Goal: Task Accomplishment & Management: Manage account settings

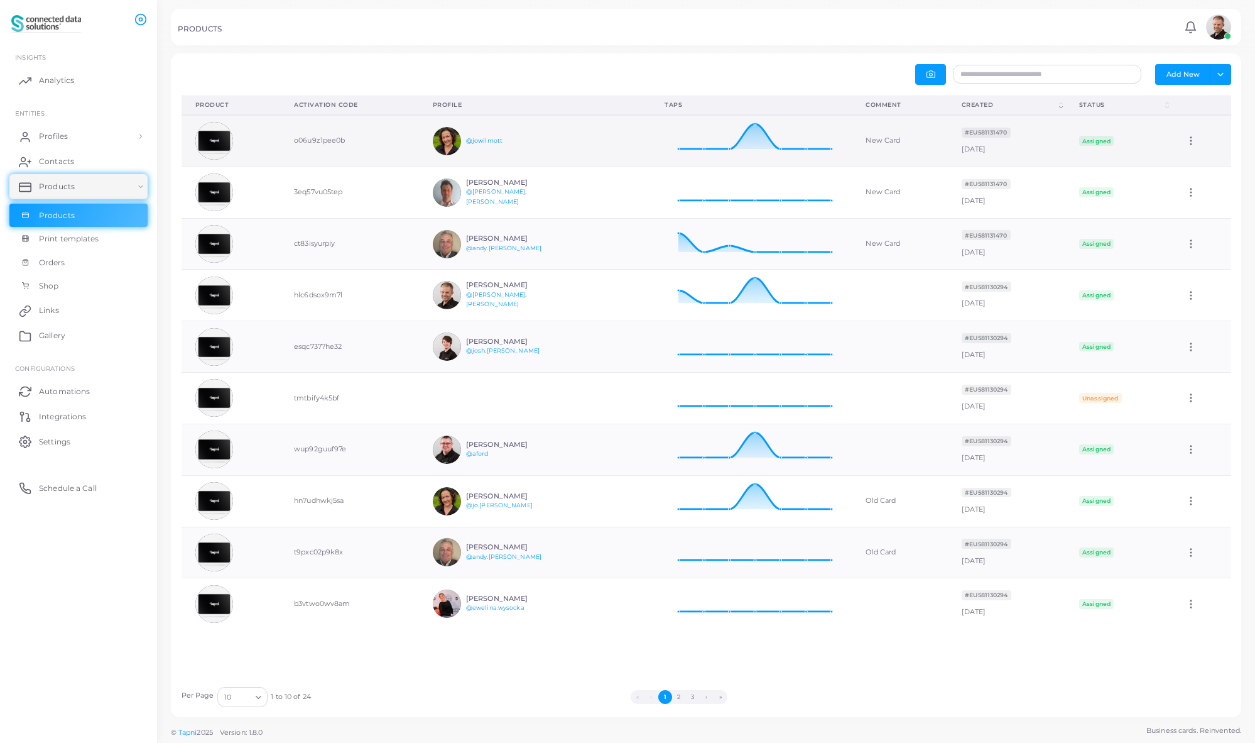
click at [476, 141] on link "@jowilmott" at bounding box center [484, 140] width 36 height 7
click at [311, 138] on td "o06u9z1pee0b" at bounding box center [349, 141] width 139 height 52
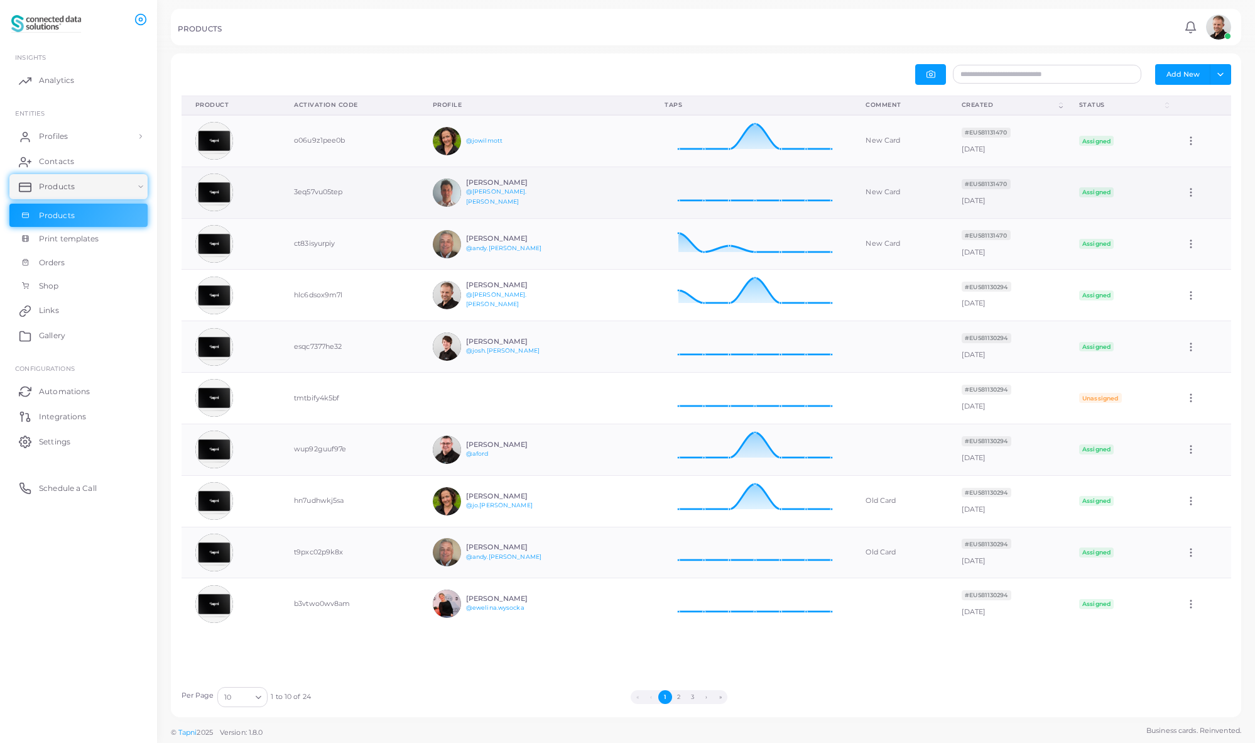
click at [489, 187] on h6 "[PERSON_NAME]" at bounding box center [512, 182] width 92 height 8
click at [476, 197] on link "@[PERSON_NAME].[PERSON_NAME]" at bounding box center [496, 196] width 61 height 17
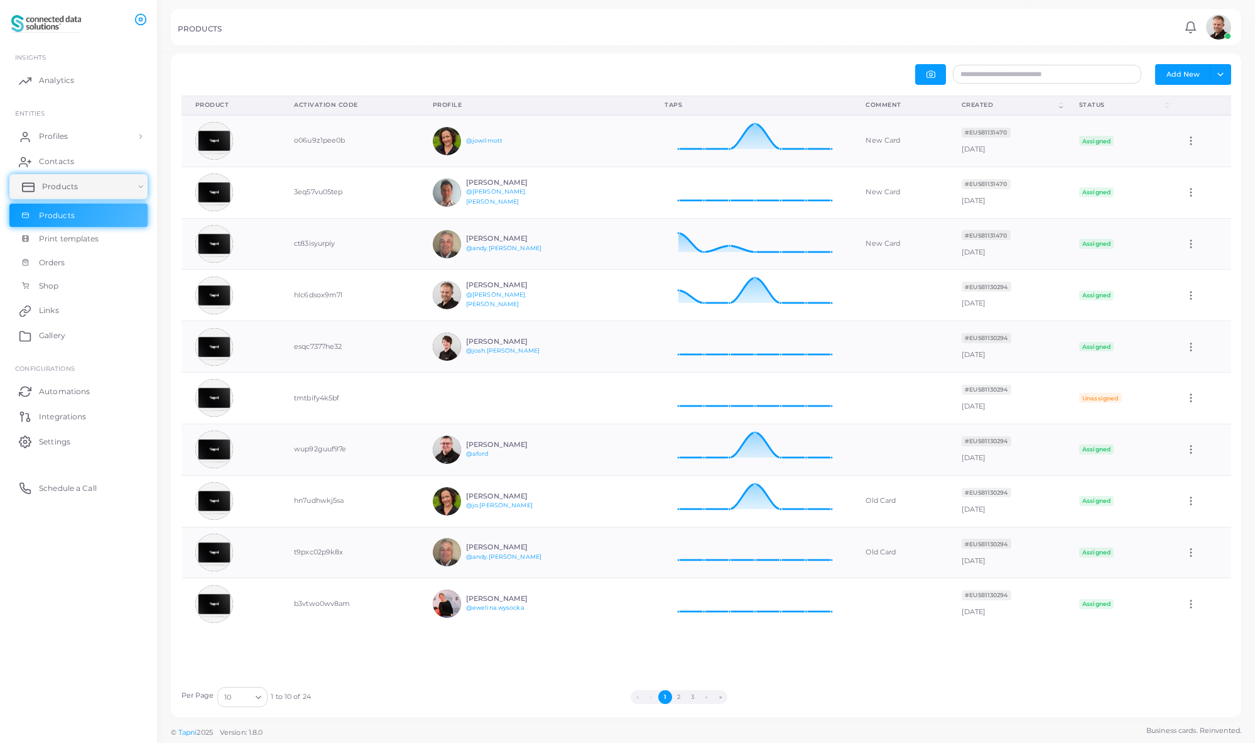
click at [66, 189] on span "Products" at bounding box center [60, 186] width 36 height 11
click at [96, 190] on link "Products" at bounding box center [78, 186] width 138 height 25
click at [65, 136] on span "Profiles" at bounding box center [56, 136] width 29 height 11
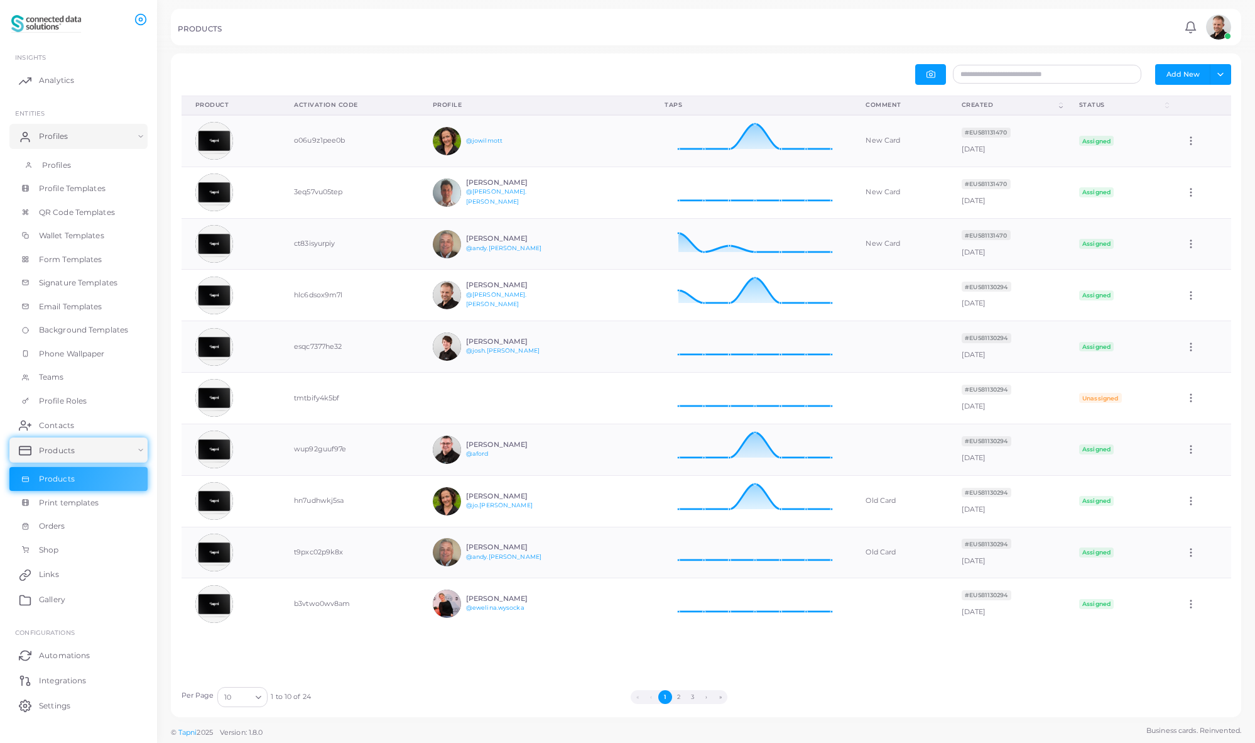
click at [58, 163] on span "Profiles" at bounding box center [56, 165] width 29 height 11
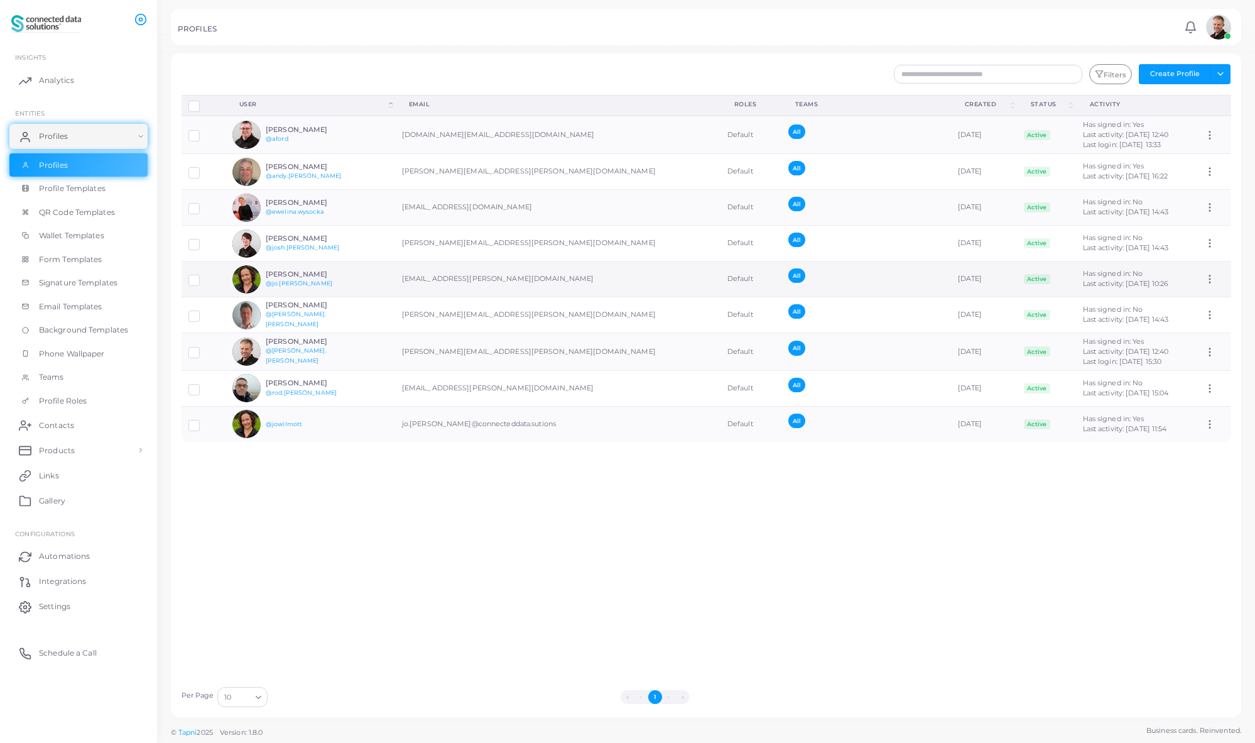
click at [286, 272] on h6 "[PERSON_NAME]" at bounding box center [312, 274] width 92 height 8
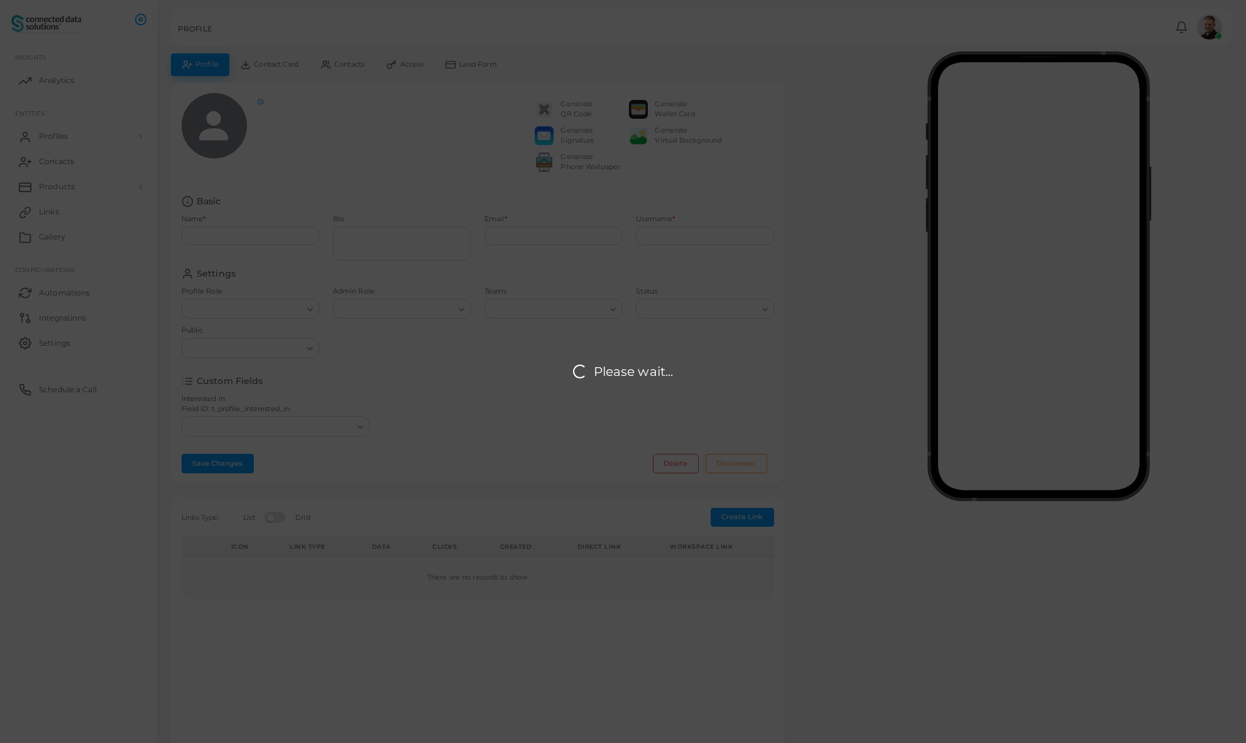
type input "**********"
type textarea "**********"
type input "**********"
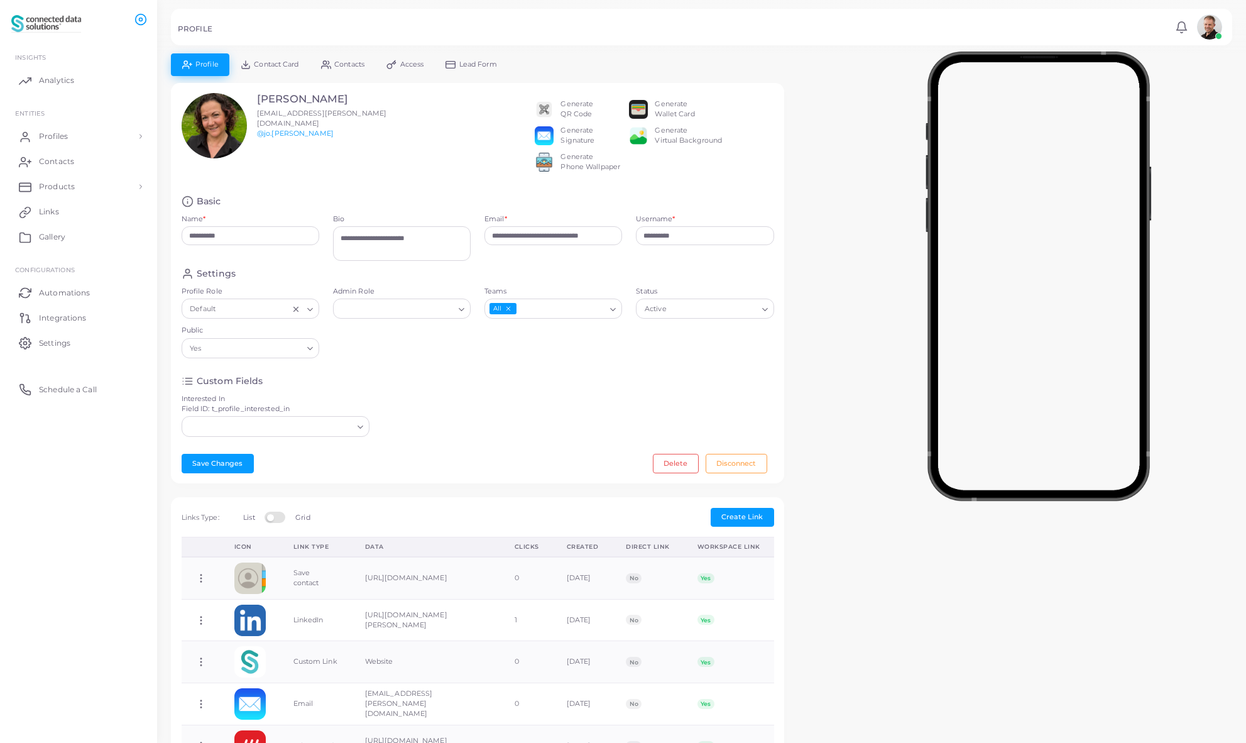
click at [481, 69] on link "Lead Form" at bounding box center [472, 64] width 74 height 22
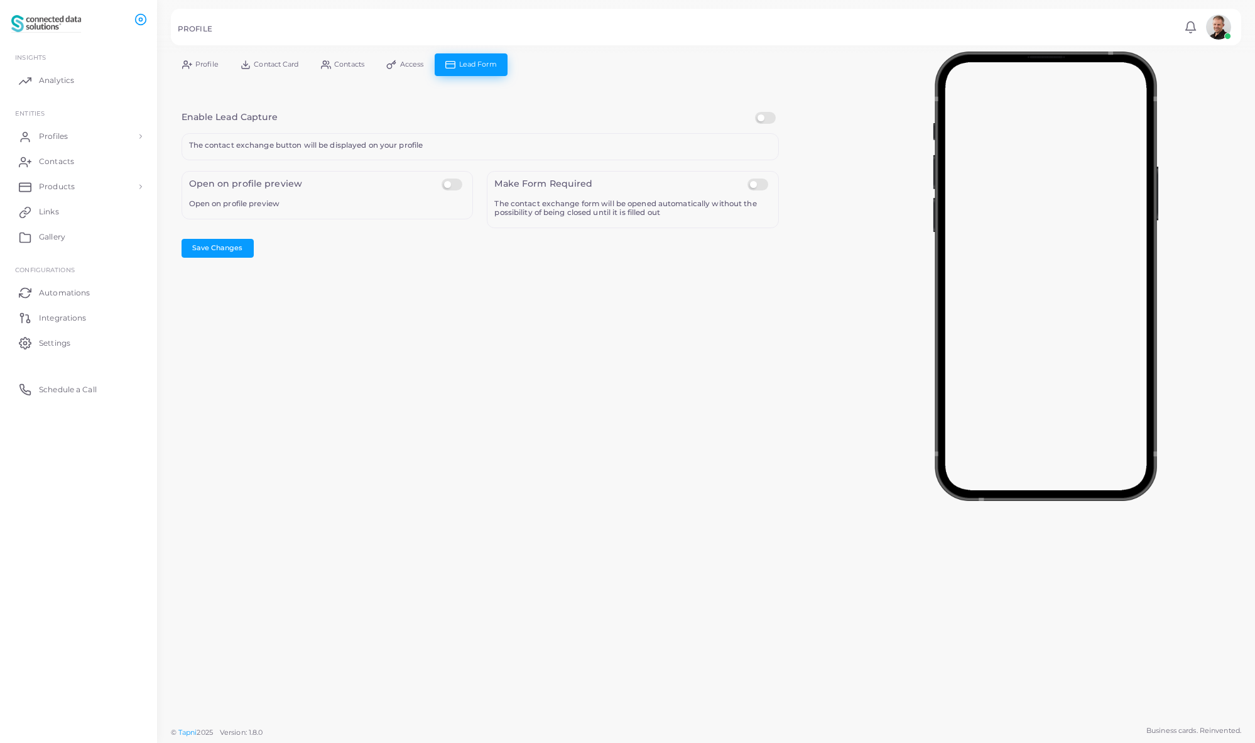
click at [452, 178] on label at bounding box center [454, 178] width 25 height 0
click at [218, 248] on button "Save Changes" at bounding box center [218, 248] width 72 height 19
click at [209, 65] on span "Profile" at bounding box center [206, 64] width 23 height 7
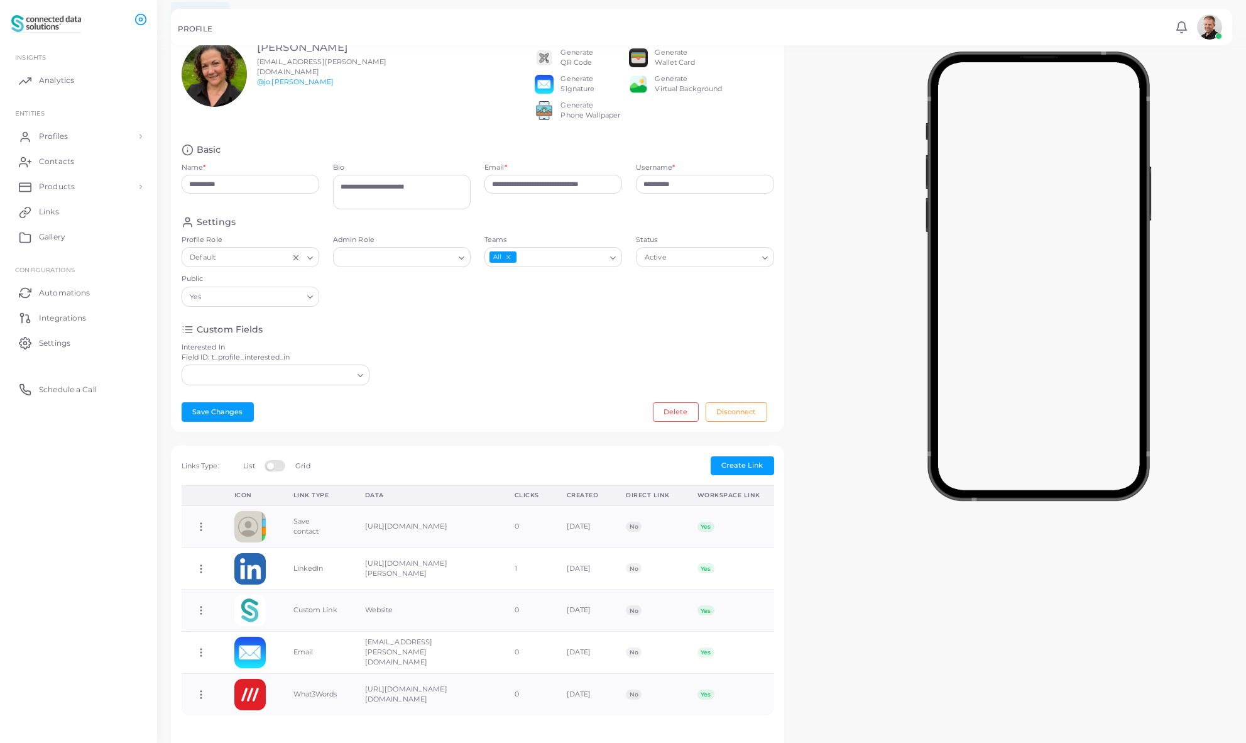
scroll to position [52, 0]
click at [275, 469] on label at bounding box center [276, 464] width 25 height 10
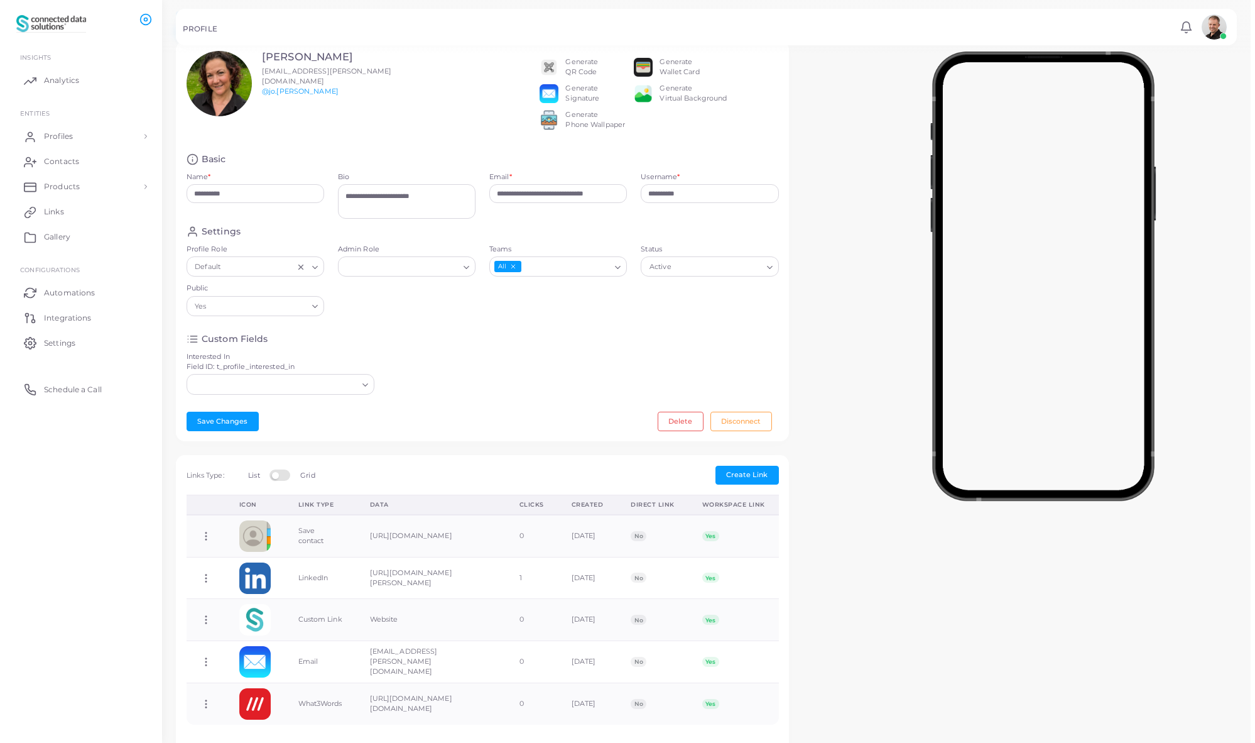
scroll to position [0, 0]
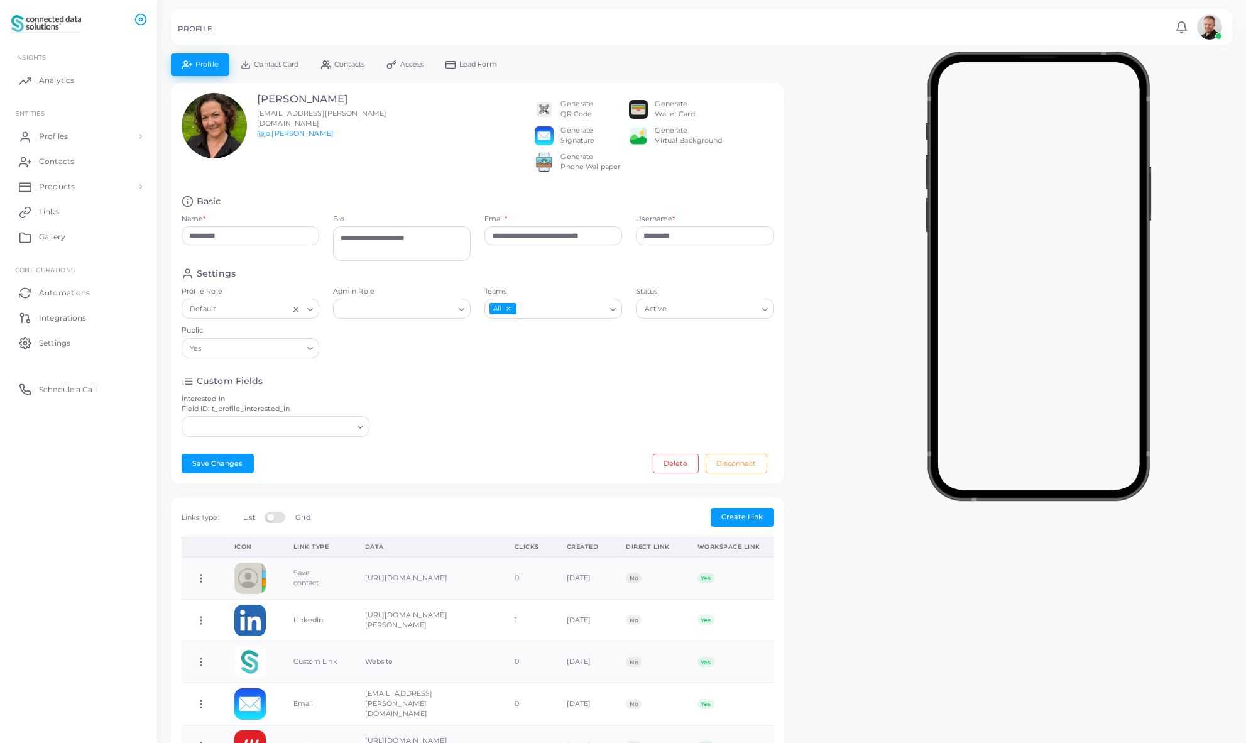
click at [297, 311] on line "Clear Selected" at bounding box center [295, 309] width 4 height 4
click at [309, 314] on icon "Search for option" at bounding box center [309, 309] width 9 height 9
click at [280, 342] on li "Default" at bounding box center [251, 334] width 138 height 19
click at [276, 62] on span "Contact Card" at bounding box center [276, 64] width 45 height 7
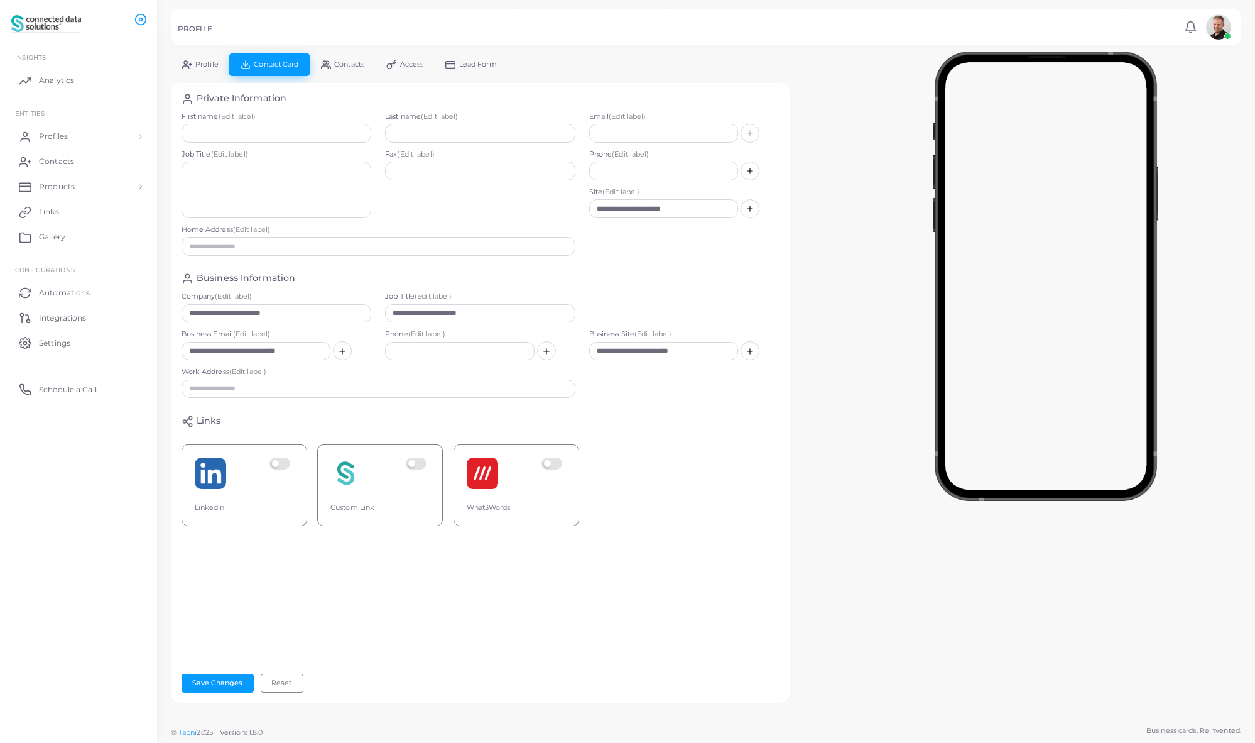
click at [276, 466] on label at bounding box center [282, 472] width 25 height 31
click at [414, 463] on label at bounding box center [418, 472] width 25 height 31
drag, startPoint x: 681, startPoint y: 212, endPoint x: 564, endPoint y: 210, distance: 117.5
click at [564, 210] on div "**********" at bounding box center [481, 187] width 612 height 151
click at [58, 184] on span "Products" at bounding box center [60, 186] width 36 height 11
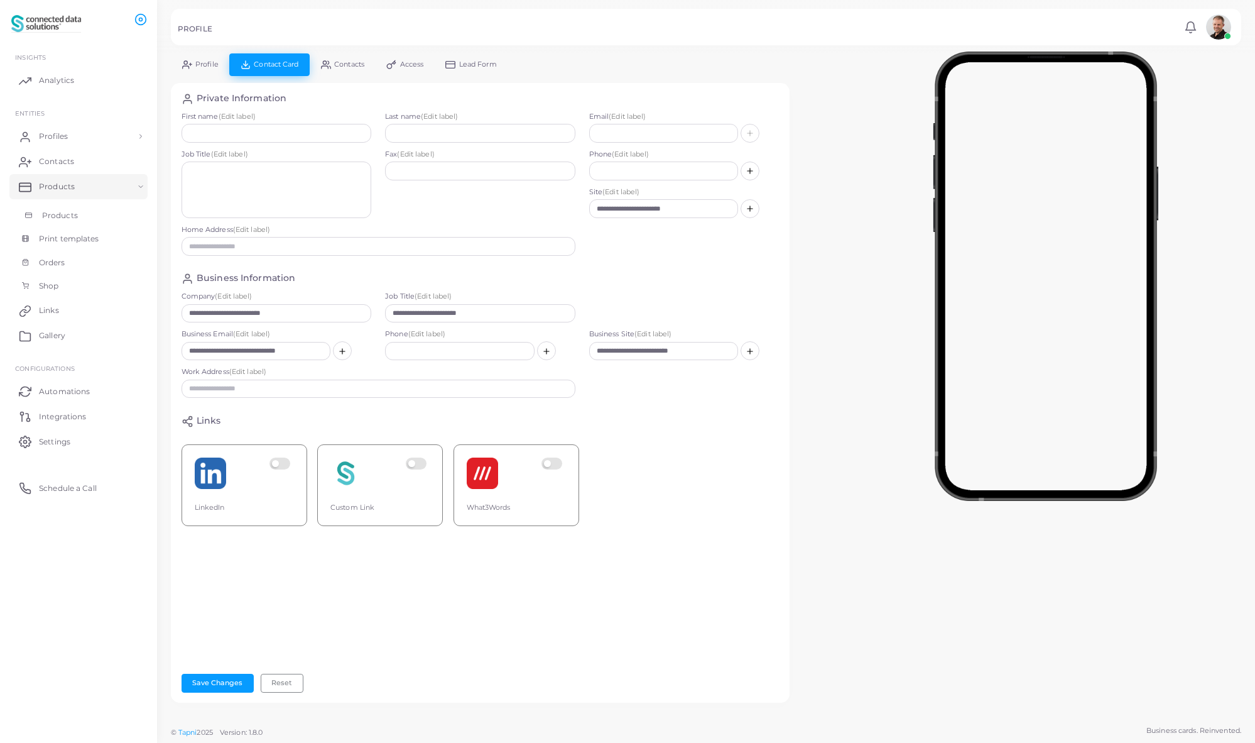
click at [62, 212] on span "Products" at bounding box center [60, 215] width 36 height 11
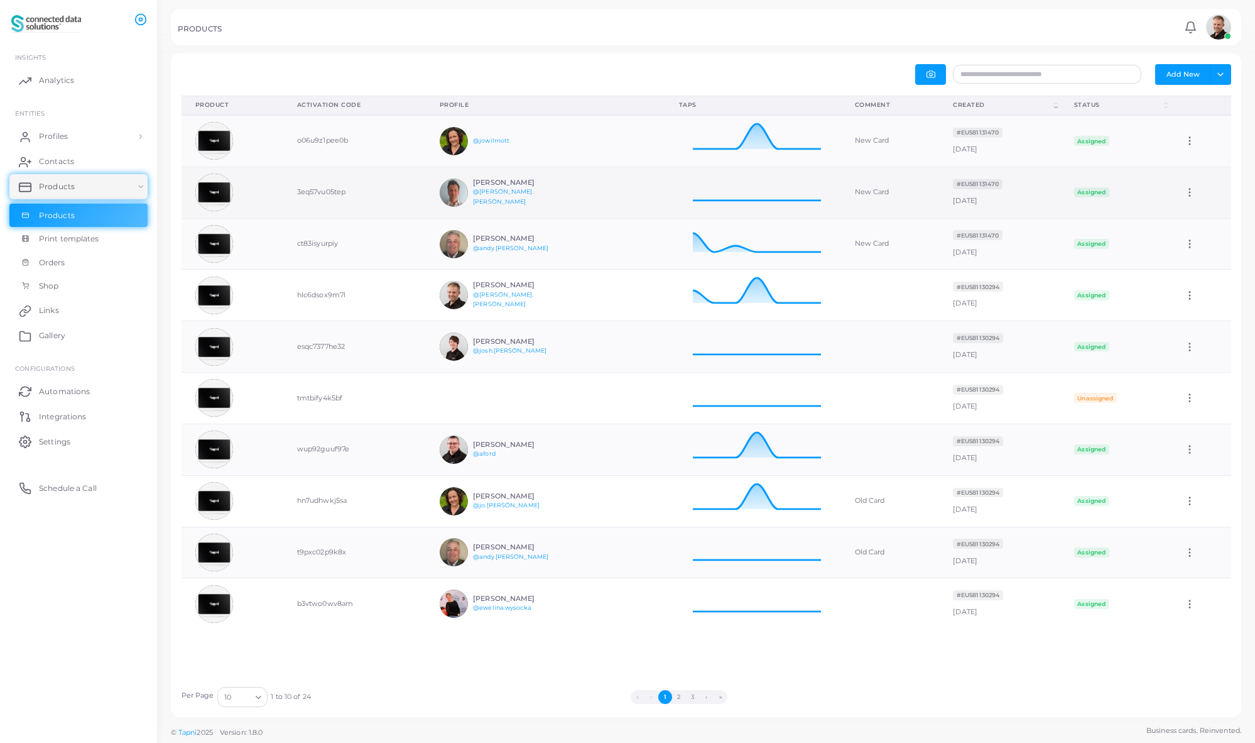
scroll to position [41, 166]
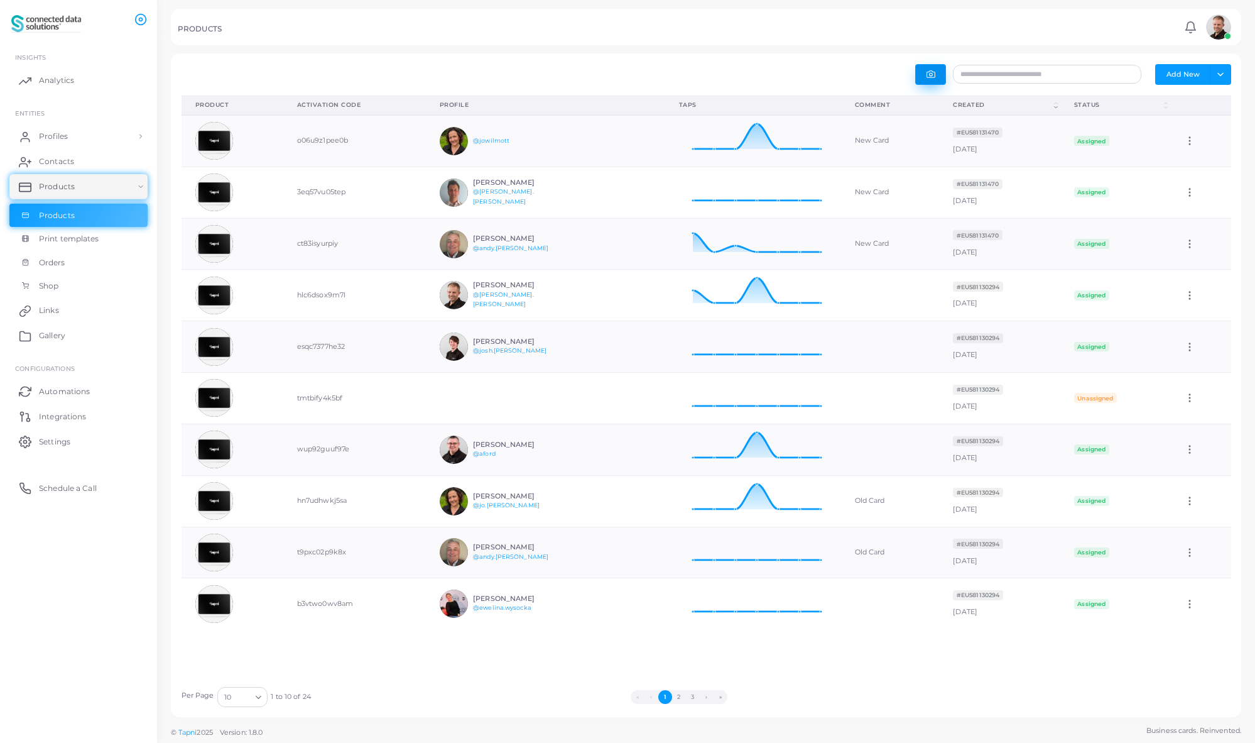
click at [934, 74] on icon "button" at bounding box center [931, 74] width 9 height 9
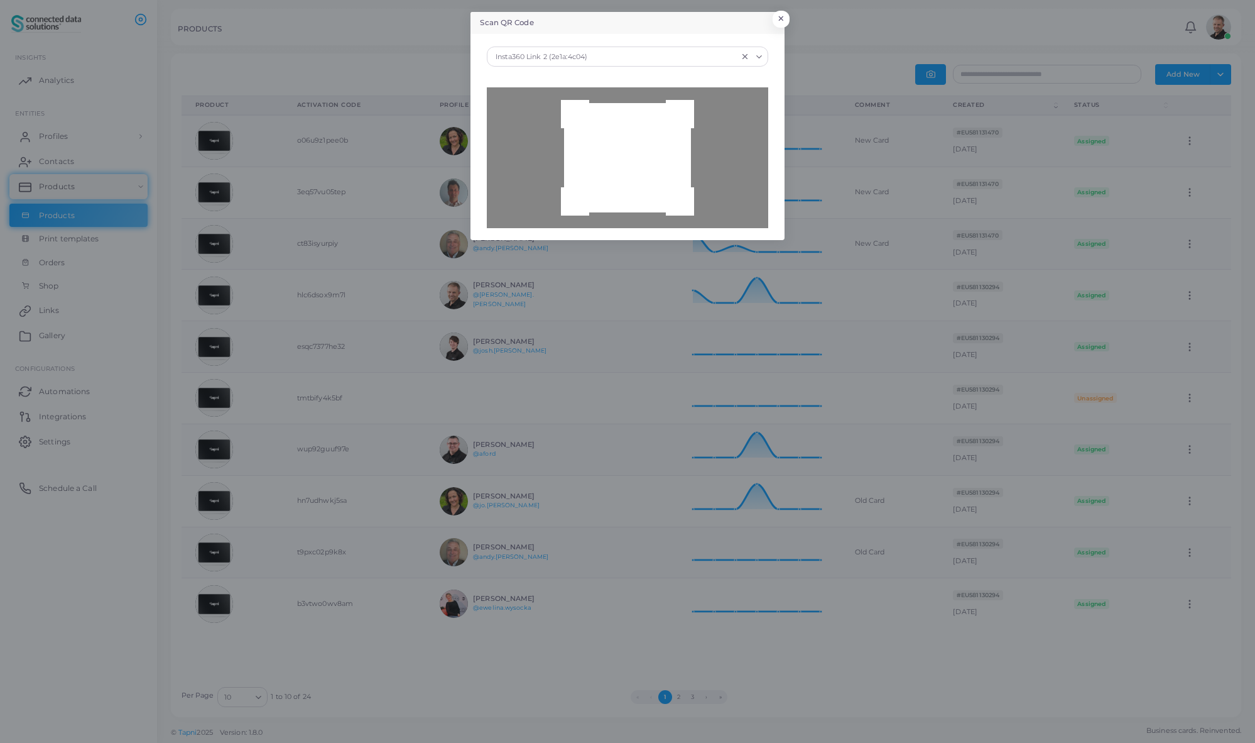
type input "**********"
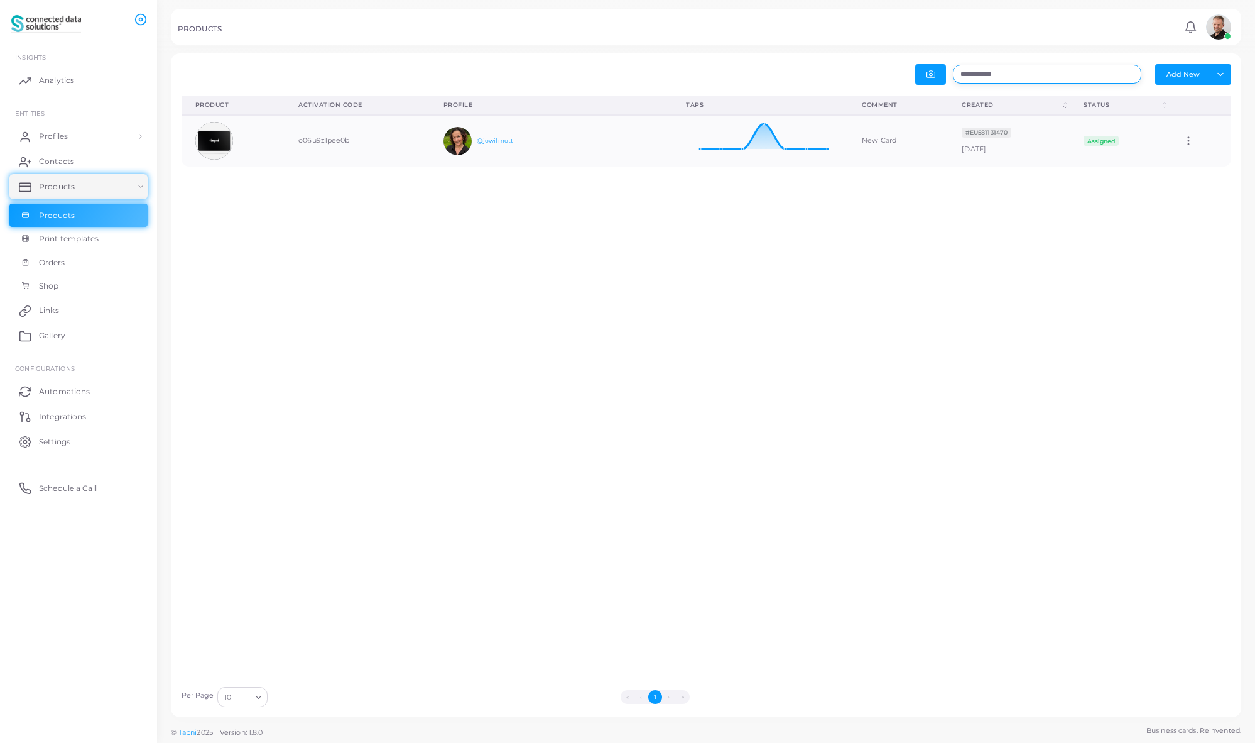
drag, startPoint x: 1022, startPoint y: 78, endPoint x: 952, endPoint y: 75, distance: 69.8
click at [952, 75] on div "**********" at bounding box center [972, 74] width 532 height 21
click at [1183, 142] on icon at bounding box center [1188, 140] width 11 height 11
drag, startPoint x: 1018, startPoint y: 202, endPoint x: 961, endPoint y: 195, distance: 57.0
click at [1017, 202] on div "Product (Click to clear sorting) Activation Code (Click to clear sorting) Profi…" at bounding box center [707, 387] width 1064 height 584
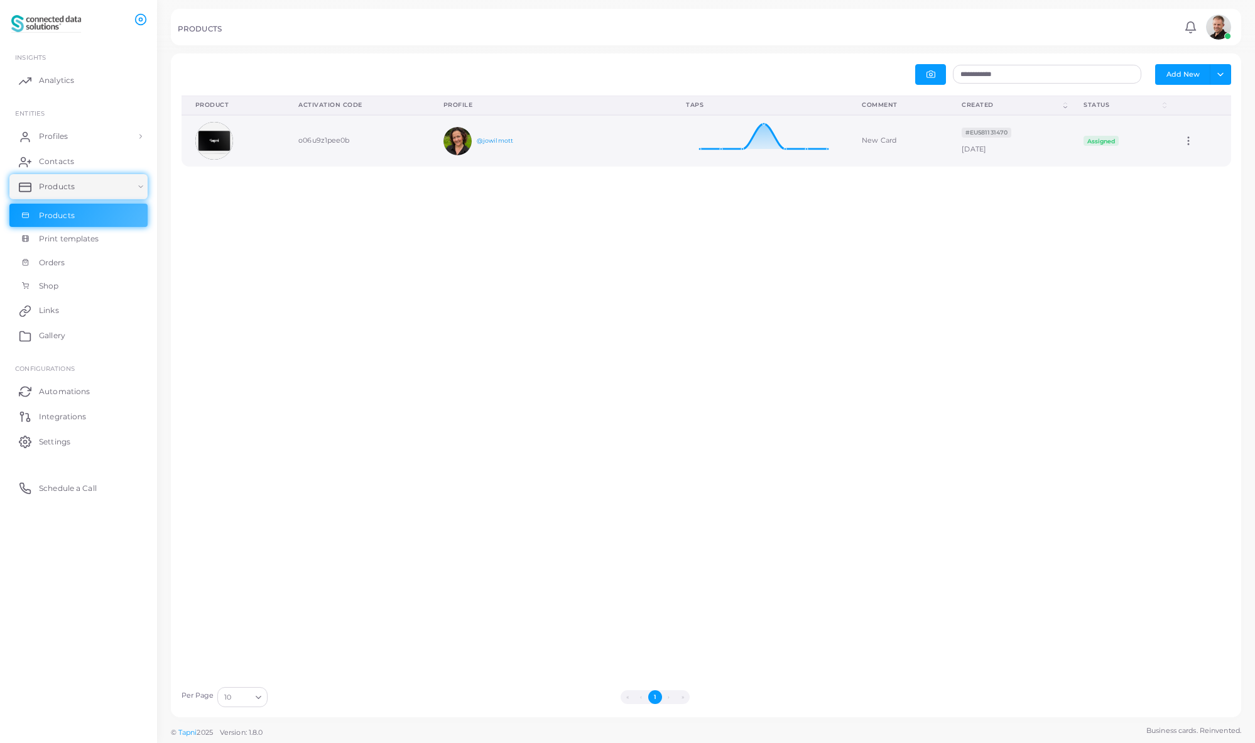
click at [489, 141] on link "@jowilmott" at bounding box center [495, 140] width 36 height 7
click at [1183, 143] on icon at bounding box center [1188, 140] width 11 height 11
click at [1190, 161] on icon at bounding box center [1187, 159] width 10 height 10
type input "********"
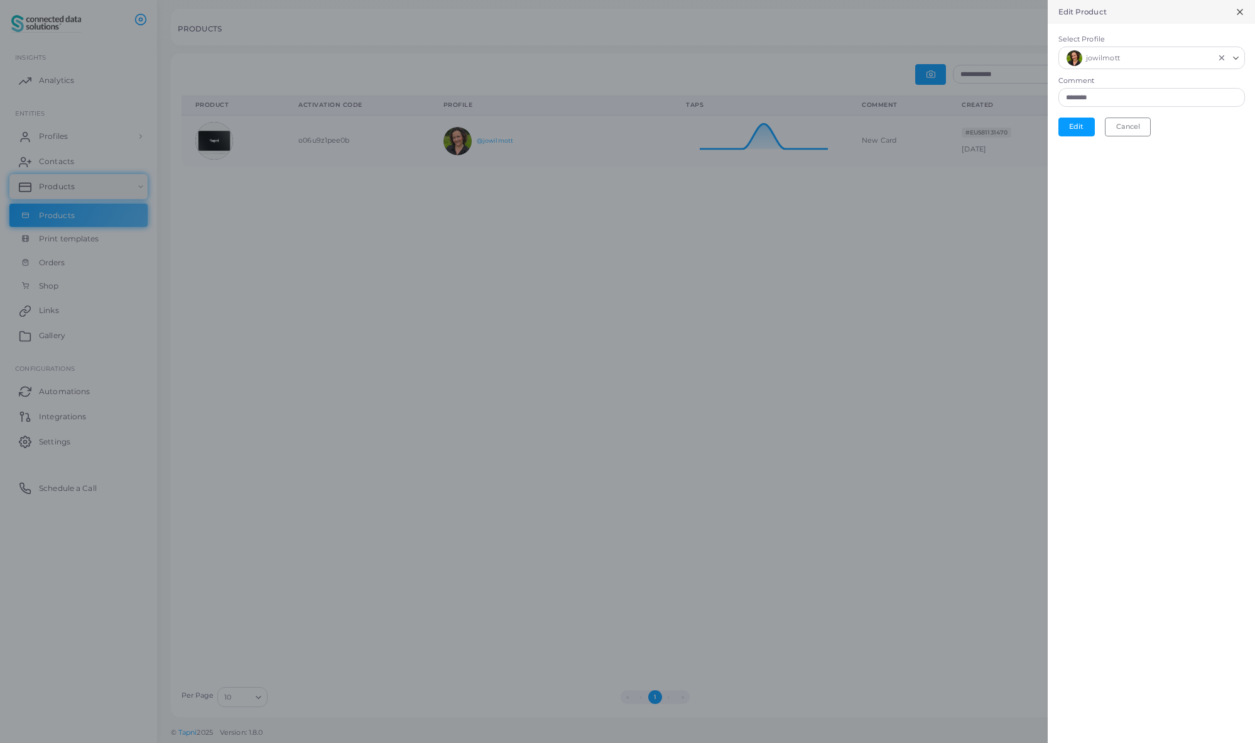
scroll to position [10, 10]
click at [1238, 57] on icon "Search for option" at bounding box center [1235, 57] width 9 height 9
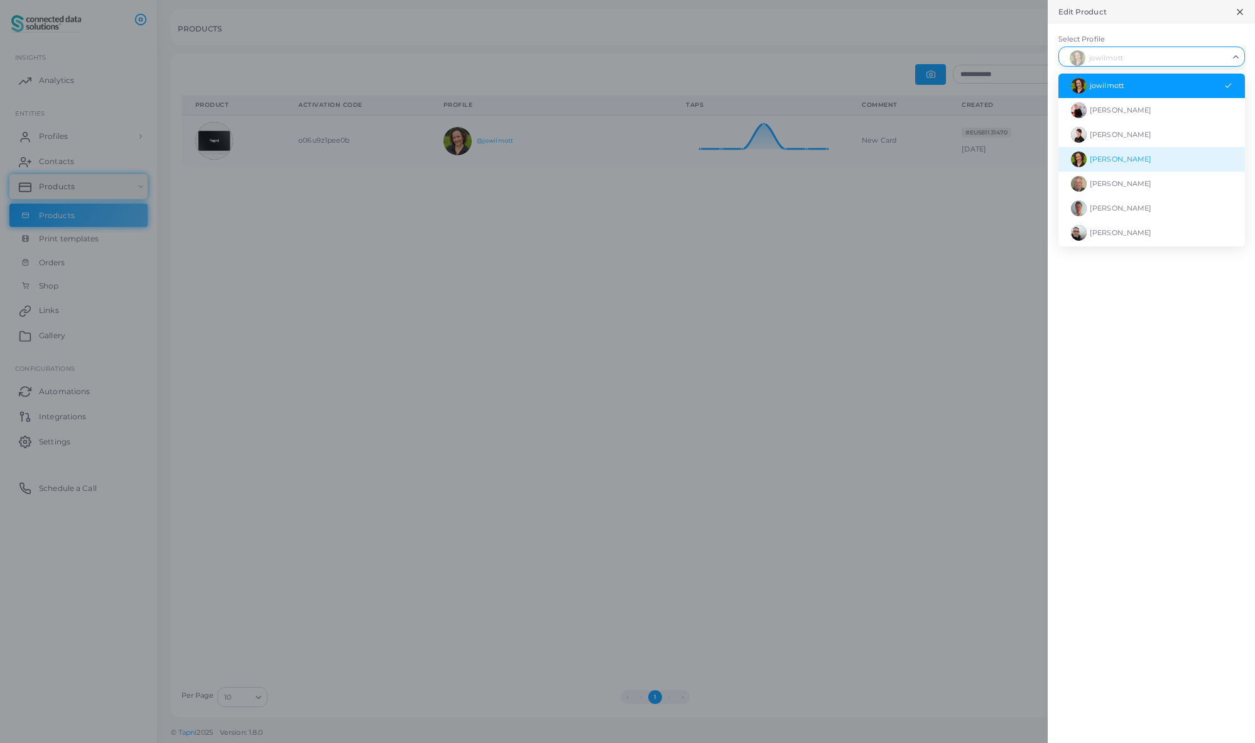
click at [1130, 159] on span "[PERSON_NAME]" at bounding box center [1121, 159] width 62 height 9
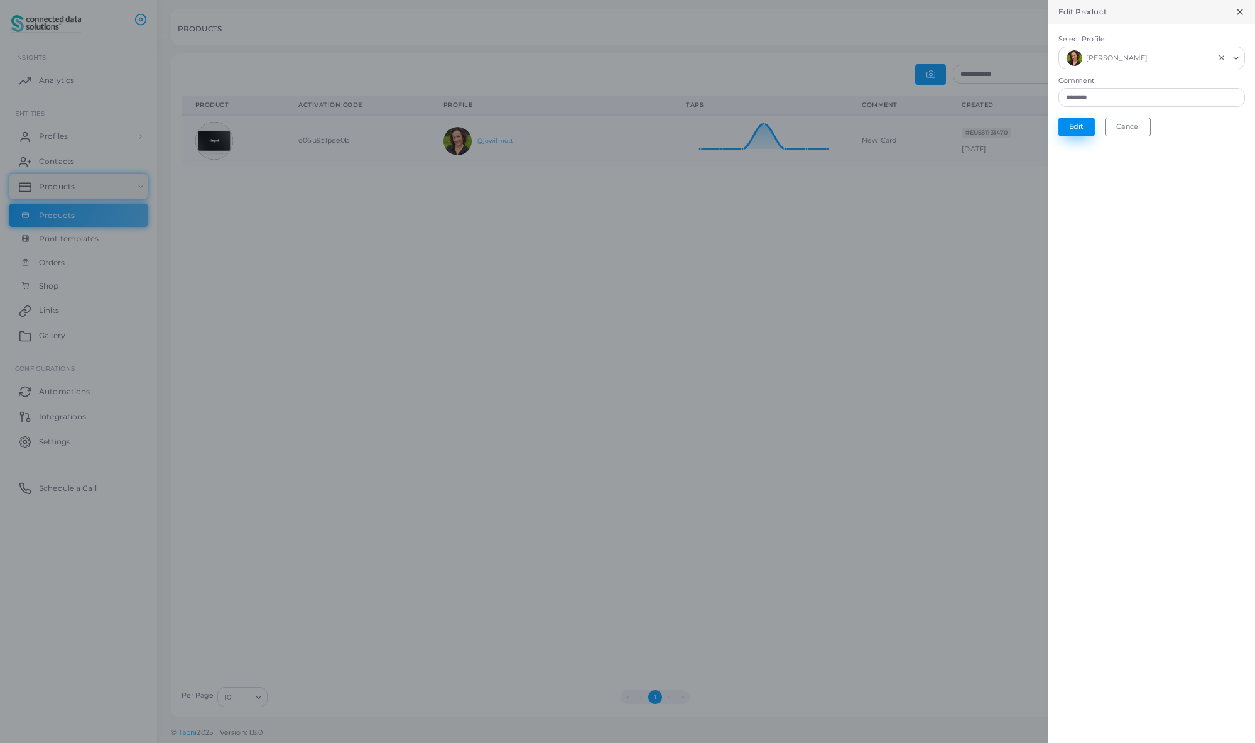
click at [1075, 129] on button "Edit" at bounding box center [1077, 126] width 36 height 19
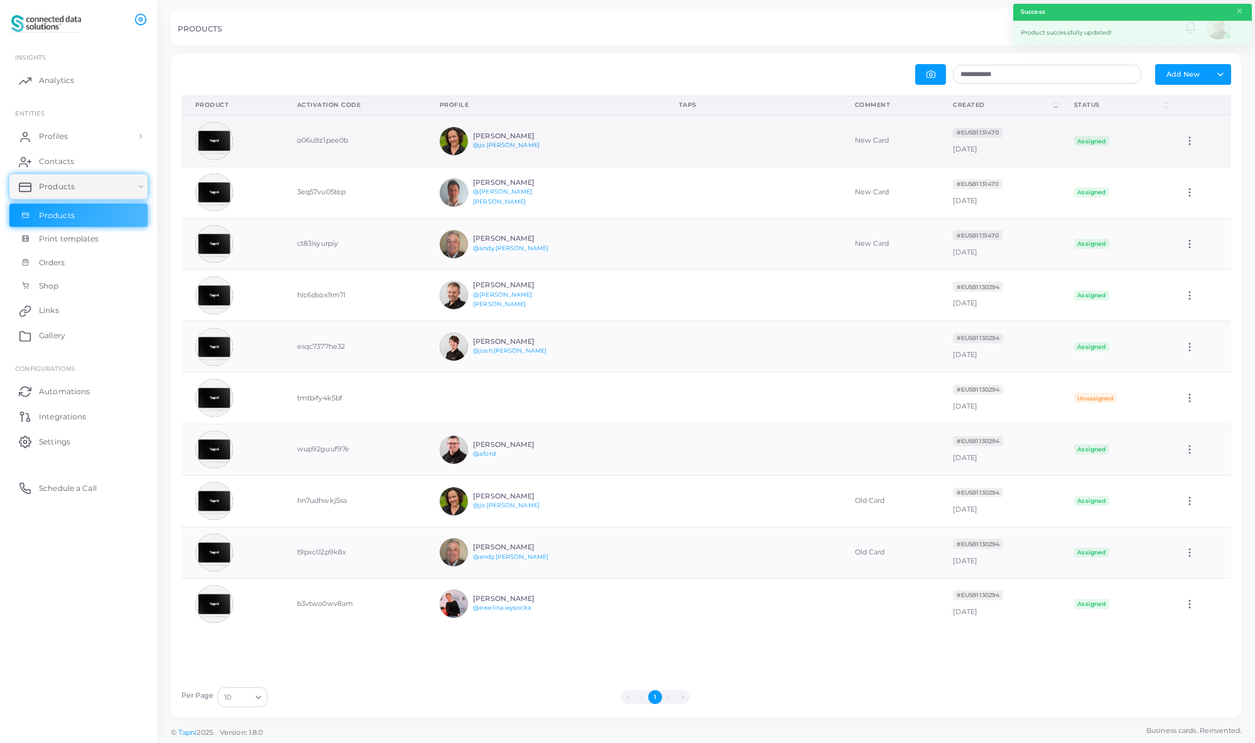
click at [487, 146] on link "@jo.[PERSON_NAME]" at bounding box center [506, 144] width 67 height 7
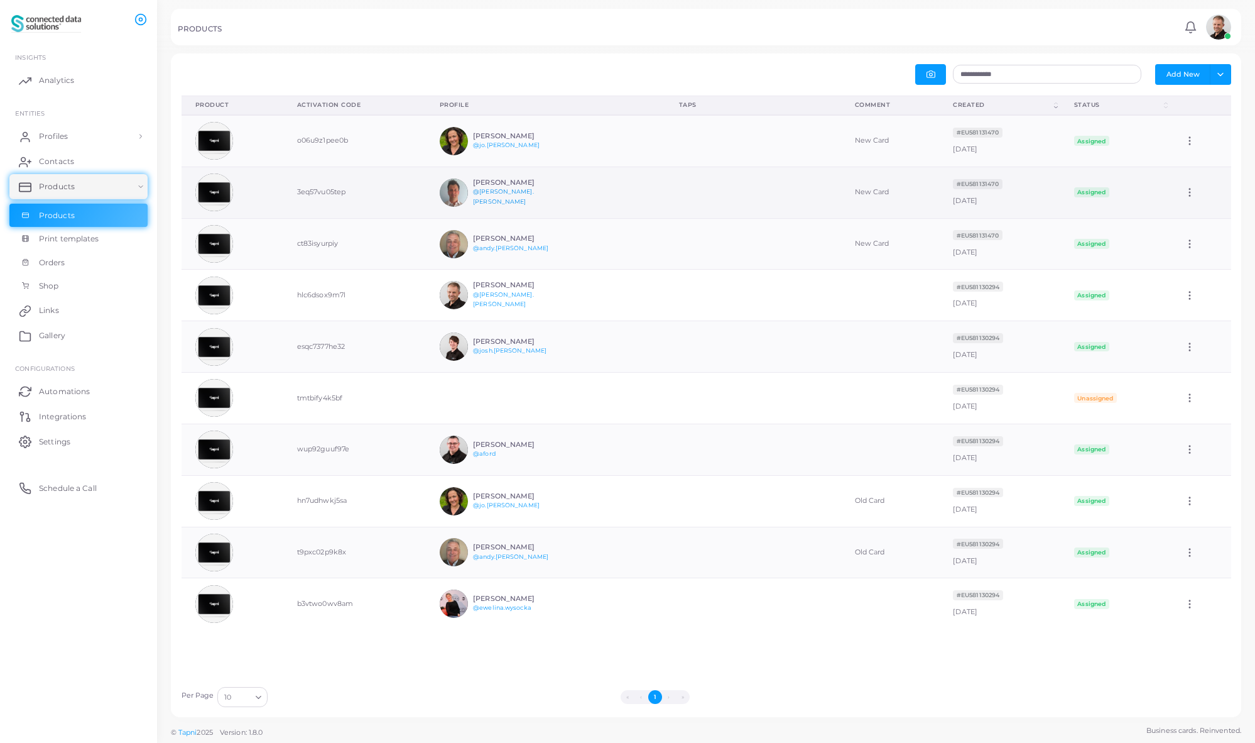
click at [499, 197] on link "@[PERSON_NAME].[PERSON_NAME]" at bounding box center [503, 196] width 61 height 17
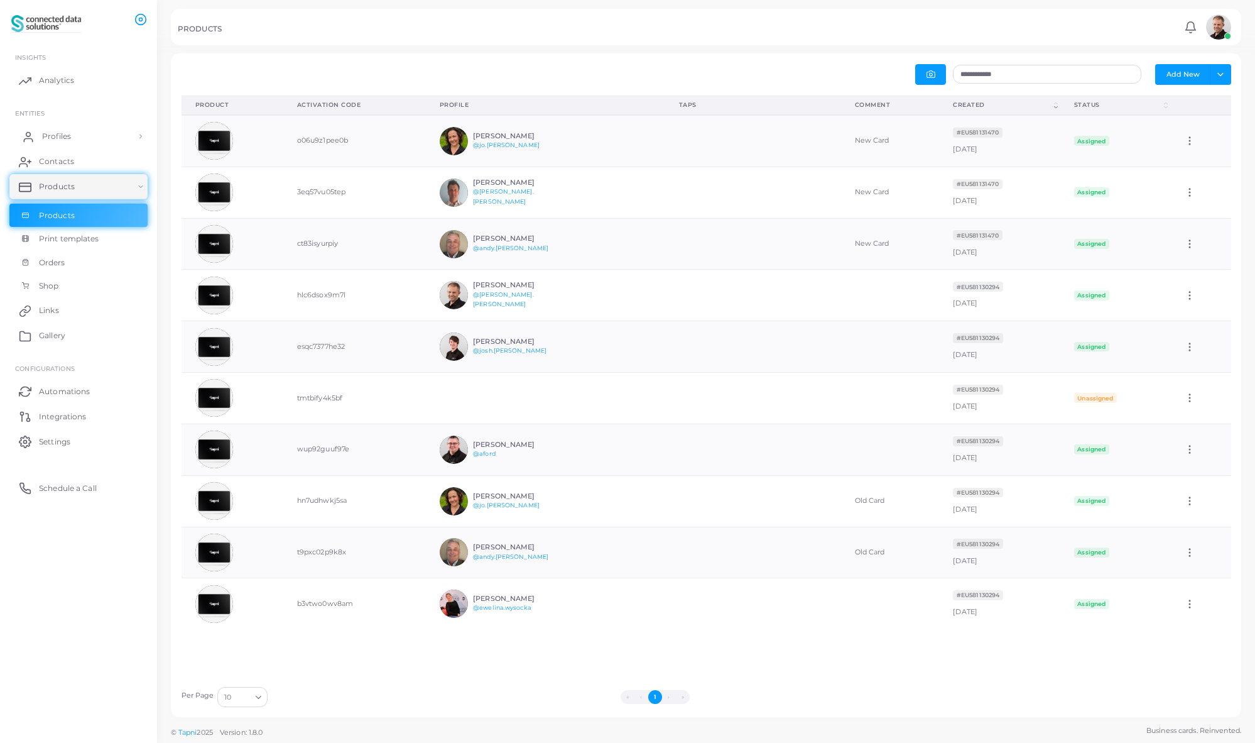
click at [55, 136] on span "Profiles" at bounding box center [56, 136] width 29 height 11
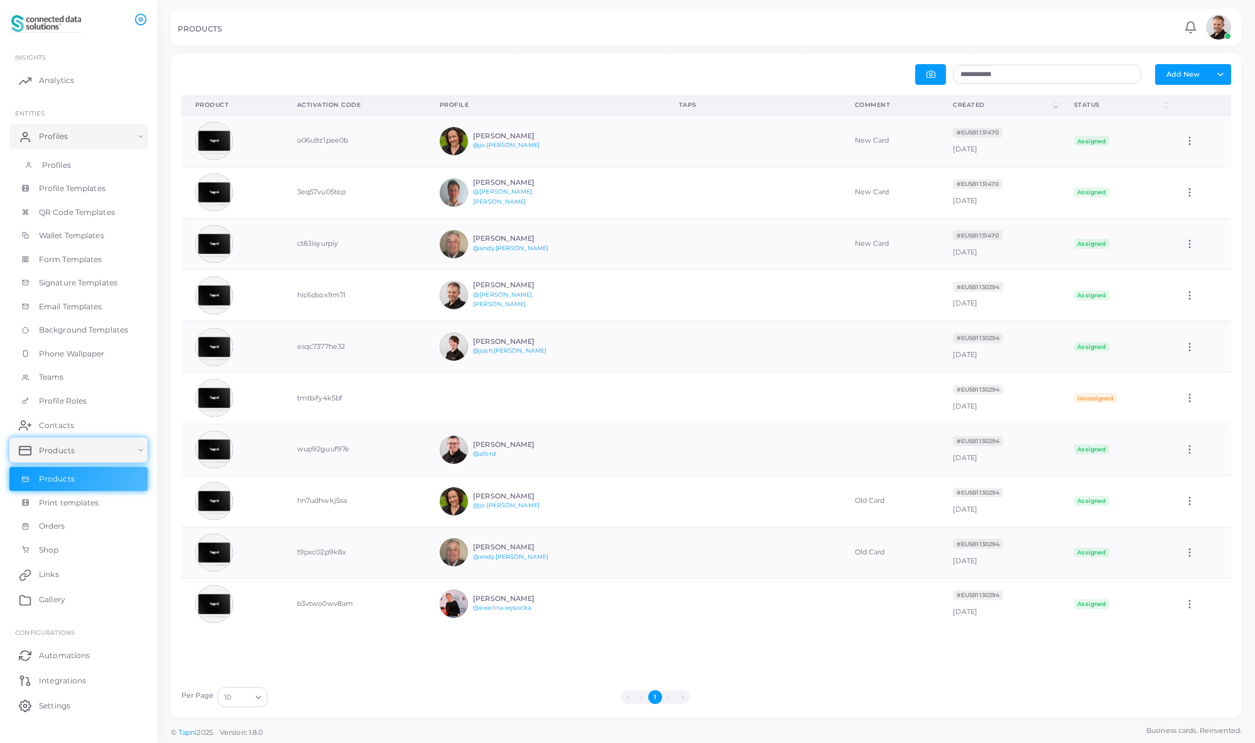
click at [59, 166] on span "Profiles" at bounding box center [56, 165] width 29 height 11
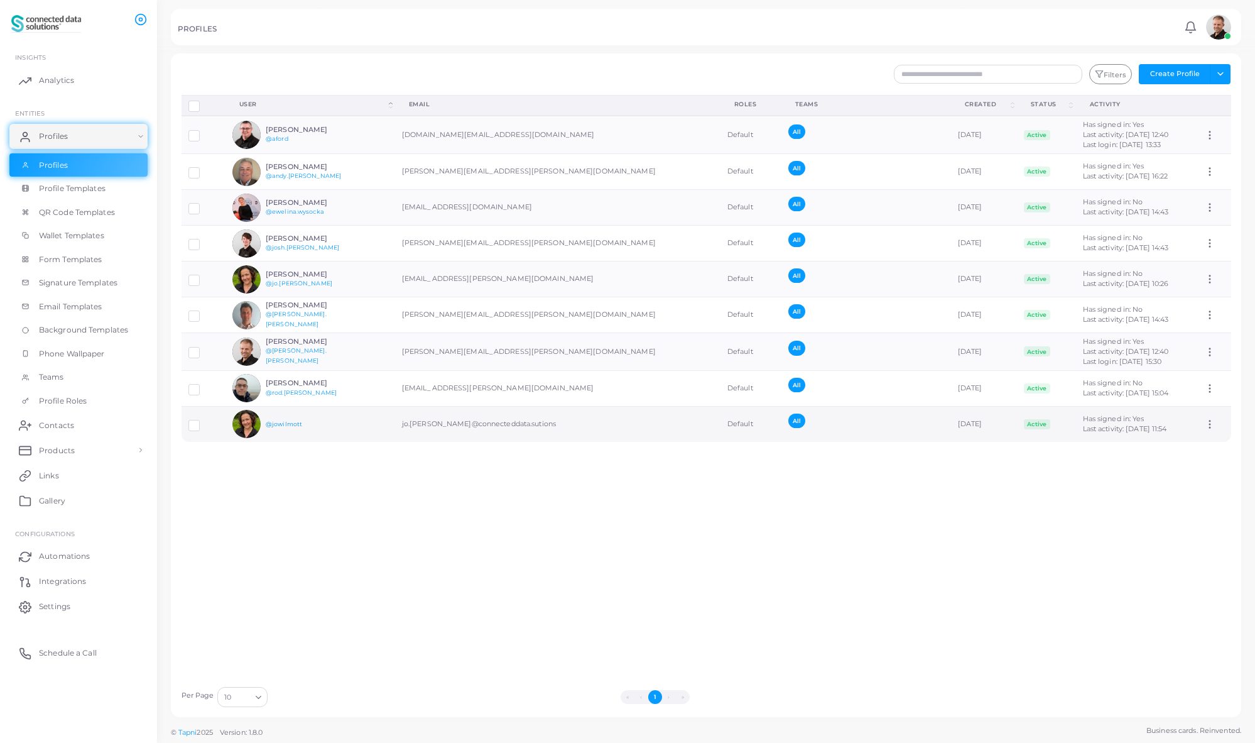
click at [281, 424] on link "@jowilmott" at bounding box center [284, 423] width 36 height 7
click at [1204, 425] on icon at bounding box center [1209, 423] width 11 height 11
click at [613, 489] on div "Disconnect Profiles Delete Profile Show Selections Download QRs User (Click to …" at bounding box center [707, 387] width 1064 height 585
click at [204, 420] on label at bounding box center [204, 420] width 0 height 0
click at [600, 626] on button "Delete Profile" at bounding box center [589, 626] width 71 height 19
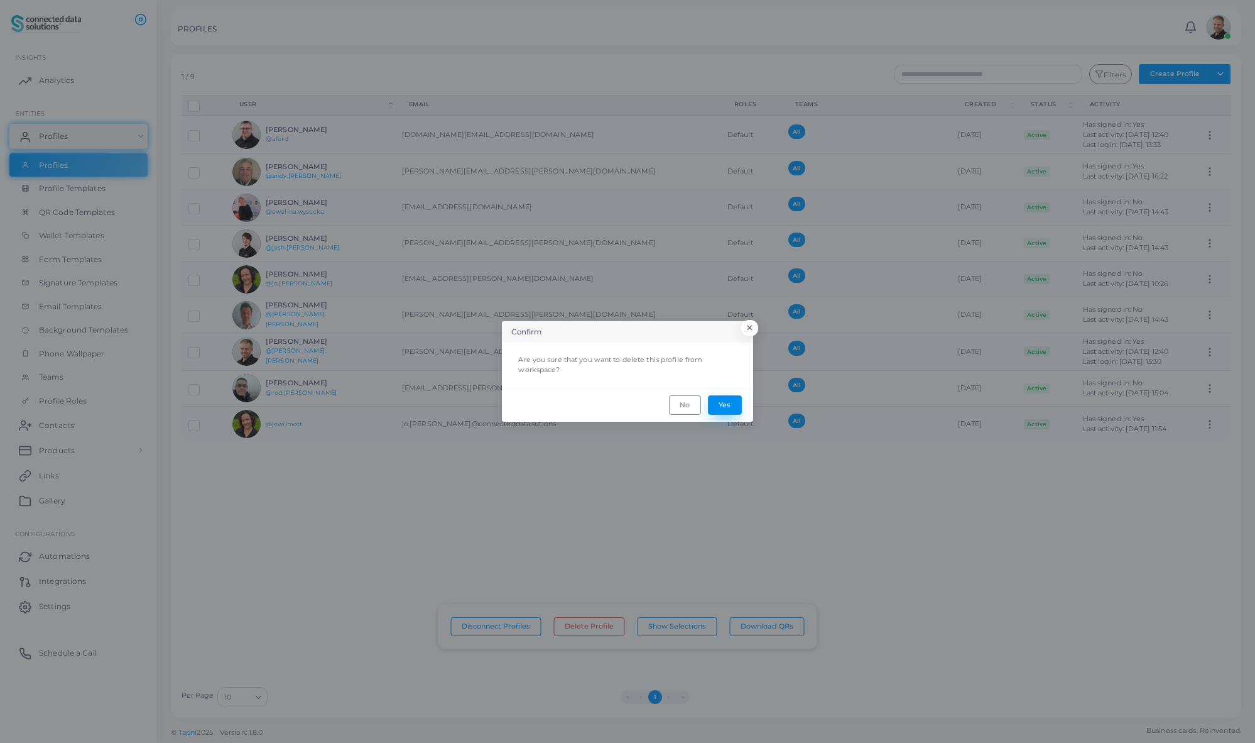
click at [734, 402] on button "Yes" at bounding box center [725, 404] width 34 height 19
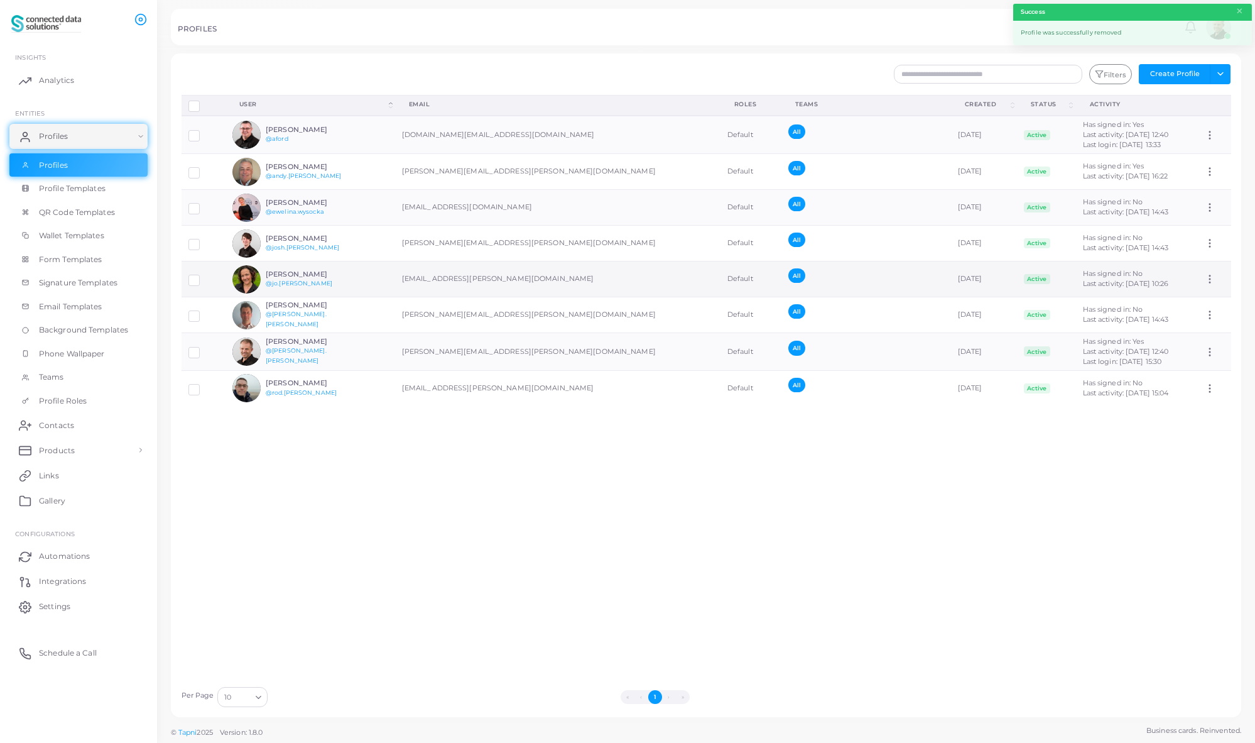
click at [1204, 278] on icon at bounding box center [1209, 278] width 11 height 11
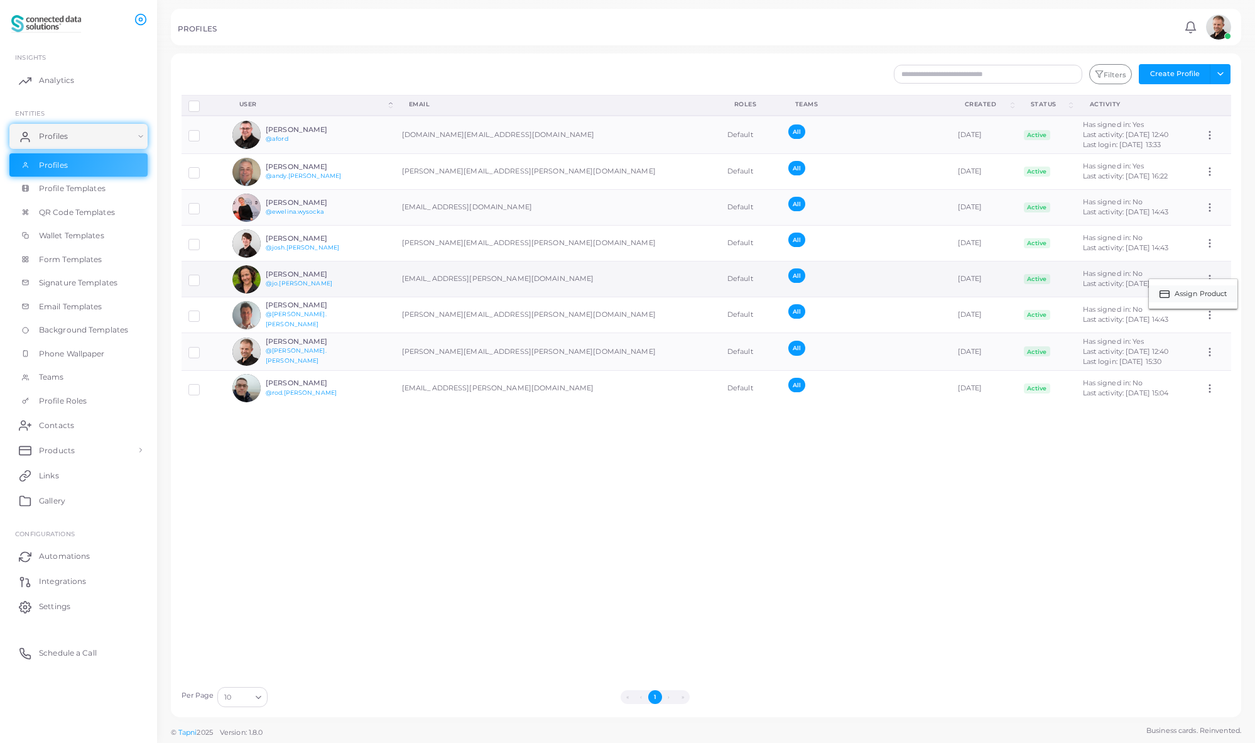
click at [1207, 293] on span "Assign Product" at bounding box center [1201, 294] width 53 height 10
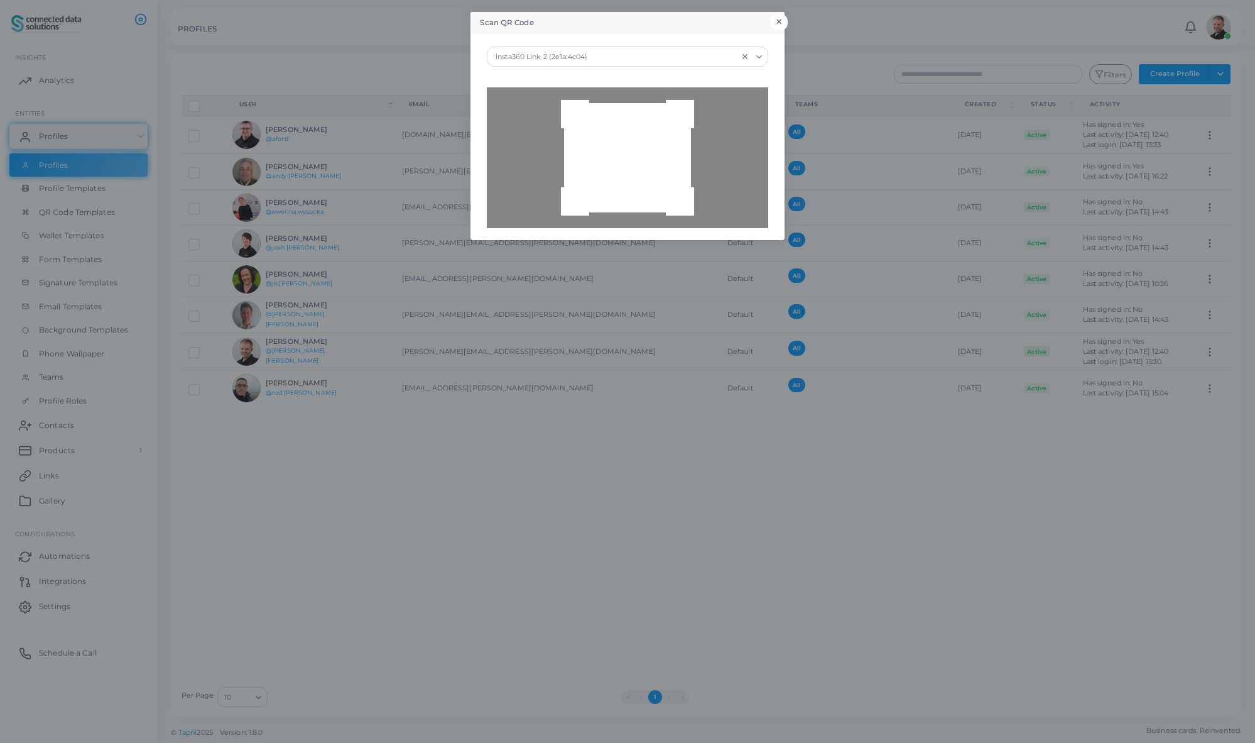
click at [781, 19] on button "×" at bounding box center [779, 22] width 17 height 16
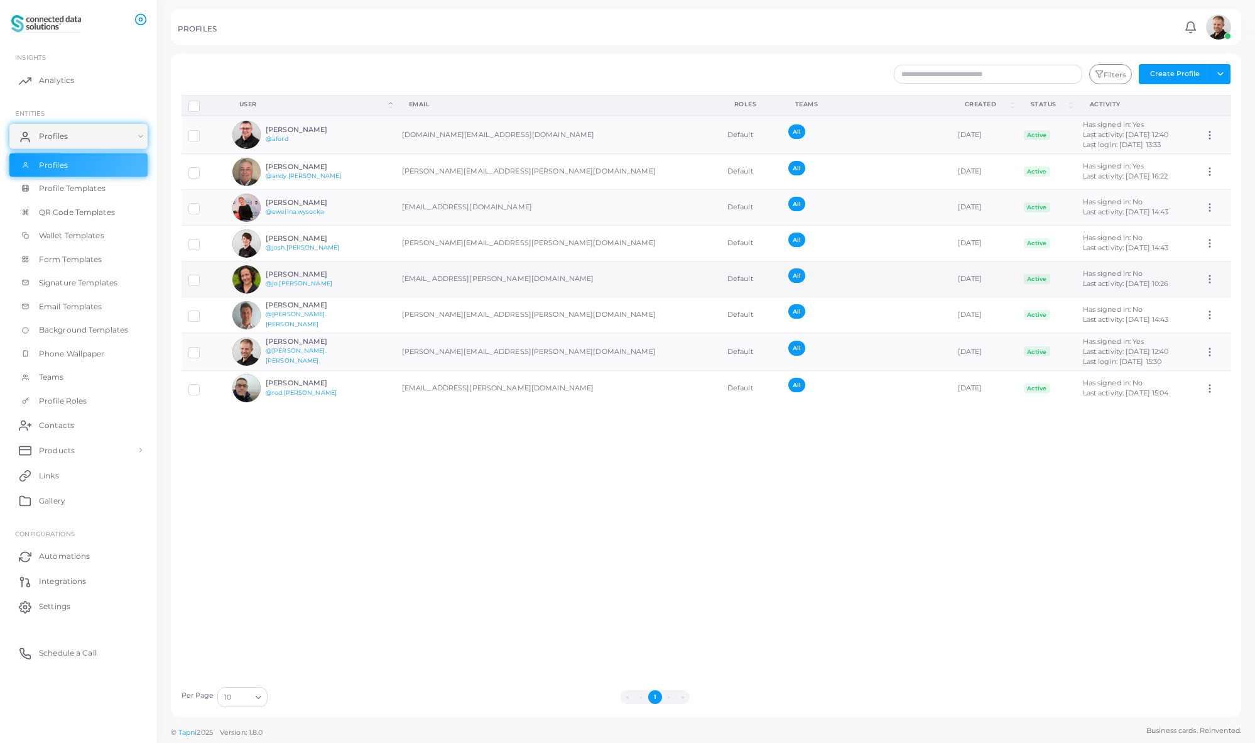
click at [1204, 281] on icon at bounding box center [1209, 278] width 11 height 11
click at [1199, 298] on span "Assign Product" at bounding box center [1201, 296] width 53 height 10
click at [1241, 13] on button "×" at bounding box center [1240, 11] width 8 height 14
click at [259, 544] on div "Disconnect Profiles Delete Profile Show Selections Download QRs User (Click to …" at bounding box center [707, 387] width 1064 height 585
click at [139, 136] on link "Profiles" at bounding box center [78, 136] width 138 height 25
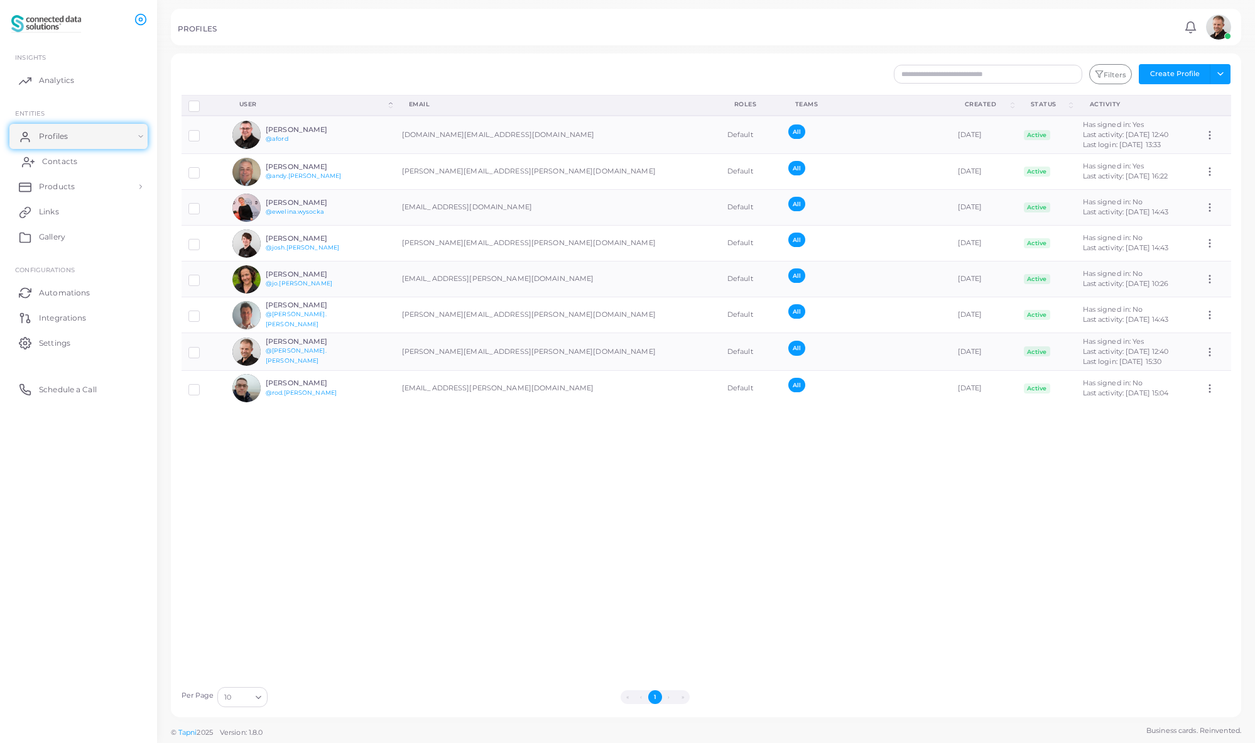
click at [75, 160] on span "Contacts" at bounding box center [59, 161] width 35 height 11
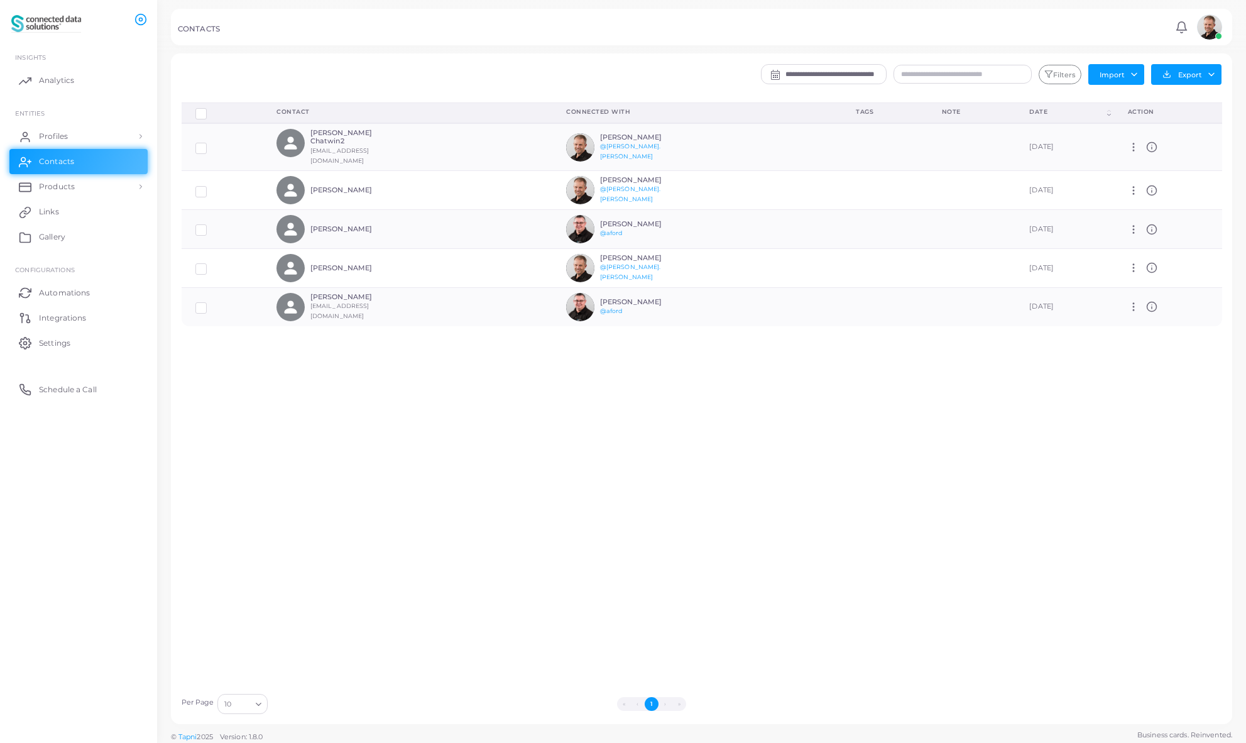
click at [421, 410] on div "Delete Connections Manage Connections Show Selections Contact Connected With Ta…" at bounding box center [702, 394] width 1054 height 584
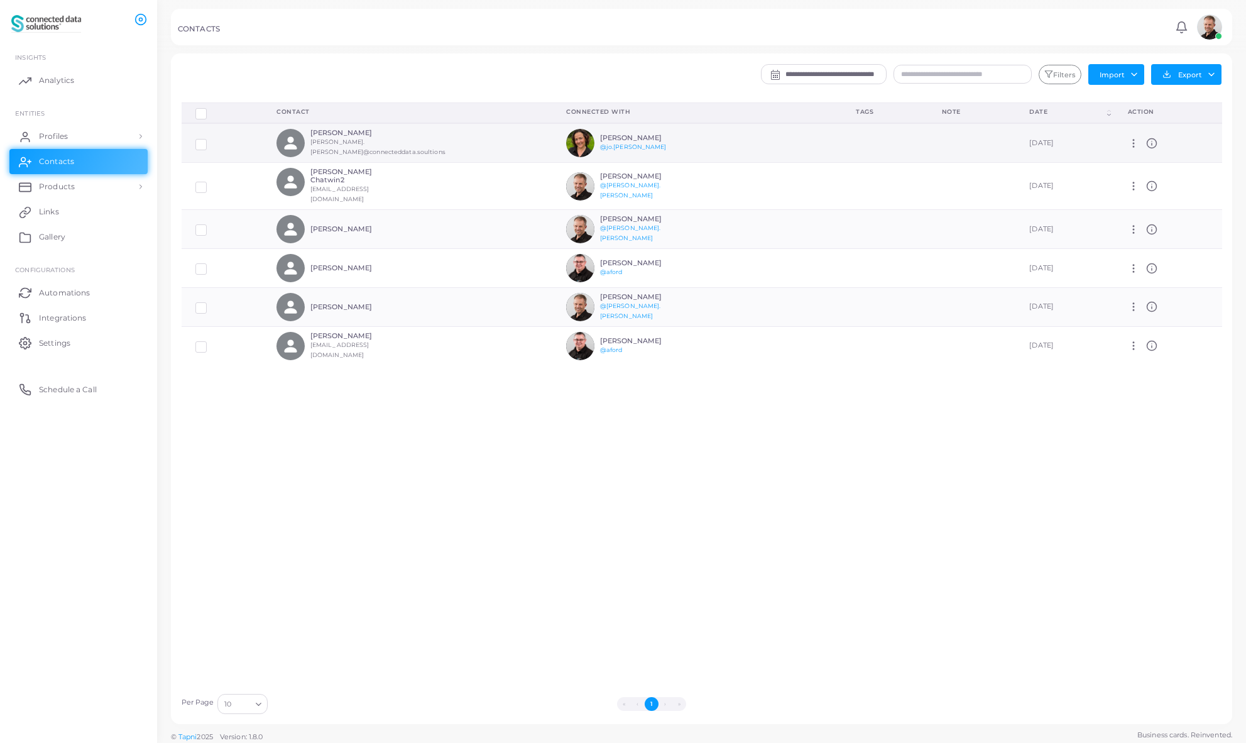
click at [340, 137] on h6 "[PERSON_NAME]" at bounding box center [377, 133] width 135 height 8
click at [1136, 146] on icon at bounding box center [1133, 143] width 11 height 11
click at [766, 455] on div "Delete Connections Manage Connections Show Selections Contact Connected With Ta…" at bounding box center [702, 394] width 1054 height 584
click at [1029, 140] on div "September 29th, 2025" at bounding box center [1064, 143] width 70 height 10
click at [445, 142] on div "Paul Chatwin Paul.chatwin@connecteddata.soultions" at bounding box center [407, 143] width 262 height 28
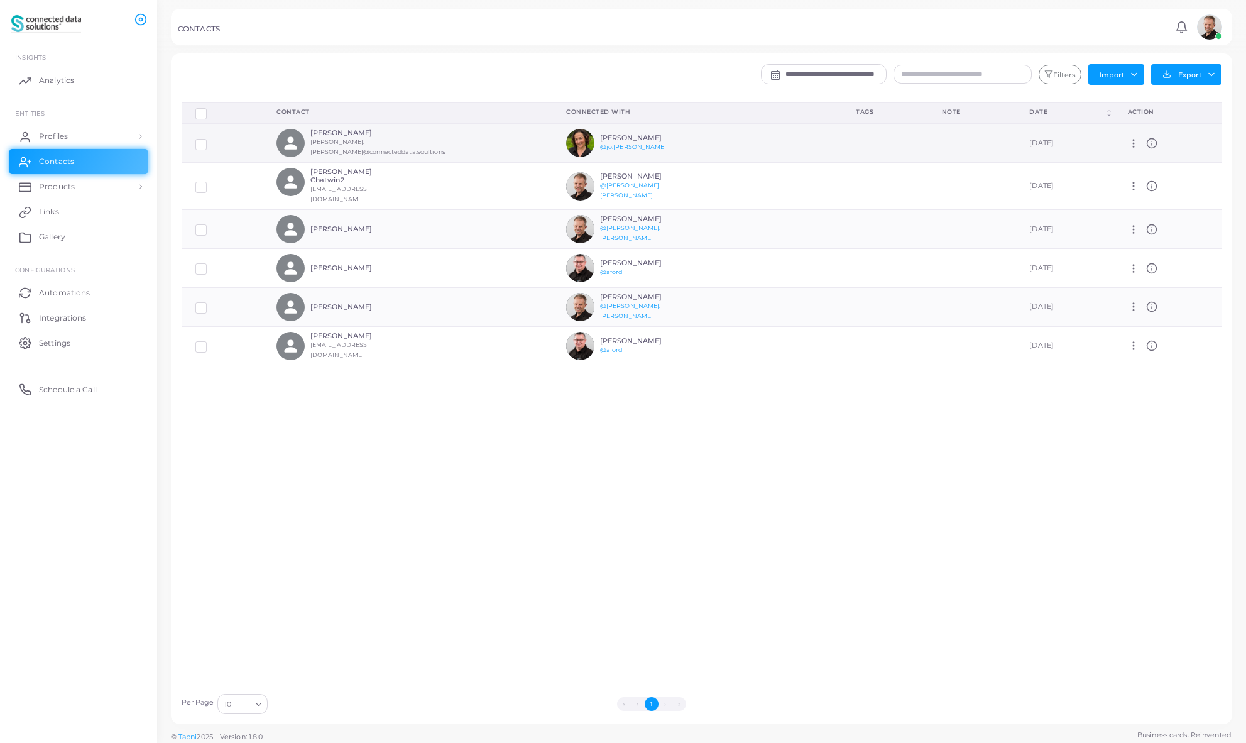
click at [322, 135] on h6 "[PERSON_NAME]" at bounding box center [377, 133] width 135 height 8
click at [1153, 144] on icon at bounding box center [1151, 143] width 11 height 11
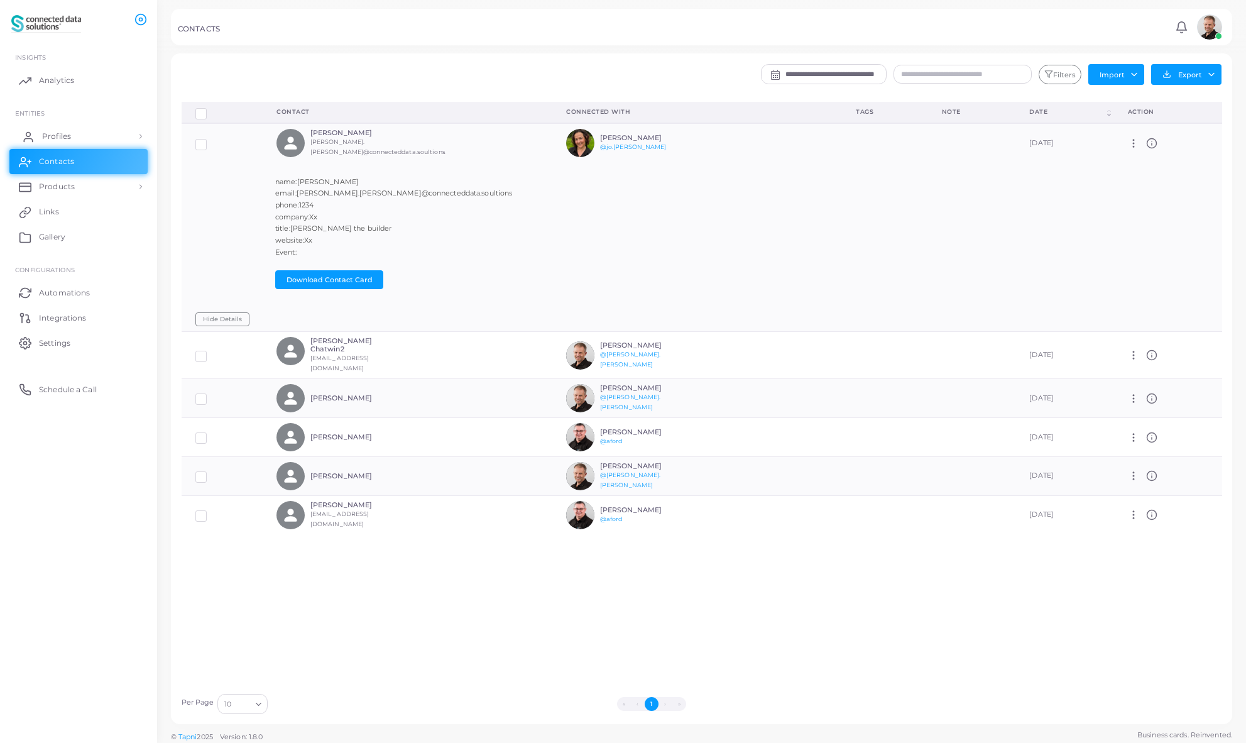
click at [62, 134] on span "Profiles" at bounding box center [56, 136] width 29 height 11
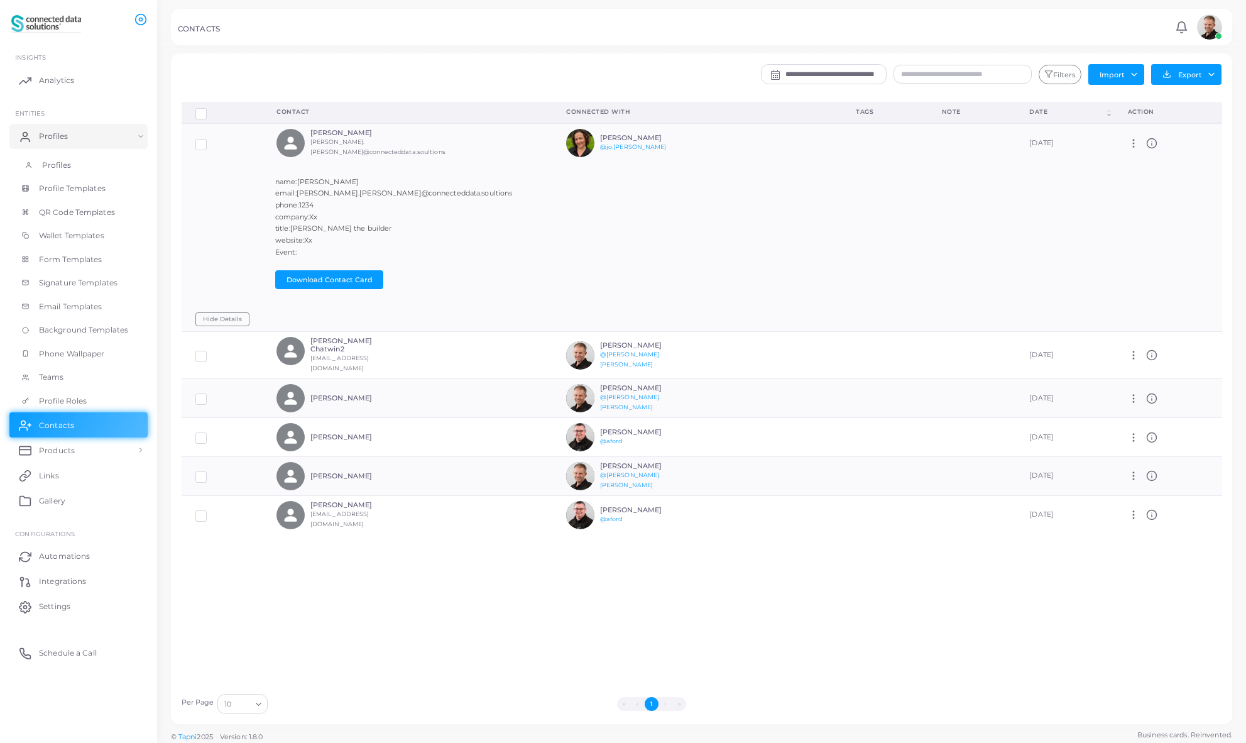
click at [59, 166] on span "Profiles" at bounding box center [56, 165] width 29 height 11
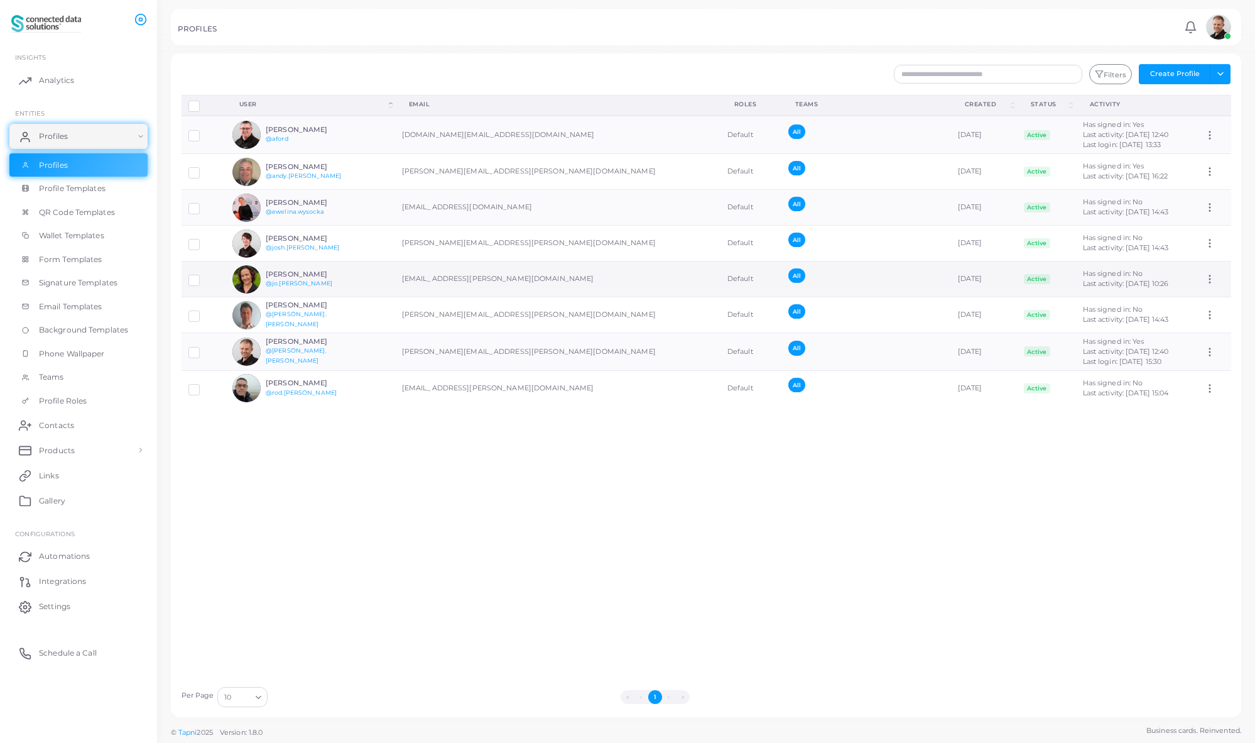
click at [298, 271] on h6 "[PERSON_NAME]" at bounding box center [312, 274] width 92 height 8
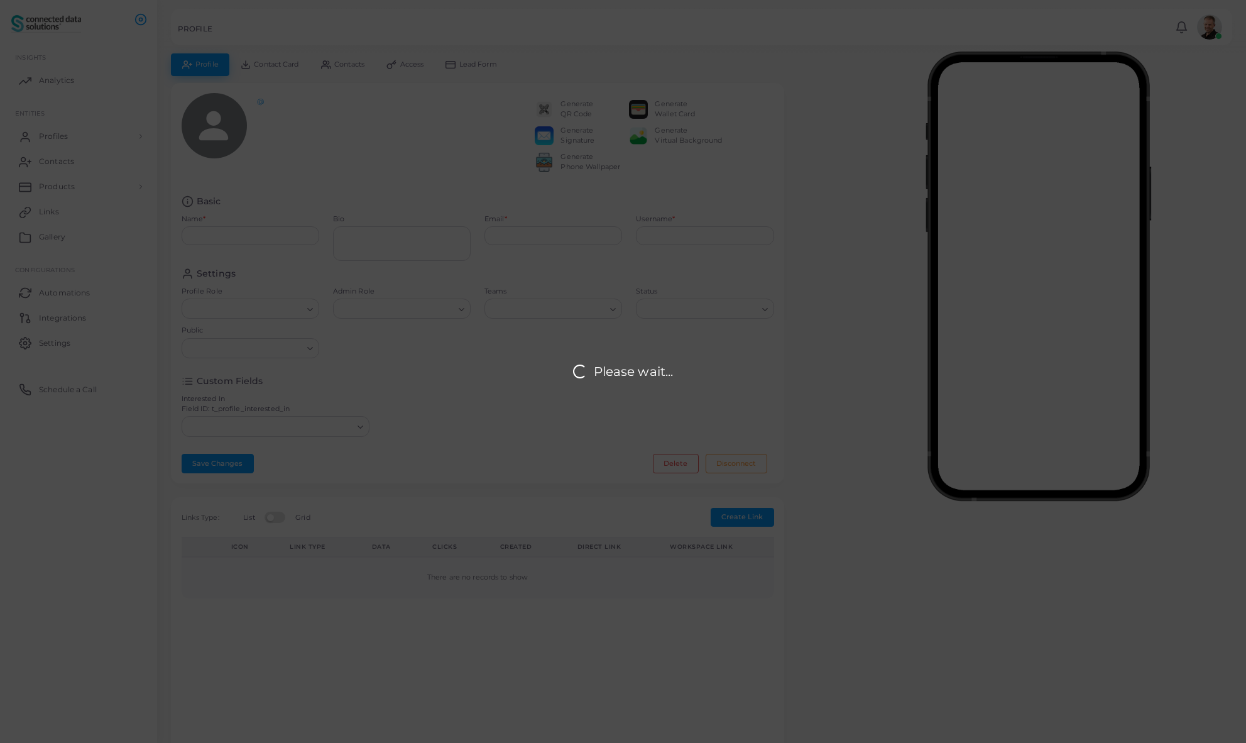
type input "**********"
type textarea "**********"
type input "**********"
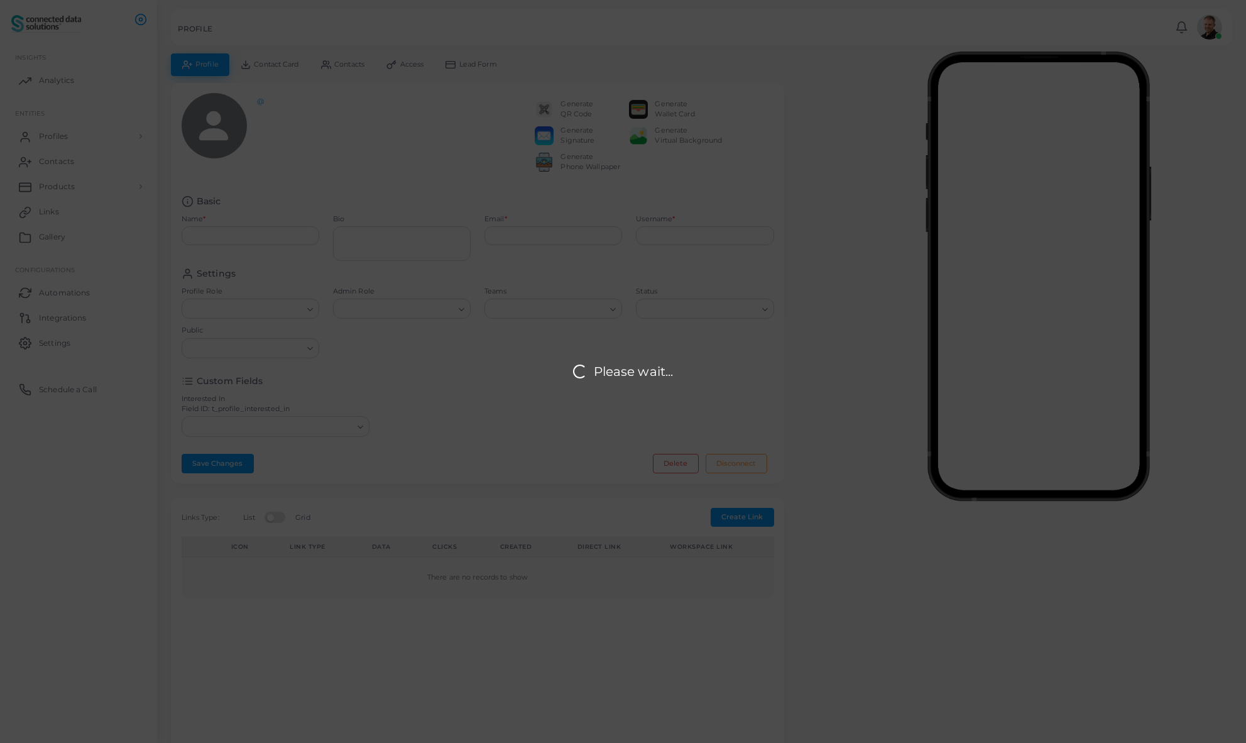
type input "**********"
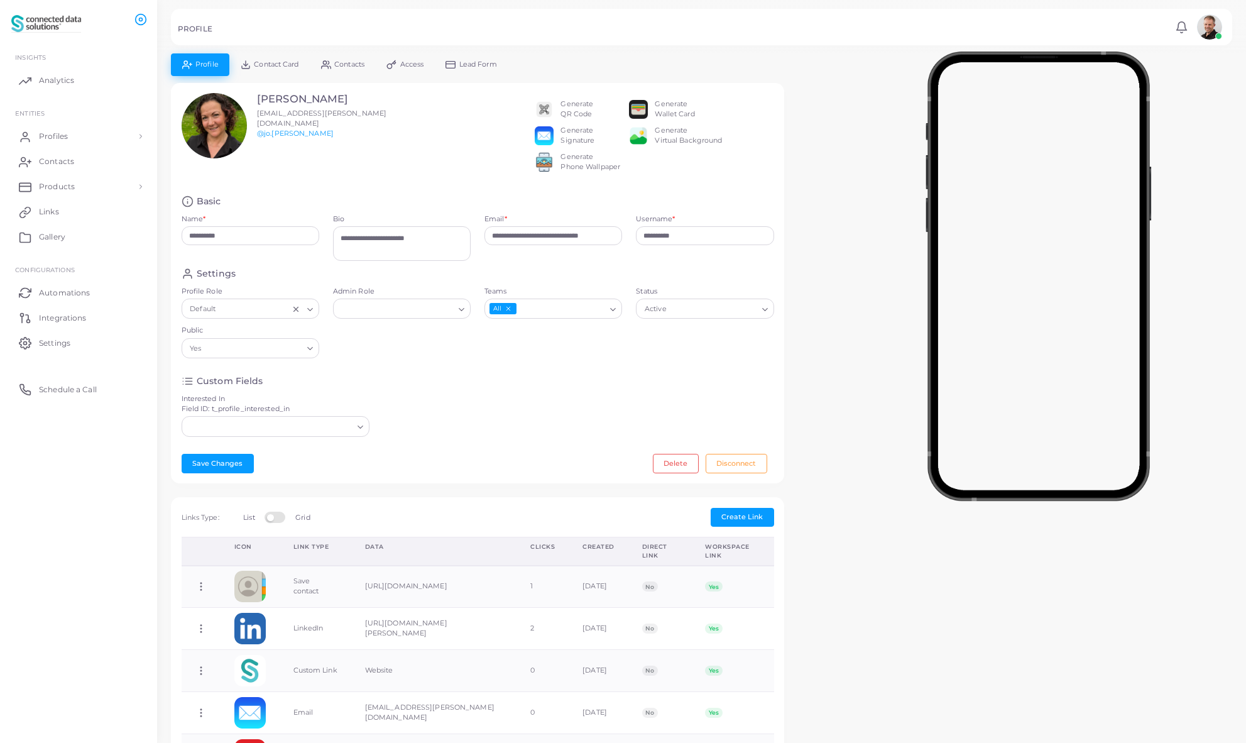
click at [266, 62] on span "Contact Card" at bounding box center [276, 64] width 45 height 7
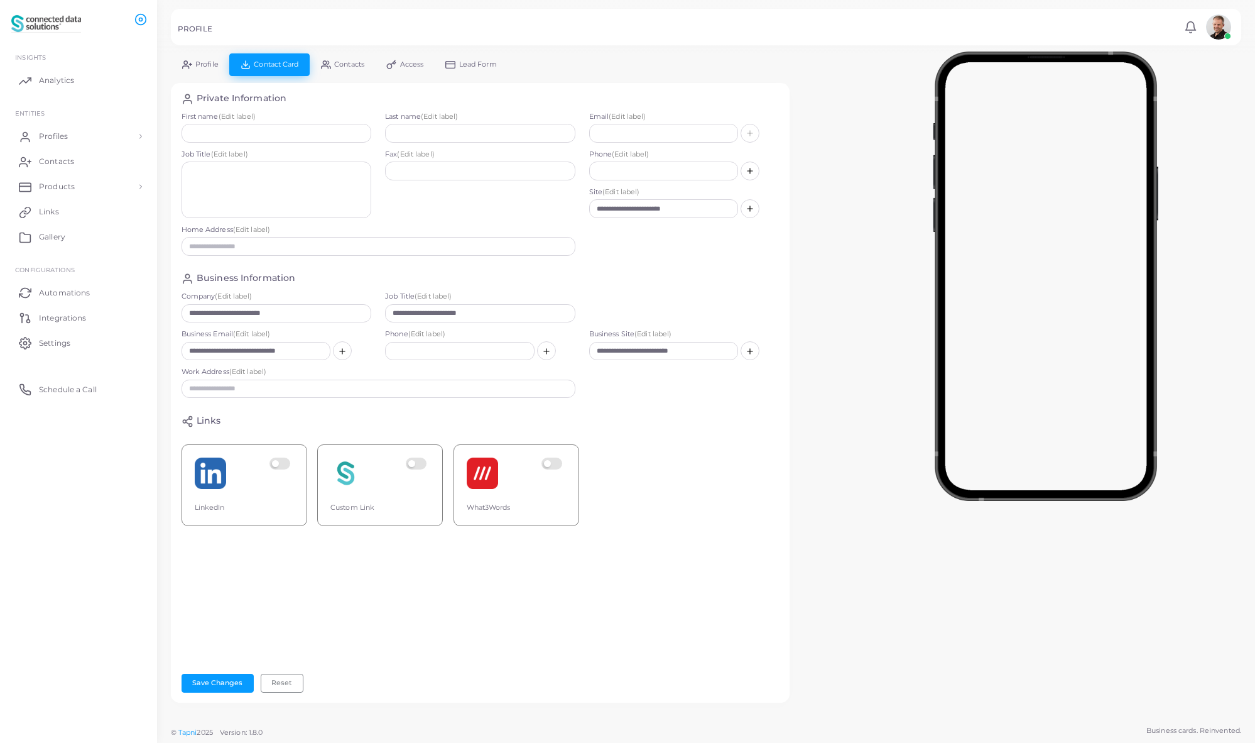
click at [469, 66] on span "Lead Form" at bounding box center [478, 64] width 38 height 7
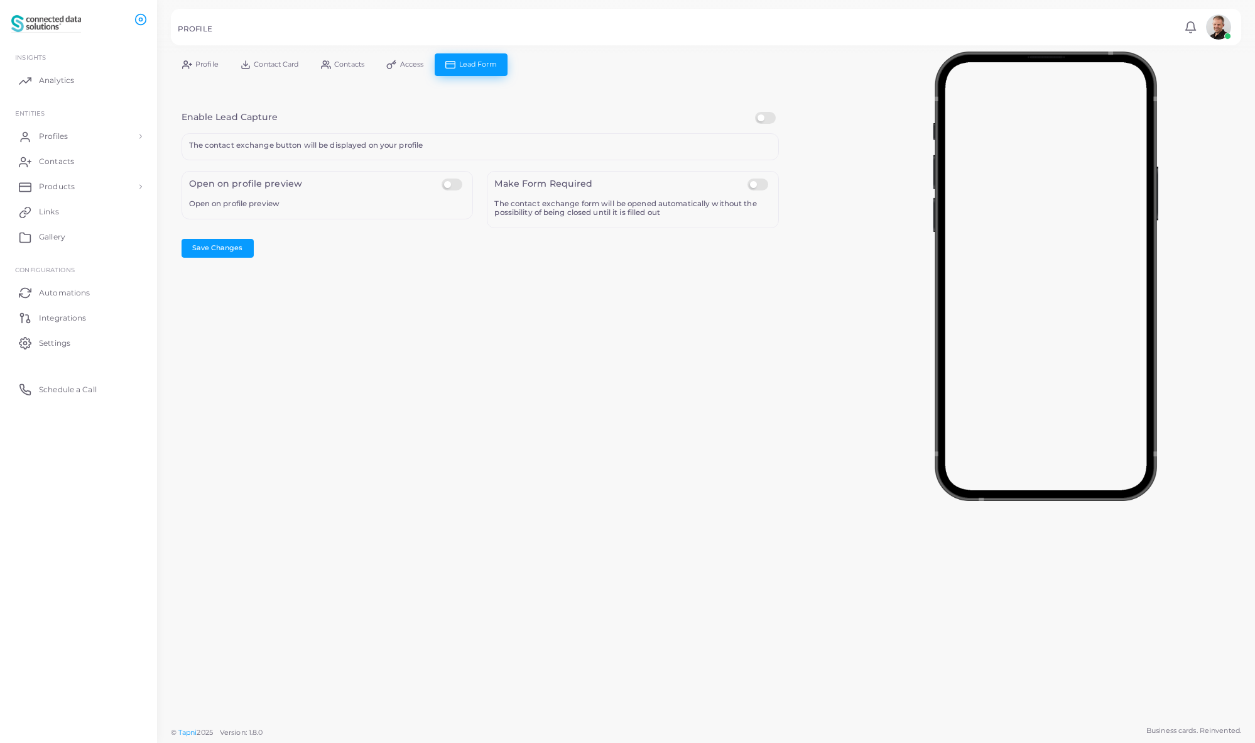
click at [455, 178] on label at bounding box center [454, 178] width 25 height 0
click at [218, 246] on button "Save Changes" at bounding box center [218, 248] width 72 height 19
click at [53, 138] on span "Profiles" at bounding box center [56, 136] width 29 height 11
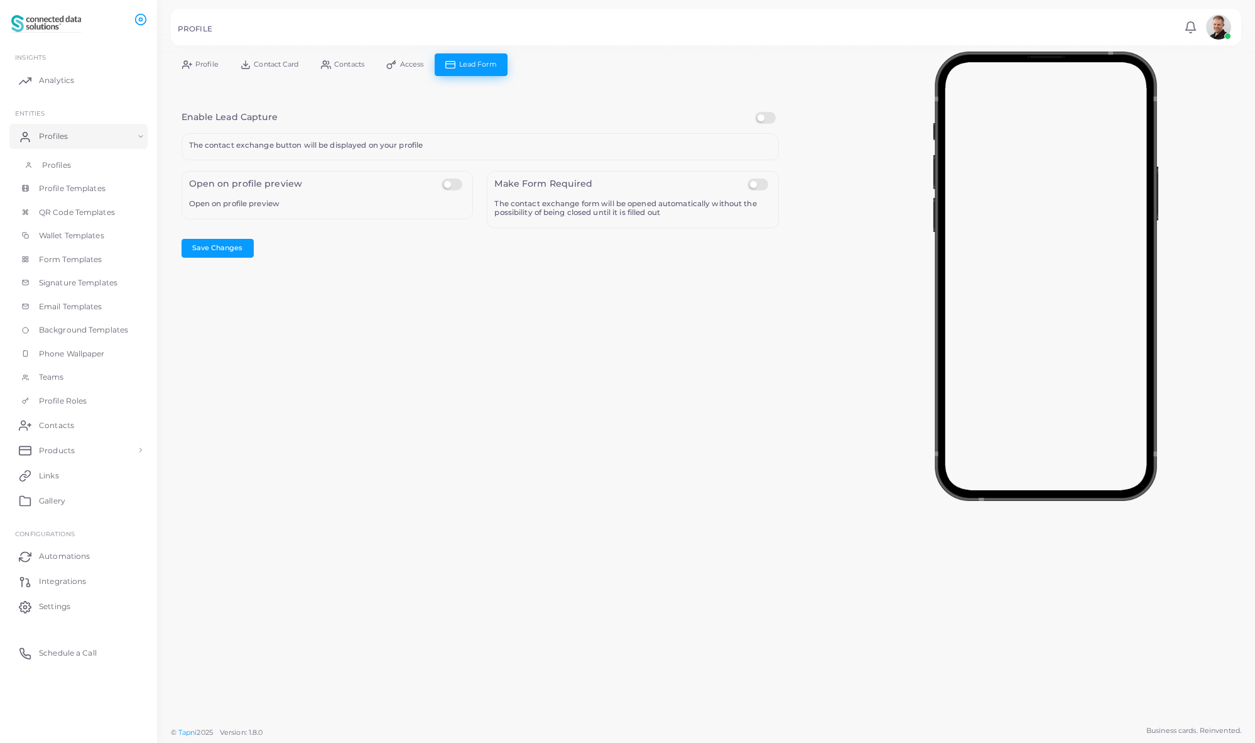
click at [48, 163] on span "Profiles" at bounding box center [56, 165] width 29 height 11
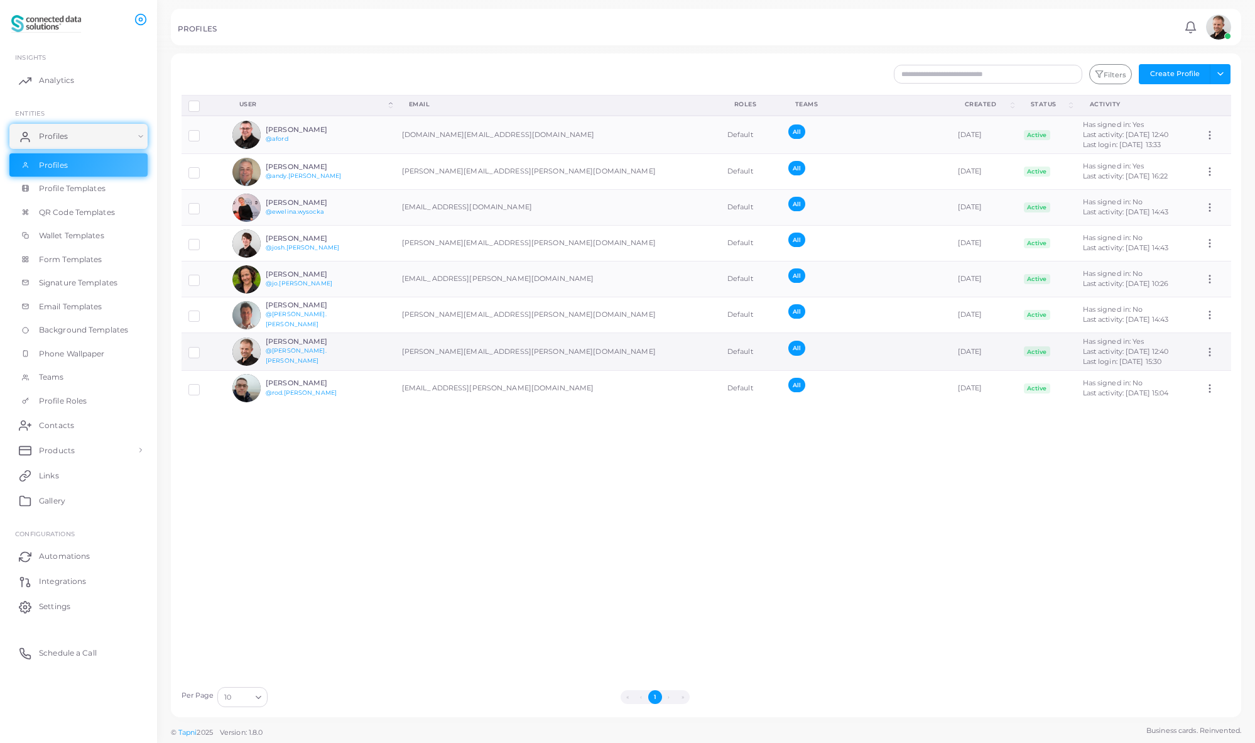
click at [286, 343] on h6 "[PERSON_NAME]" at bounding box center [312, 341] width 92 height 8
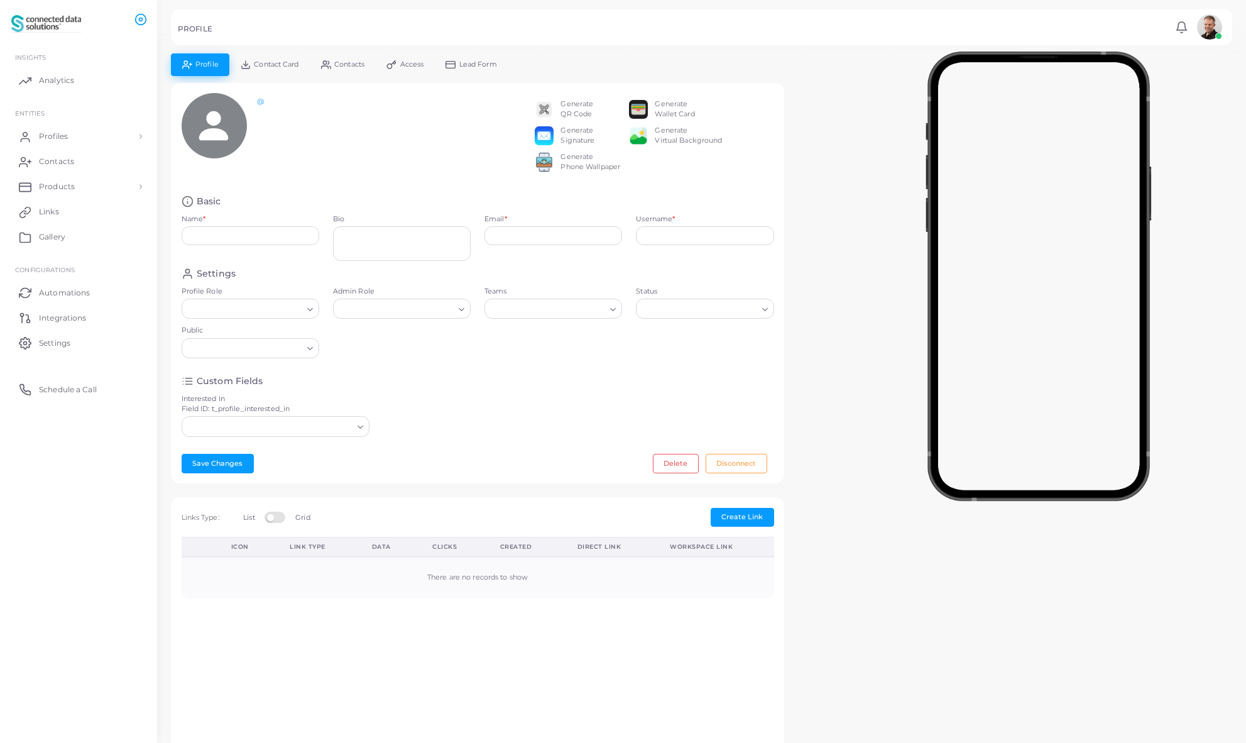
type input "**********"
type textarea "***"
type input "**********"
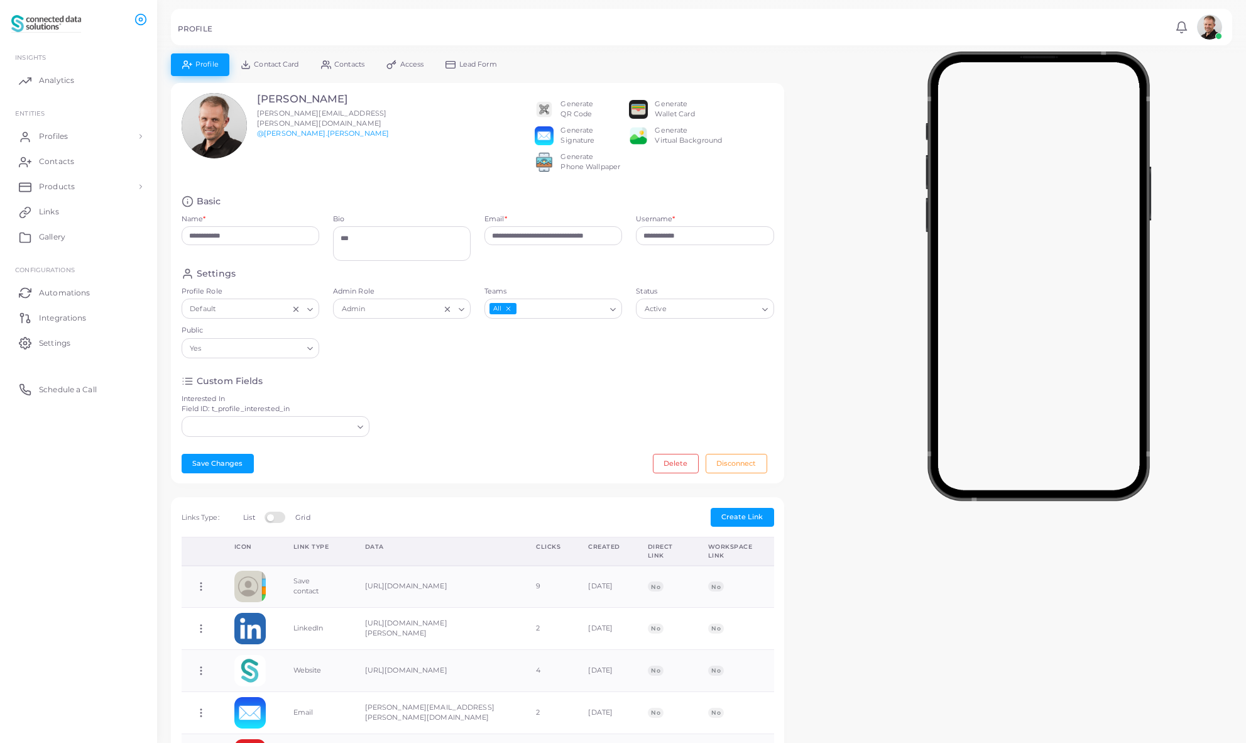
click at [476, 62] on span "Lead Form" at bounding box center [478, 64] width 38 height 7
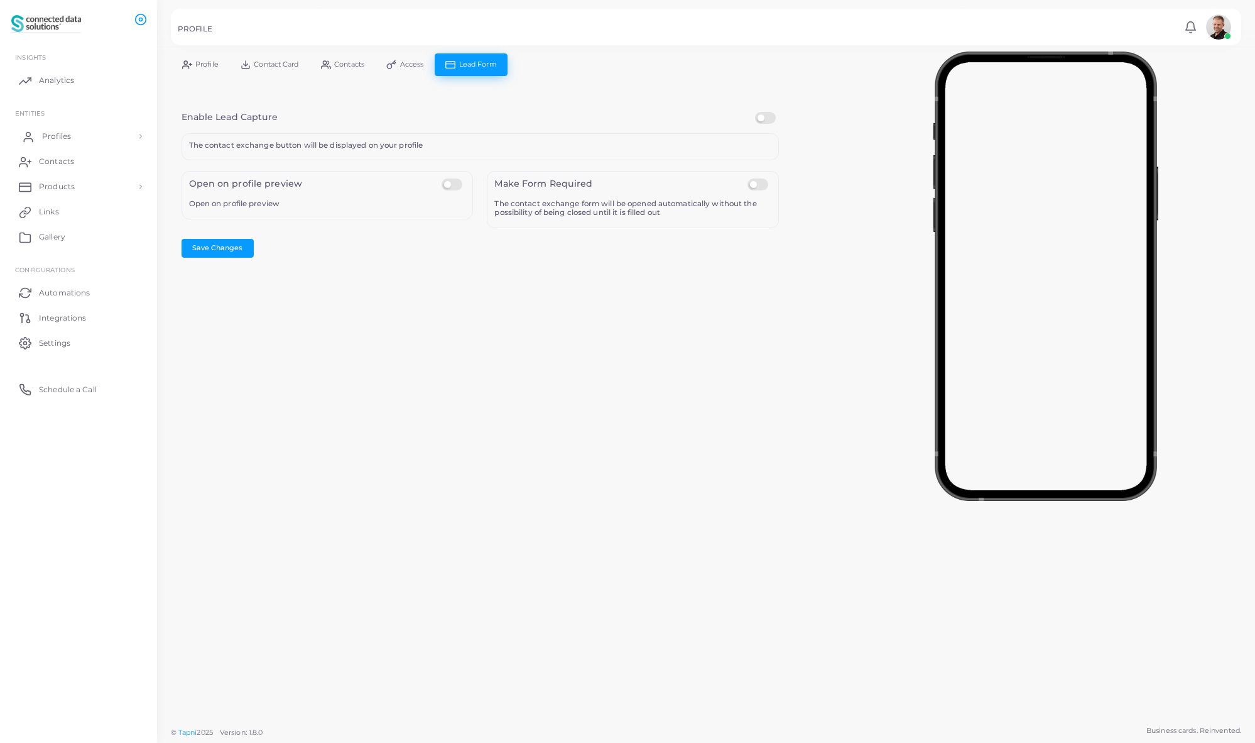
click at [52, 136] on span "Profiles" at bounding box center [56, 136] width 29 height 11
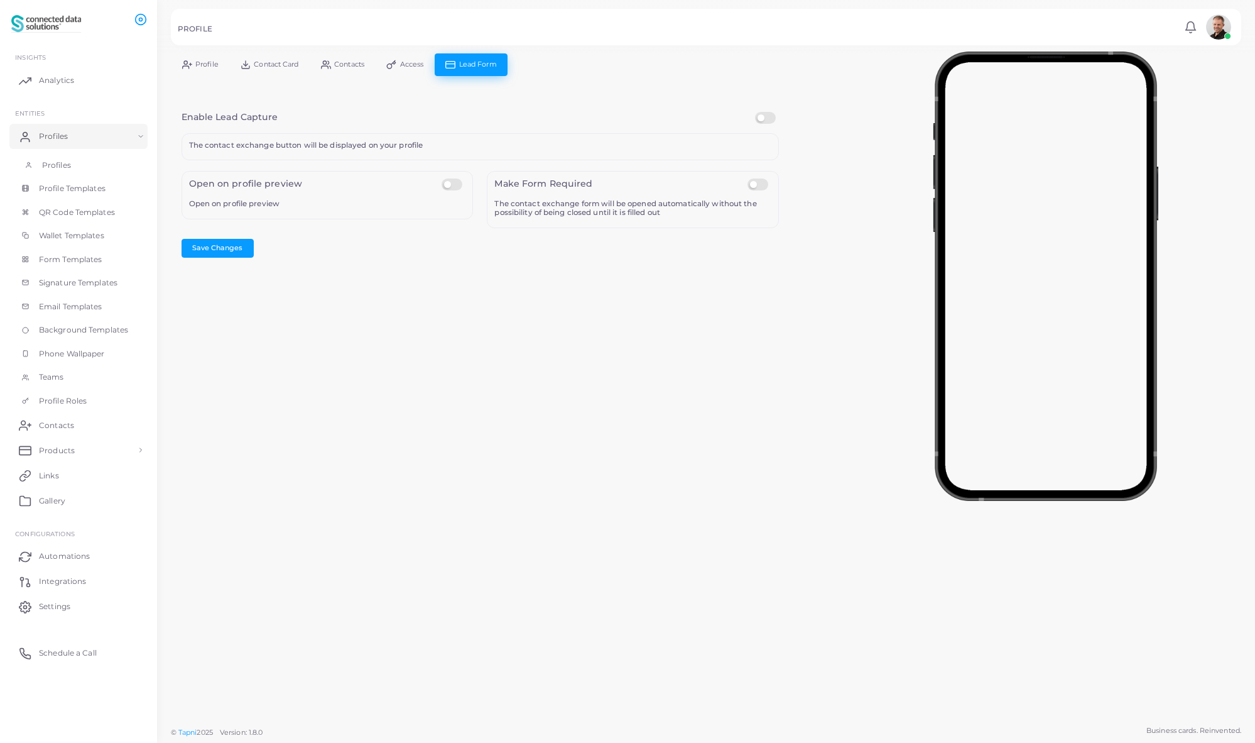
click at [62, 161] on span "Profiles" at bounding box center [56, 165] width 29 height 11
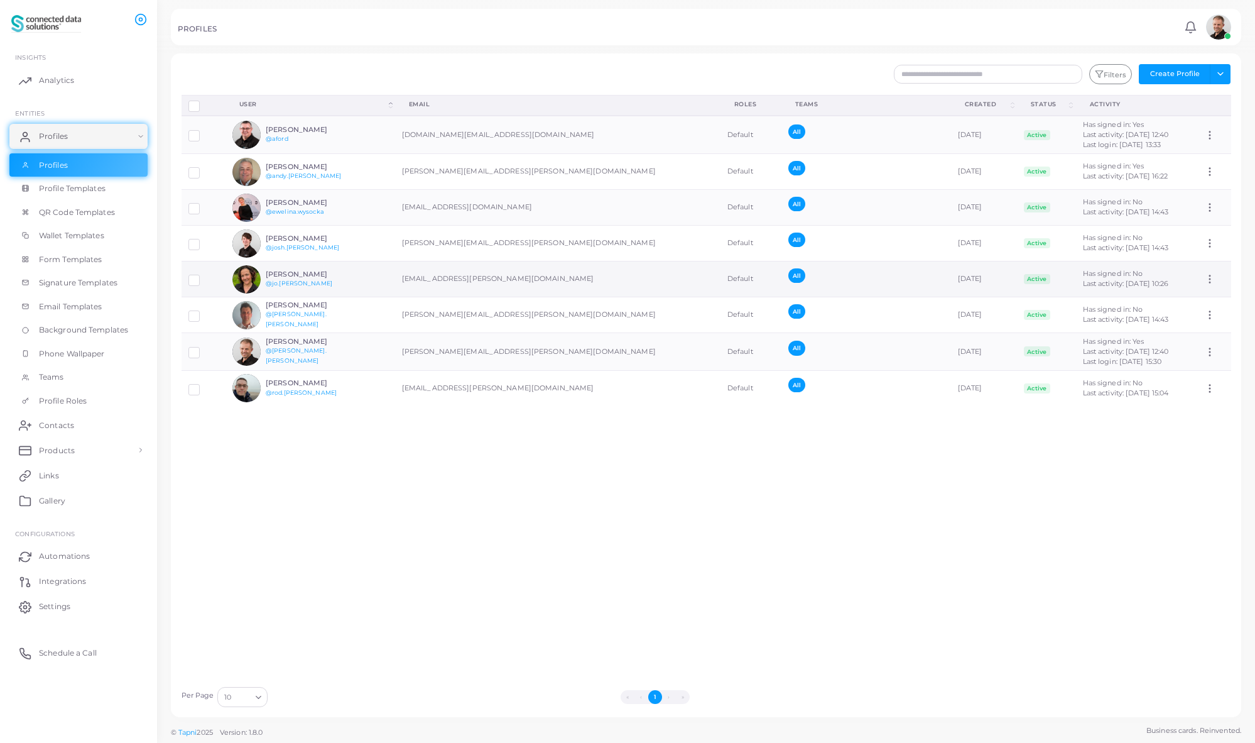
click at [276, 272] on h6 "[PERSON_NAME]" at bounding box center [312, 274] width 92 height 8
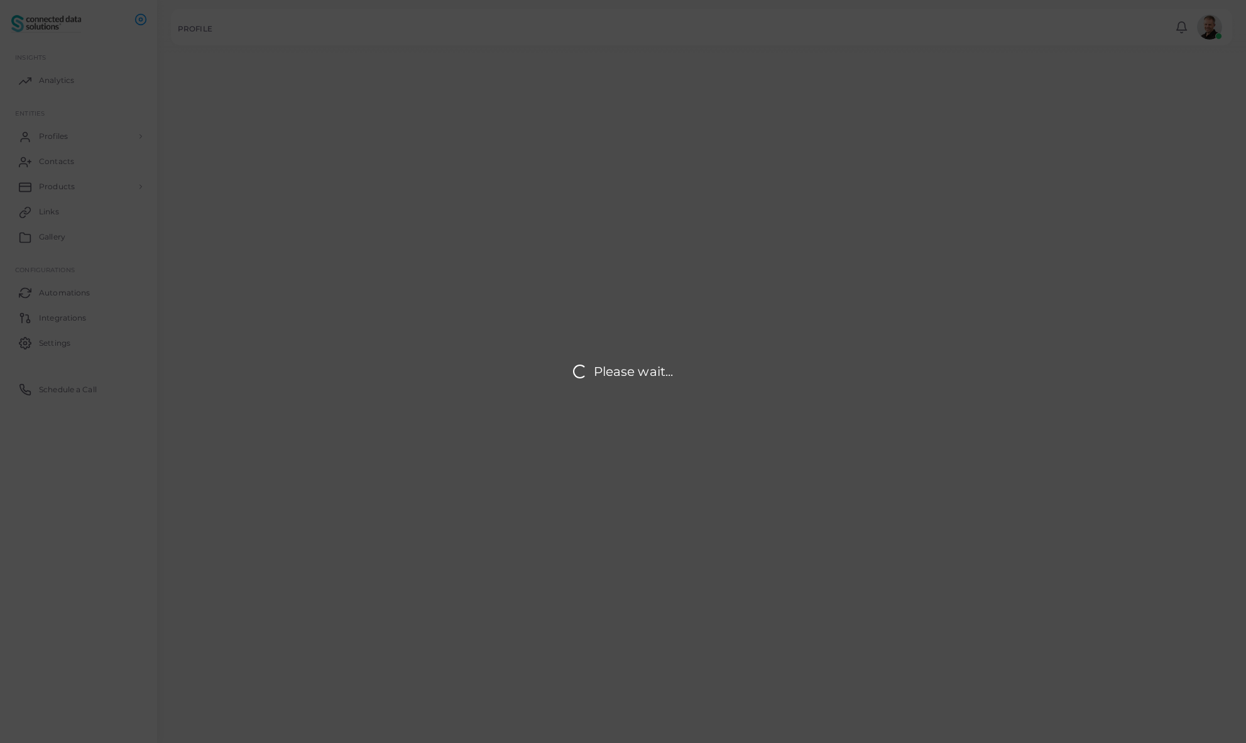
type input "**********"
type textarea "**********"
type input "**********"
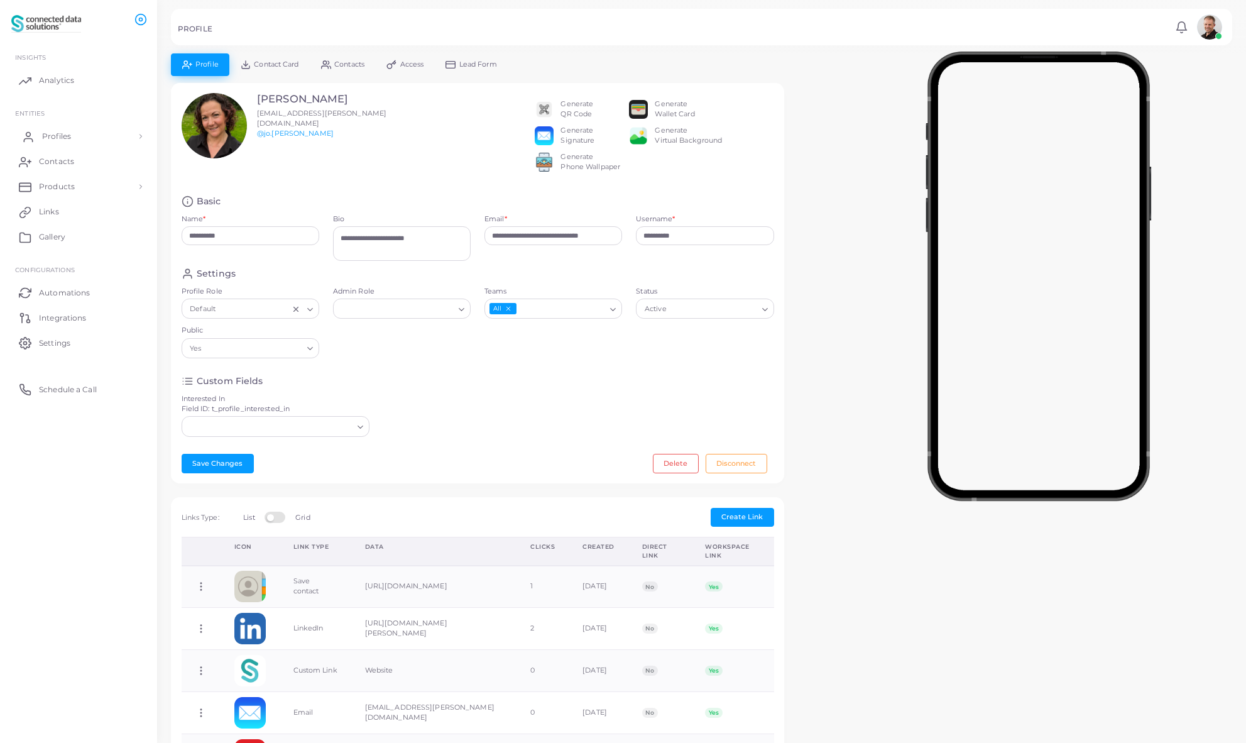
click at [52, 137] on span "Profiles" at bounding box center [56, 136] width 29 height 11
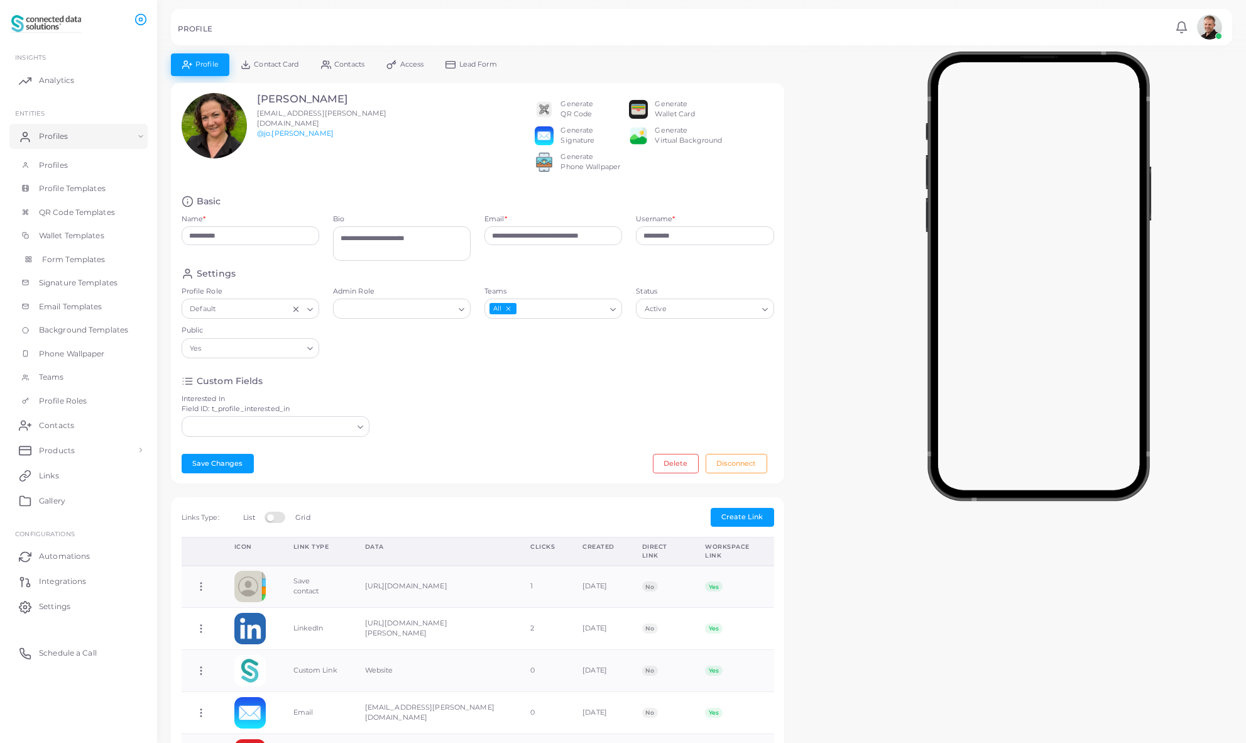
click at [85, 260] on span "Form Templates" at bounding box center [73, 259] width 63 height 11
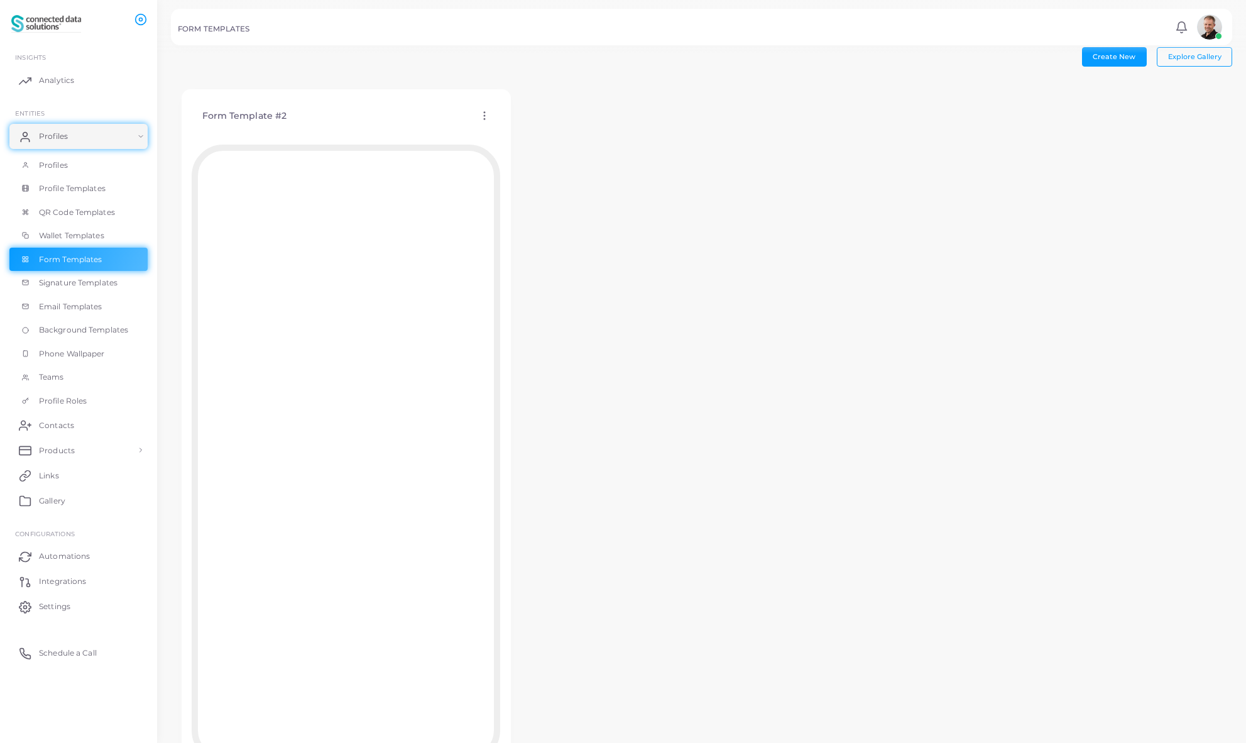
scroll to position [3, 0]
click at [484, 120] on circle at bounding box center [484, 119] width 1 height 1
click at [536, 138] on span "Edit Template" at bounding box center [534, 136] width 48 height 10
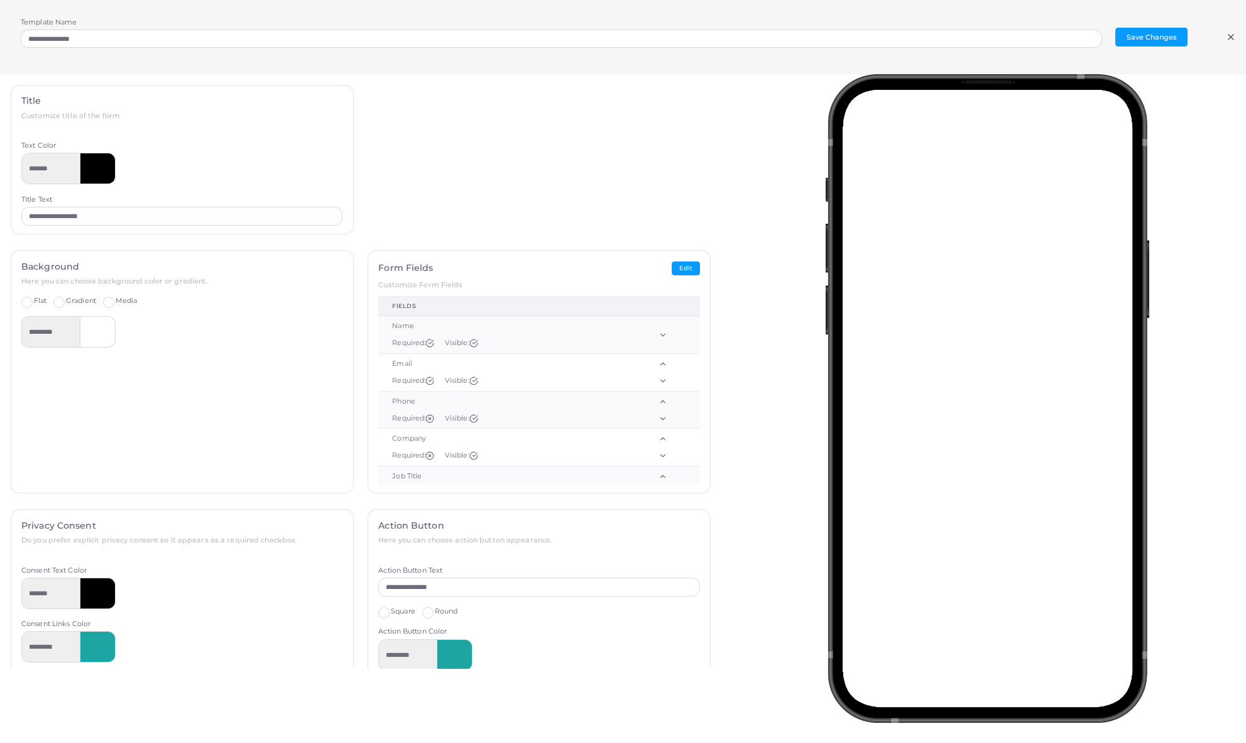
click at [1234, 33] on icon at bounding box center [1231, 37] width 10 height 10
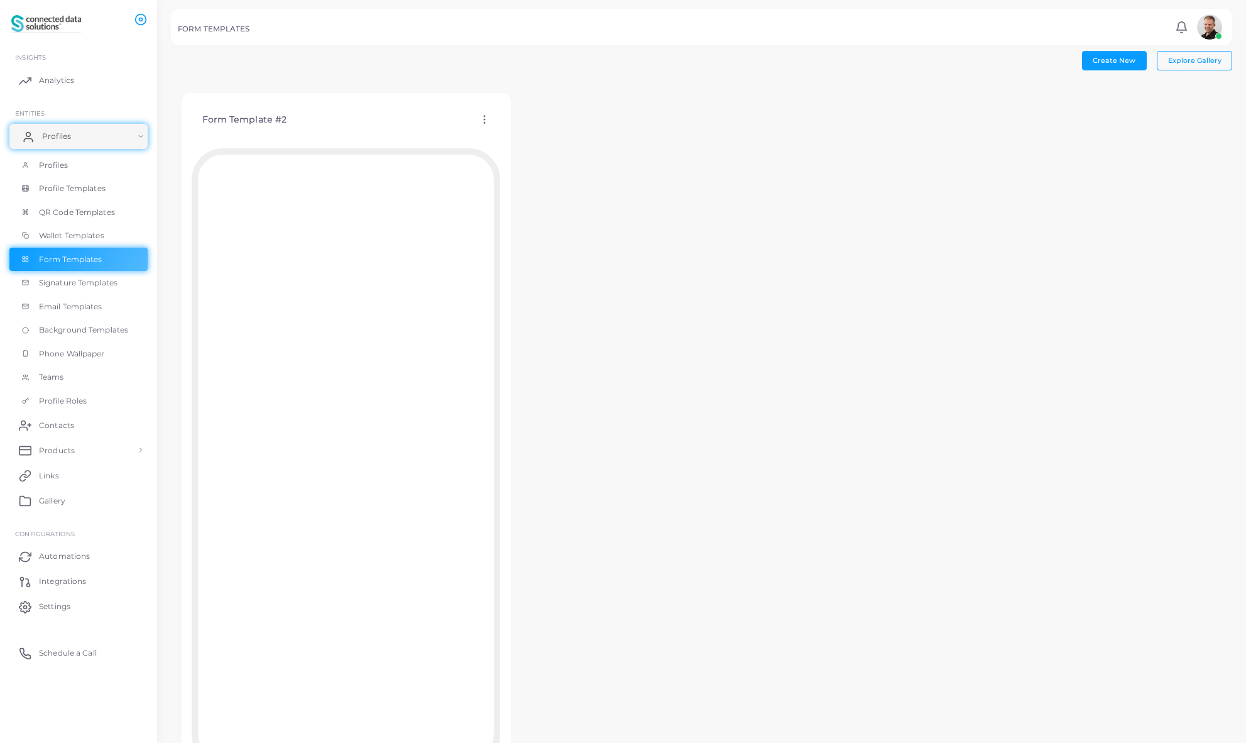
click at [55, 138] on span "Profiles" at bounding box center [56, 136] width 29 height 11
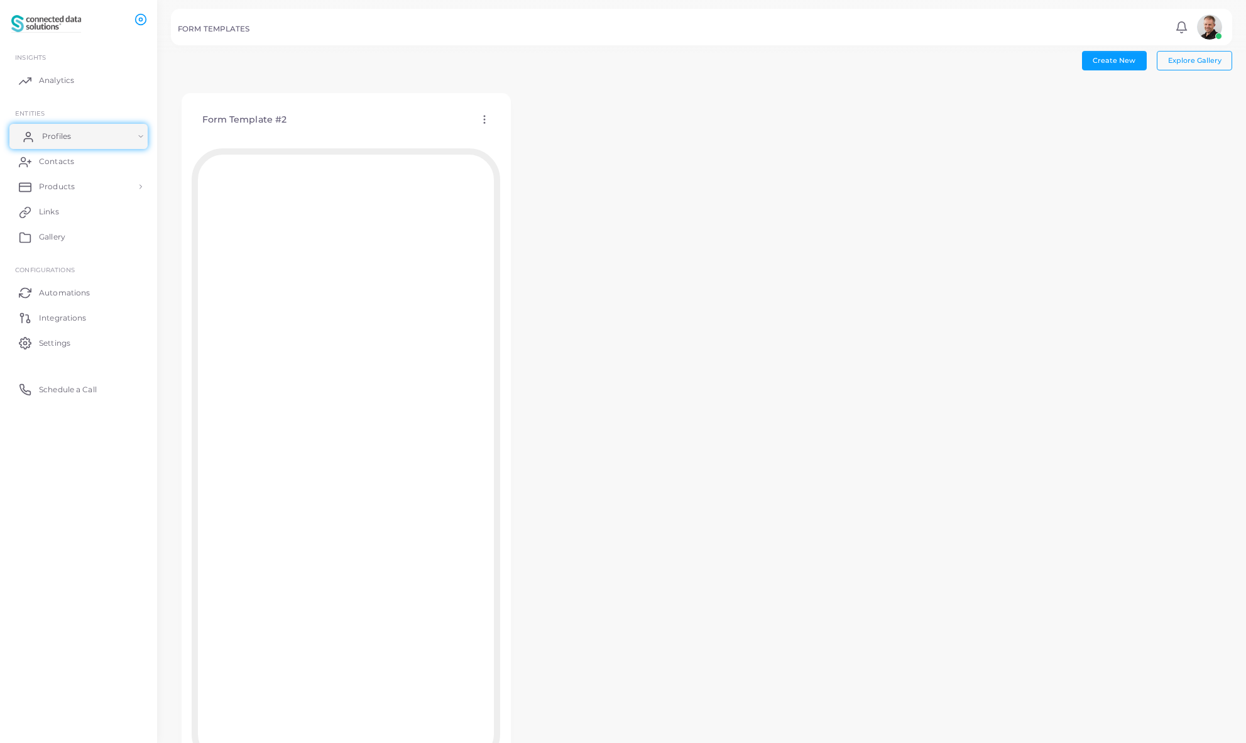
click at [60, 133] on span "Profiles" at bounding box center [56, 136] width 29 height 11
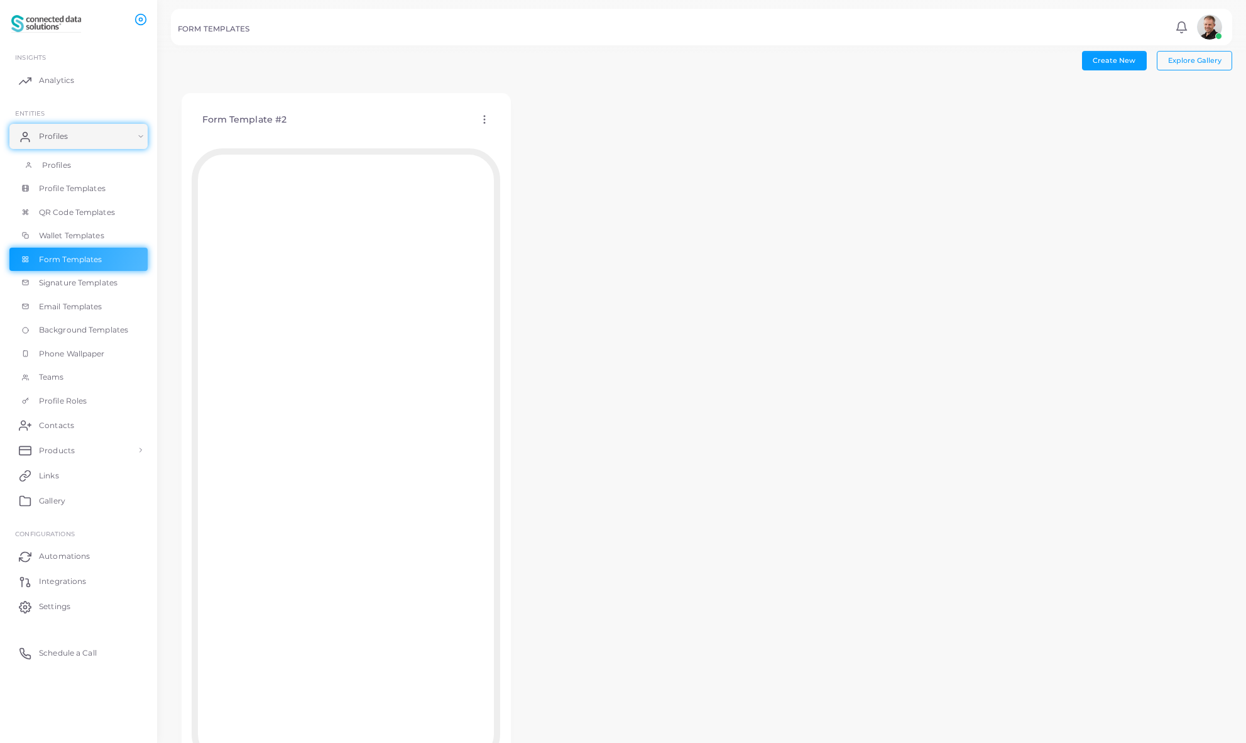
click at [55, 164] on span "Profiles" at bounding box center [56, 165] width 29 height 11
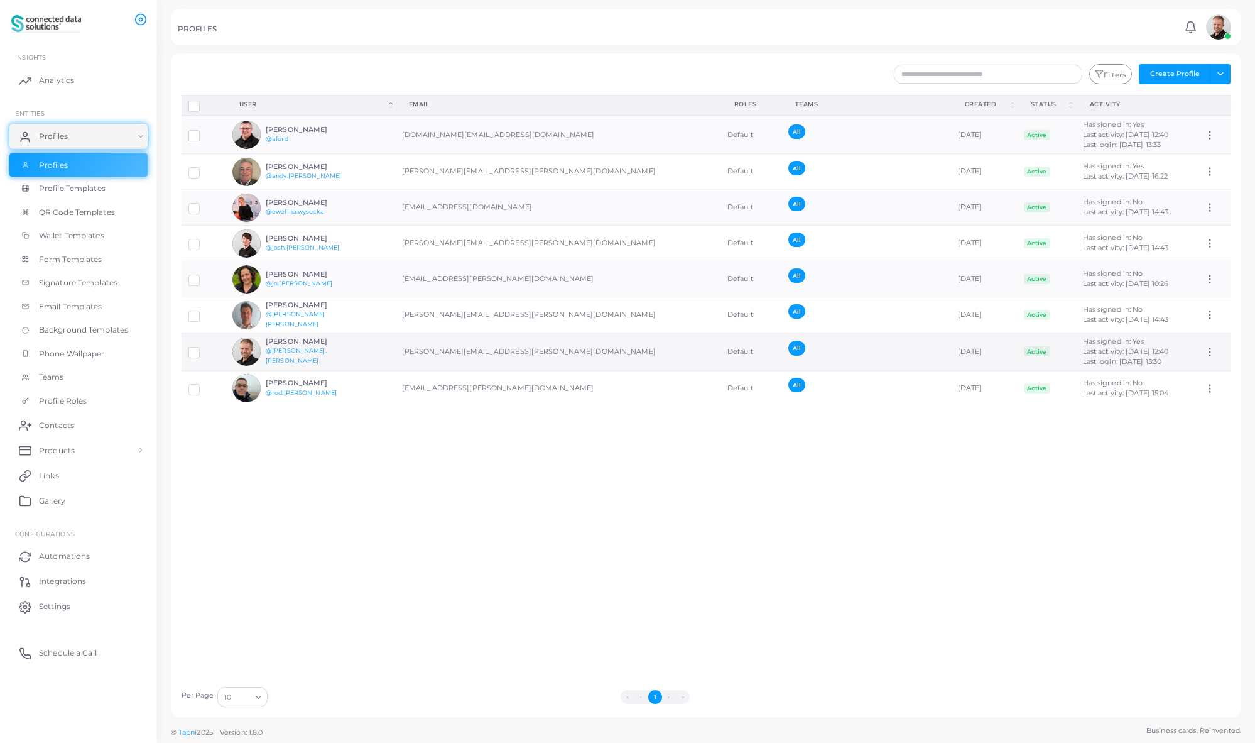
click at [289, 342] on h6 "[PERSON_NAME]" at bounding box center [312, 341] width 92 height 8
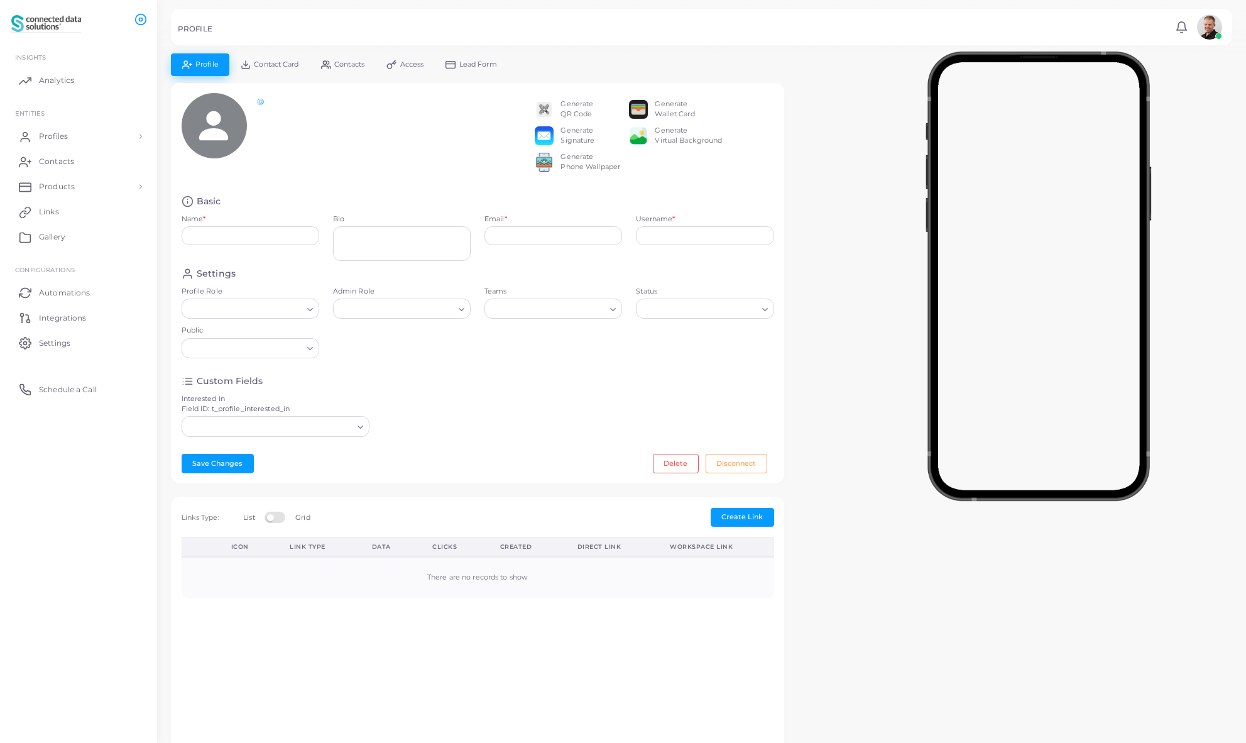
type input "**********"
type textarea "***"
type input "**********"
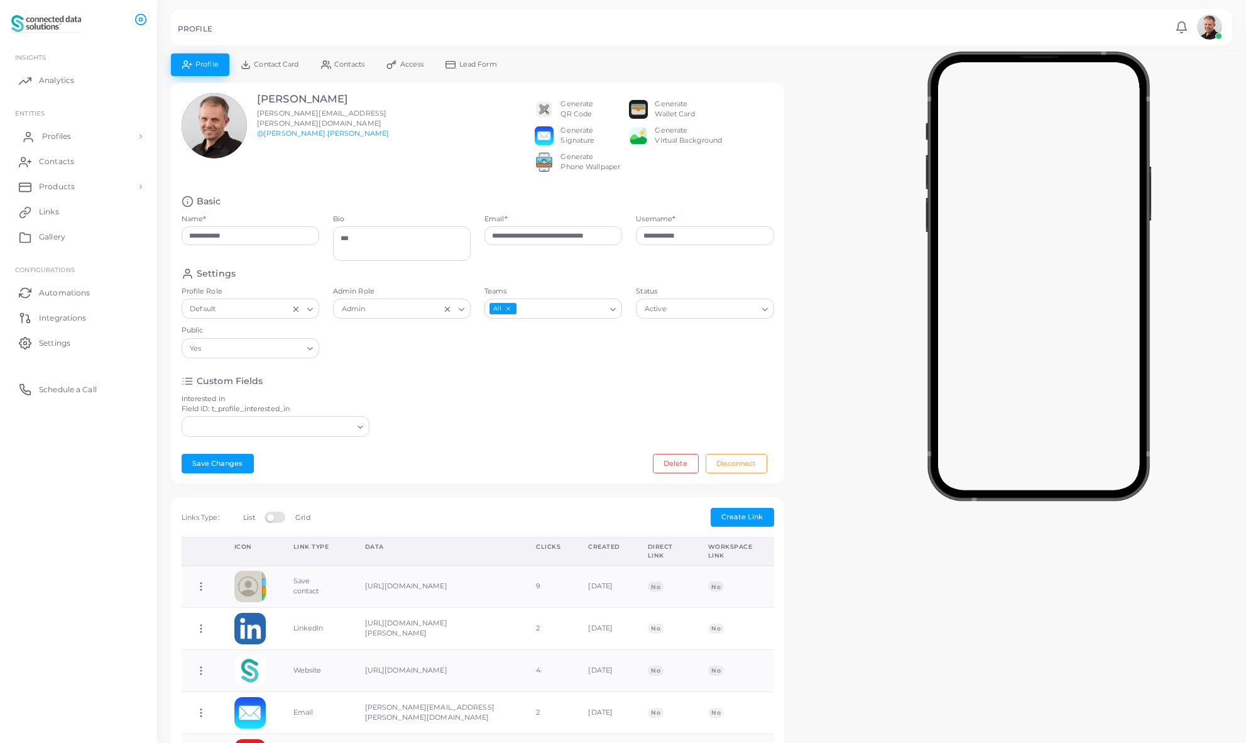
click at [54, 134] on span "Profiles" at bounding box center [56, 136] width 29 height 11
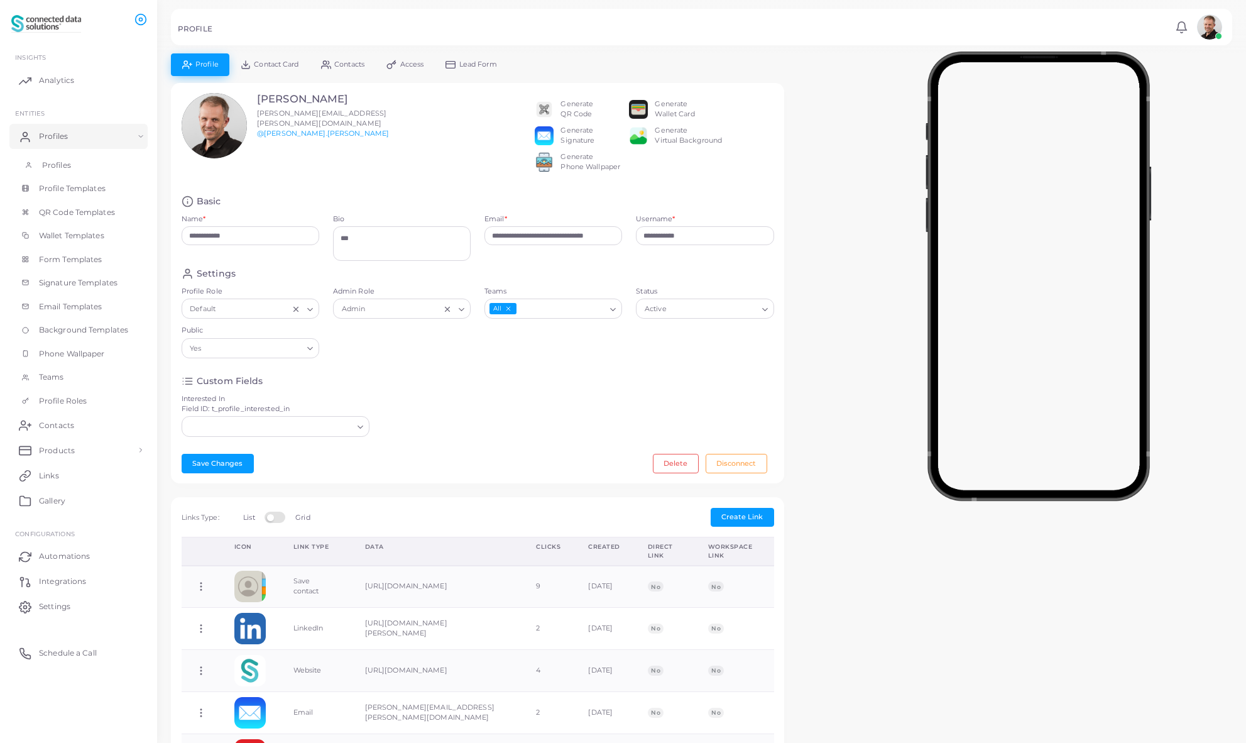
click at [53, 164] on span "Profiles" at bounding box center [56, 165] width 29 height 11
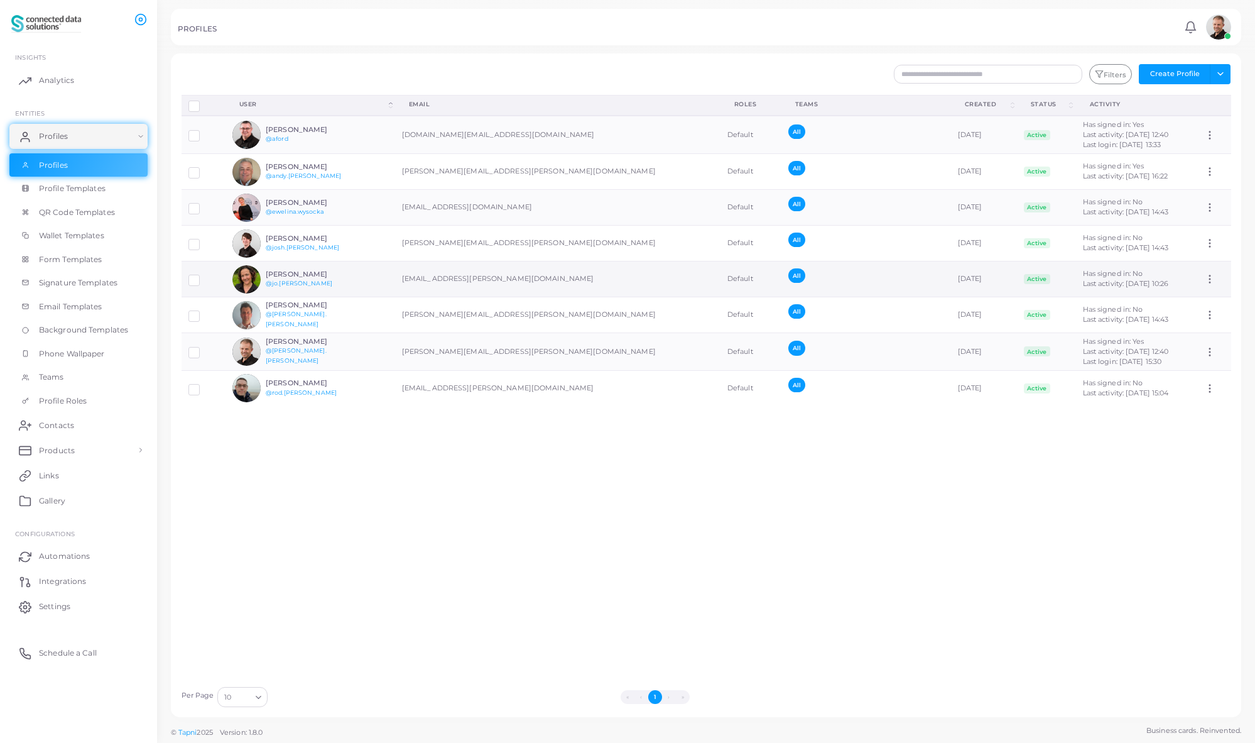
click at [284, 273] on h6 "[PERSON_NAME]" at bounding box center [312, 274] width 92 height 8
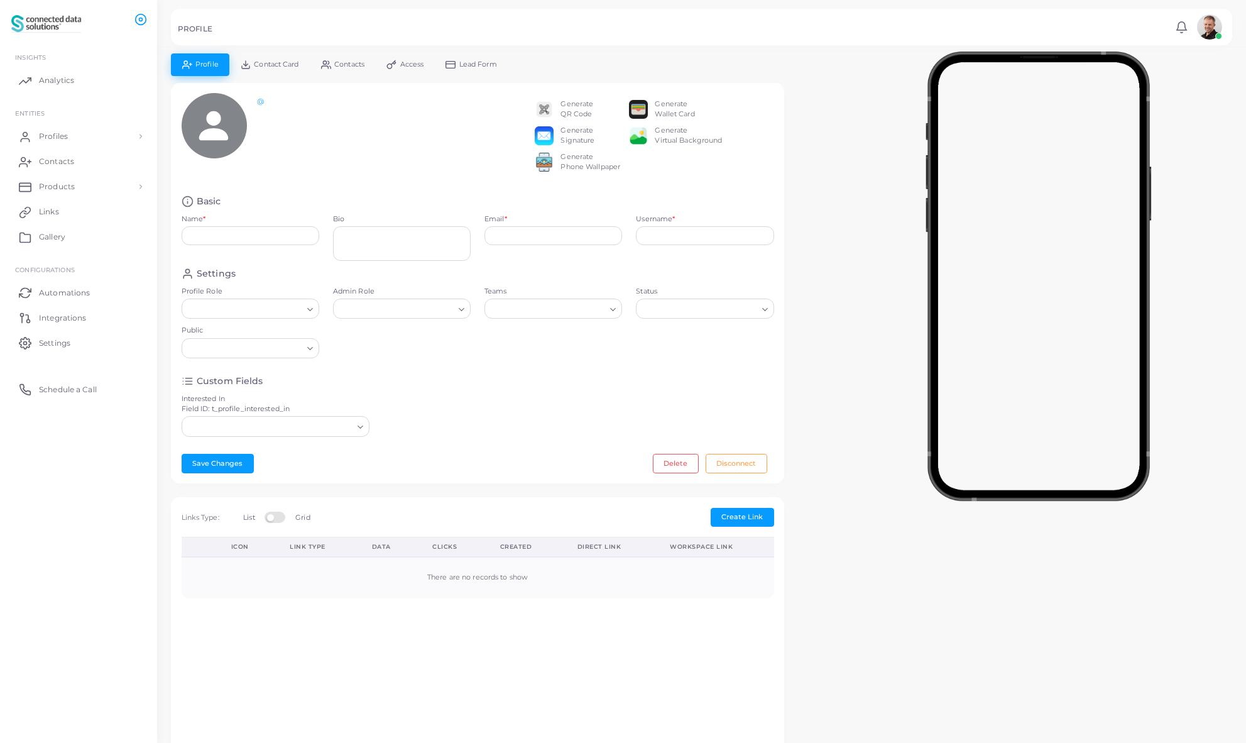
type input "**********"
type textarea "**********"
type input "**********"
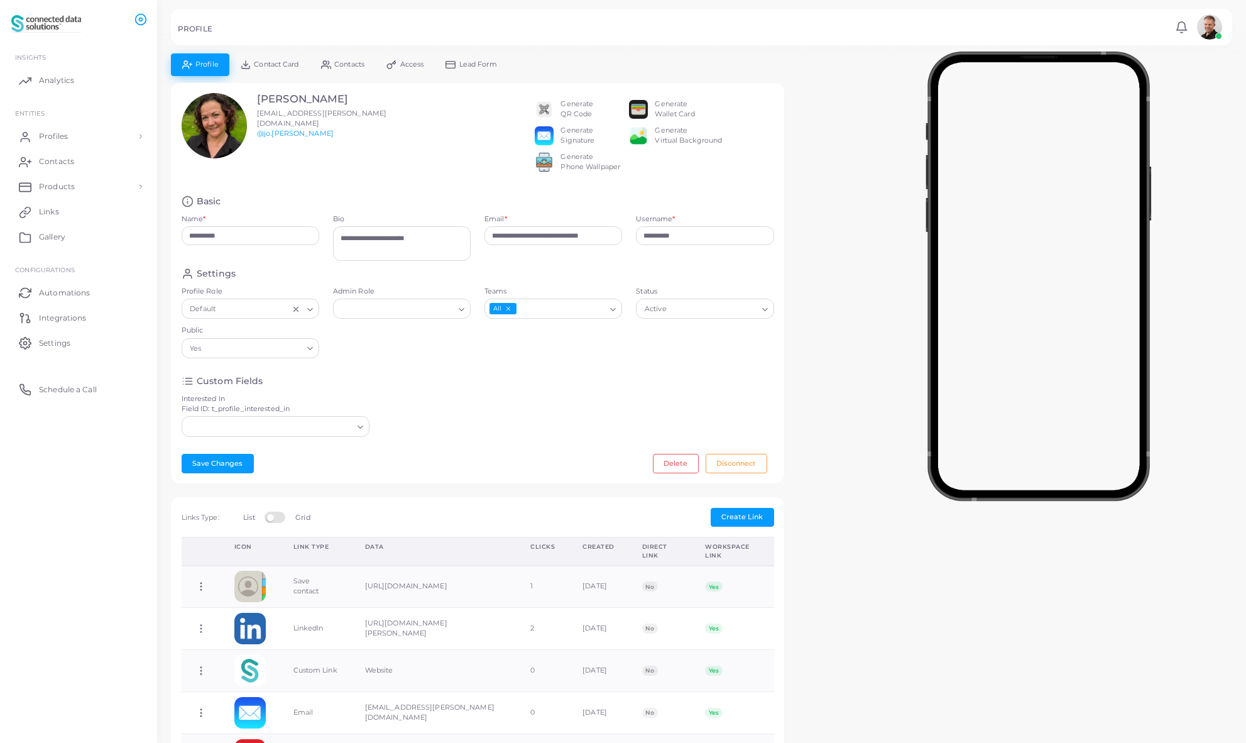
click at [468, 65] on span "Lead Form" at bounding box center [478, 64] width 38 height 7
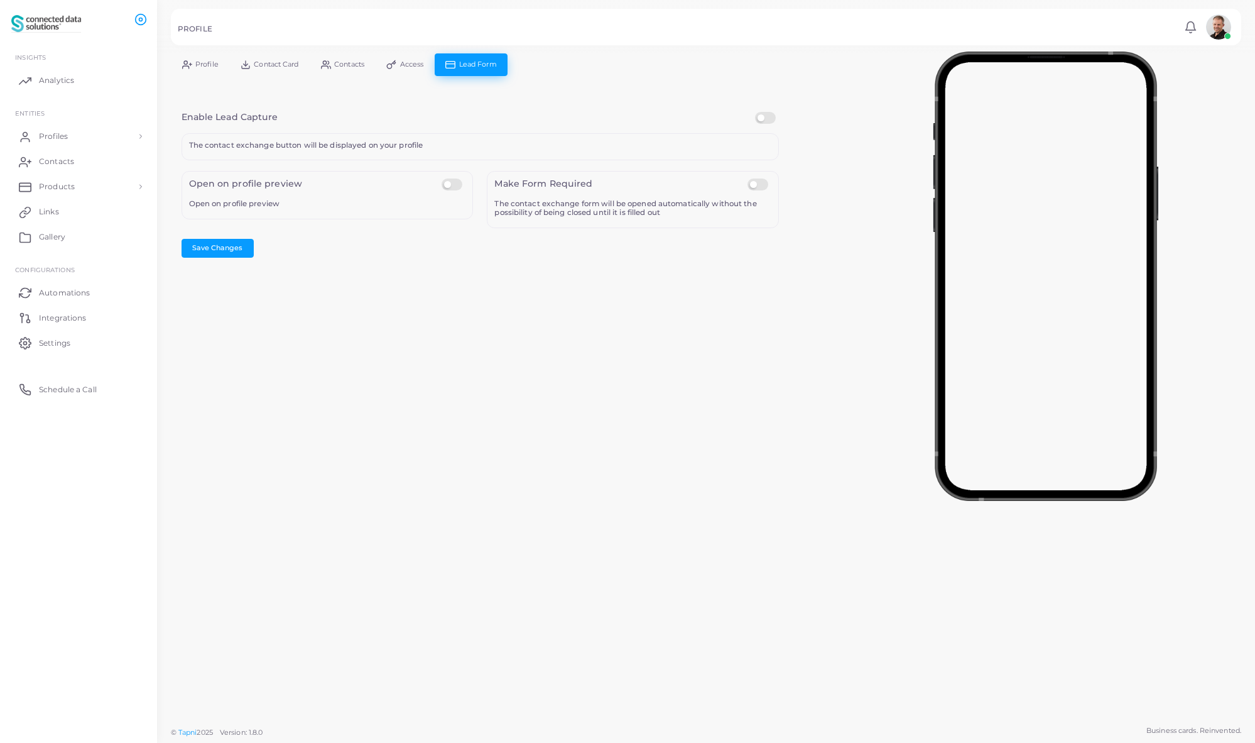
click at [281, 64] on span "Contact Card" at bounding box center [276, 64] width 45 height 7
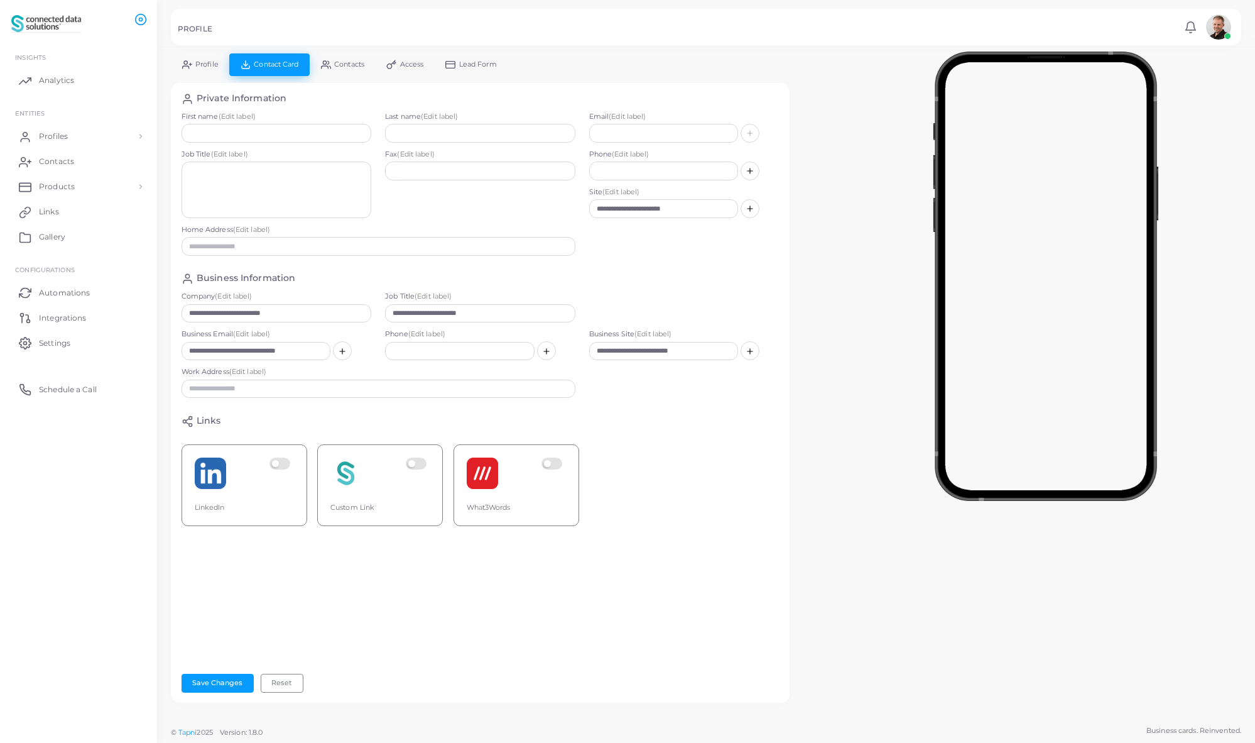
click at [286, 462] on label at bounding box center [282, 472] width 25 height 31
click at [415, 466] on label at bounding box center [418, 472] width 25 height 31
click at [346, 62] on span "Contacts" at bounding box center [349, 64] width 30 height 7
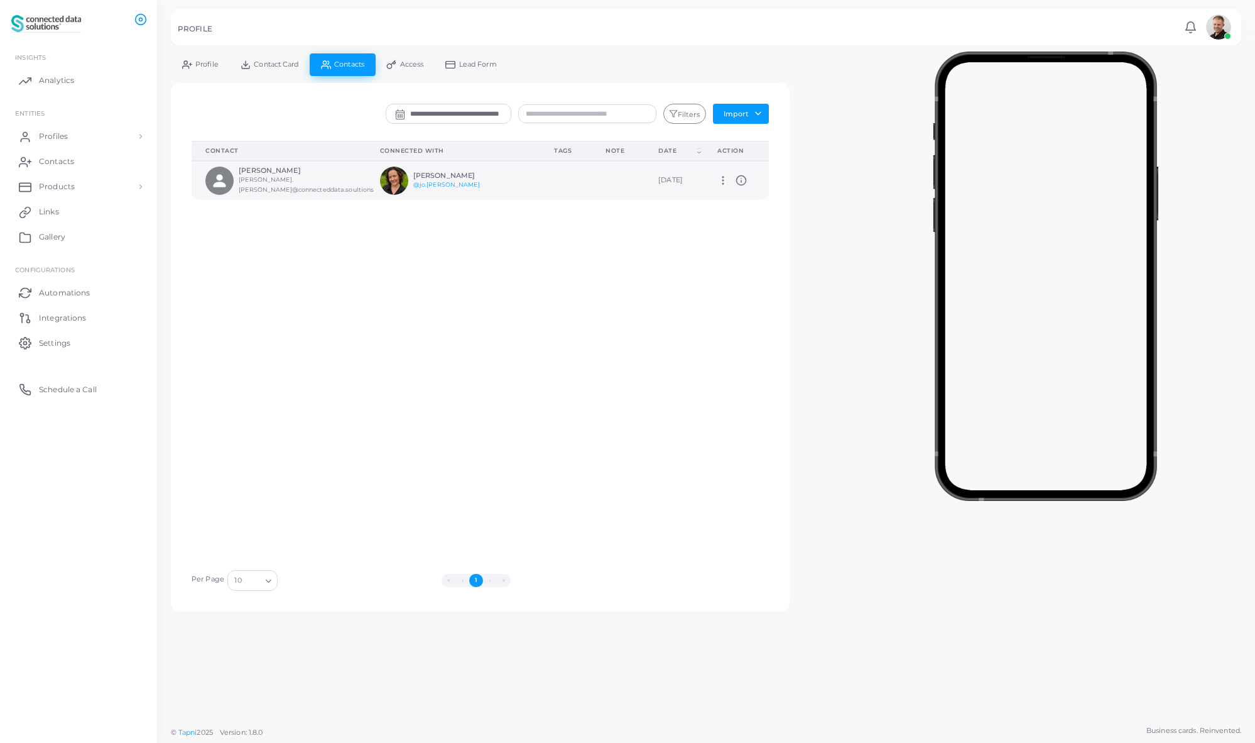
click at [719, 183] on icon at bounding box center [722, 180] width 11 height 11
click at [692, 232] on div "Delete Connections Manage Connections Show Selections Contact Connected With Ta…" at bounding box center [480, 352] width 591 height 422
click at [206, 65] on span "Profile" at bounding box center [206, 64] width 23 height 7
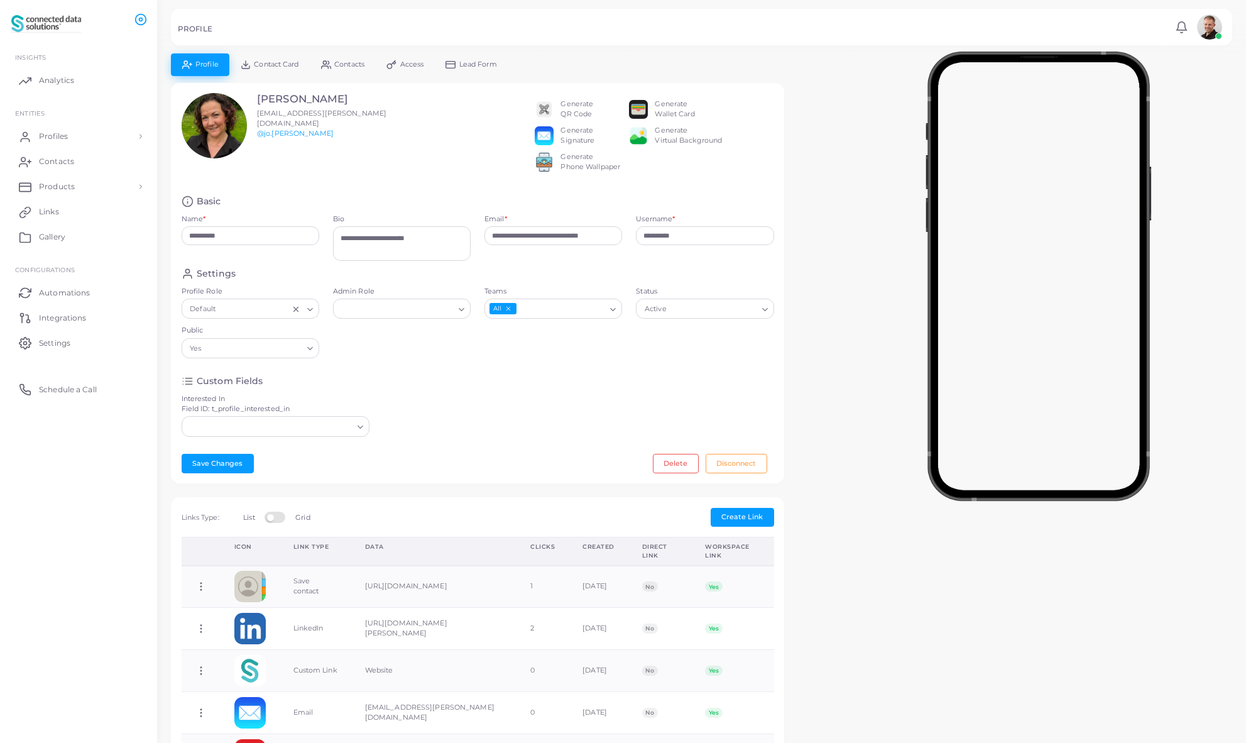
click at [295, 311] on line "Clear Selected" at bounding box center [295, 309] width 4 height 4
click at [312, 314] on icon "Search for option" at bounding box center [309, 309] width 9 height 9
click at [266, 342] on li "Default" at bounding box center [251, 334] width 138 height 19
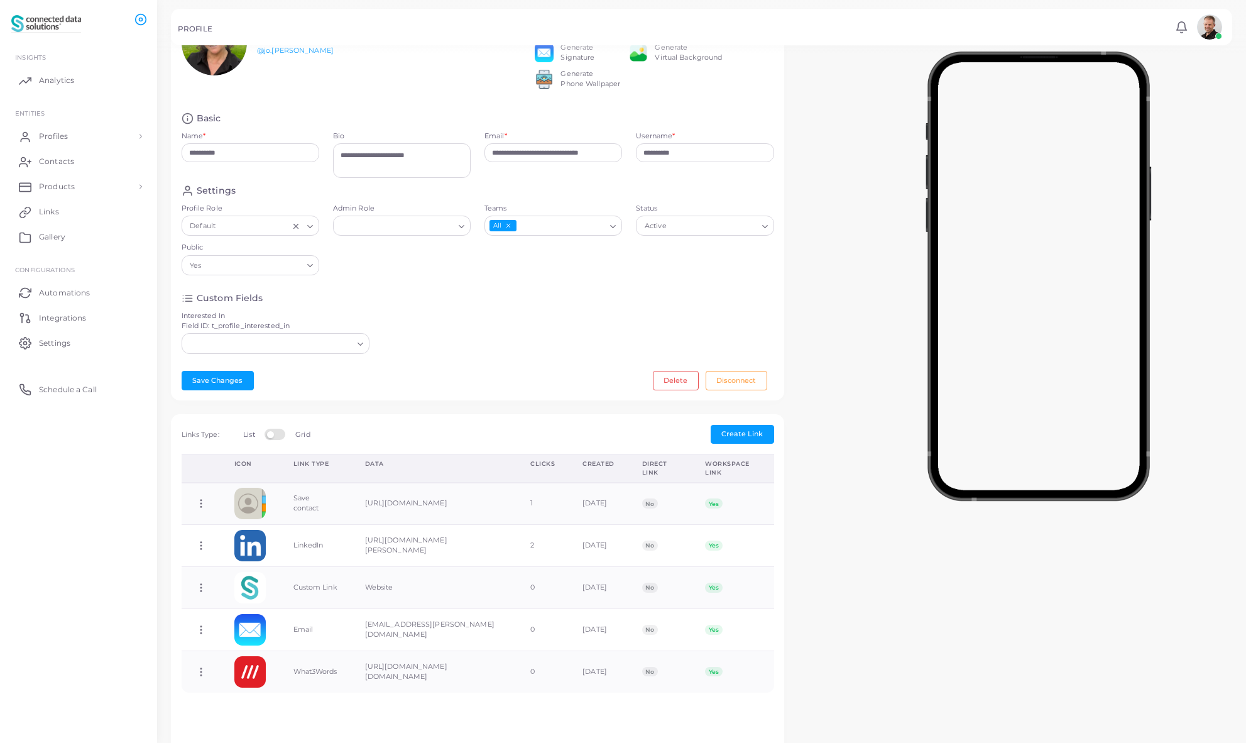
scroll to position [106, 0]
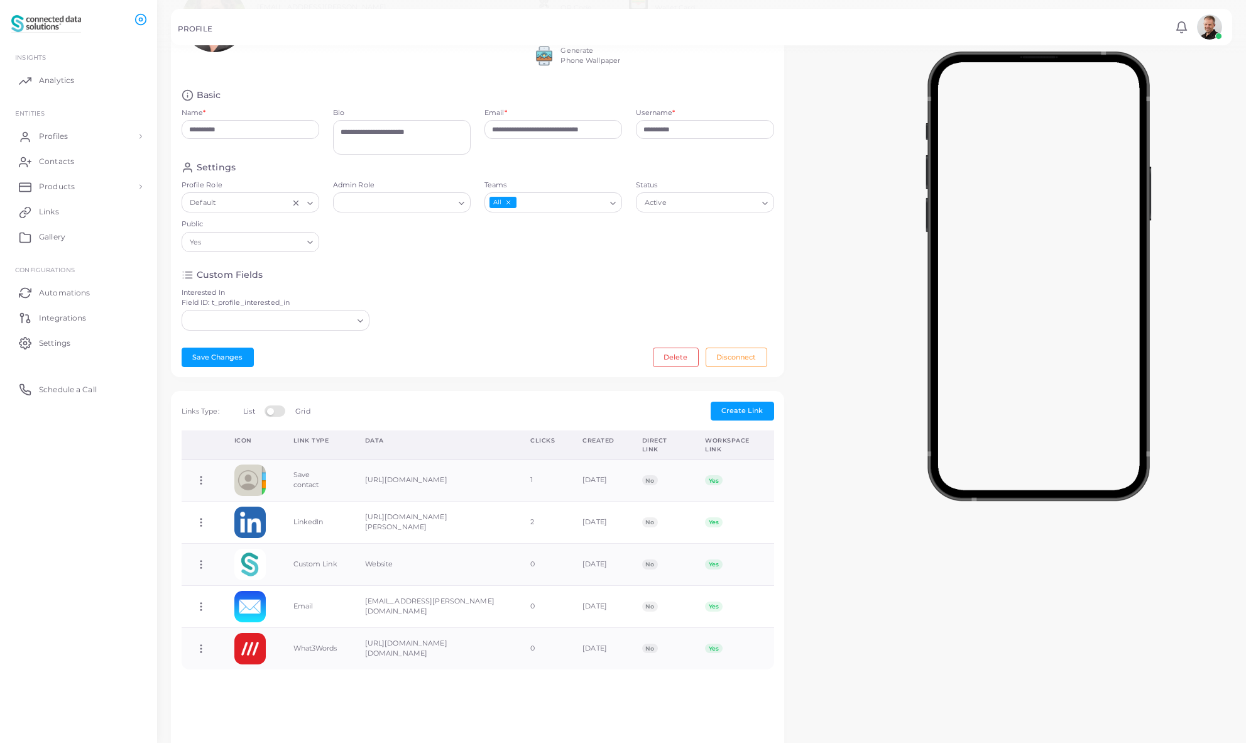
click at [356, 325] on icon "Search for option" at bounding box center [360, 320] width 9 height 9
click at [484, 312] on div "Custom Fields Interested In Field ID: t_profile_interested_in Loading... Soluti…" at bounding box center [478, 303] width 606 height 68
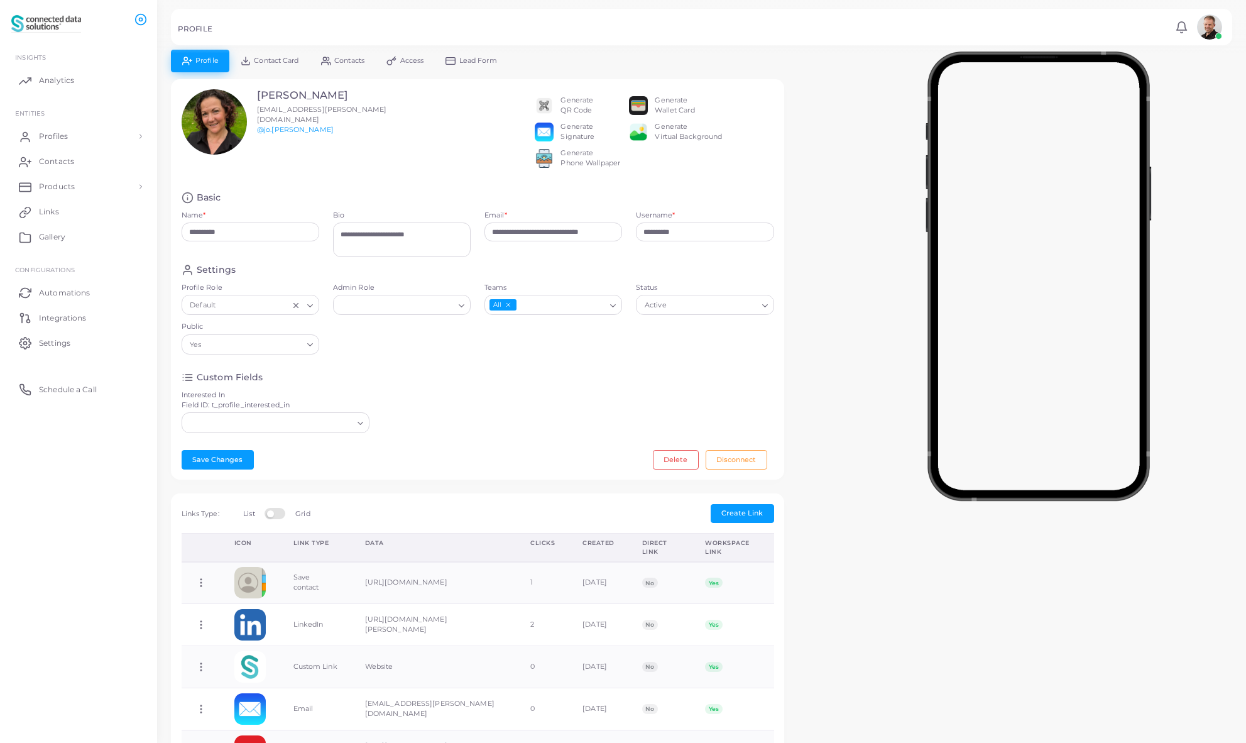
scroll to position [0, 0]
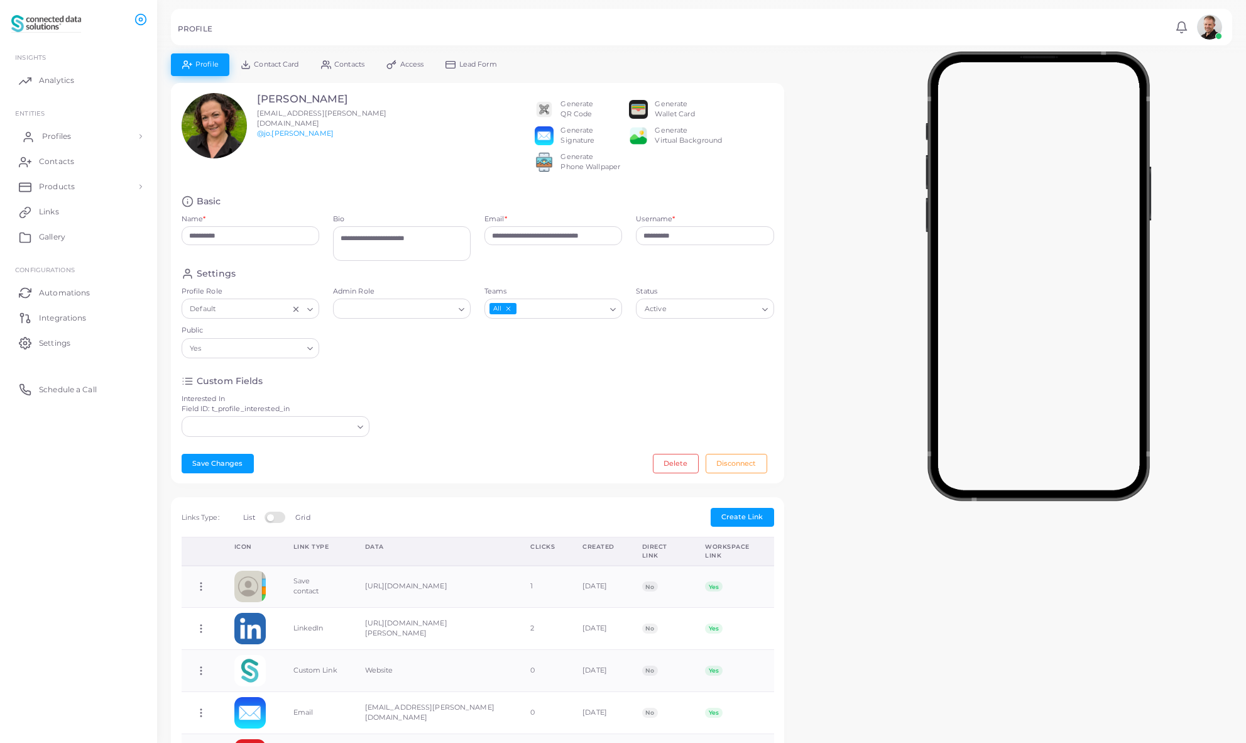
click at [66, 138] on span "Profiles" at bounding box center [56, 136] width 29 height 11
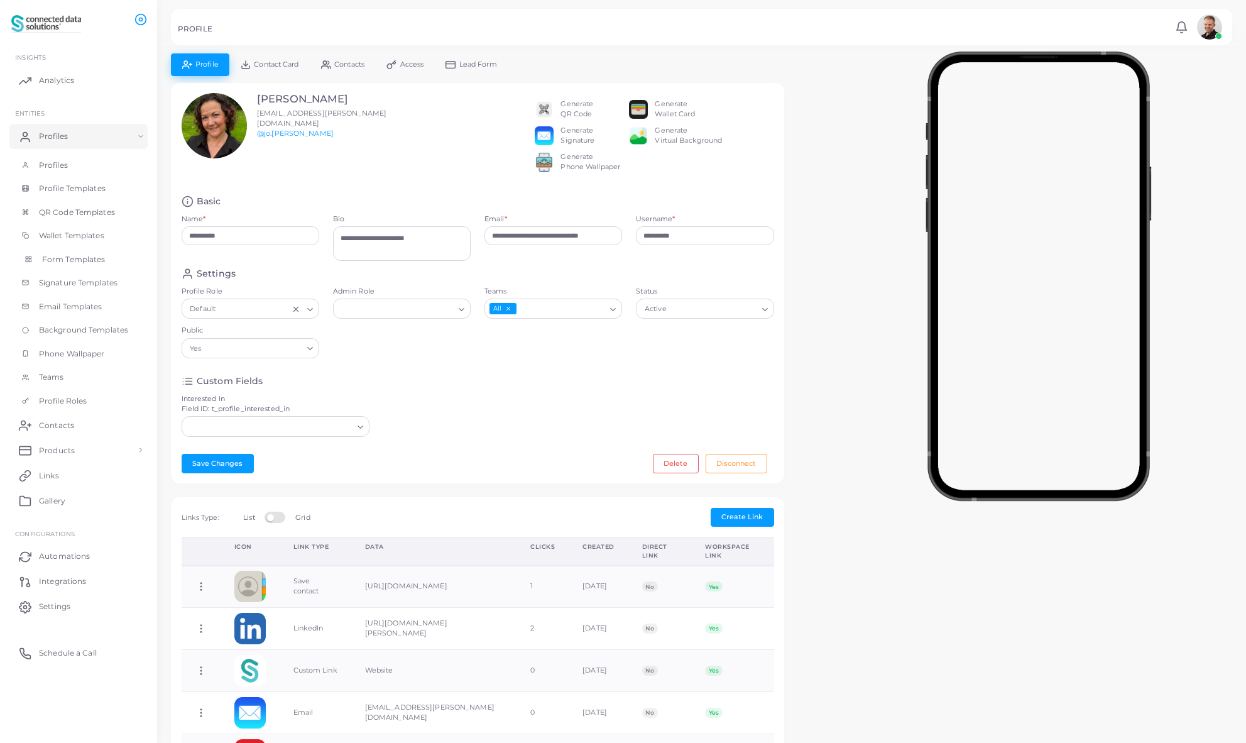
click at [75, 261] on span "Form Templates" at bounding box center [73, 259] width 63 height 11
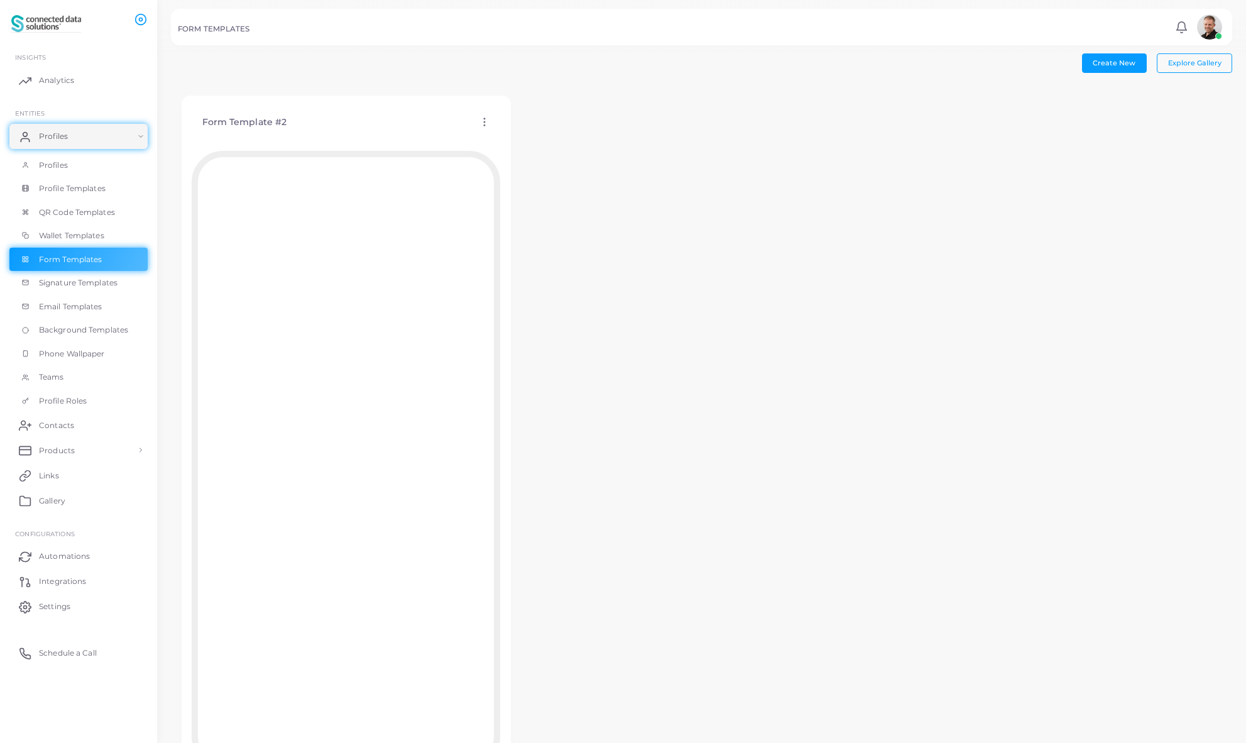
click at [484, 121] on icon at bounding box center [484, 121] width 11 height 11
click at [518, 148] on span "Assign template" at bounding box center [538, 153] width 57 height 10
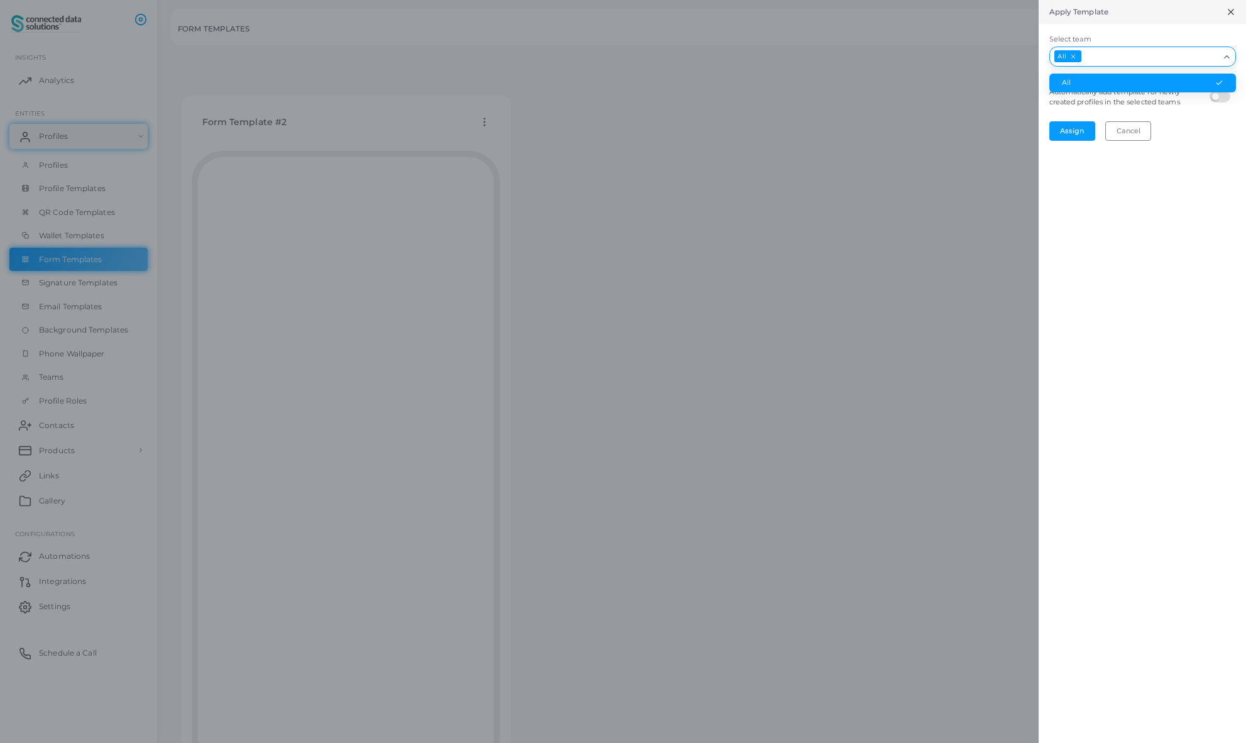
click at [1229, 57] on icon "Search for option" at bounding box center [1226, 56] width 9 height 9
click at [1177, 82] on li "All" at bounding box center [1142, 83] width 187 height 19
click at [1072, 135] on button "Assign" at bounding box center [1072, 130] width 46 height 19
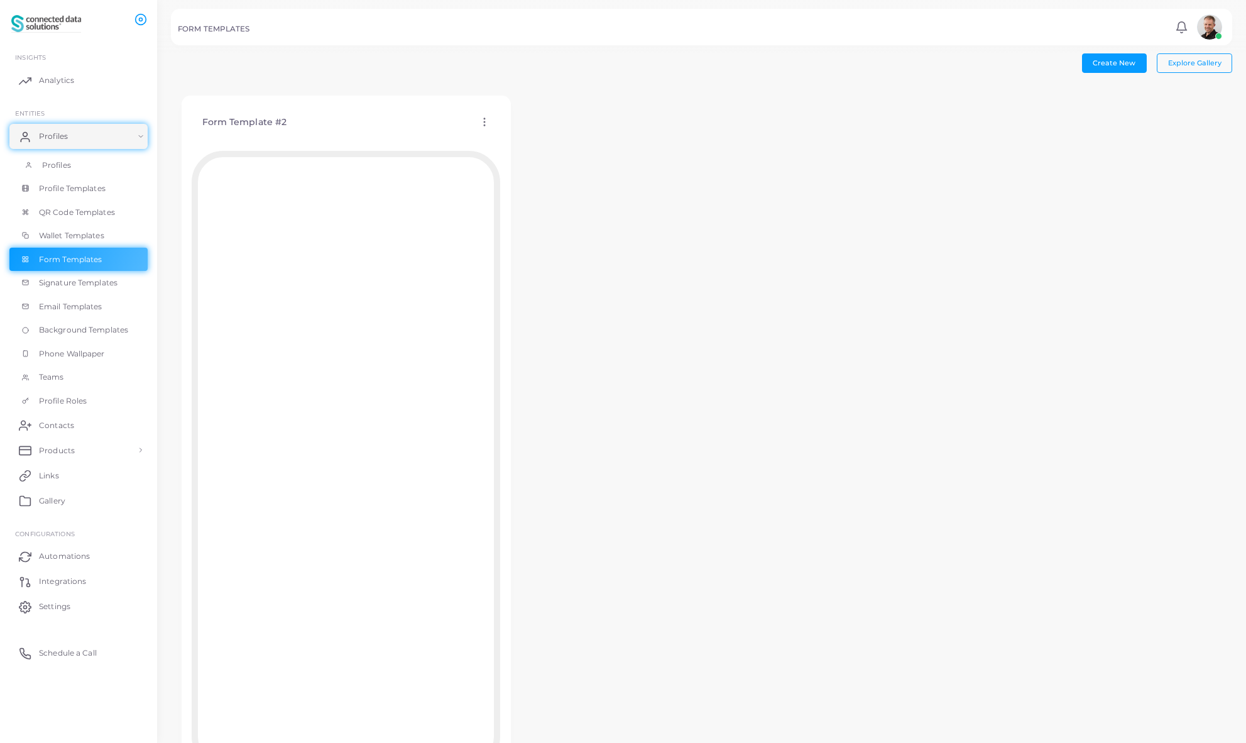
click at [61, 165] on span "Profiles" at bounding box center [56, 165] width 29 height 11
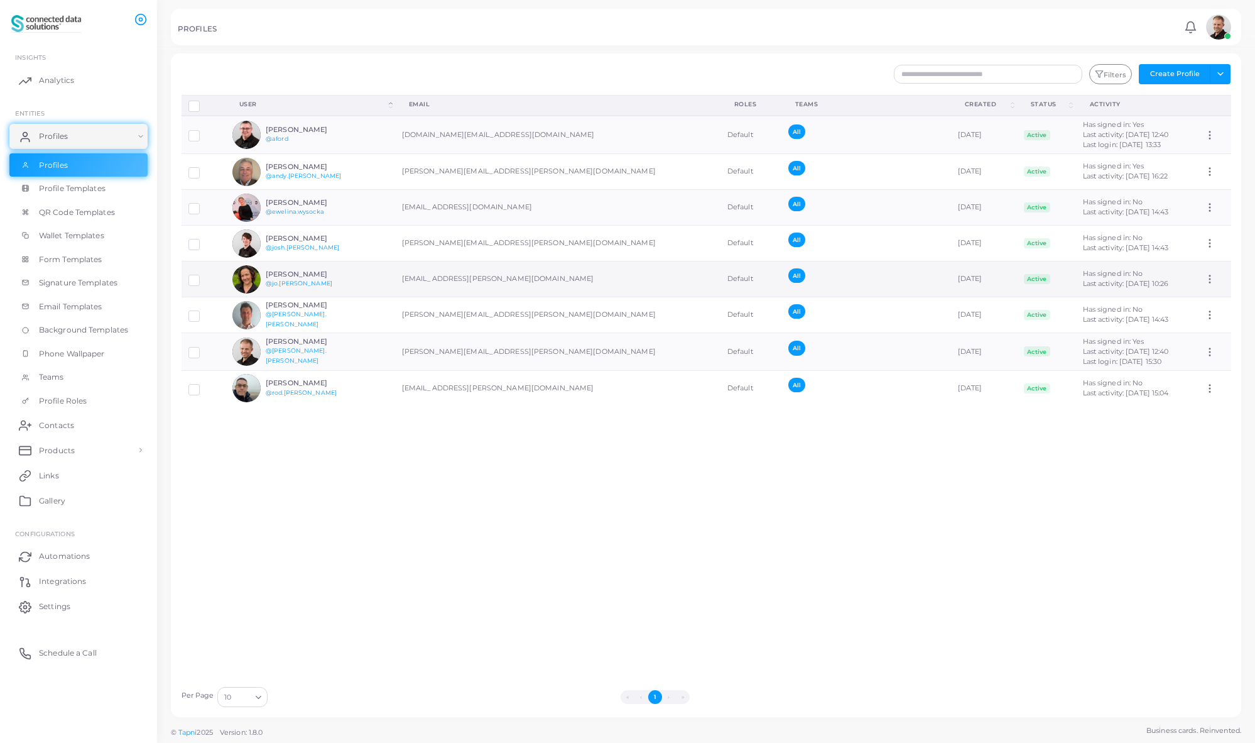
click at [296, 275] on h6 "[PERSON_NAME]" at bounding box center [312, 274] width 92 height 8
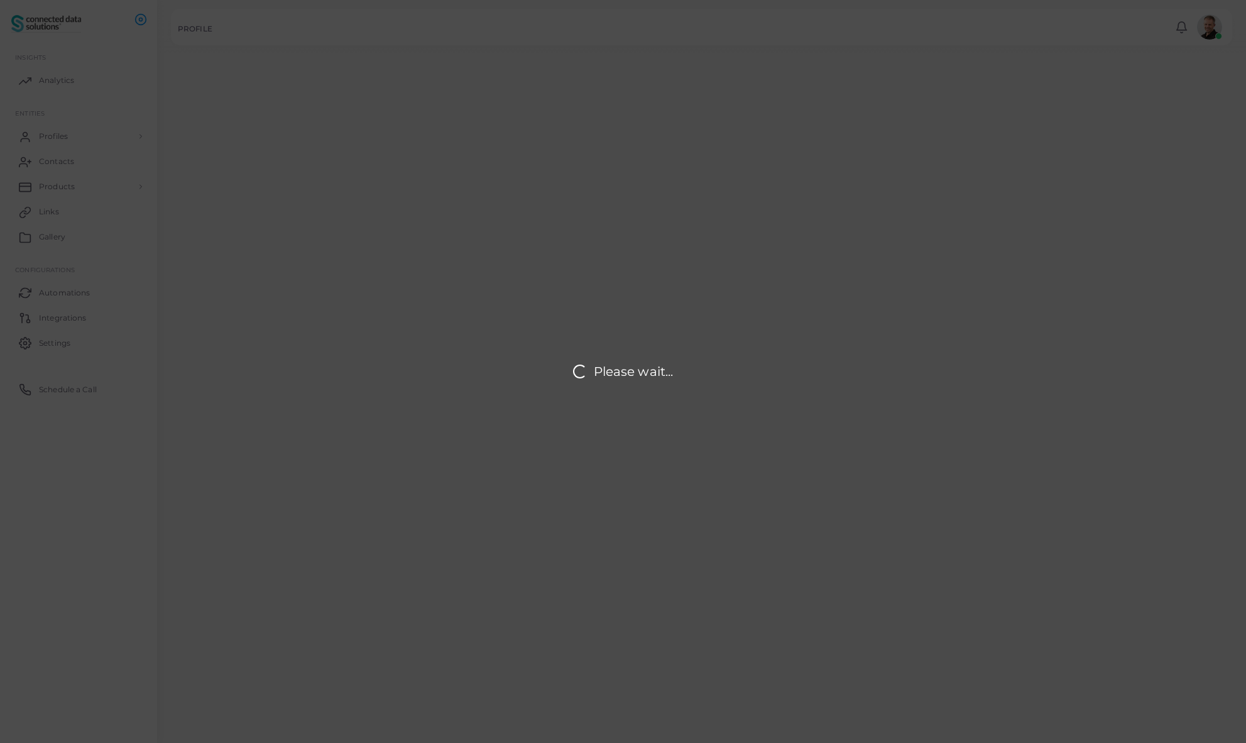
type input "**********"
type textarea "**********"
type input "**********"
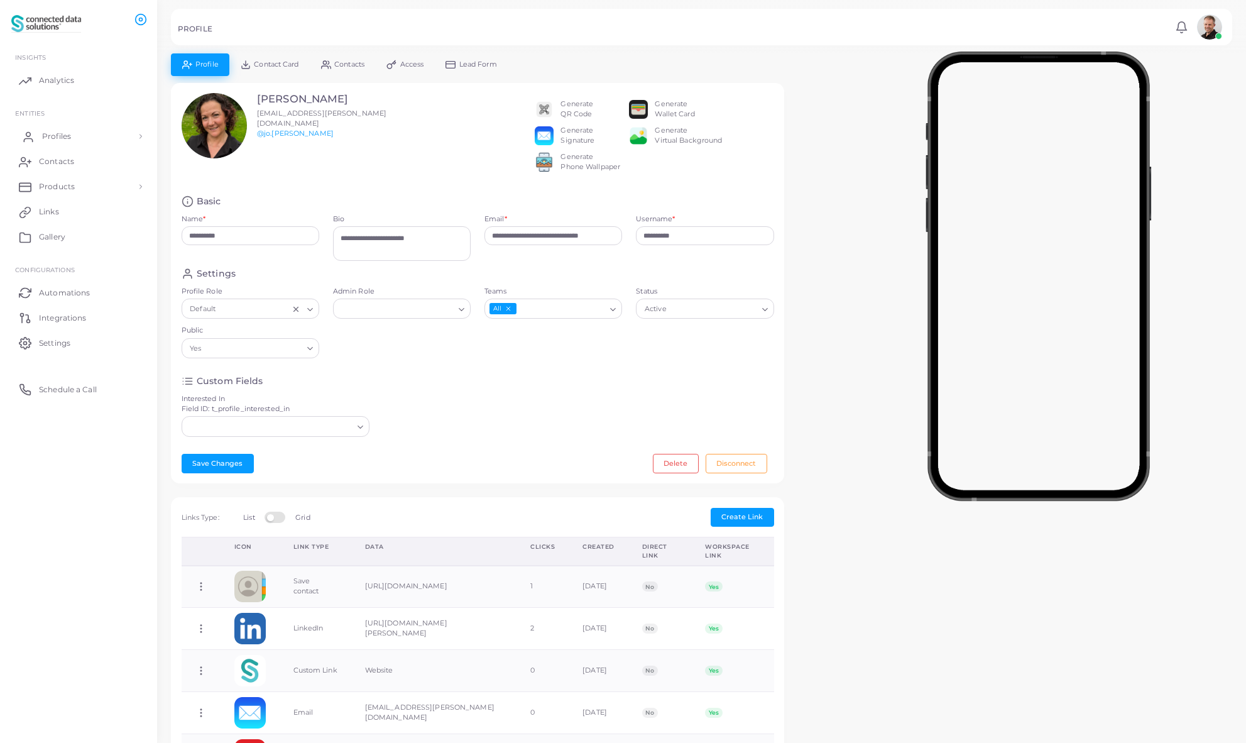
click at [62, 136] on span "Profiles" at bounding box center [56, 136] width 29 height 11
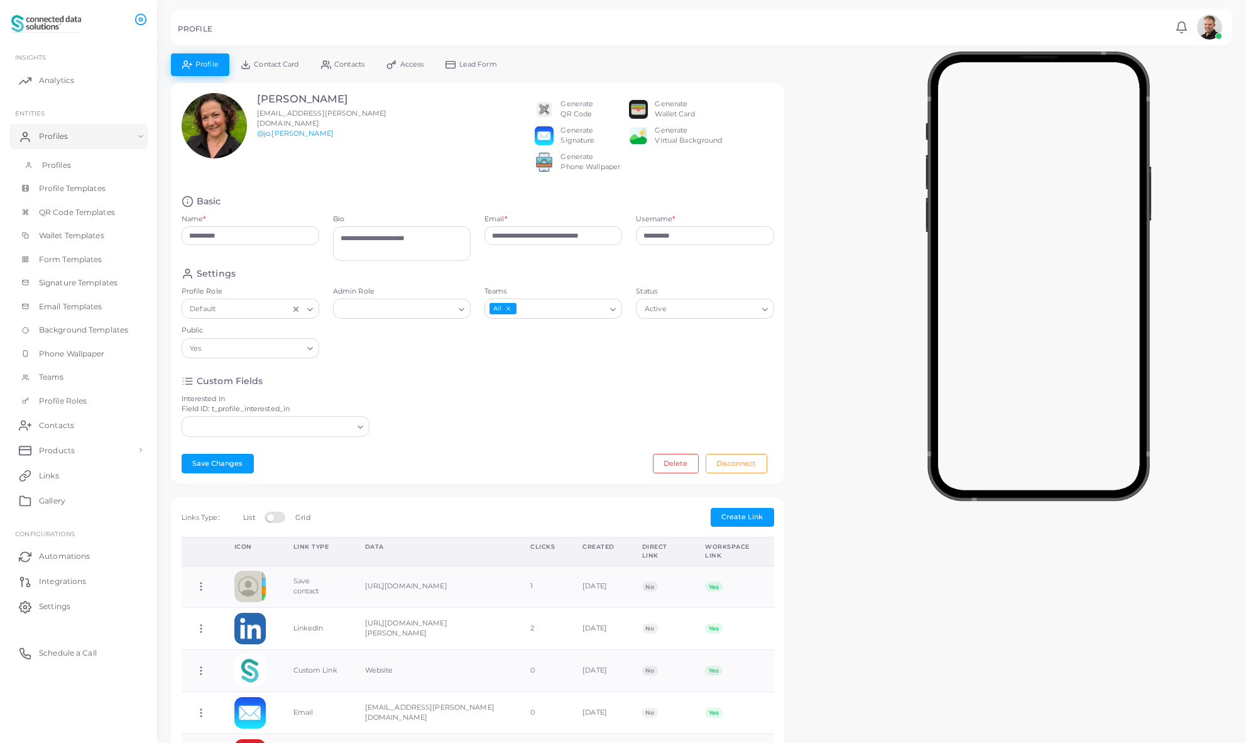
click at [57, 167] on span "Profiles" at bounding box center [56, 165] width 29 height 11
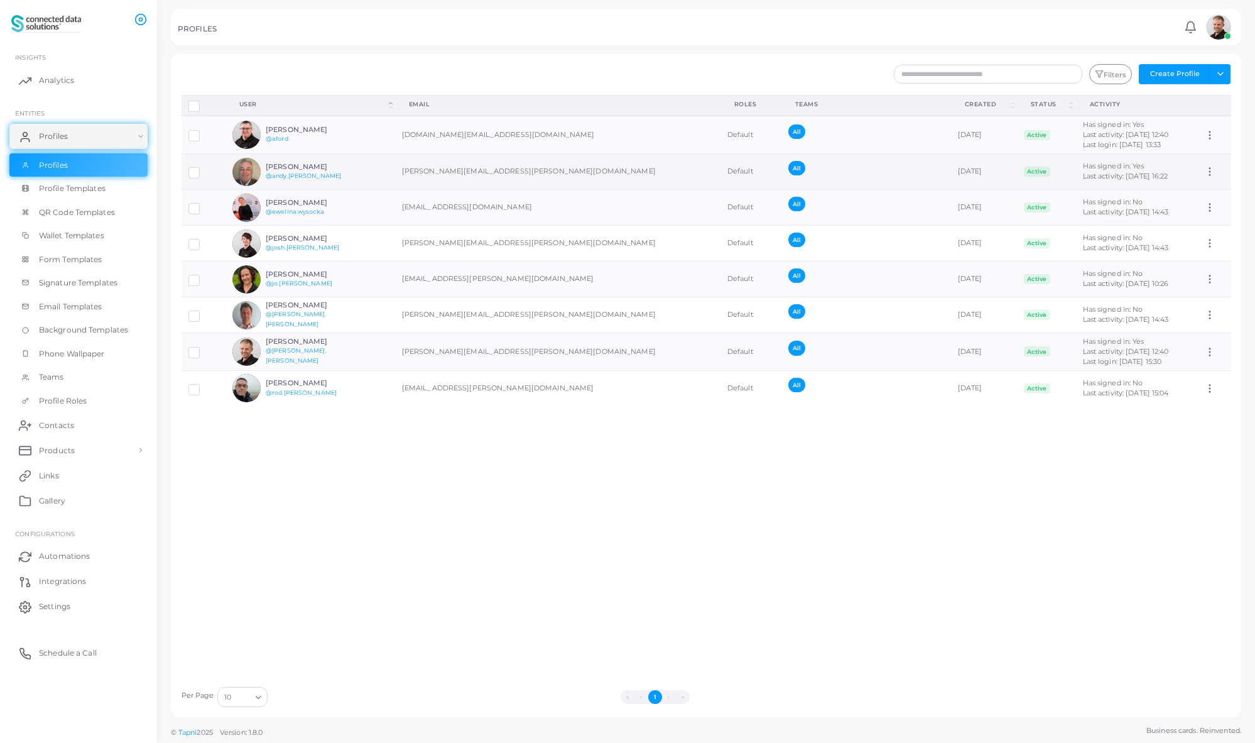
click at [312, 168] on h6 "[PERSON_NAME]" at bounding box center [312, 167] width 92 height 8
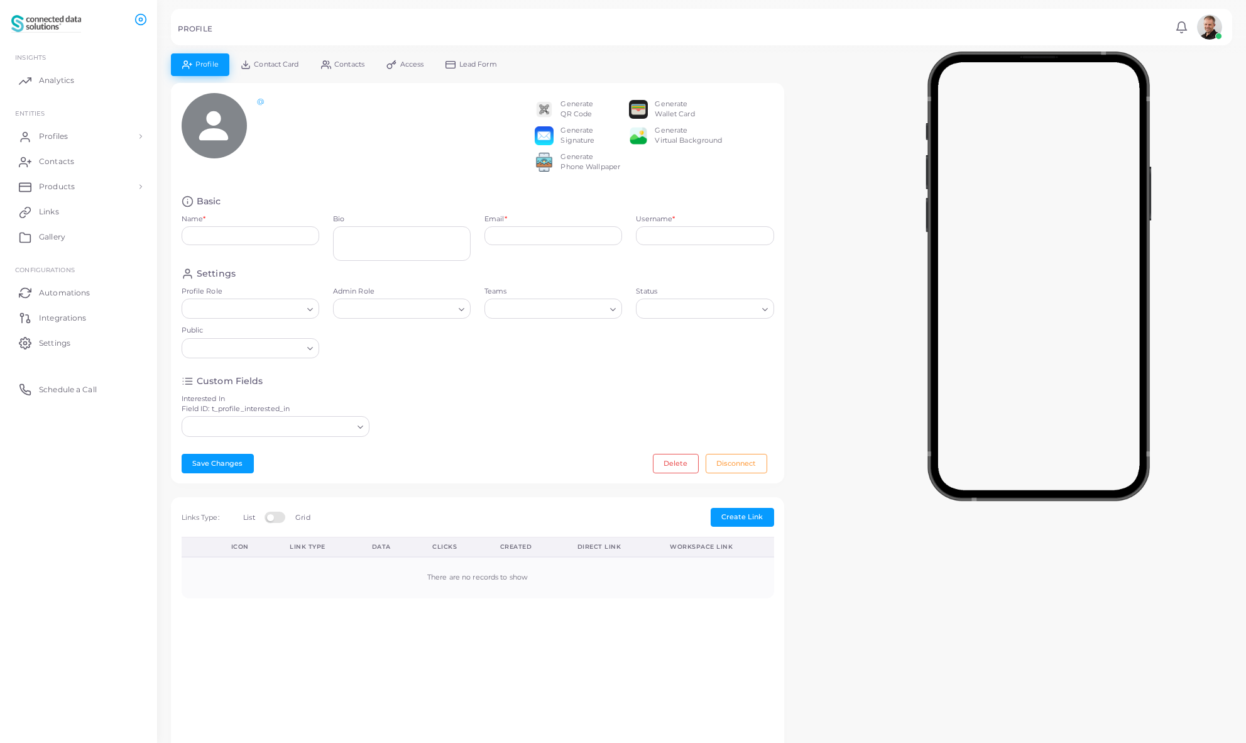
type input "**********"
type textarea "**********"
type input "**********"
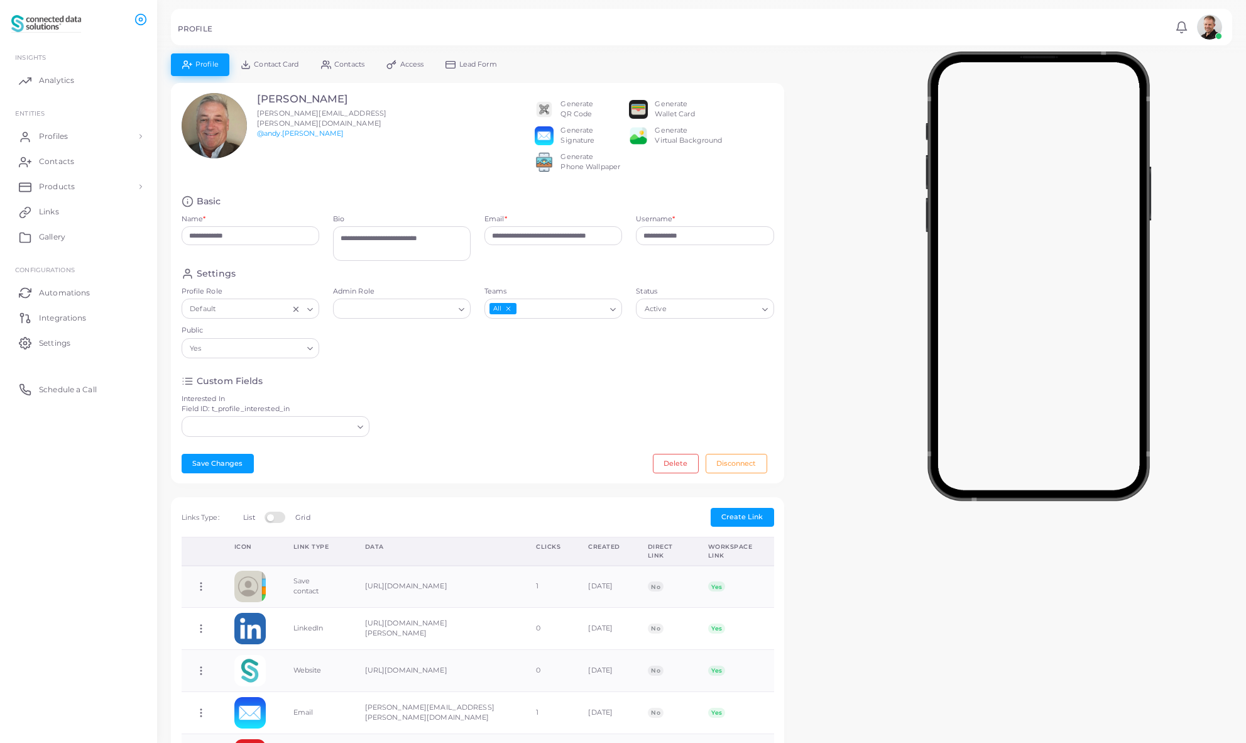
click at [468, 67] on span "Lead Form" at bounding box center [478, 64] width 38 height 7
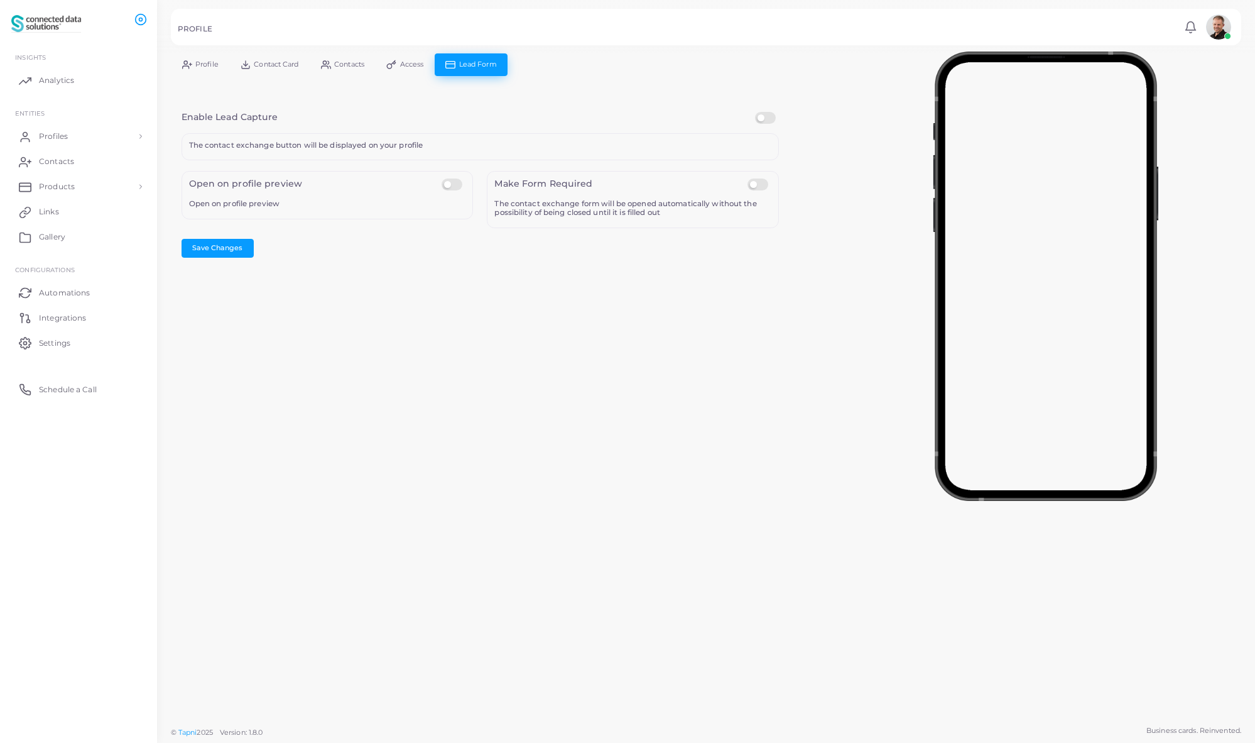
click at [455, 178] on label at bounding box center [454, 178] width 25 height 0
click at [215, 253] on button "Save Changes" at bounding box center [218, 248] width 72 height 19
click at [58, 131] on span "Profiles" at bounding box center [56, 136] width 29 height 11
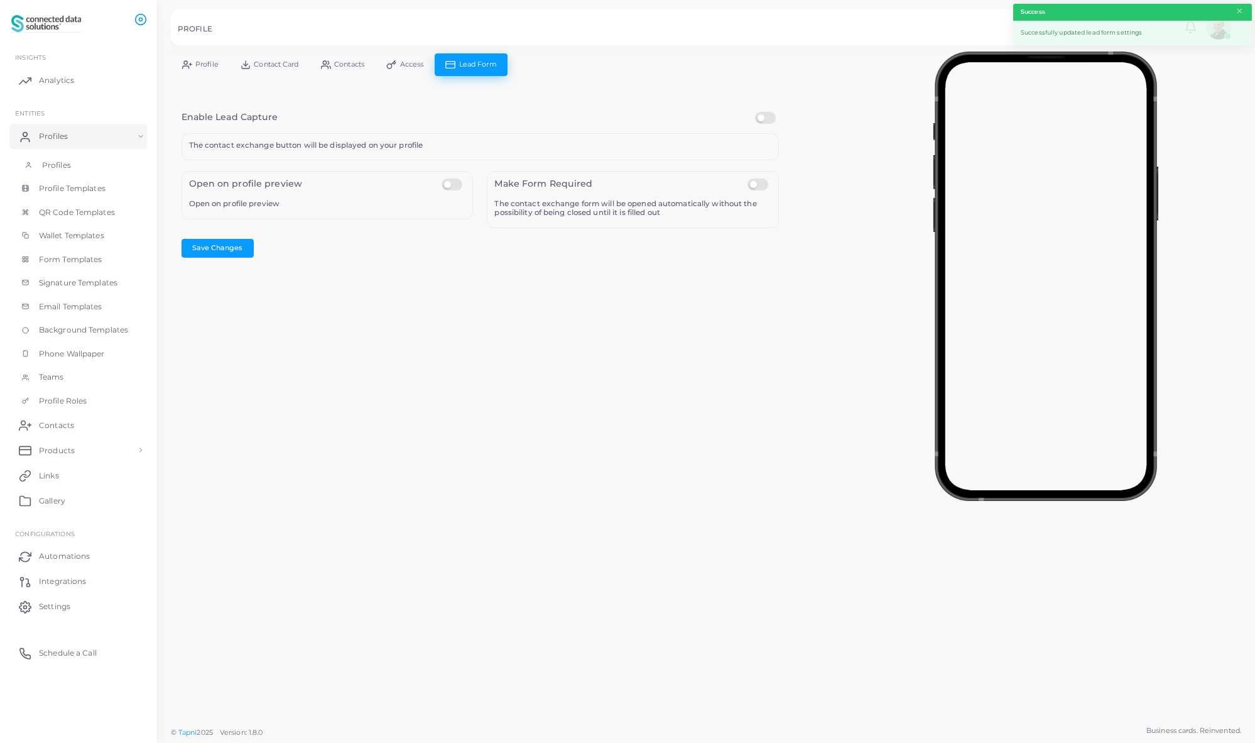
click at [58, 166] on span "Profiles" at bounding box center [56, 165] width 29 height 11
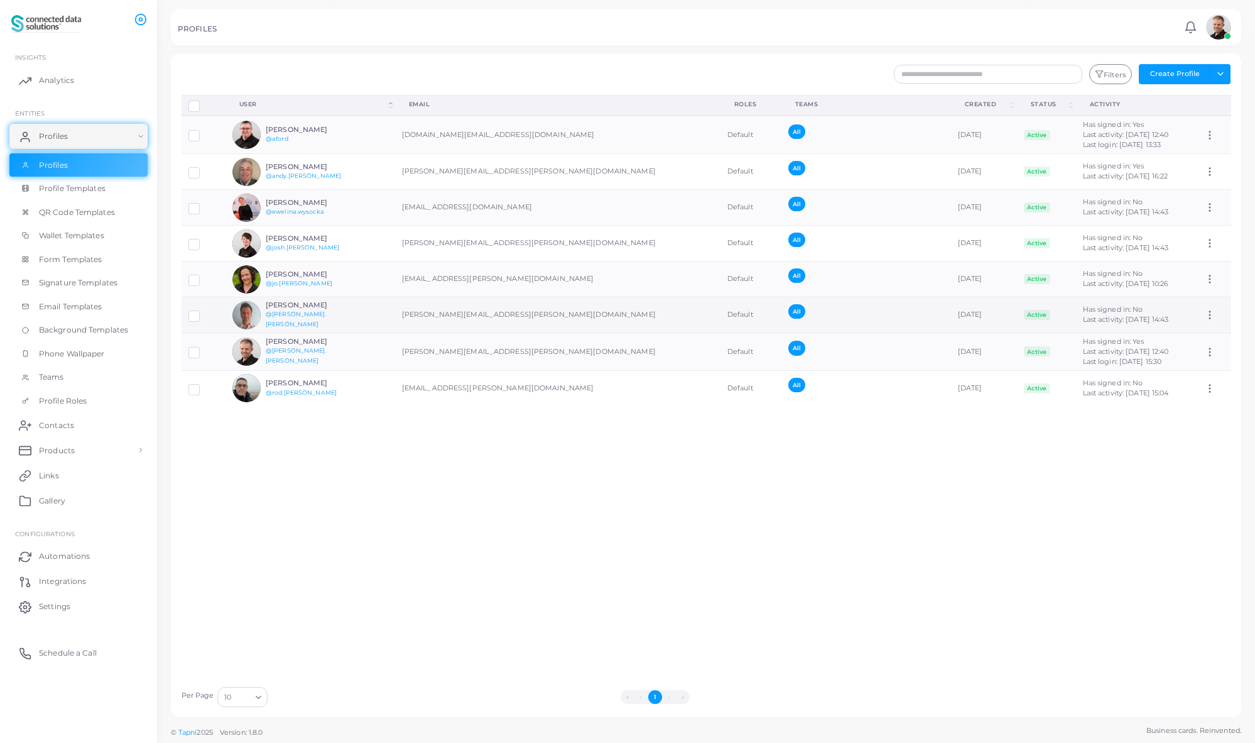
click at [285, 307] on h6 "[PERSON_NAME]" at bounding box center [312, 305] width 92 height 8
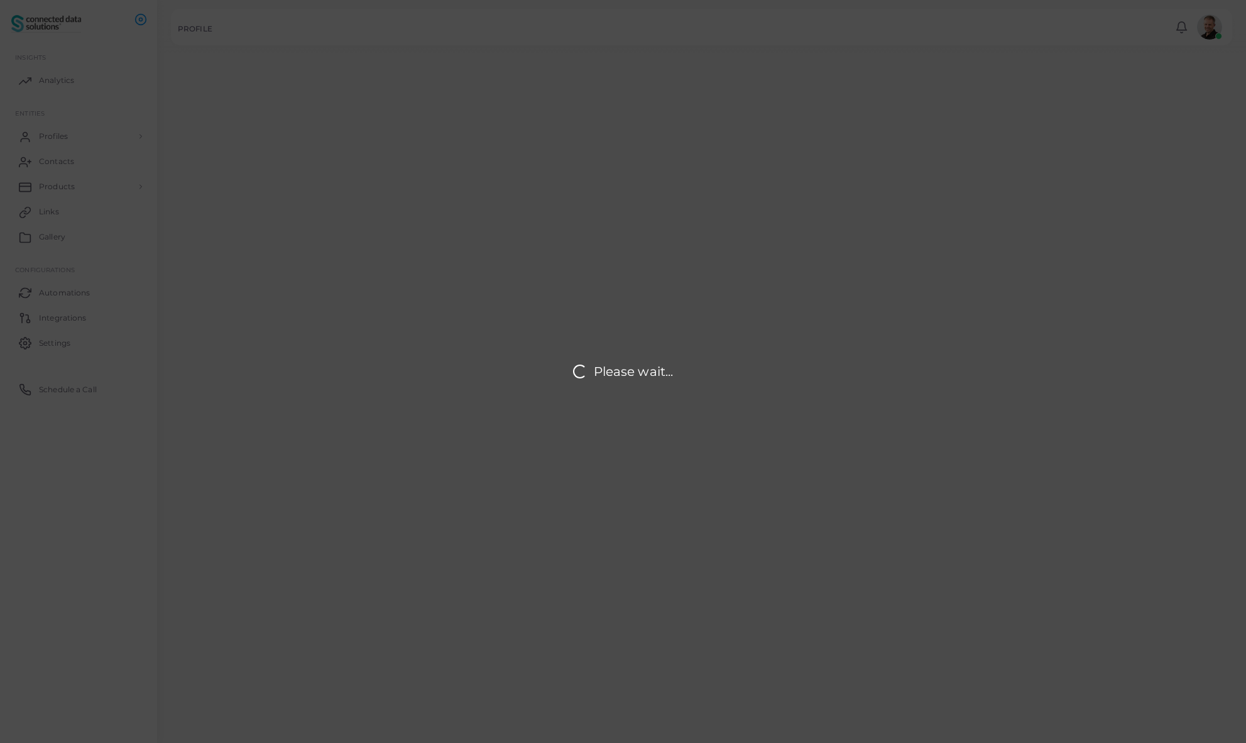
type input "**********"
type textarea "**********"
type input "**********"
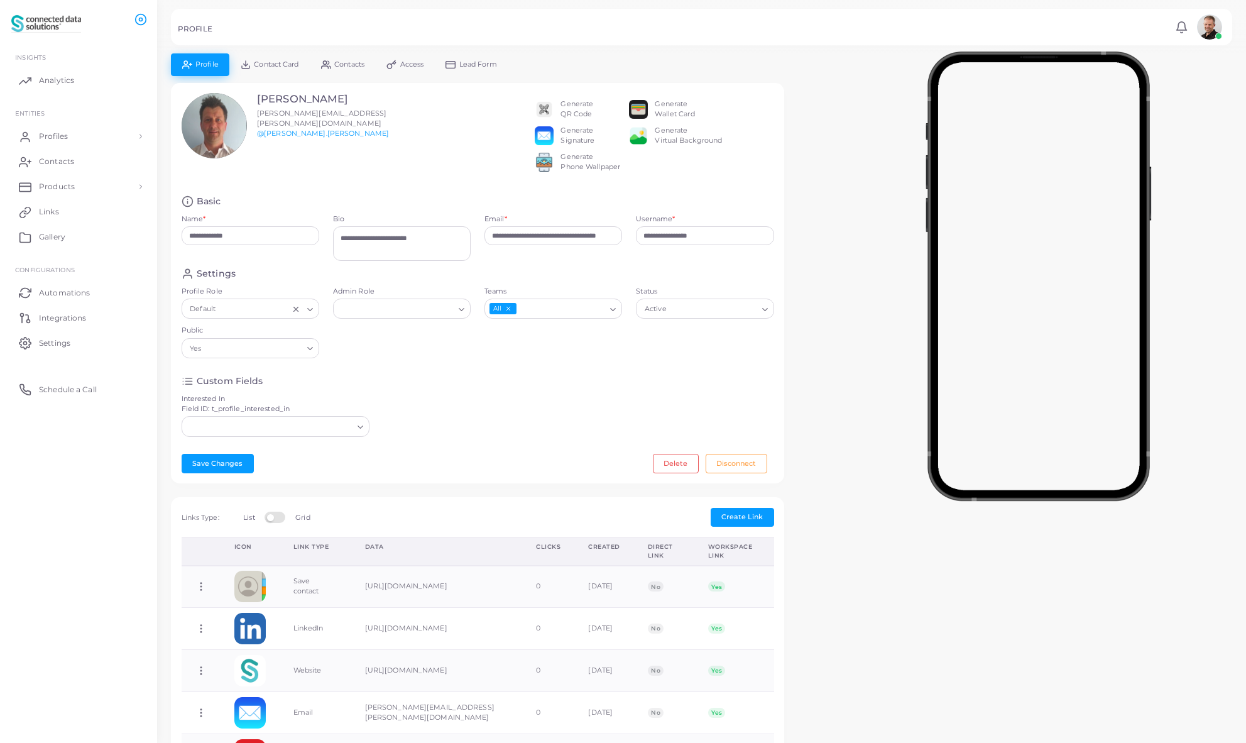
click at [472, 62] on span "Lead Form" at bounding box center [478, 64] width 38 height 7
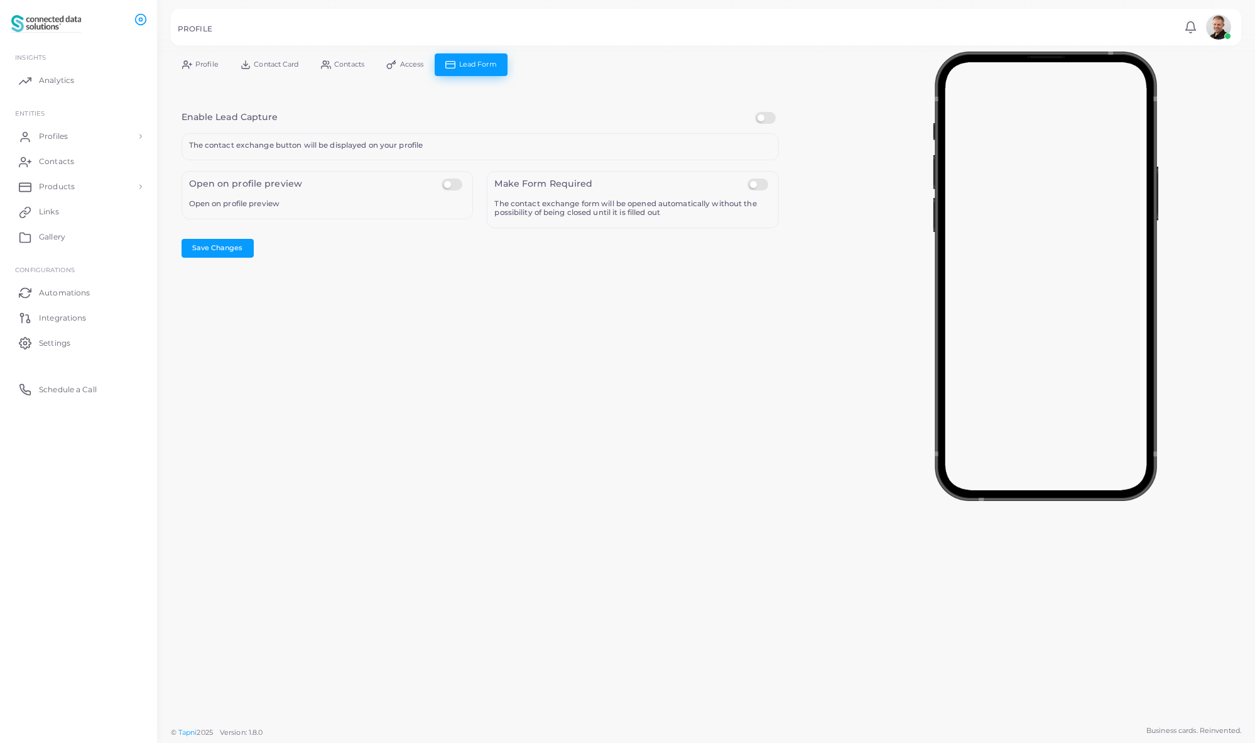
click at [442, 178] on label at bounding box center [454, 178] width 25 height 0
click at [222, 251] on button "Save Changes" at bounding box center [218, 248] width 72 height 19
click at [56, 138] on span "Profiles" at bounding box center [56, 136] width 29 height 11
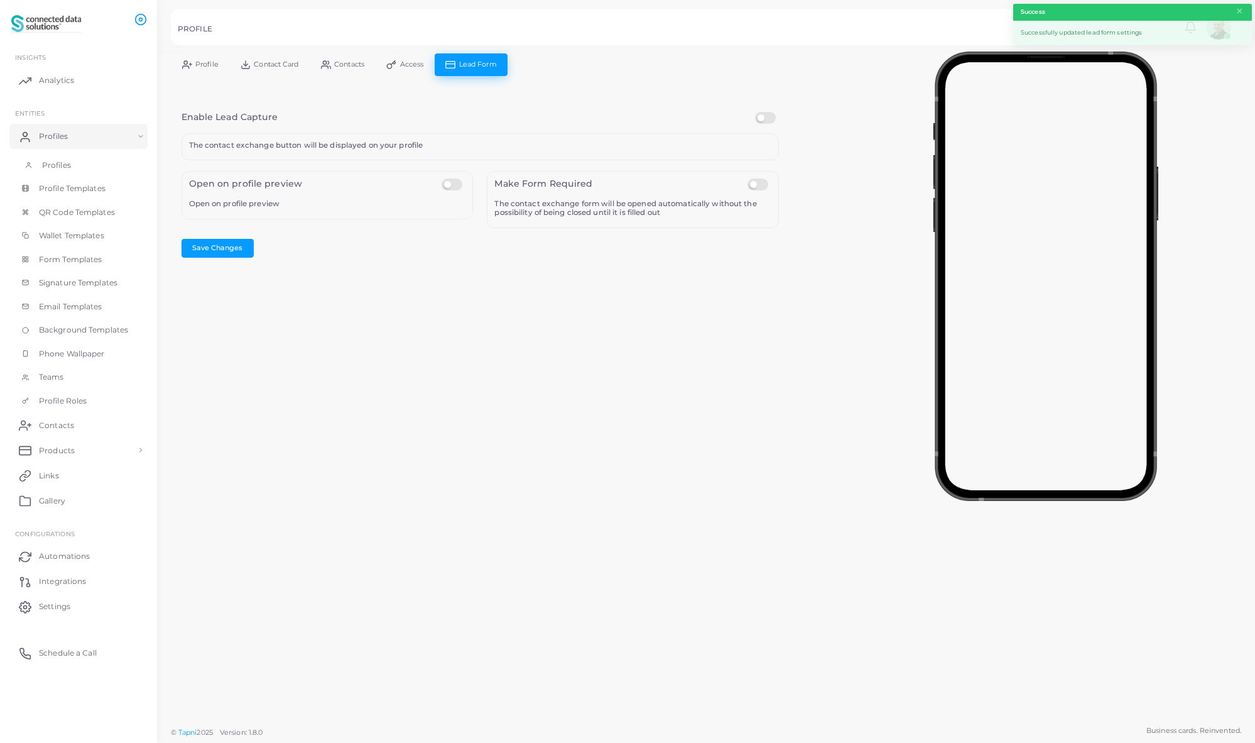
click at [58, 160] on span "Profiles" at bounding box center [56, 165] width 29 height 11
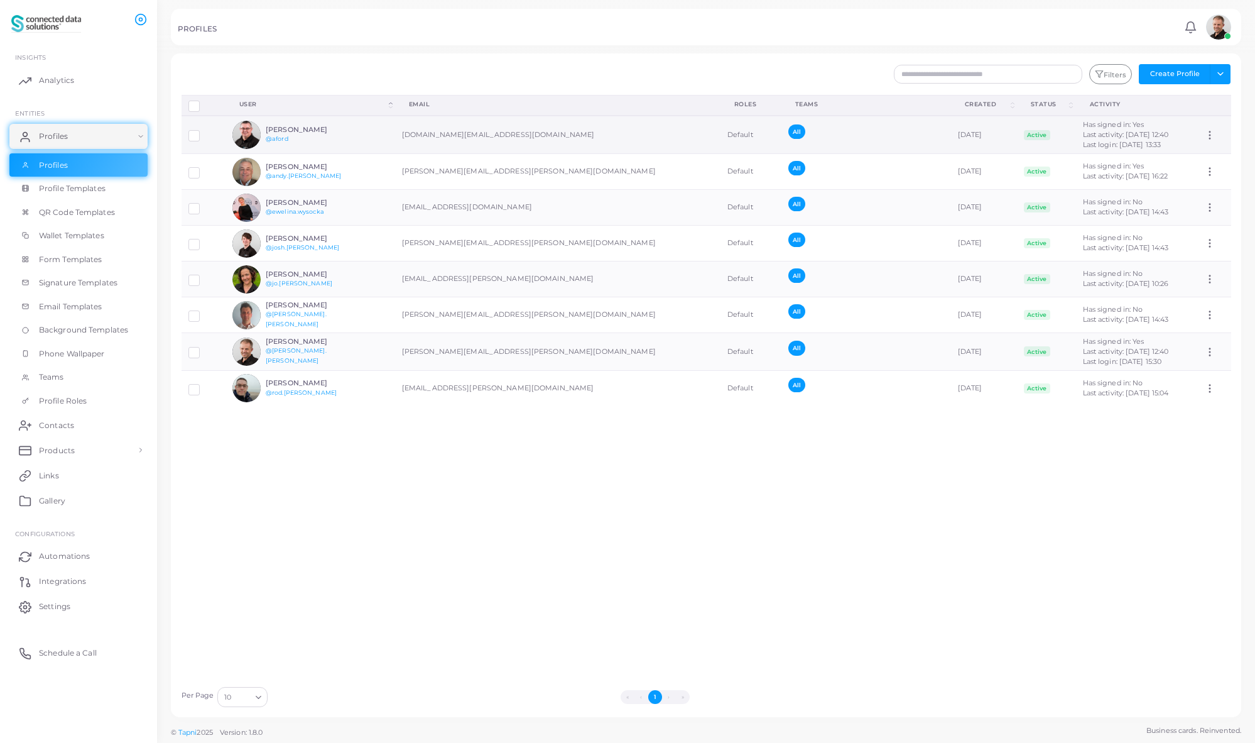
click at [286, 126] on h6 "[PERSON_NAME]" at bounding box center [312, 130] width 92 height 8
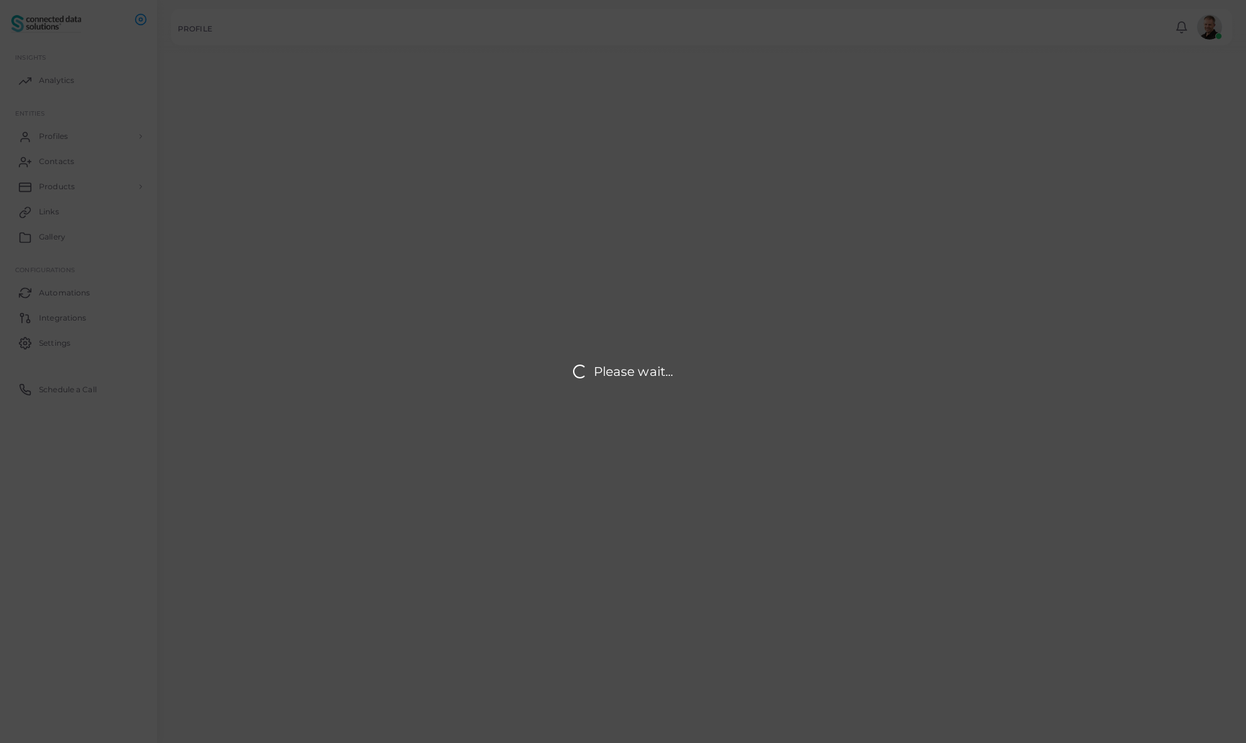
type input "*********"
type textarea "***"
type input "**********"
type input "*****"
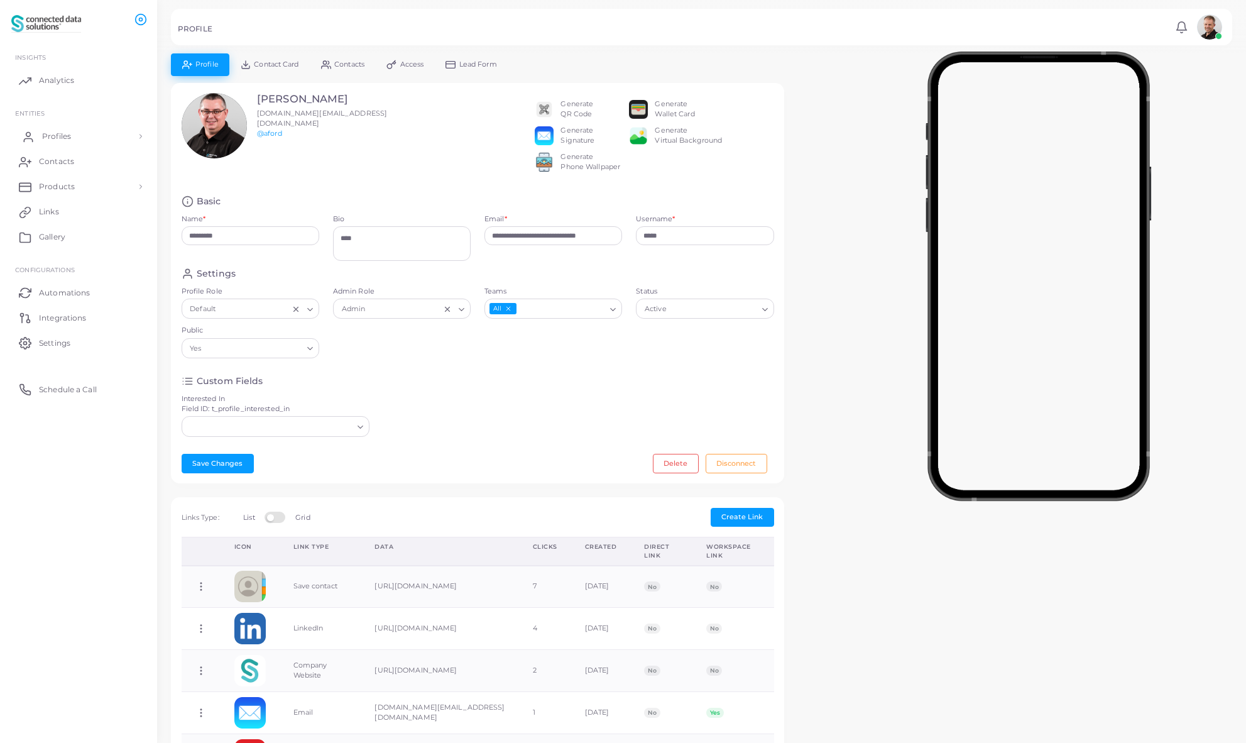
click at [65, 140] on span "Profiles" at bounding box center [56, 136] width 29 height 11
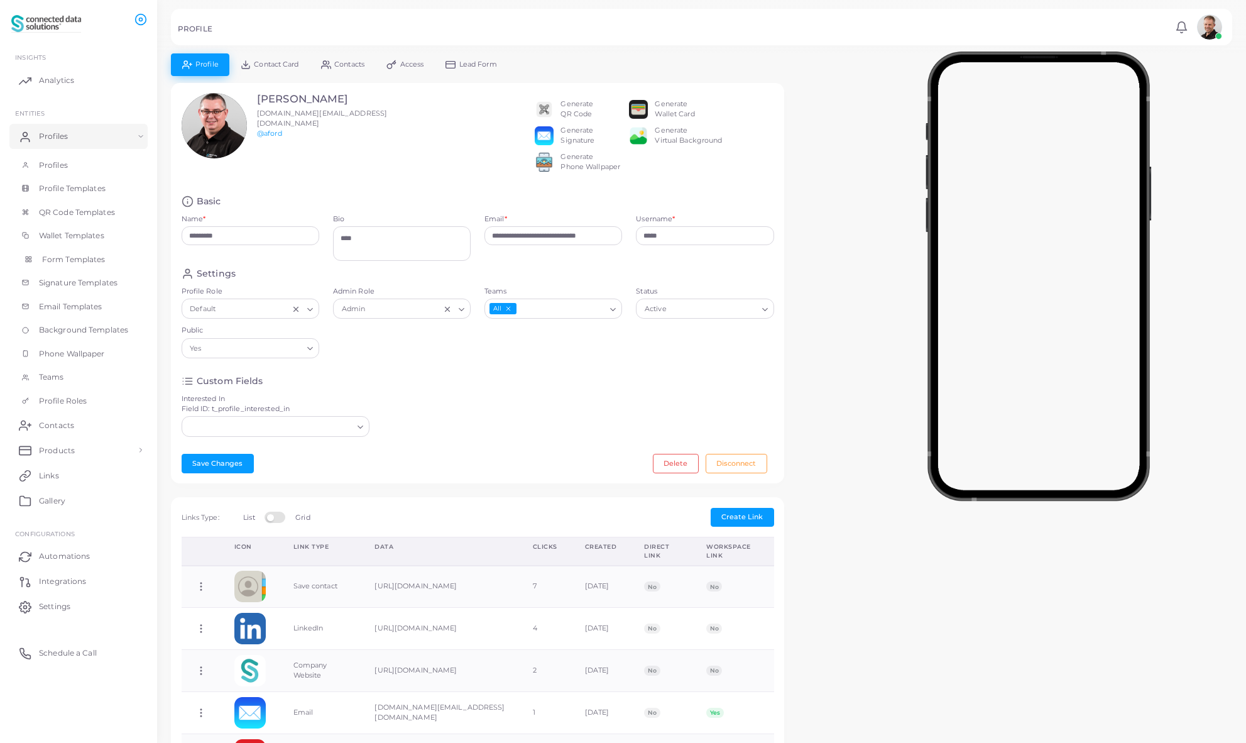
click at [79, 261] on span "Form Templates" at bounding box center [73, 259] width 63 height 11
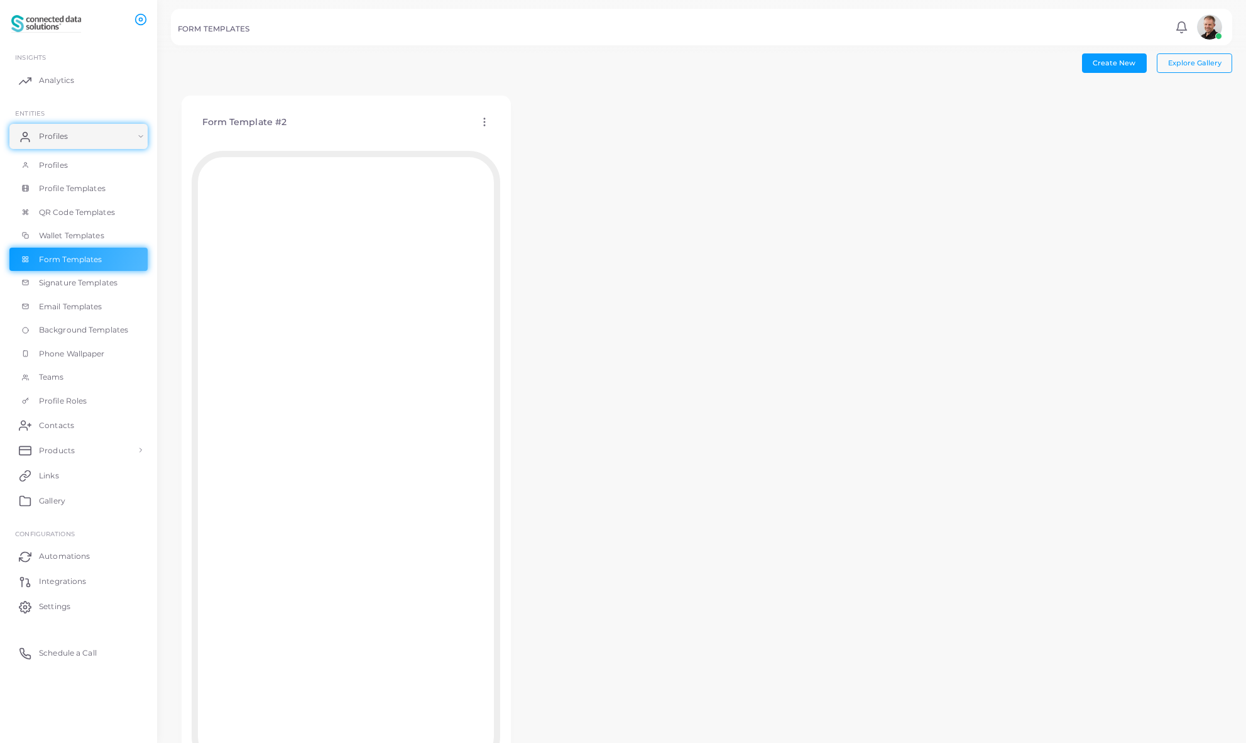
click at [485, 121] on icon at bounding box center [484, 121] width 11 height 11
click at [516, 137] on span "Edit Template" at bounding box center [535, 137] width 48 height 10
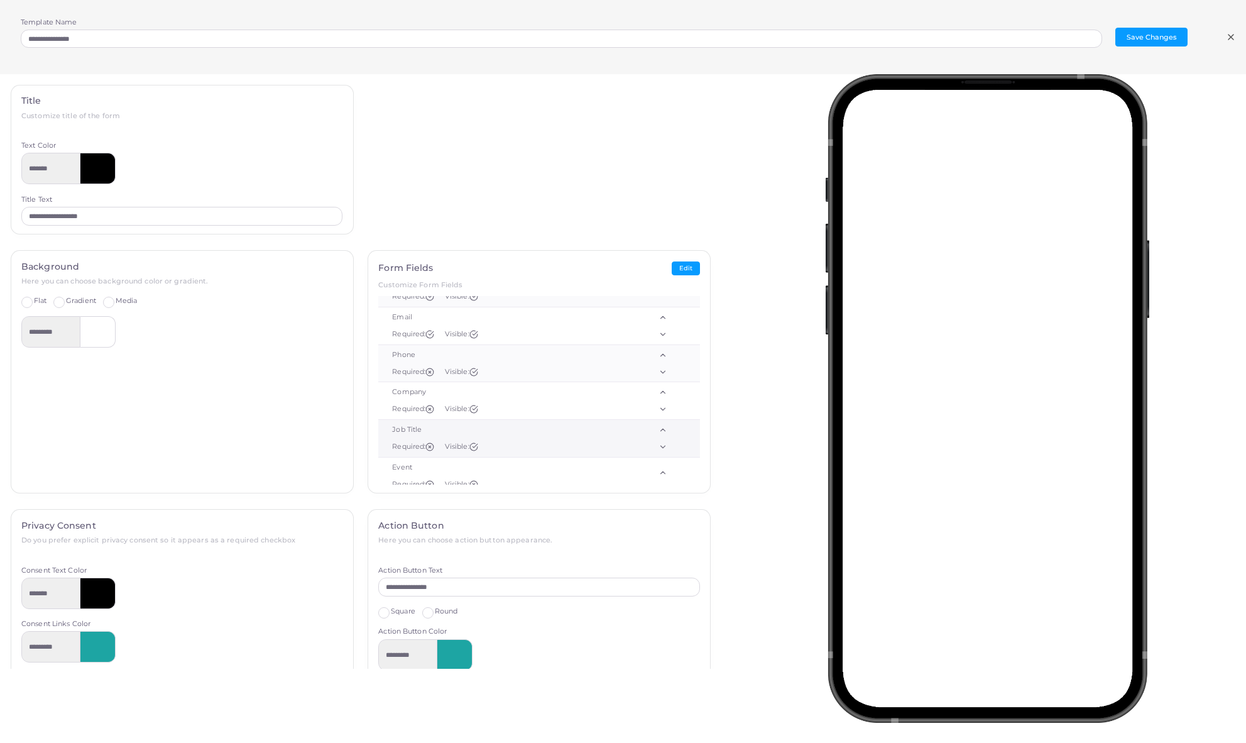
scroll to position [63, 0]
click at [113, 430] on div "Background Here you can choose background color or gradient. Flat Gradient Medi…" at bounding box center [182, 372] width 342 height 242
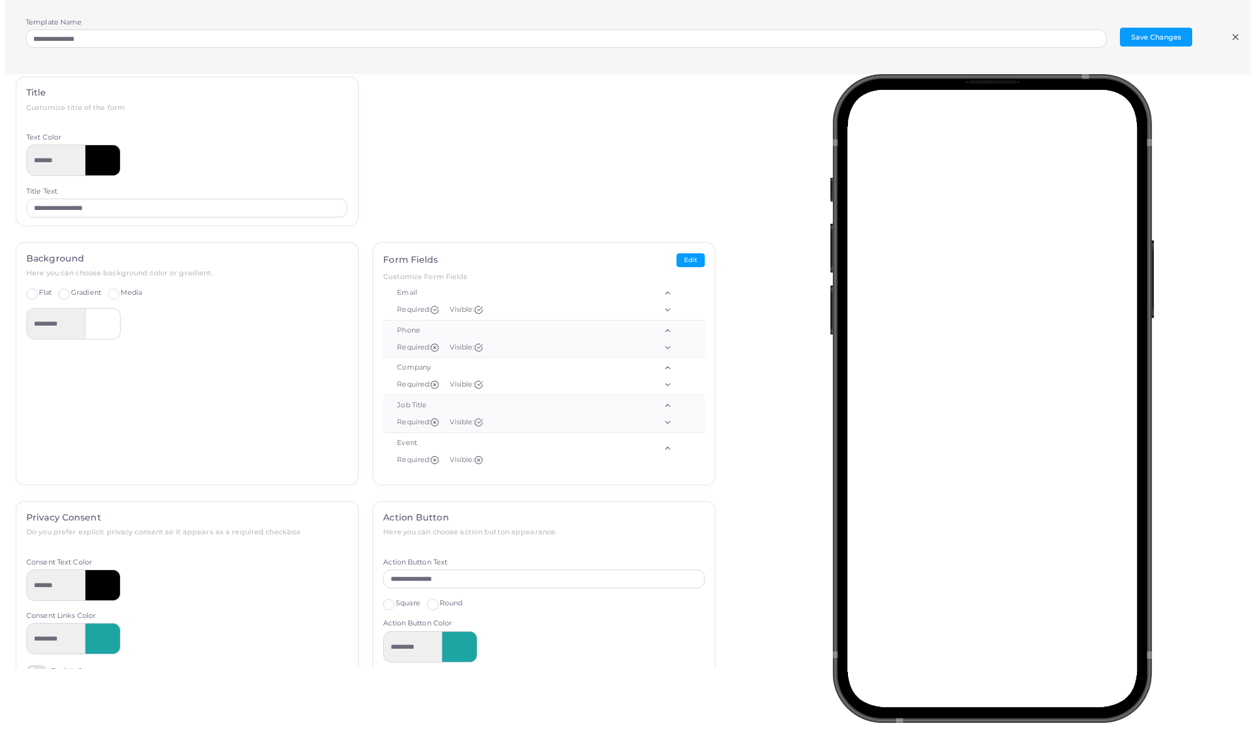
scroll to position [0, 0]
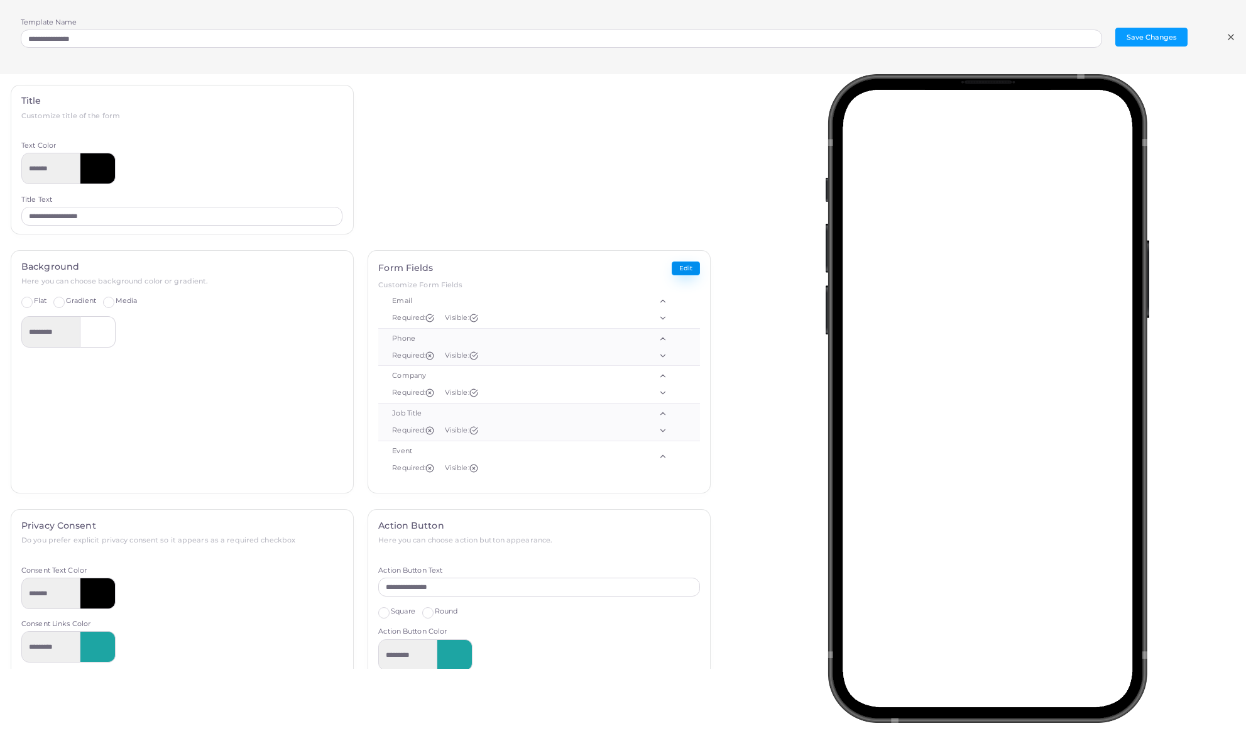
click at [677, 268] on button "Edit" at bounding box center [686, 268] width 28 height 14
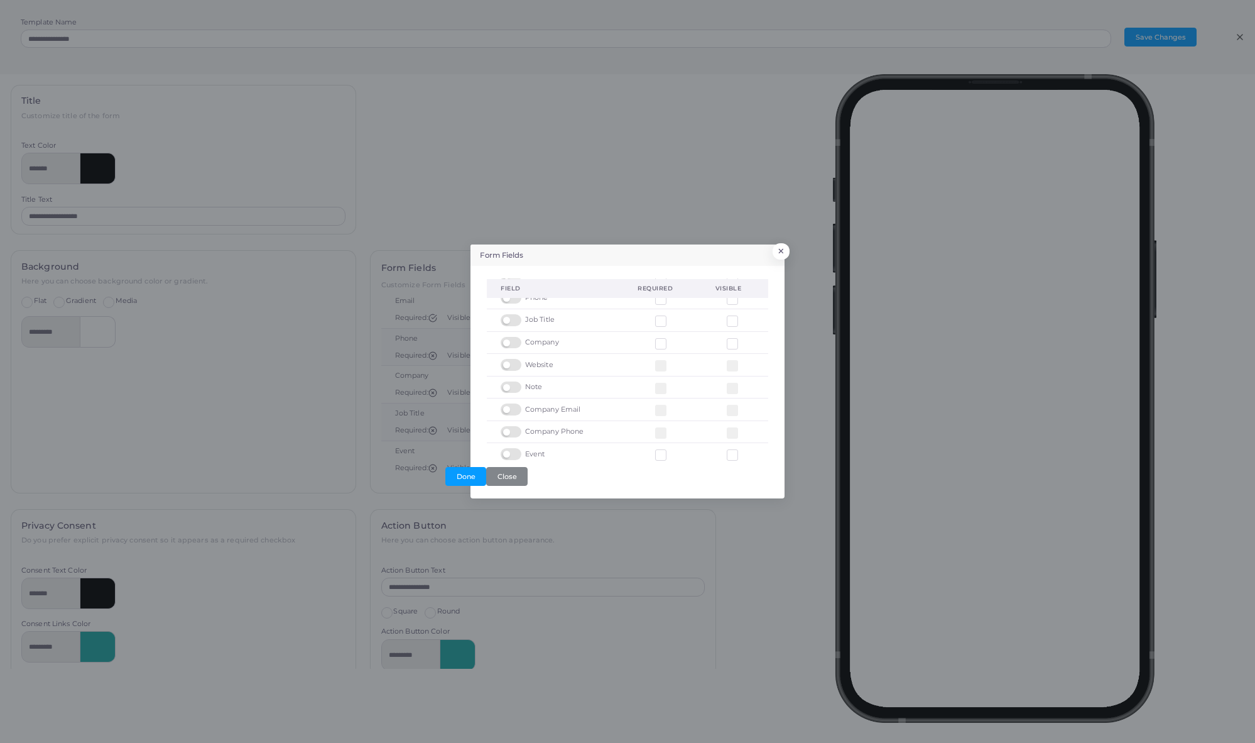
scroll to position [62, 0]
click at [510, 376] on label at bounding box center [513, 376] width 25 height 0
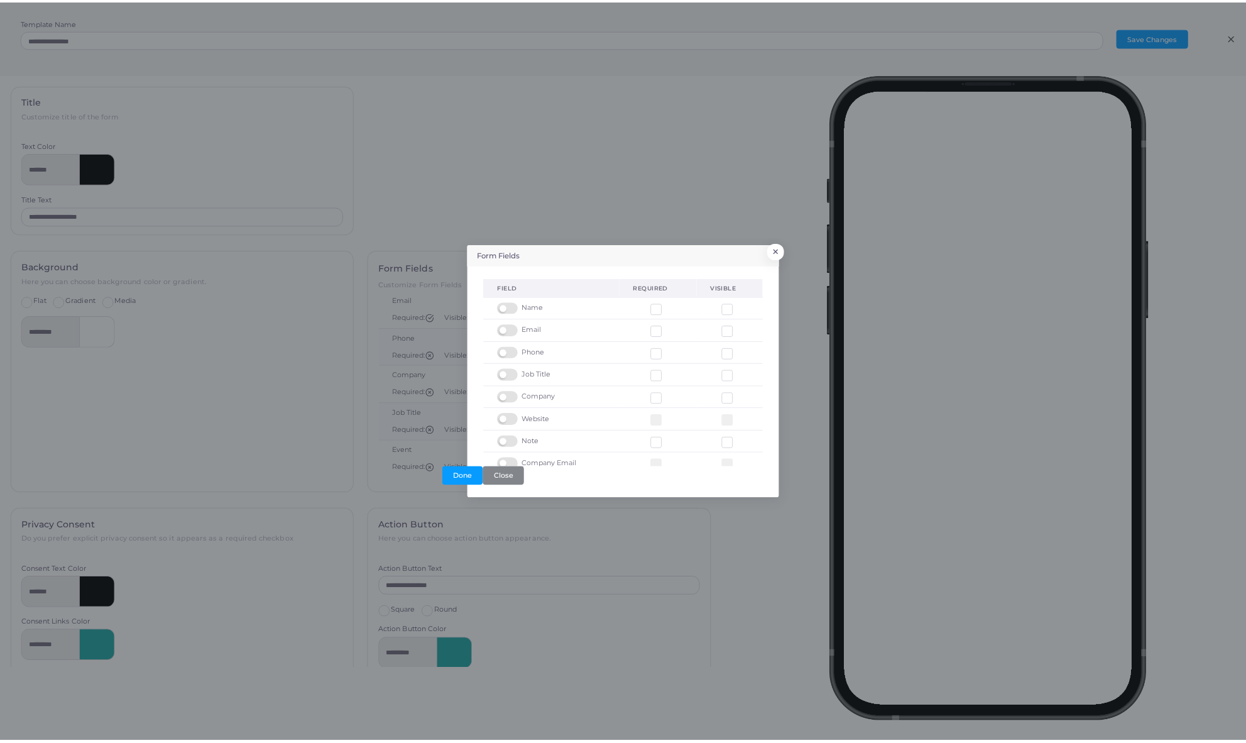
scroll to position [0, 0]
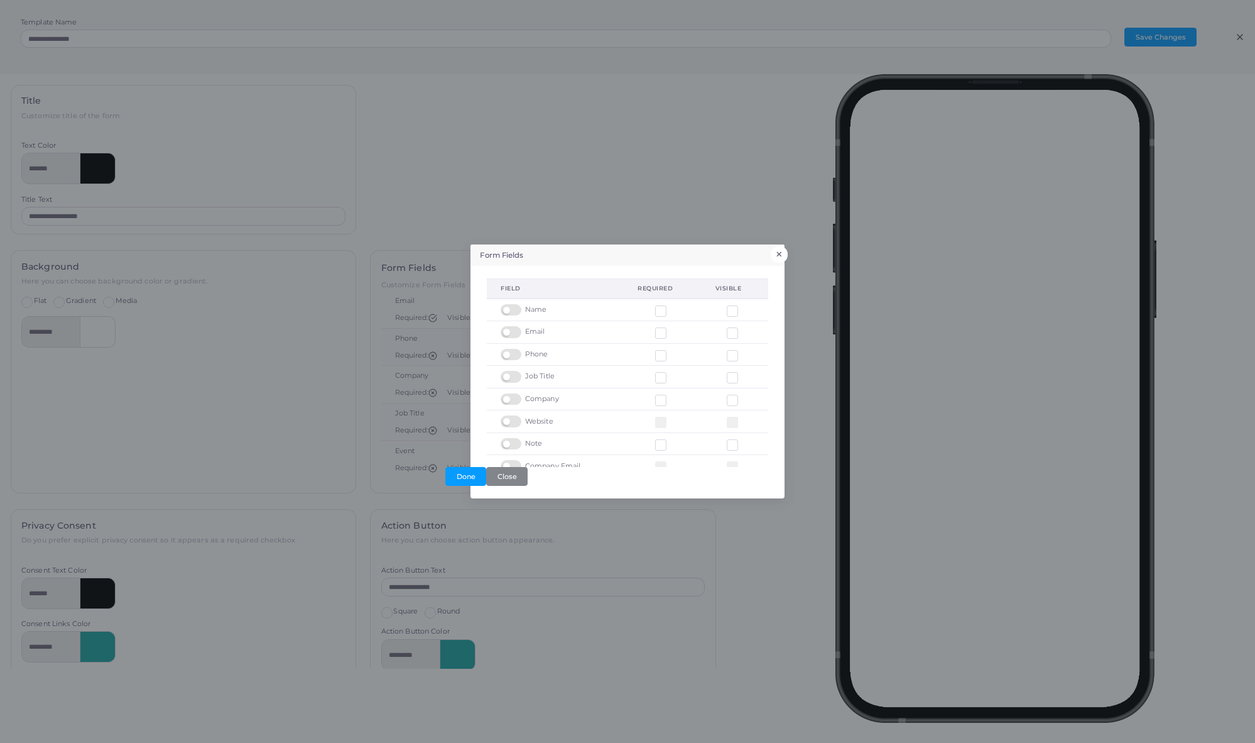
click at [780, 253] on button "×" at bounding box center [779, 254] width 17 height 16
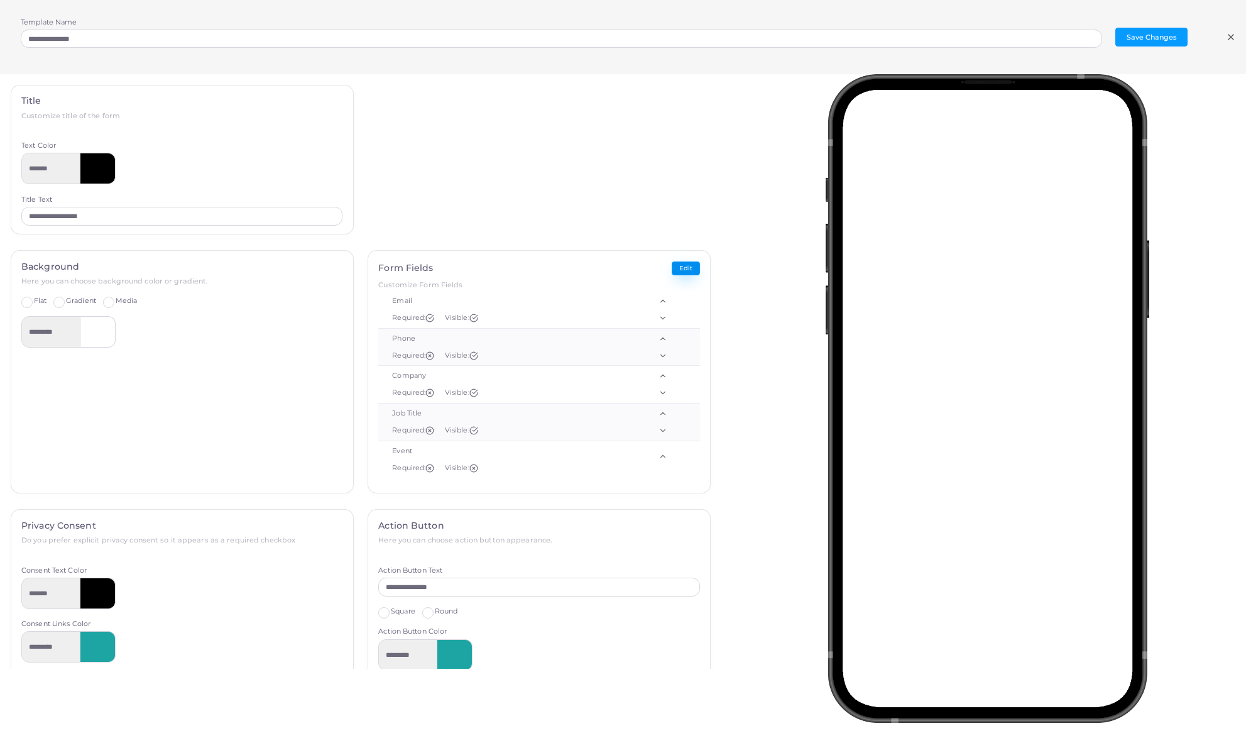
click at [677, 273] on button "Edit" at bounding box center [686, 268] width 28 height 14
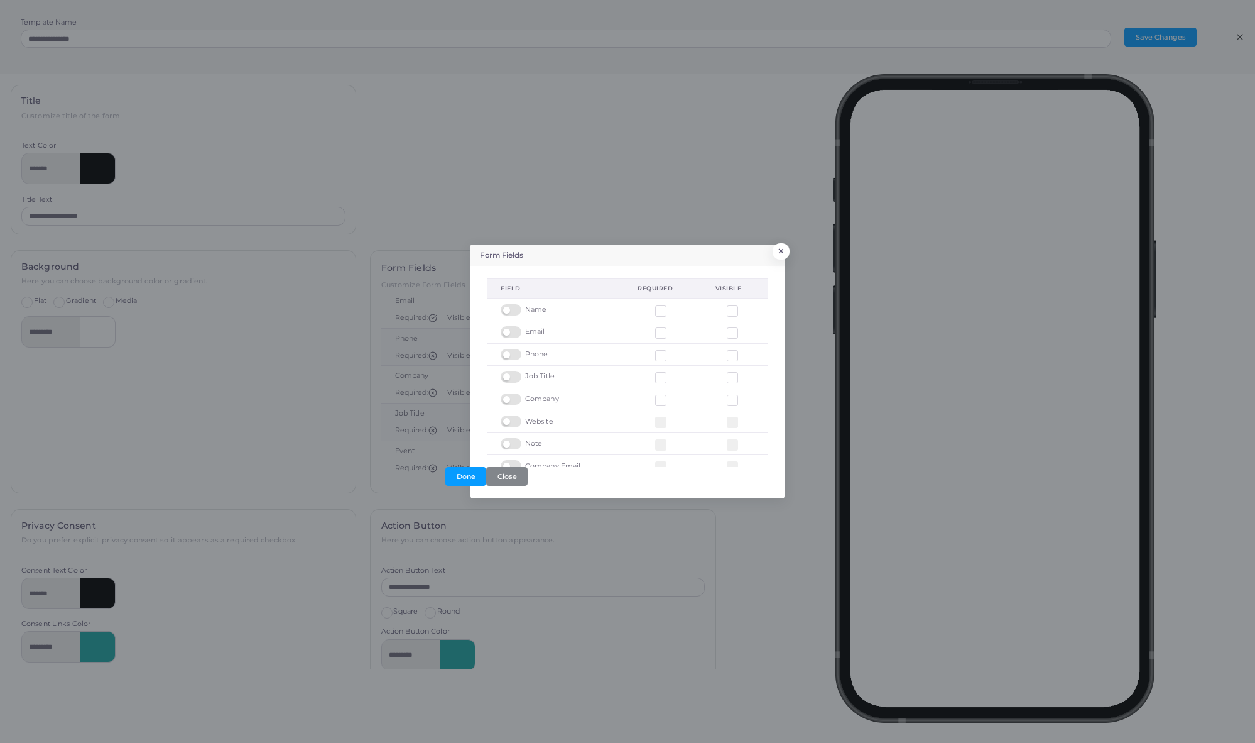
click at [511, 438] on label at bounding box center [513, 438] width 25 height 0
click at [476, 479] on button "Done" at bounding box center [465, 476] width 41 height 19
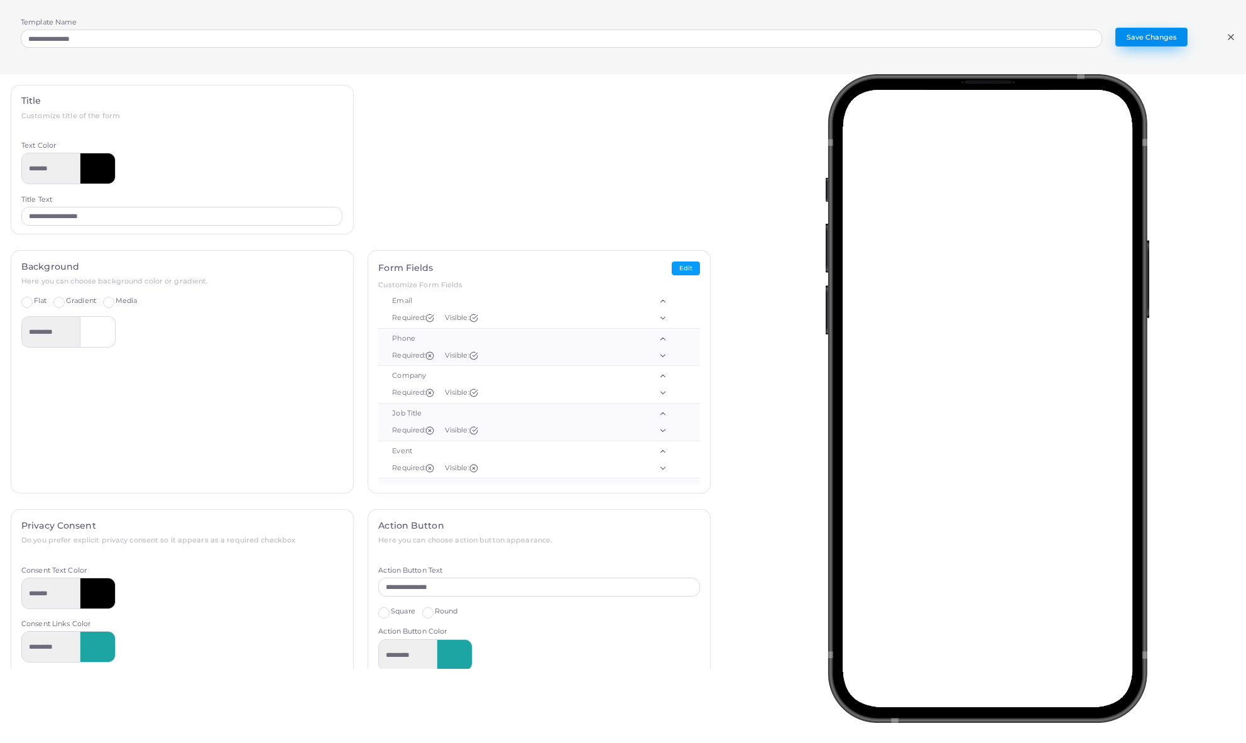
click at [1153, 40] on button "Save Changes" at bounding box center [1151, 37] width 72 height 19
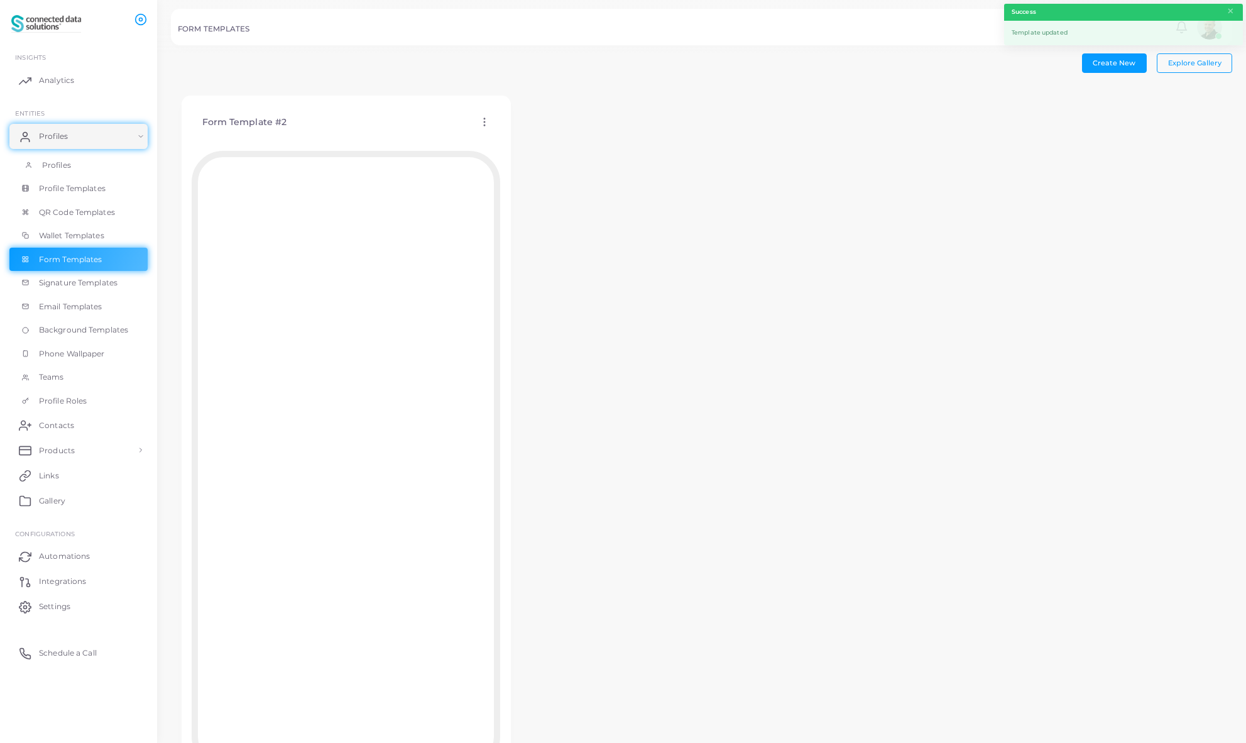
click at [47, 166] on span "Profiles" at bounding box center [56, 165] width 29 height 11
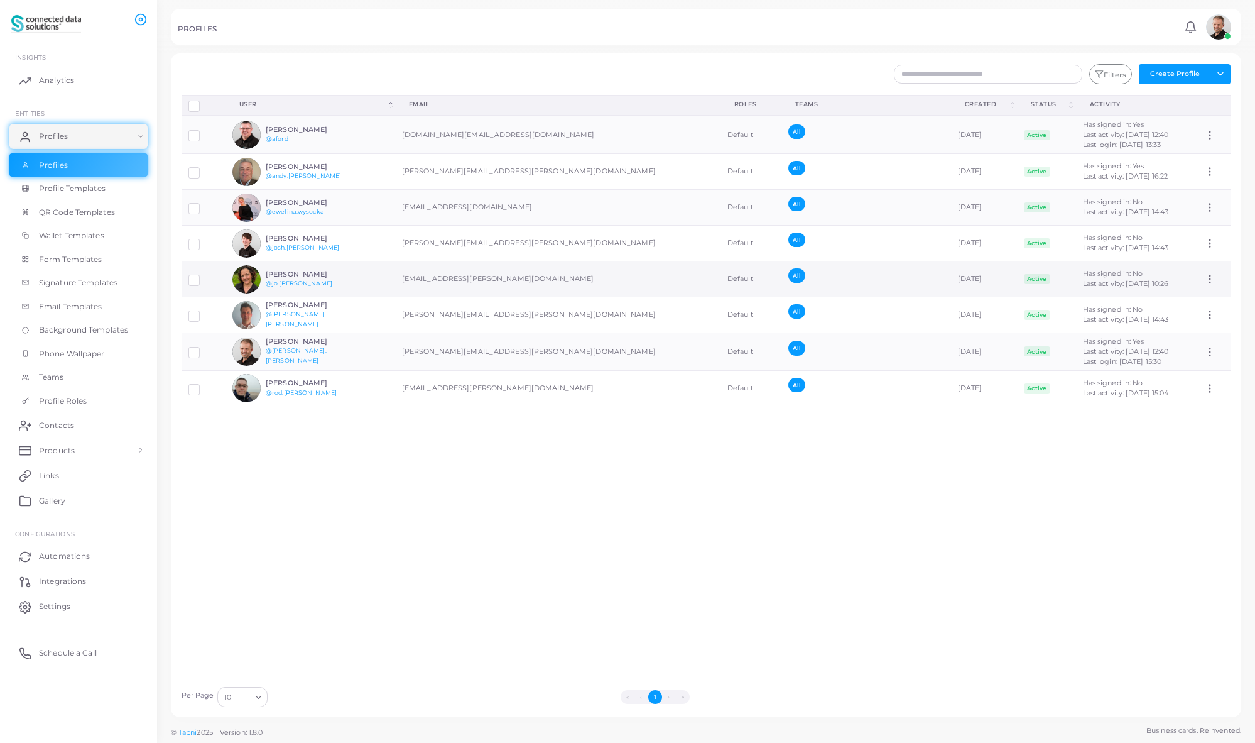
click at [293, 276] on h6 "[PERSON_NAME]" at bounding box center [312, 274] width 92 height 8
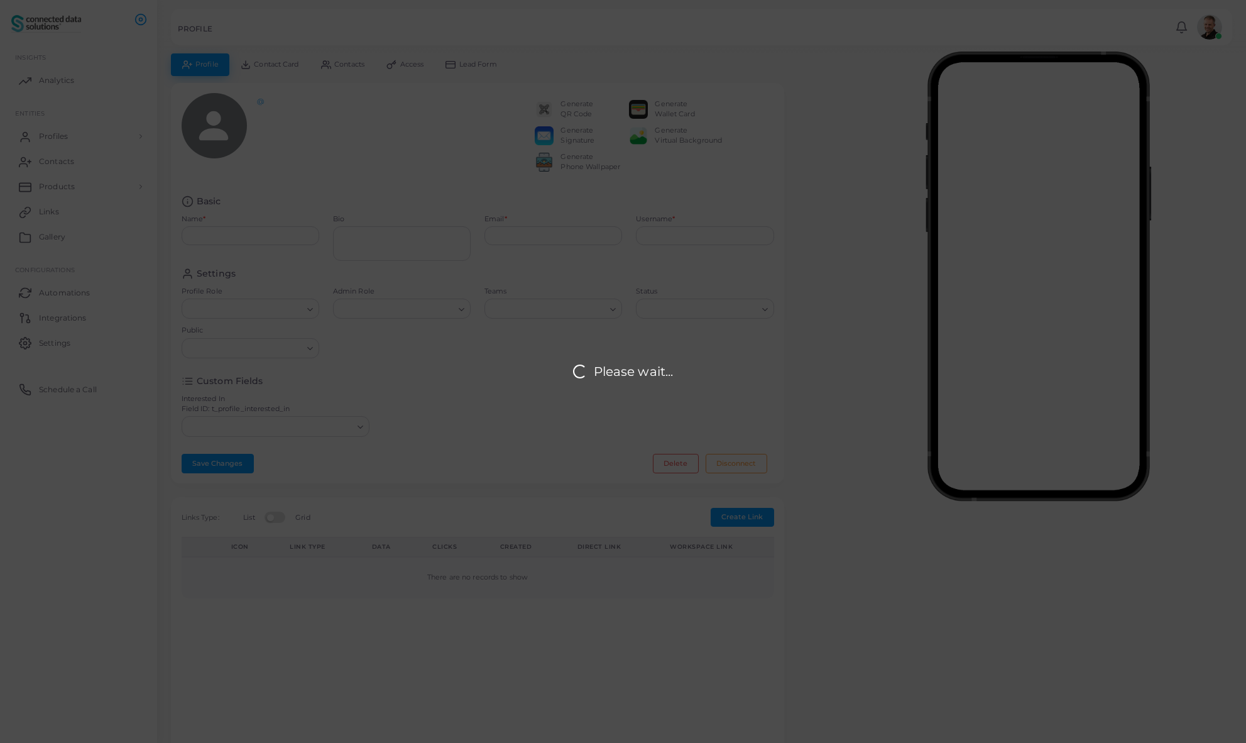
type input "**********"
type textarea "**********"
type input "**********"
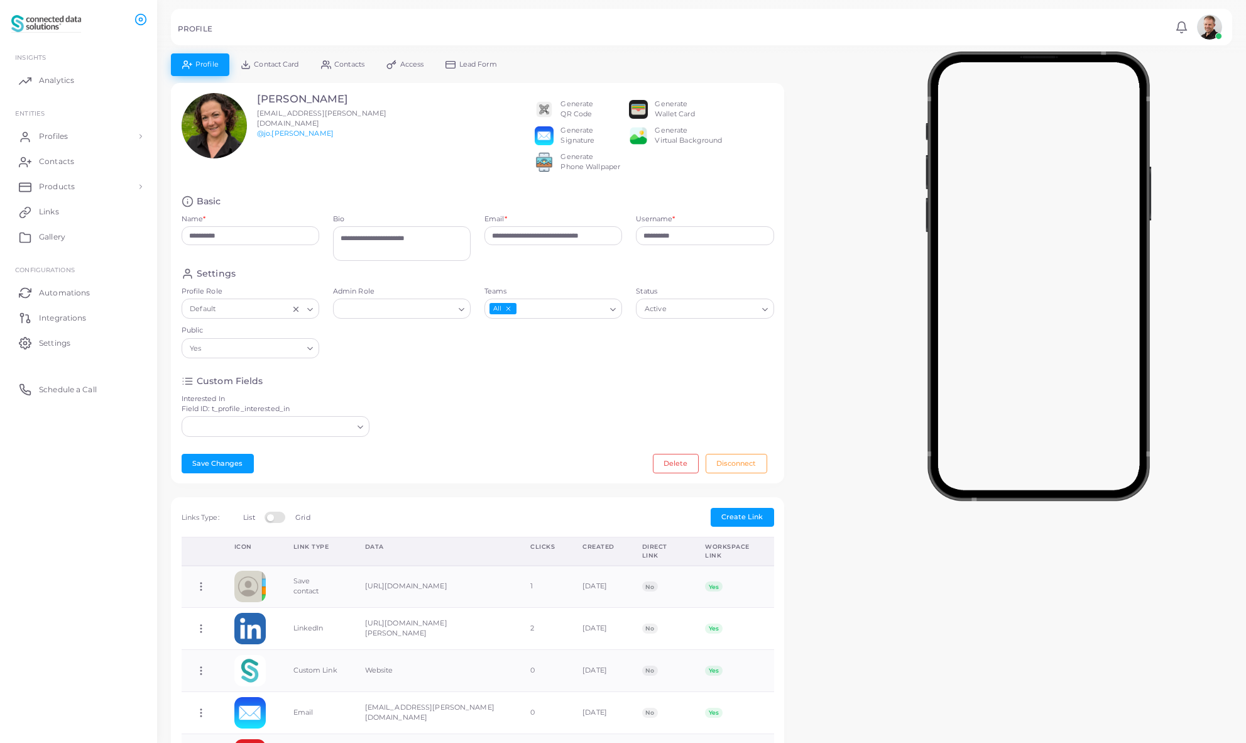
click at [615, 314] on icon "Search for option" at bounding box center [612, 309] width 9 height 9
click at [614, 314] on icon "Search for option" at bounding box center [612, 309] width 9 height 9
click at [463, 314] on icon "Search for option" at bounding box center [461, 309] width 9 height 9
click at [530, 365] on div "Settings Profile Role Default Loading... Admin Role Loading... Admin Teams All …" at bounding box center [478, 316] width 606 height 97
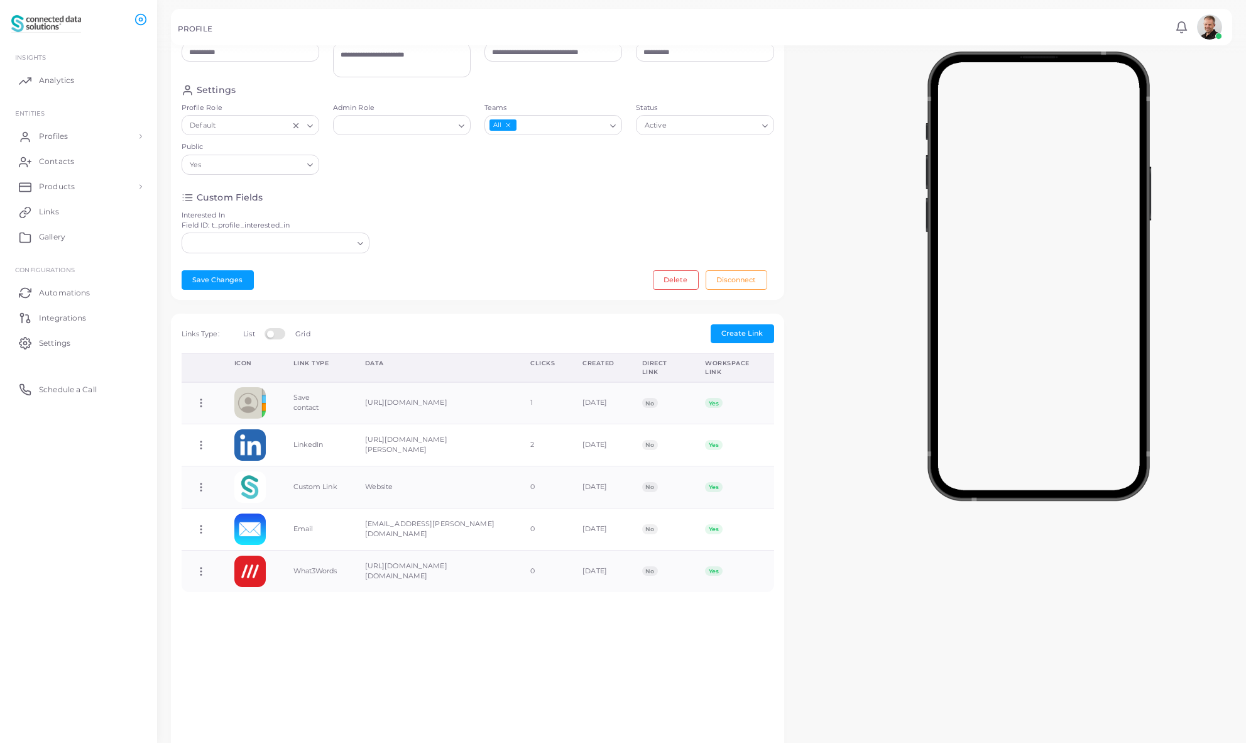
scroll to position [187, 0]
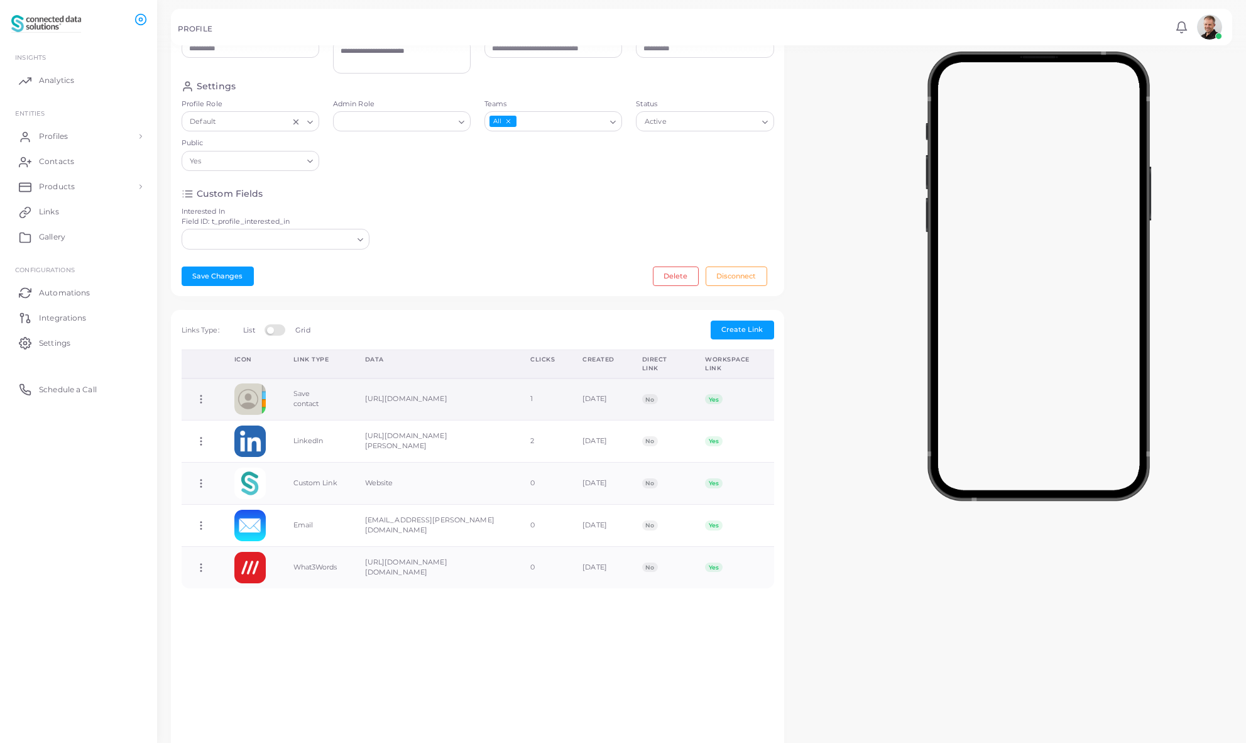
click at [722, 404] on span "Yes" at bounding box center [713, 399] width 17 height 10
click at [199, 405] on icon at bounding box center [200, 398] width 11 height 11
click at [323, 641] on div "Icon Link Type Data Clicks Created Direct Link Workspace Link Copy Link Edit Li…" at bounding box center [478, 634] width 606 height 570
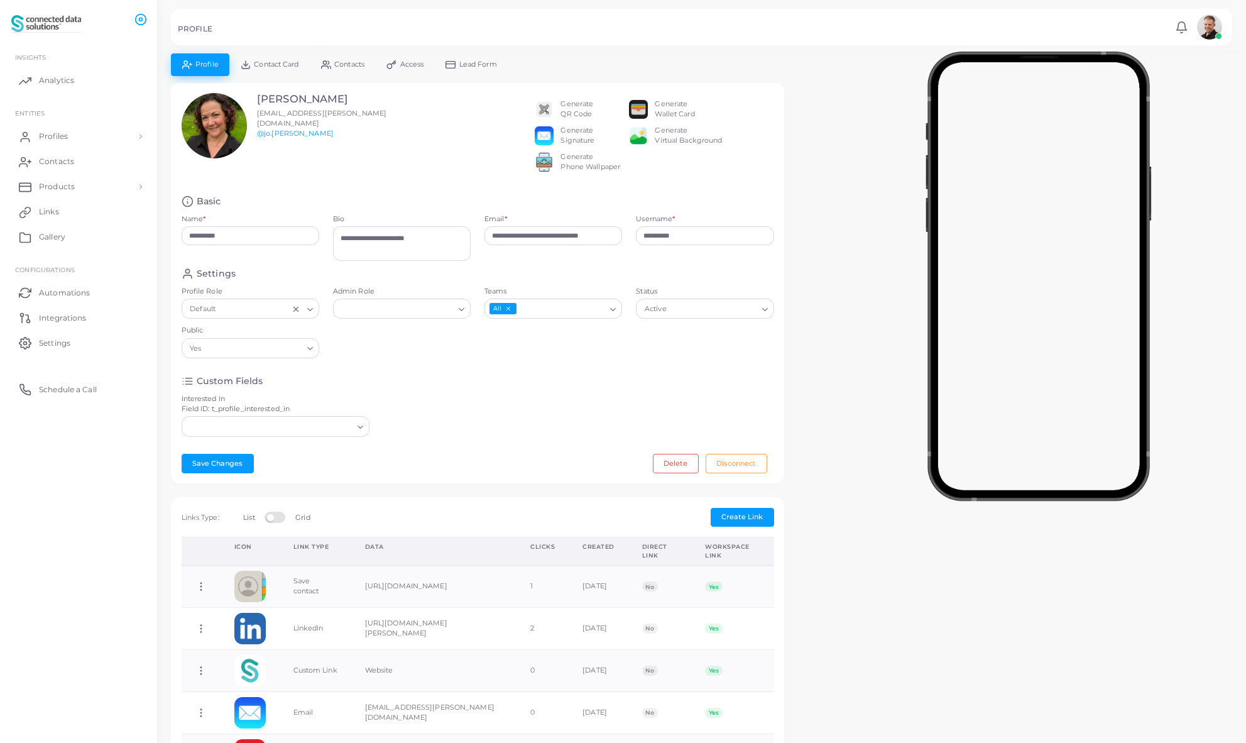
click at [271, 64] on span "Contact Card" at bounding box center [276, 64] width 45 height 7
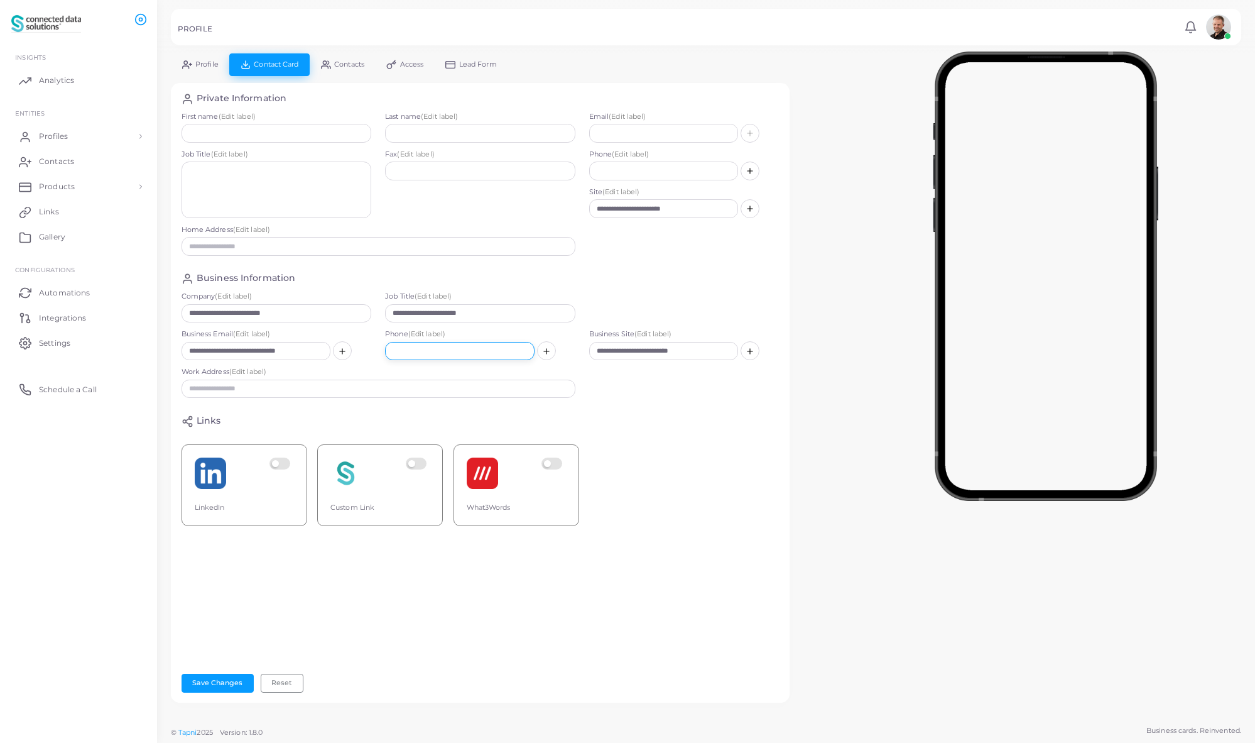
click at [476, 356] on input "text" at bounding box center [460, 351] width 150 height 19
click at [286, 464] on label at bounding box center [282, 472] width 25 height 31
click at [415, 462] on label at bounding box center [418, 472] width 25 height 31
click at [264, 134] on input "text" at bounding box center [277, 133] width 190 height 19
click at [221, 129] on input "text" at bounding box center [277, 133] width 190 height 19
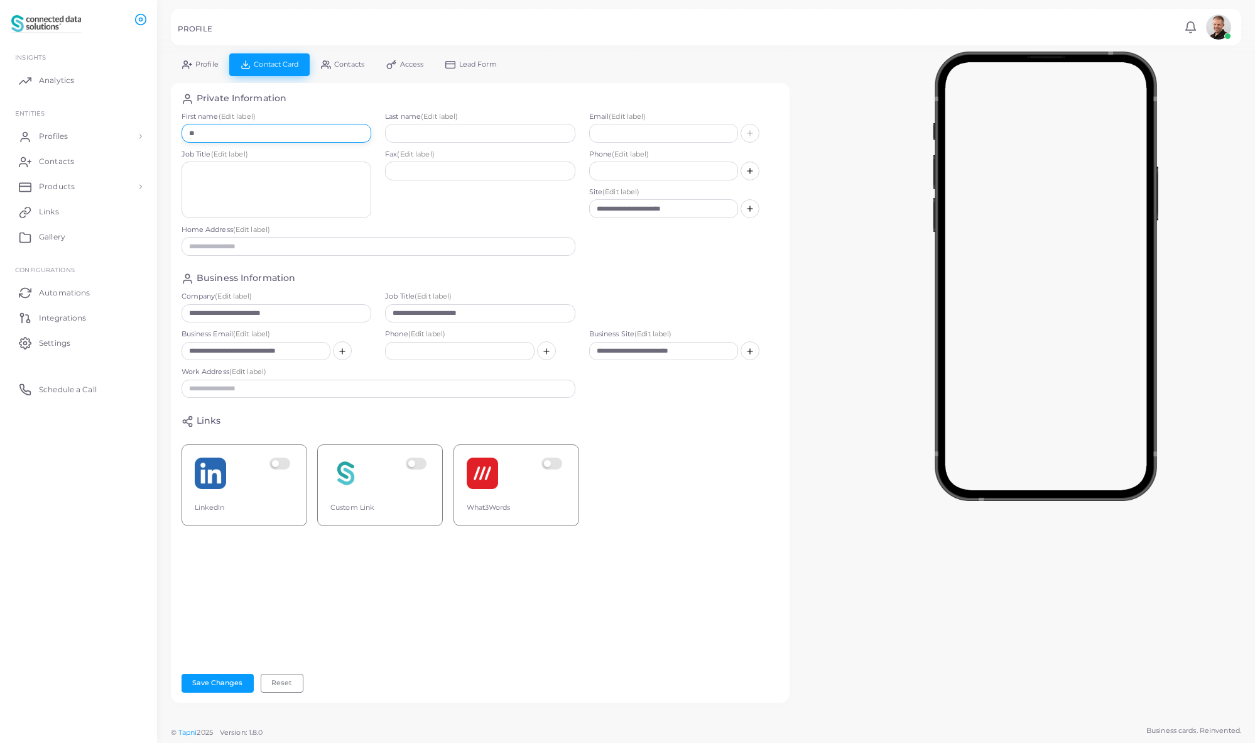
type input "**"
type input "*******"
drag, startPoint x: 494, startPoint y: 314, endPoint x: 358, endPoint y: 310, distance: 136.4
click at [358, 310] on div "**********" at bounding box center [481, 310] width 612 height 38
click at [293, 190] on textarea at bounding box center [277, 189] width 190 height 57
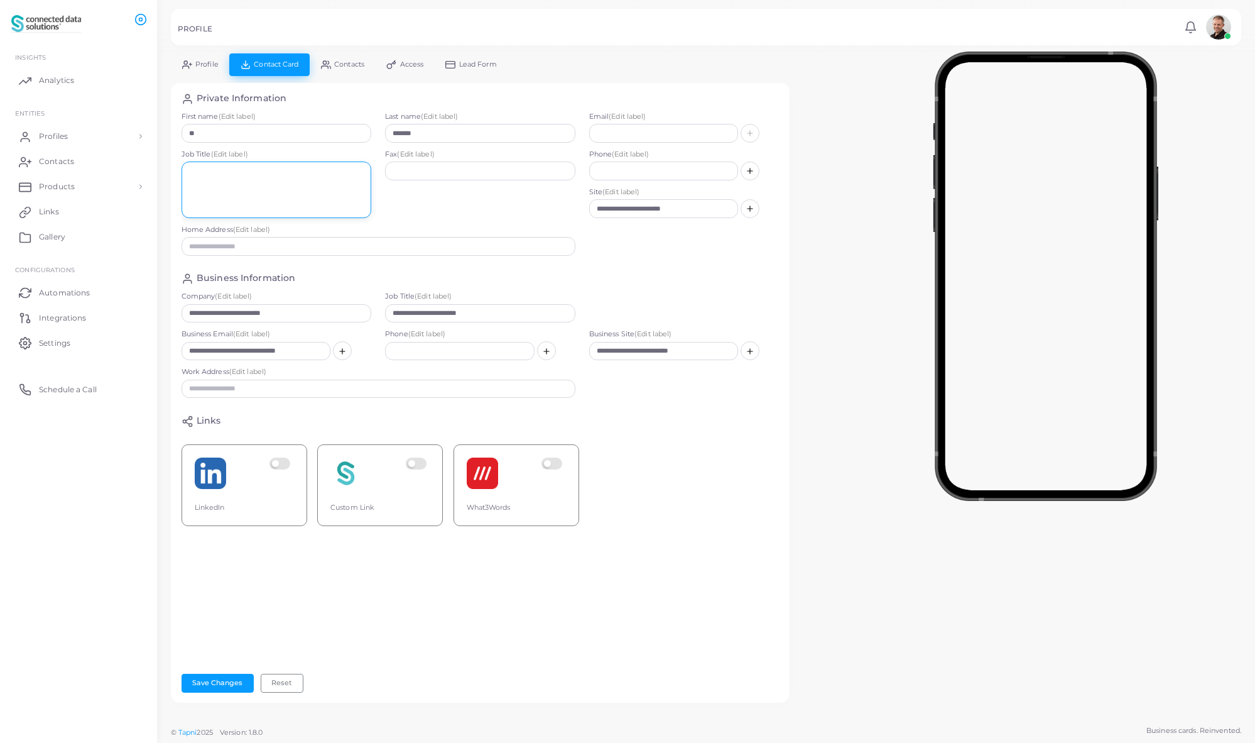
paste textarea "**********"
type textarea "**********"
click at [216, 685] on button "Save Changes" at bounding box center [218, 682] width 72 height 19
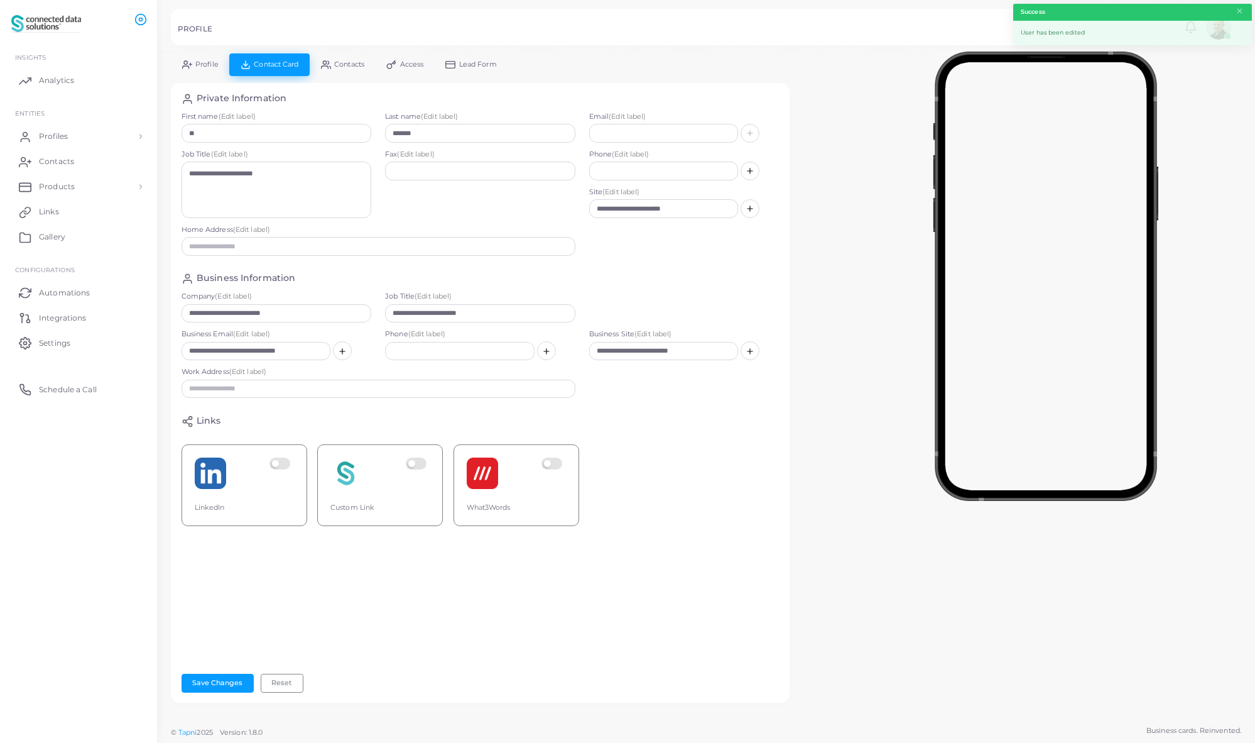
click at [357, 65] on span "Contacts" at bounding box center [349, 64] width 30 height 7
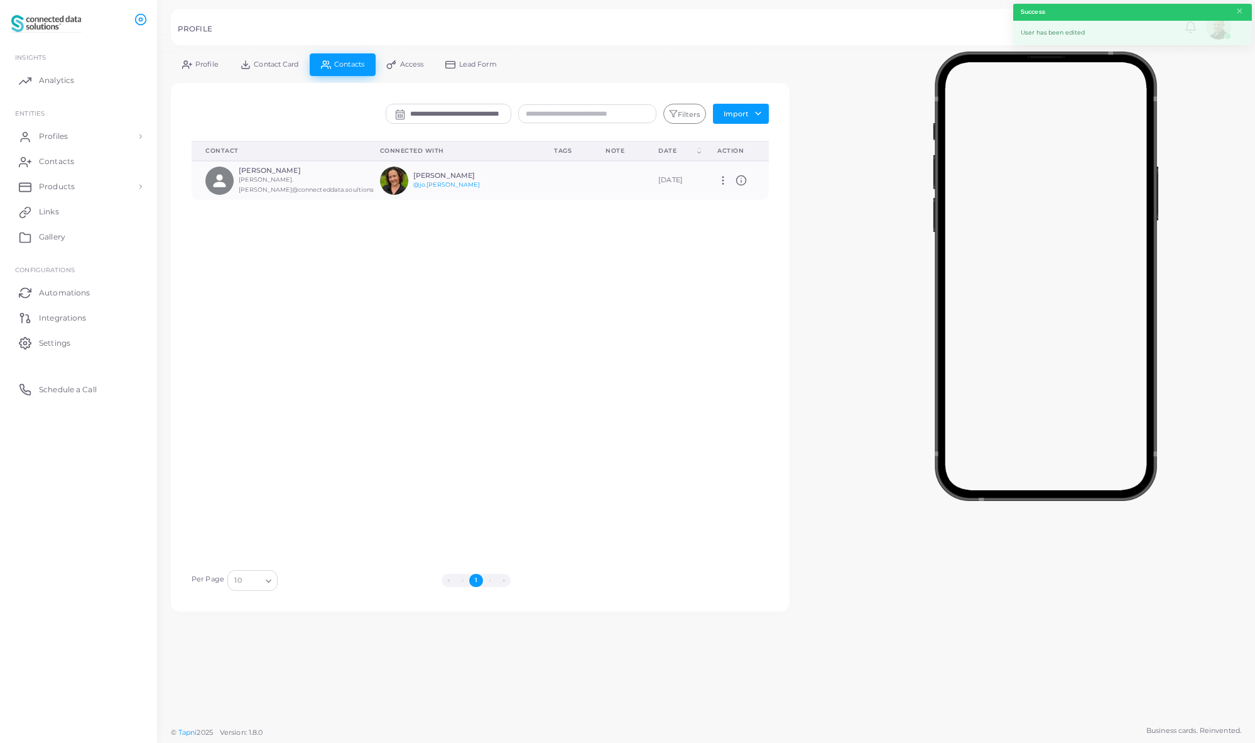
click at [405, 64] on span "Access" at bounding box center [412, 64] width 24 height 7
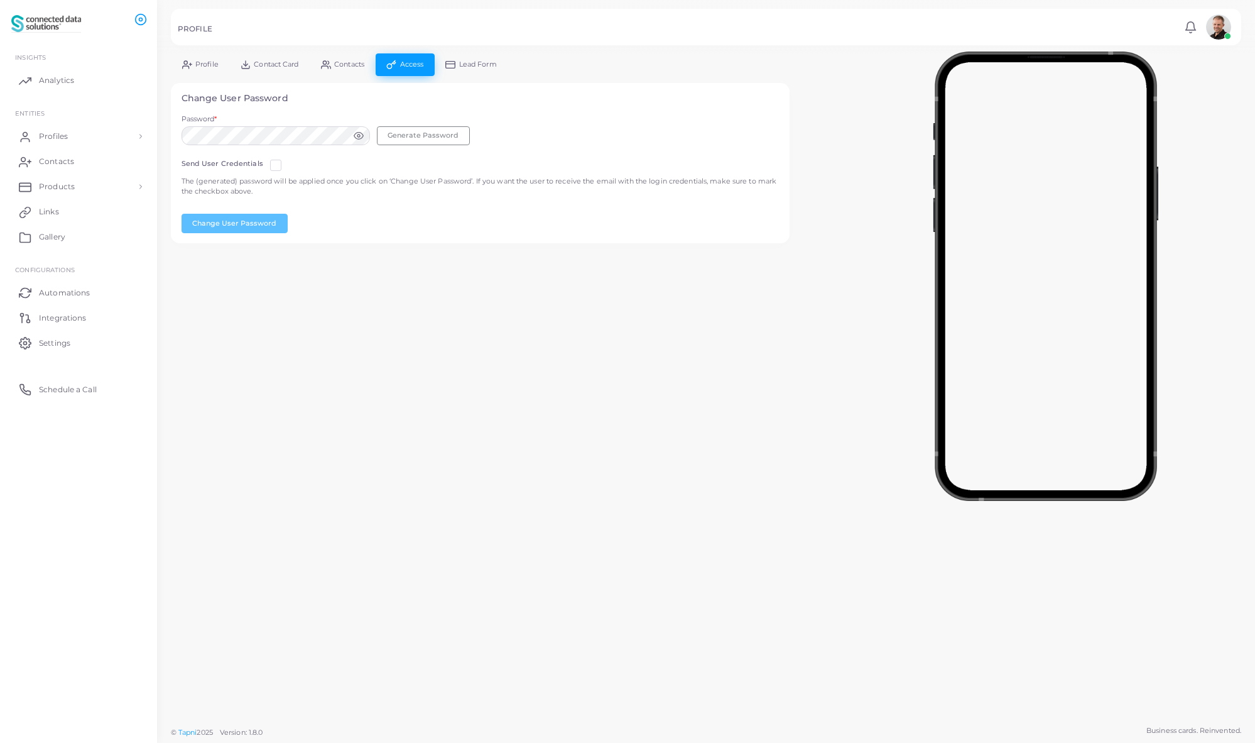
click at [476, 65] on span "Lead Form" at bounding box center [478, 64] width 38 height 7
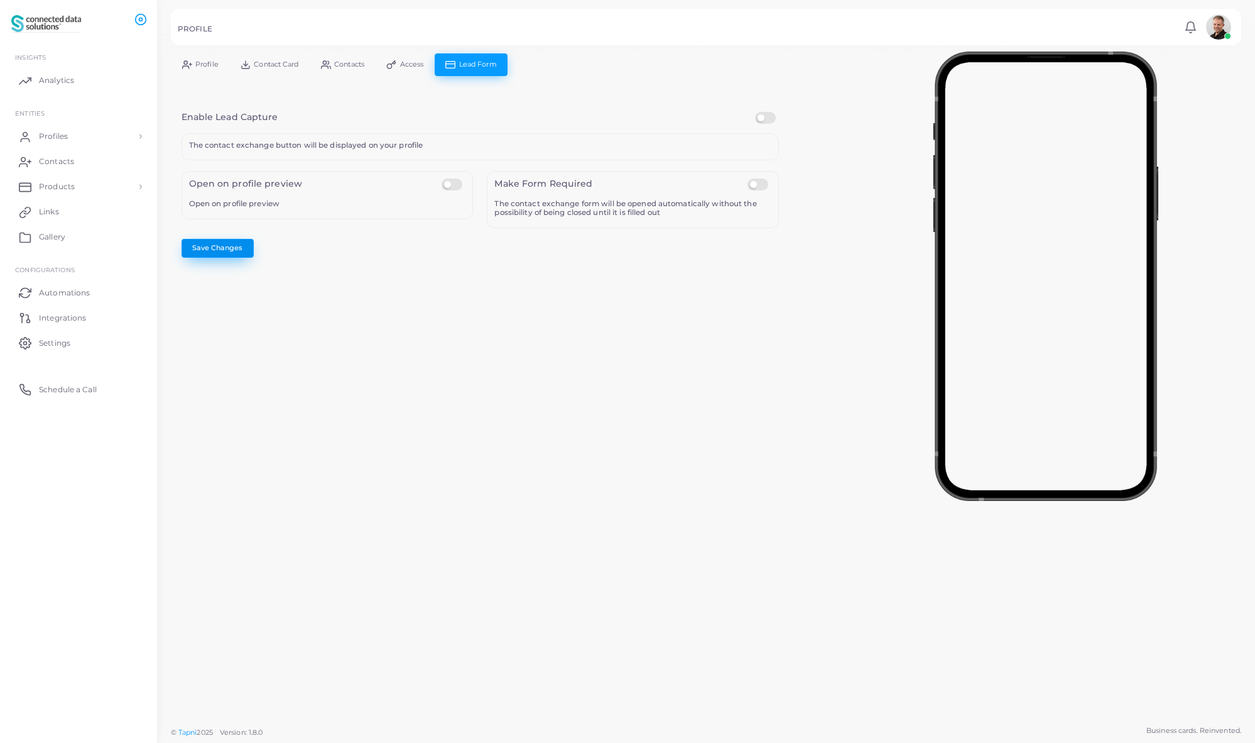
click at [229, 253] on button "Save Changes" at bounding box center [218, 248] width 72 height 19
click at [204, 63] on span "Profile" at bounding box center [206, 64] width 23 height 7
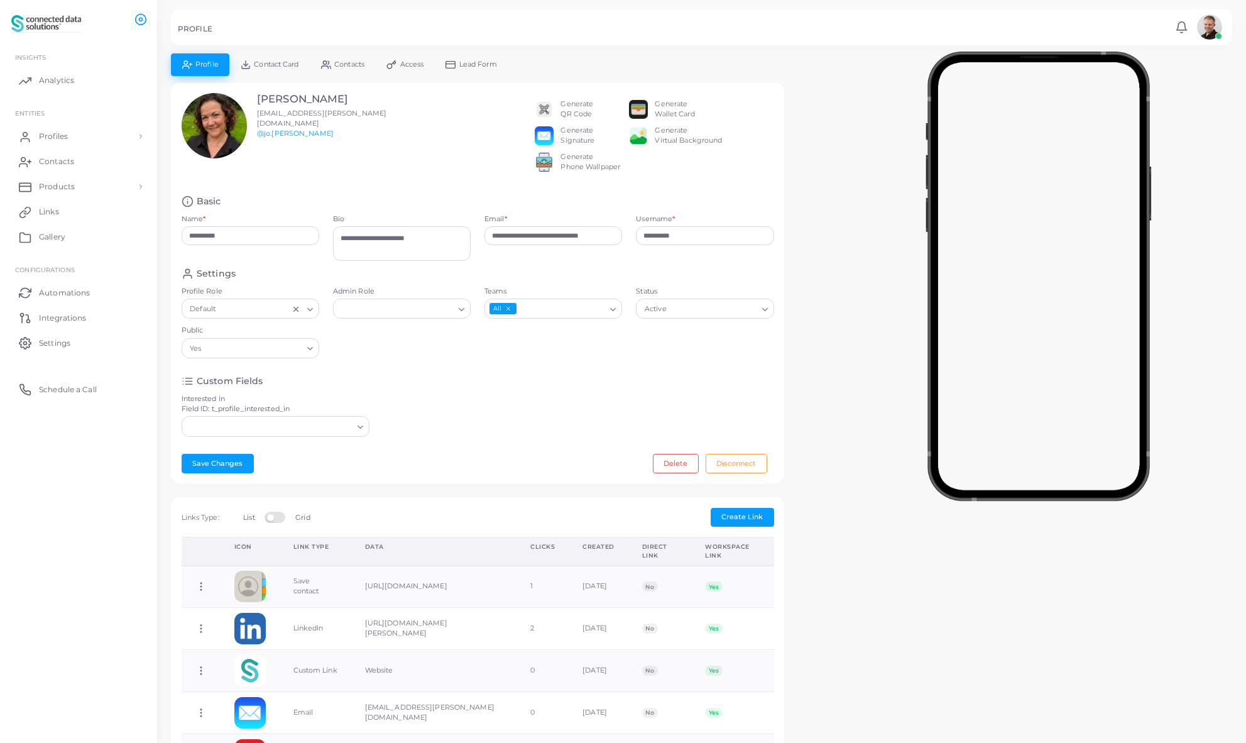
click at [273, 62] on span "Contact Card" at bounding box center [276, 64] width 45 height 7
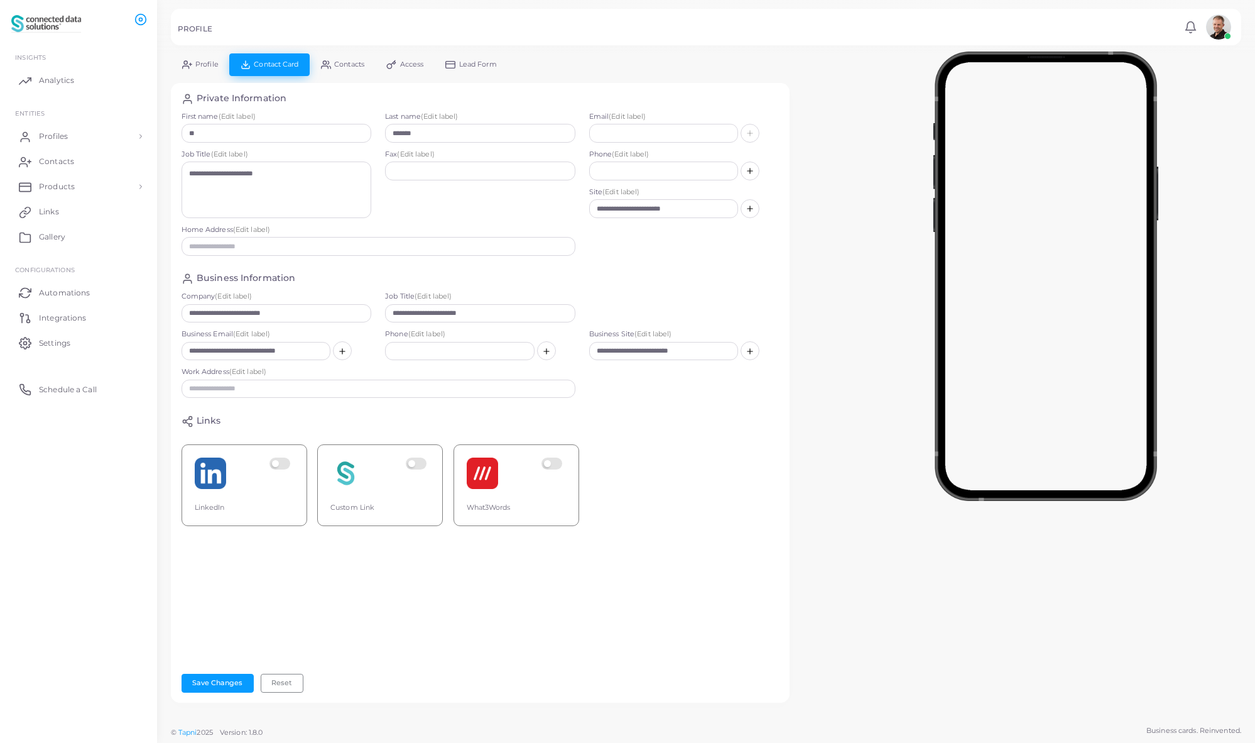
click at [340, 65] on span "Contacts" at bounding box center [349, 64] width 30 height 7
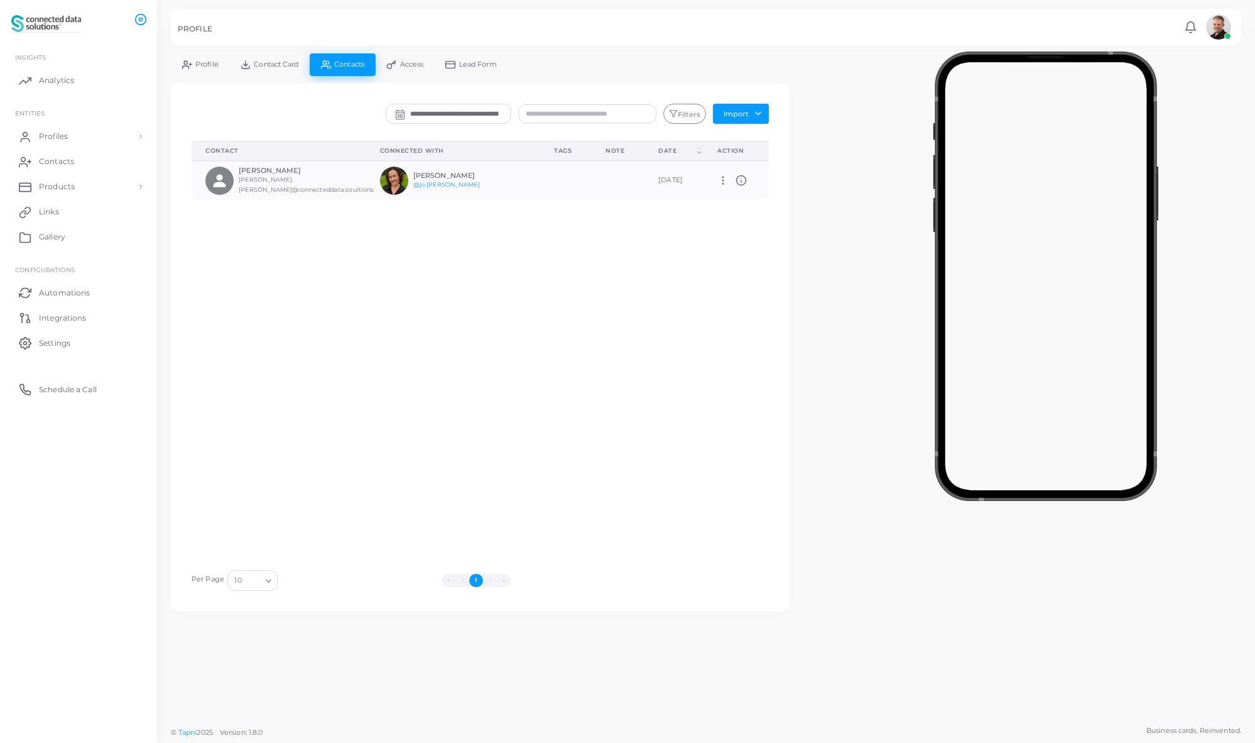
click at [393, 65] on icon at bounding box center [391, 64] width 8 height 8
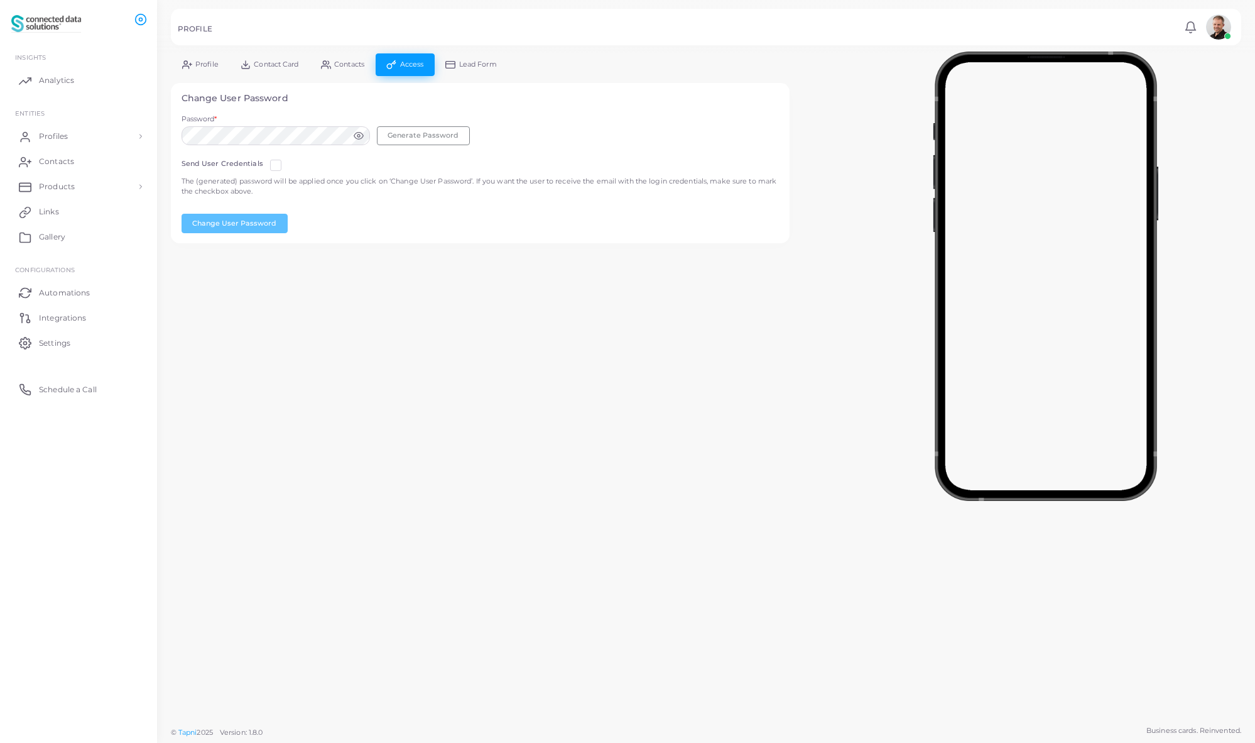
click at [331, 67] on icon at bounding box center [326, 65] width 10 height 10
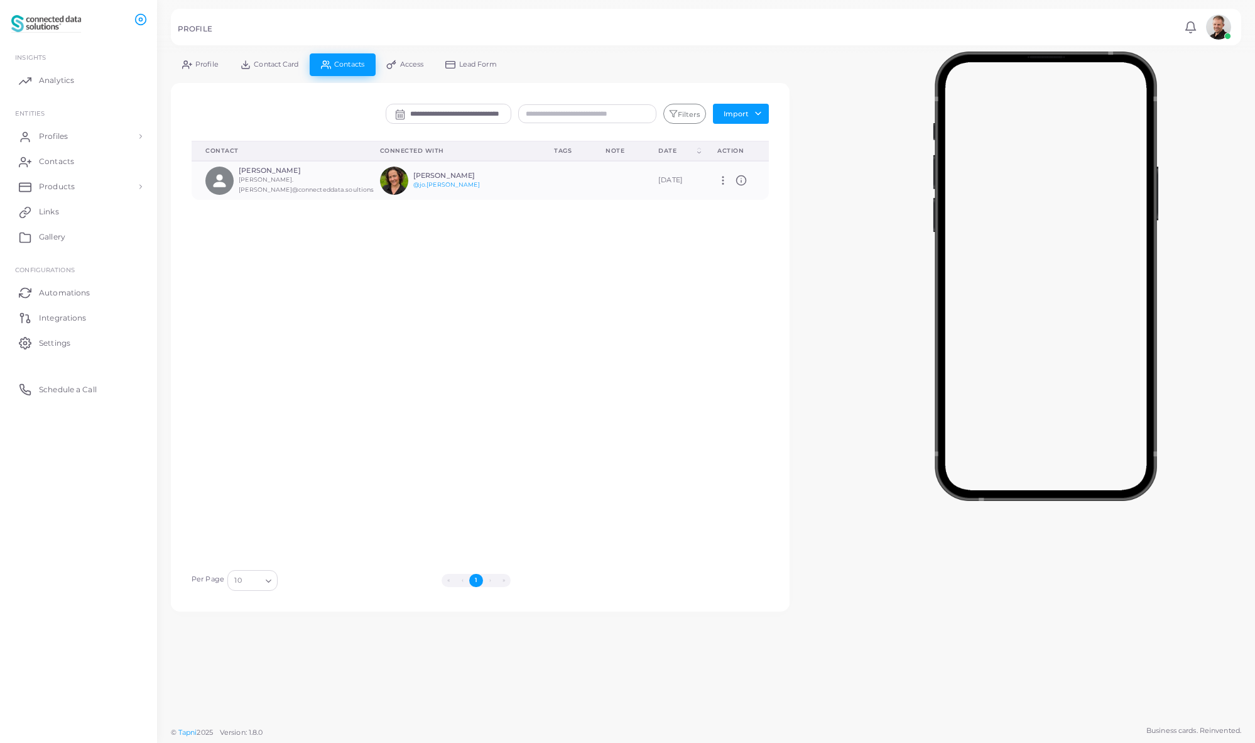
click at [409, 69] on link "Access" at bounding box center [405, 64] width 59 height 22
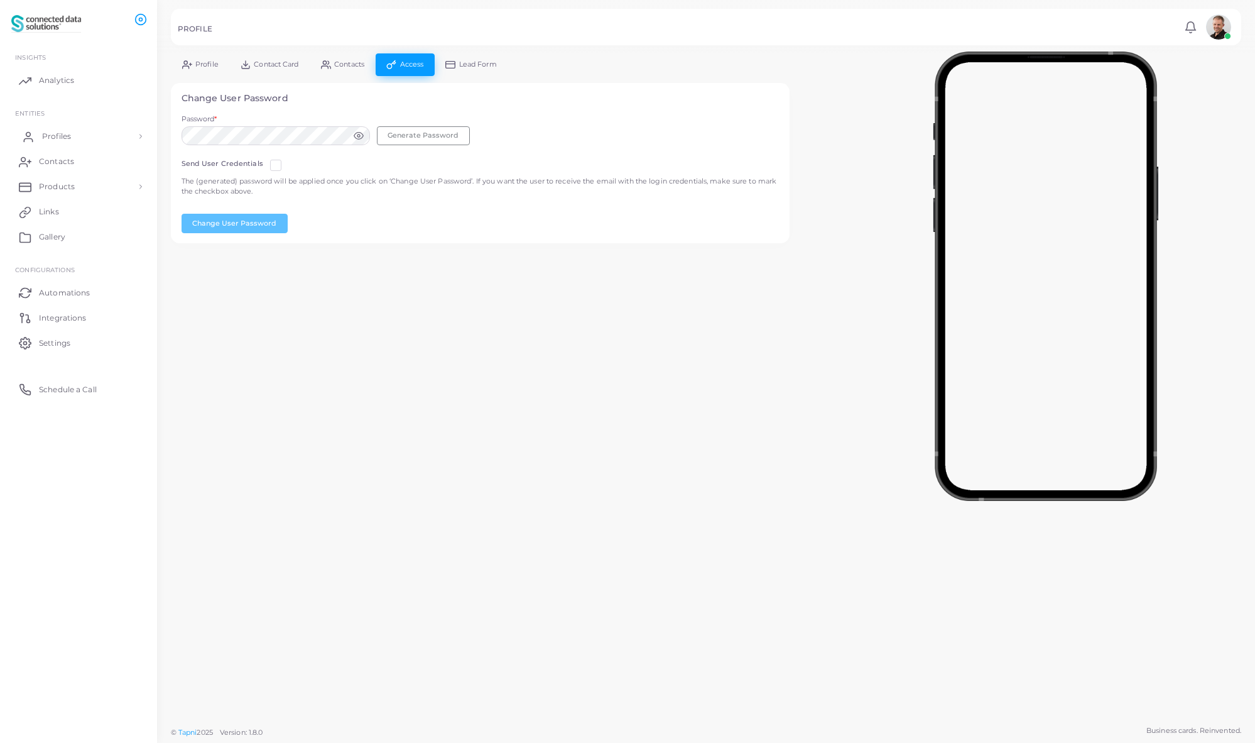
click at [137, 139] on link "Profiles" at bounding box center [78, 136] width 138 height 25
click at [99, 188] on span "Profile Templates" at bounding box center [75, 188] width 67 height 11
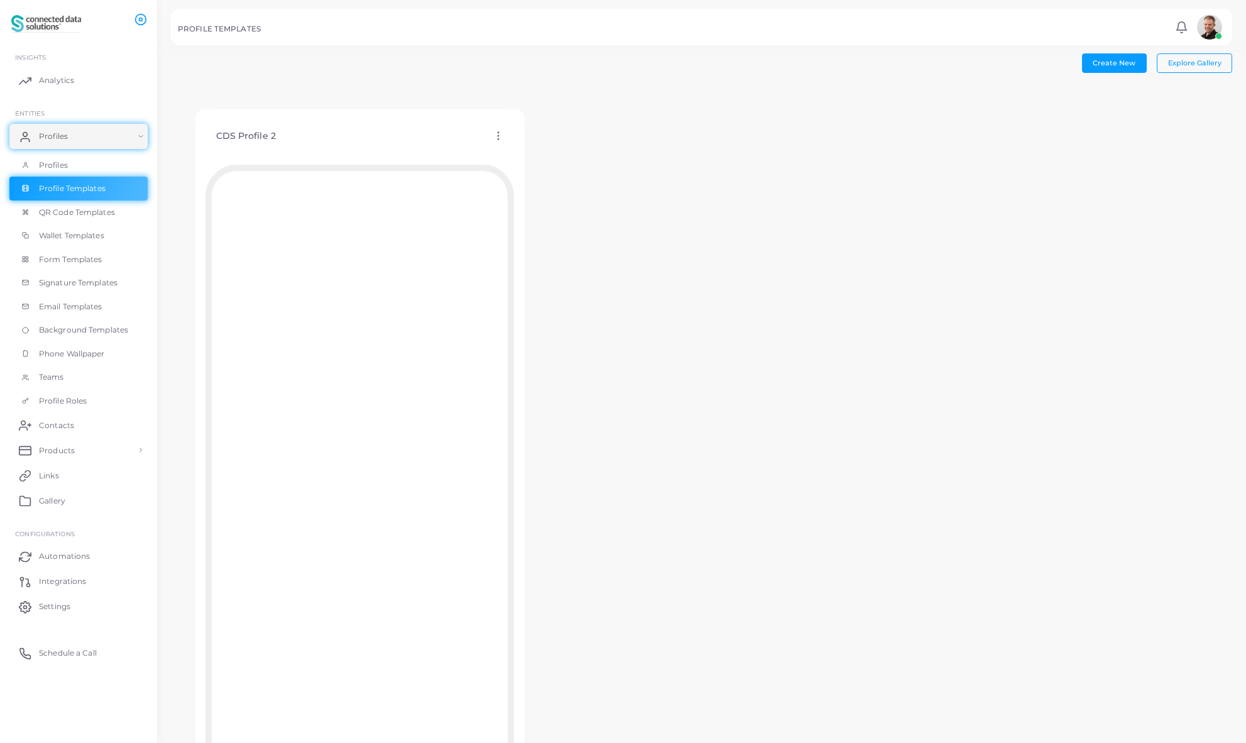
click at [498, 135] on circle at bounding box center [498, 135] width 1 height 1
click at [540, 165] on span "Assign template" at bounding box center [553, 168] width 57 height 10
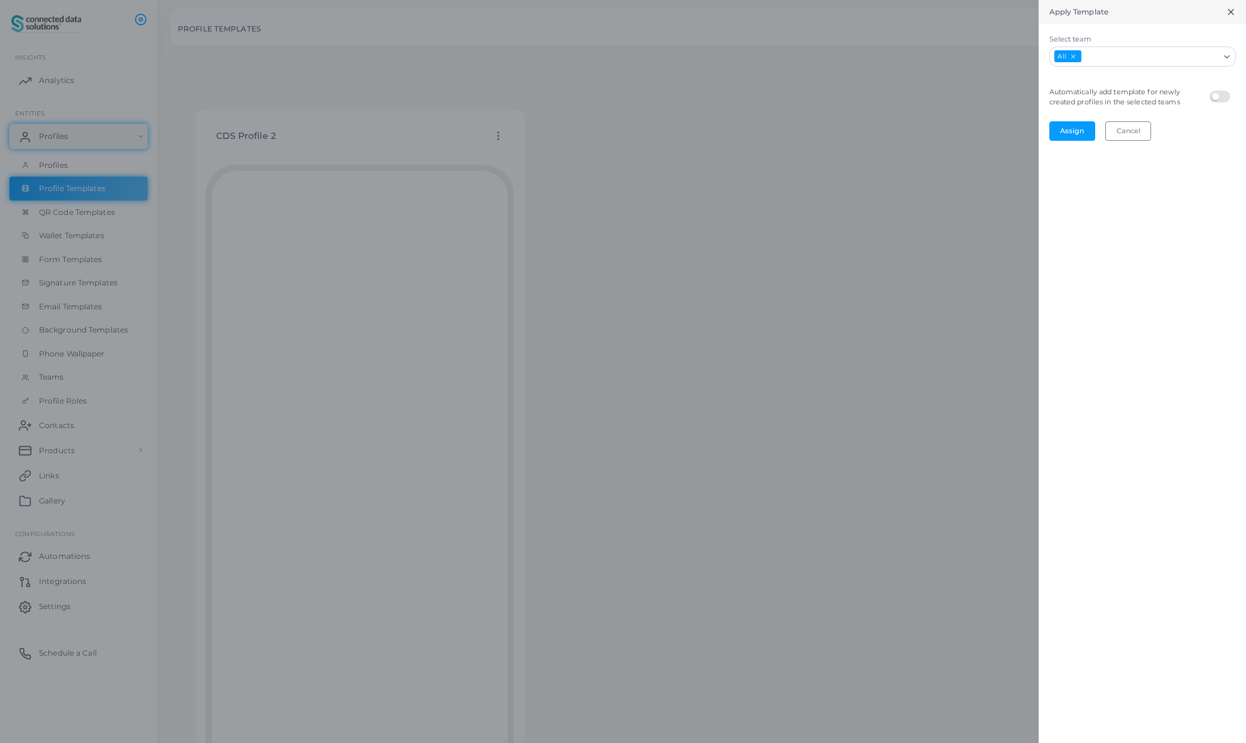
click at [1229, 13] on icon at bounding box center [1231, 12] width 10 height 10
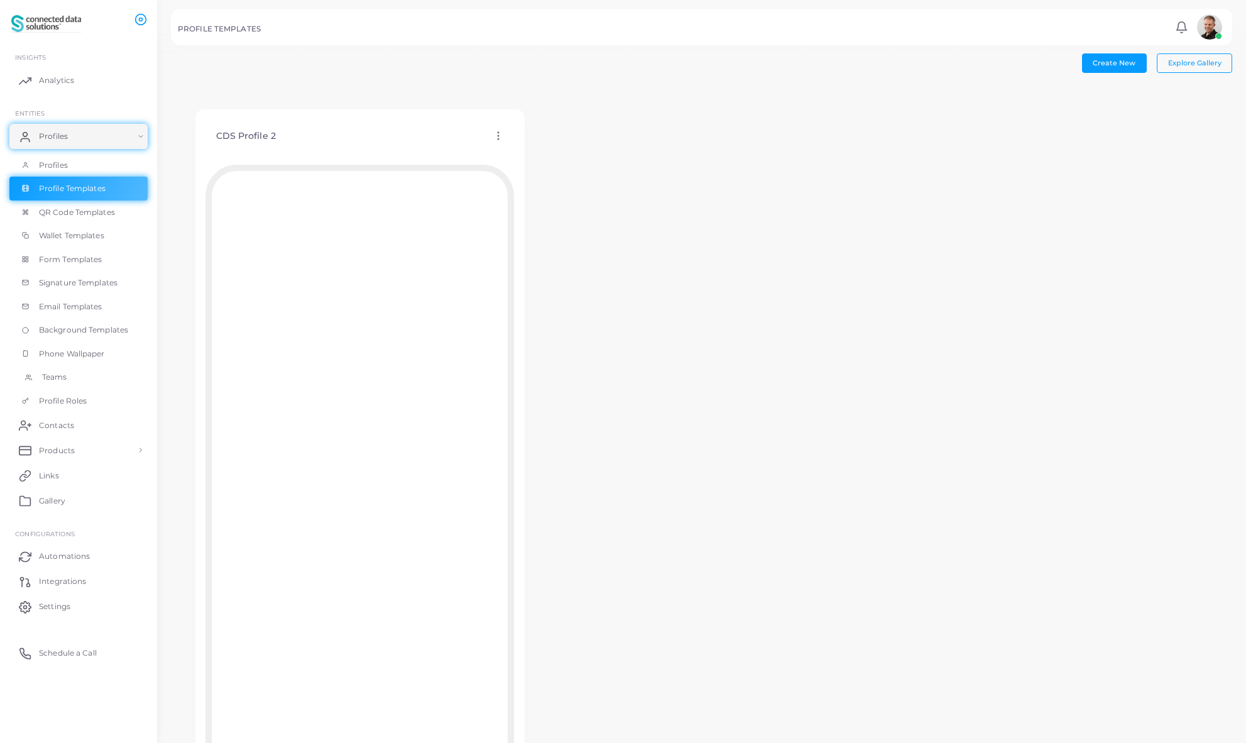
click at [48, 374] on span "Teams" at bounding box center [54, 376] width 25 height 11
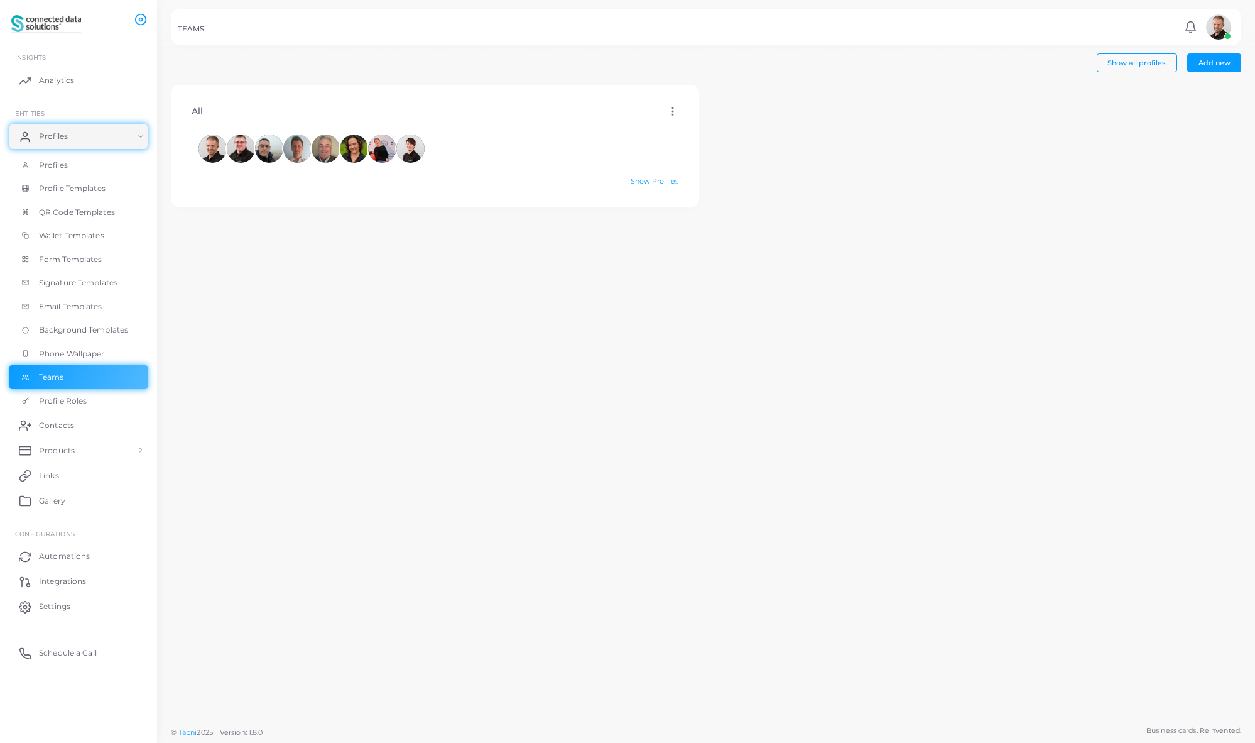
click at [668, 113] on icon at bounding box center [672, 111] width 11 height 11
click at [685, 128] on icon at bounding box center [685, 129] width 10 height 10
type input "***"
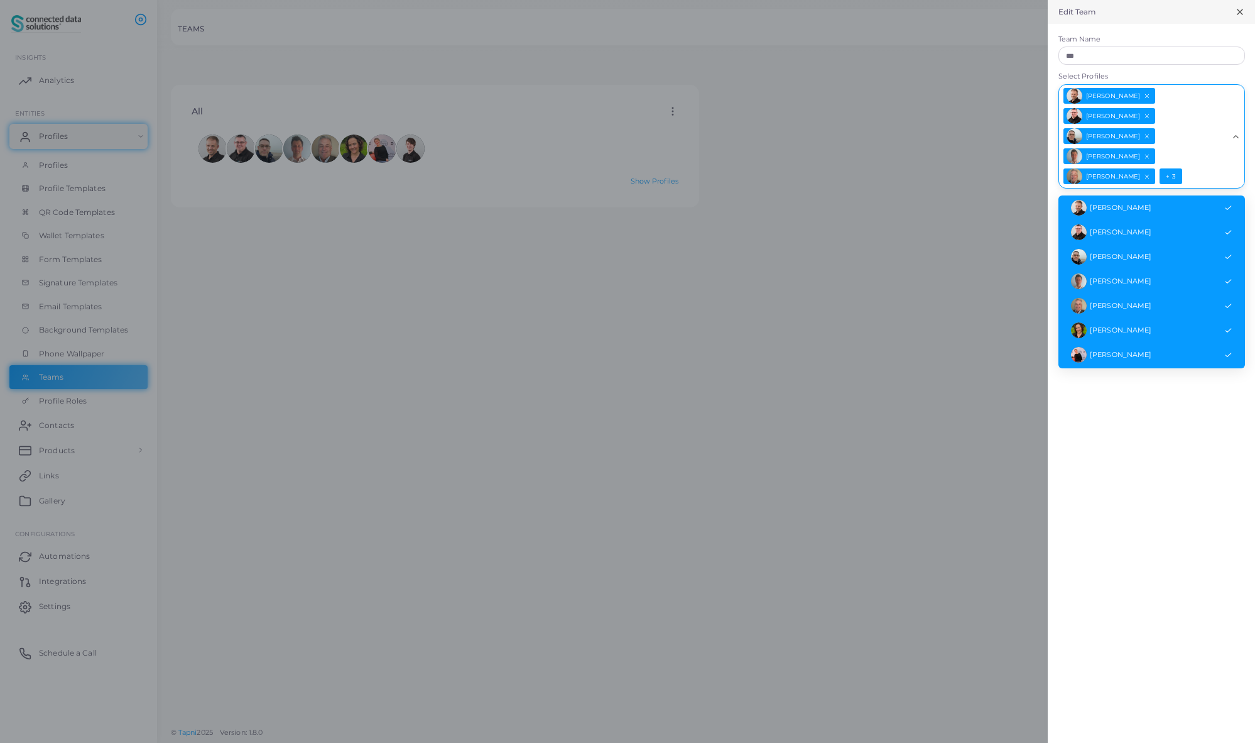
click at [1170, 168] on span "+ 3" at bounding box center [1171, 176] width 22 height 16
click at [876, 307] on div at bounding box center [627, 371] width 1255 height 743
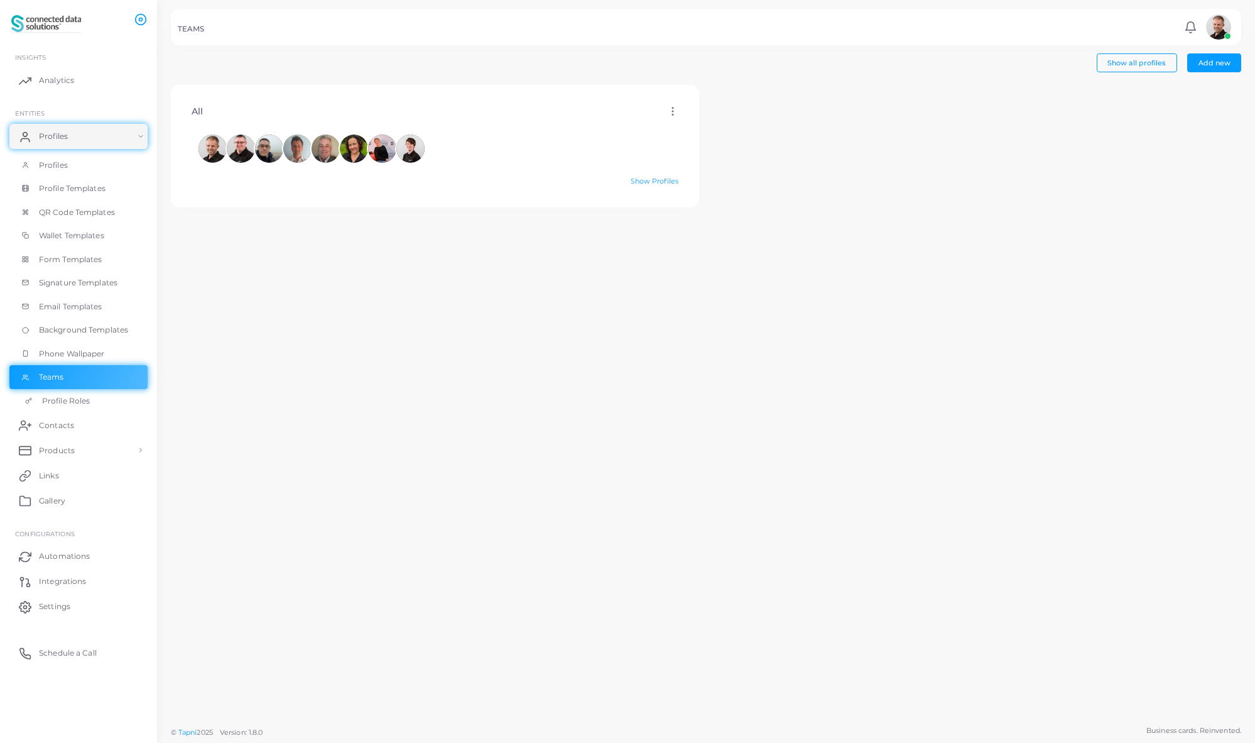
click at [81, 401] on span "Profile Roles" at bounding box center [66, 400] width 48 height 11
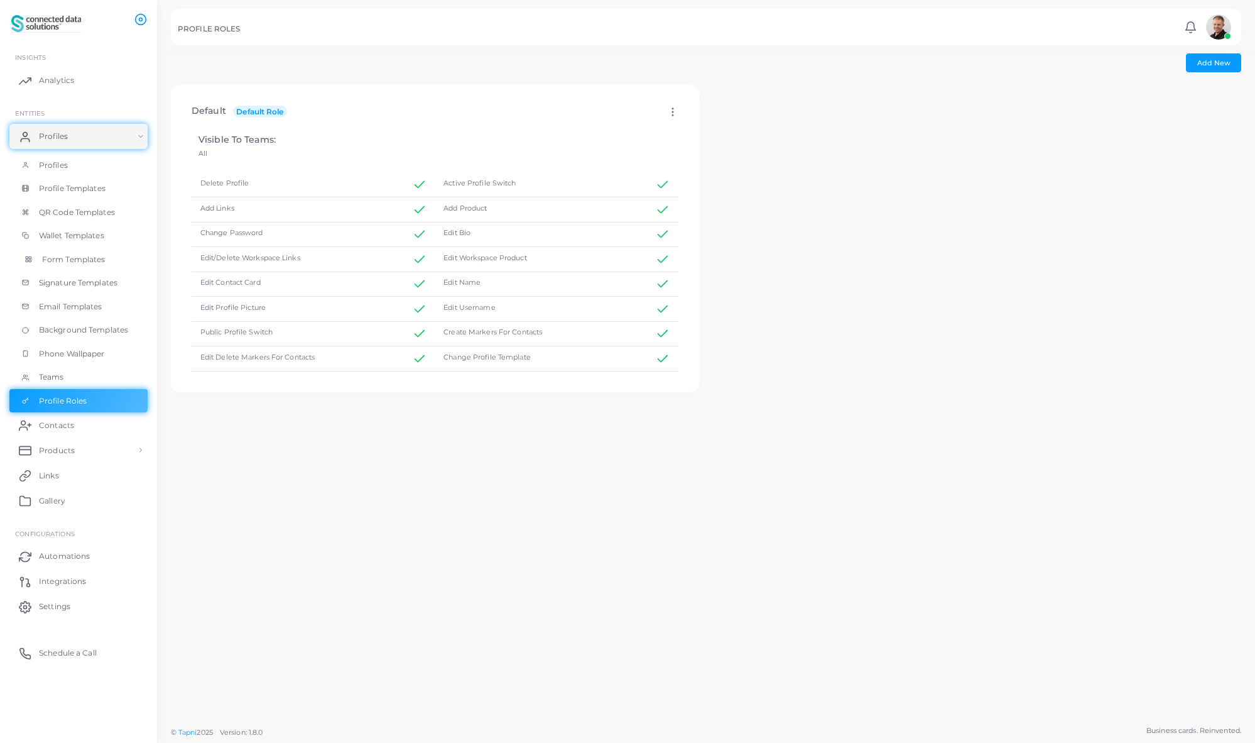
click at [78, 261] on span "Form Templates" at bounding box center [73, 259] width 63 height 11
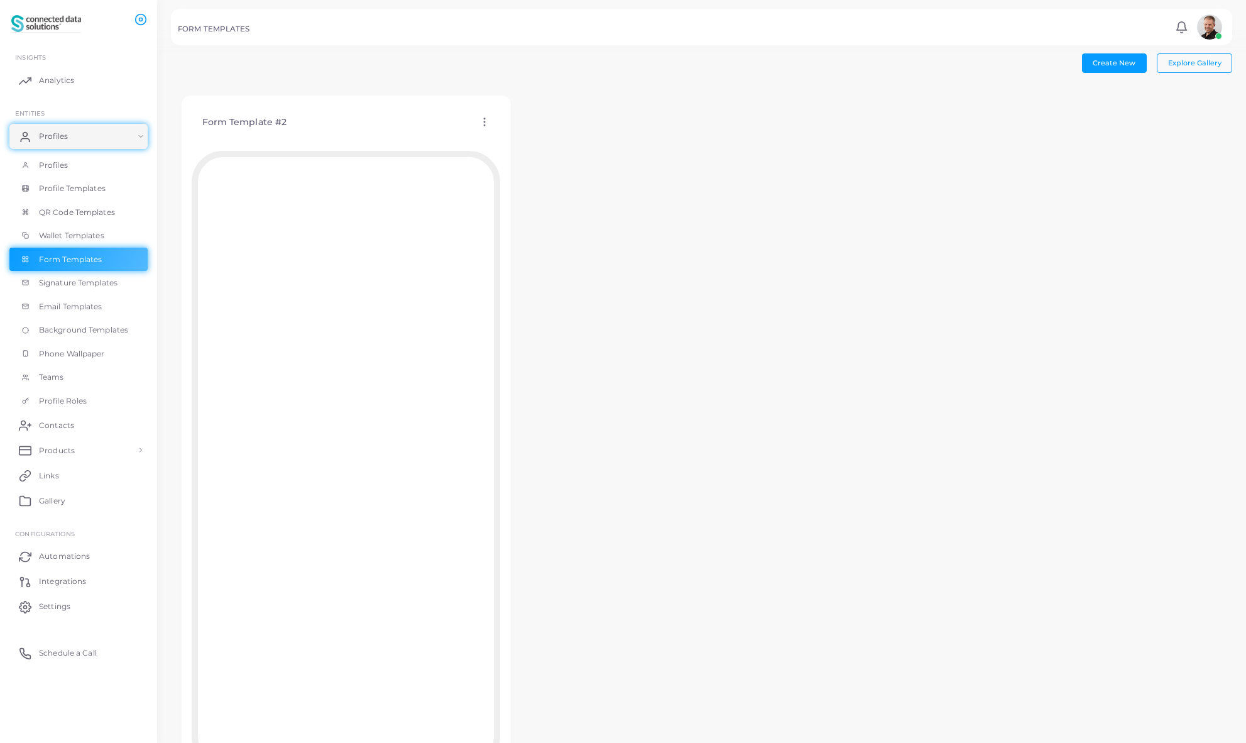
click at [687, 295] on div "Form Template #2 Edit Template Assign template Duplicate Template Delete Templa…" at bounding box center [701, 444] width 1061 height 719
click at [1104, 67] on button "Create New" at bounding box center [1114, 62] width 65 height 19
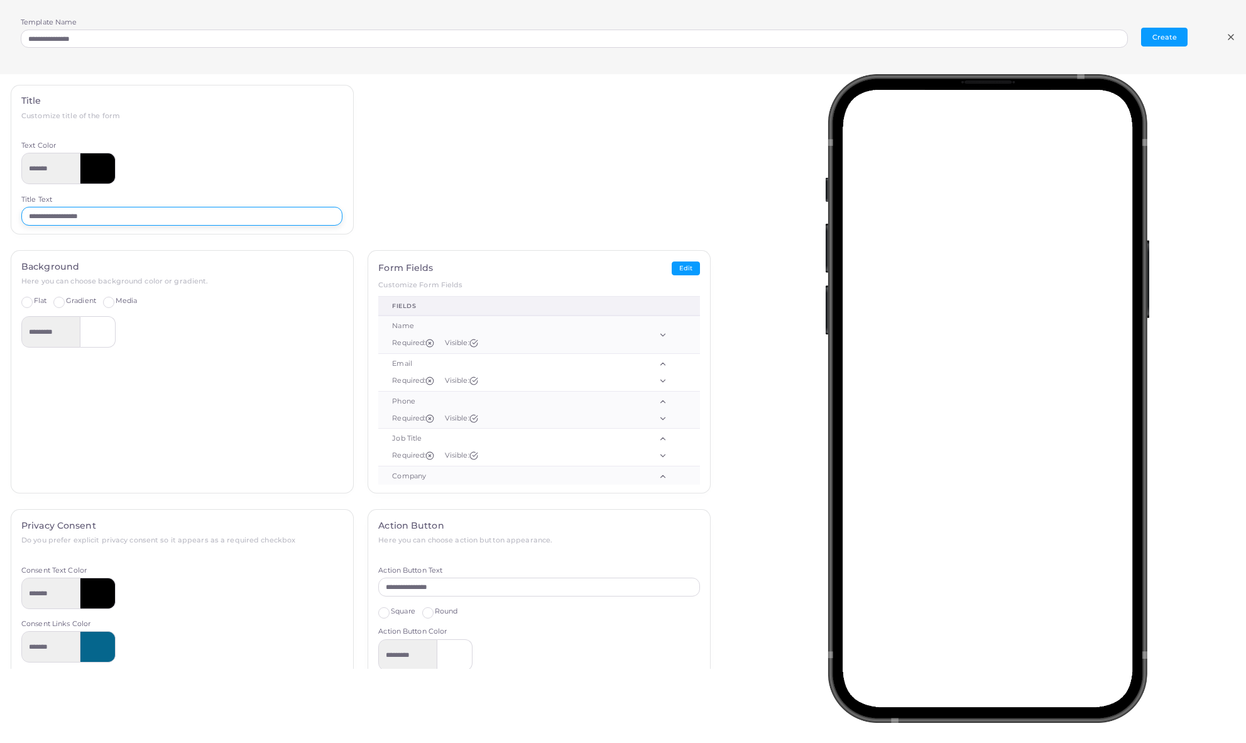
click at [141, 217] on input "**********" at bounding box center [181, 216] width 321 height 19
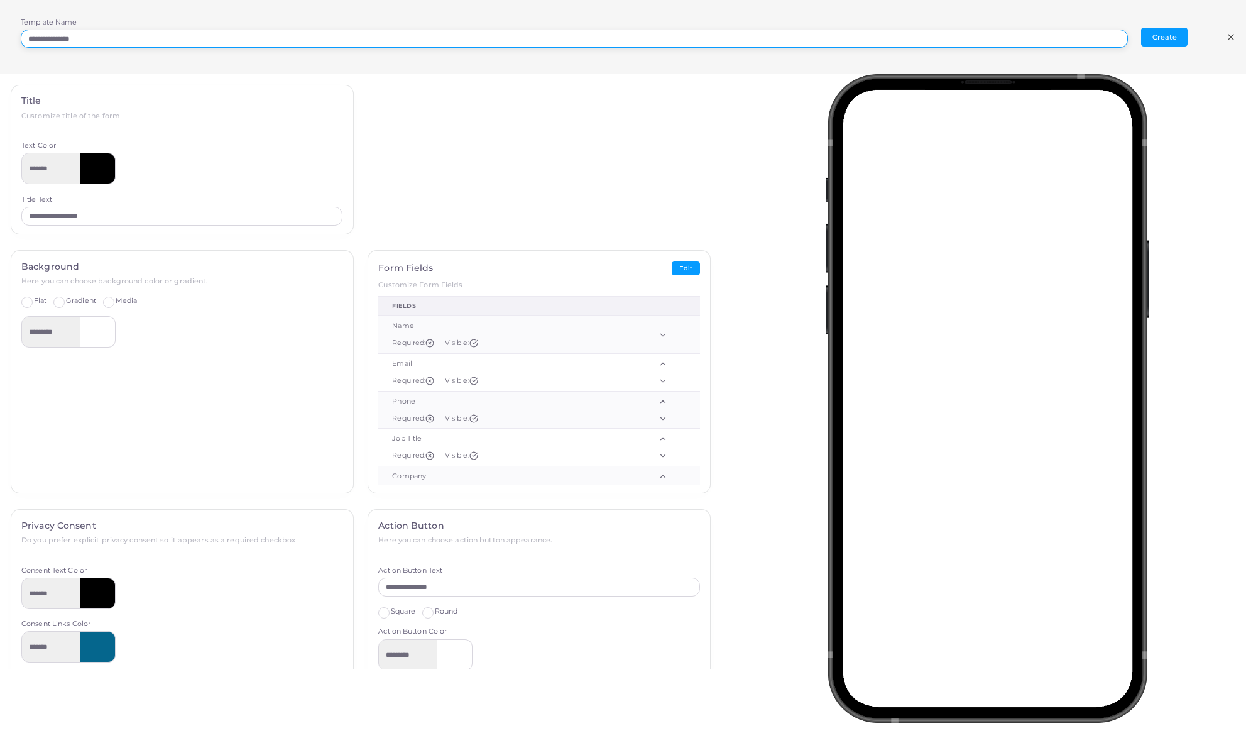
drag, startPoint x: 128, startPoint y: 40, endPoint x: -23, endPoint y: 35, distance: 150.8
click at [0, 35] on html "**********" at bounding box center [623, 371] width 1246 height 743
type input "****"
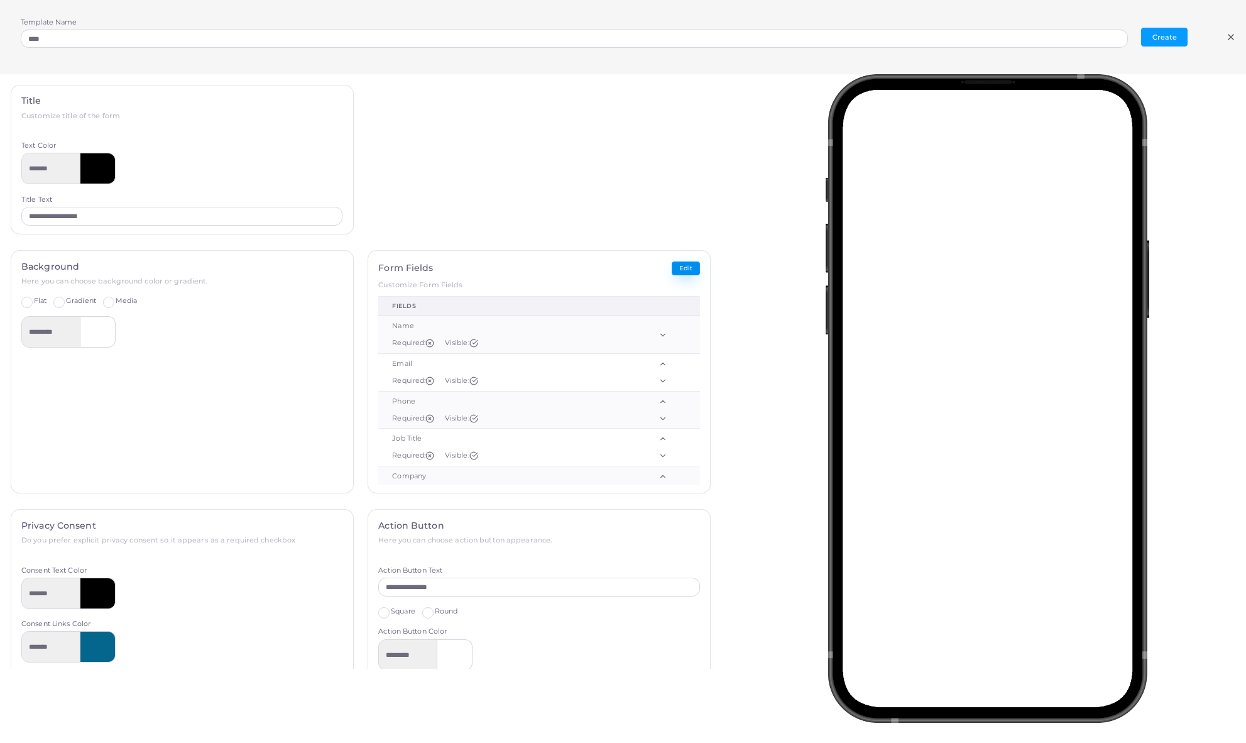
click at [678, 270] on button "Edit" at bounding box center [686, 268] width 28 height 14
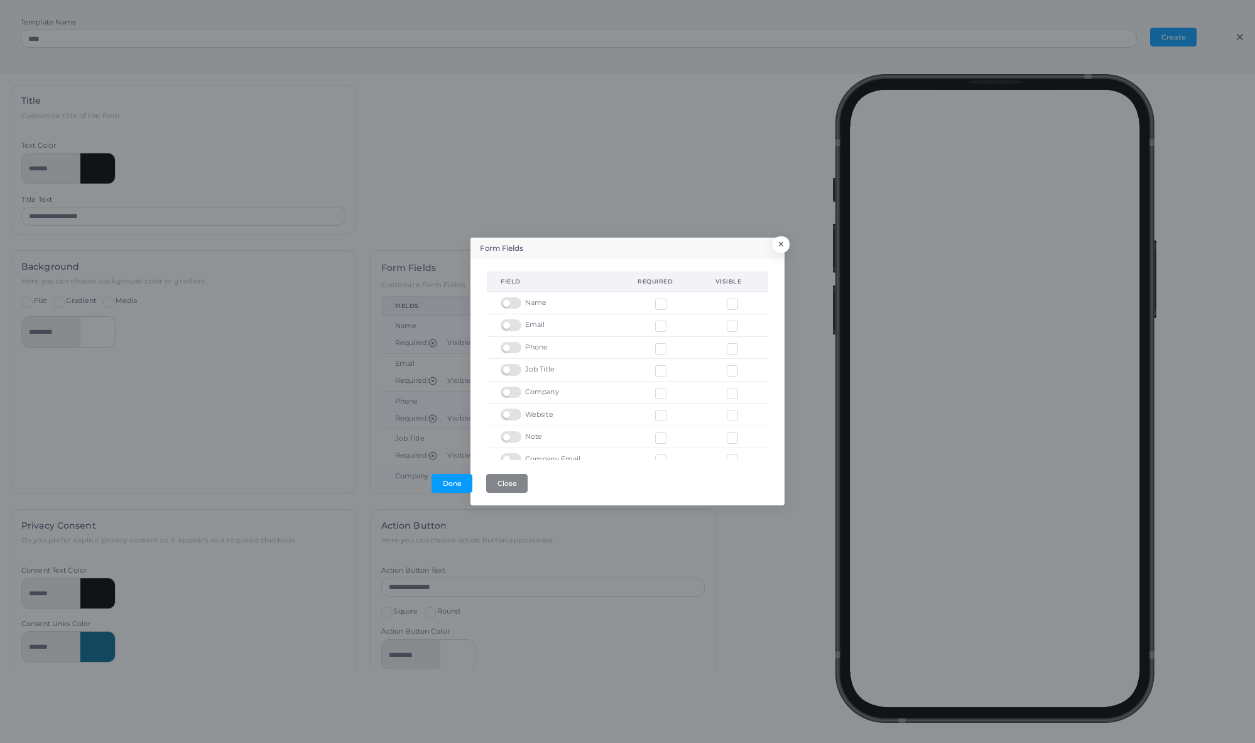
click at [514, 342] on label at bounding box center [513, 342] width 25 height 0
click at [513, 364] on label at bounding box center [513, 364] width 25 height 0
click at [513, 386] on label at bounding box center [513, 386] width 25 height 0
click at [513, 408] on label at bounding box center [513, 408] width 25 height 0
click at [515, 431] on label at bounding box center [513, 431] width 25 height 0
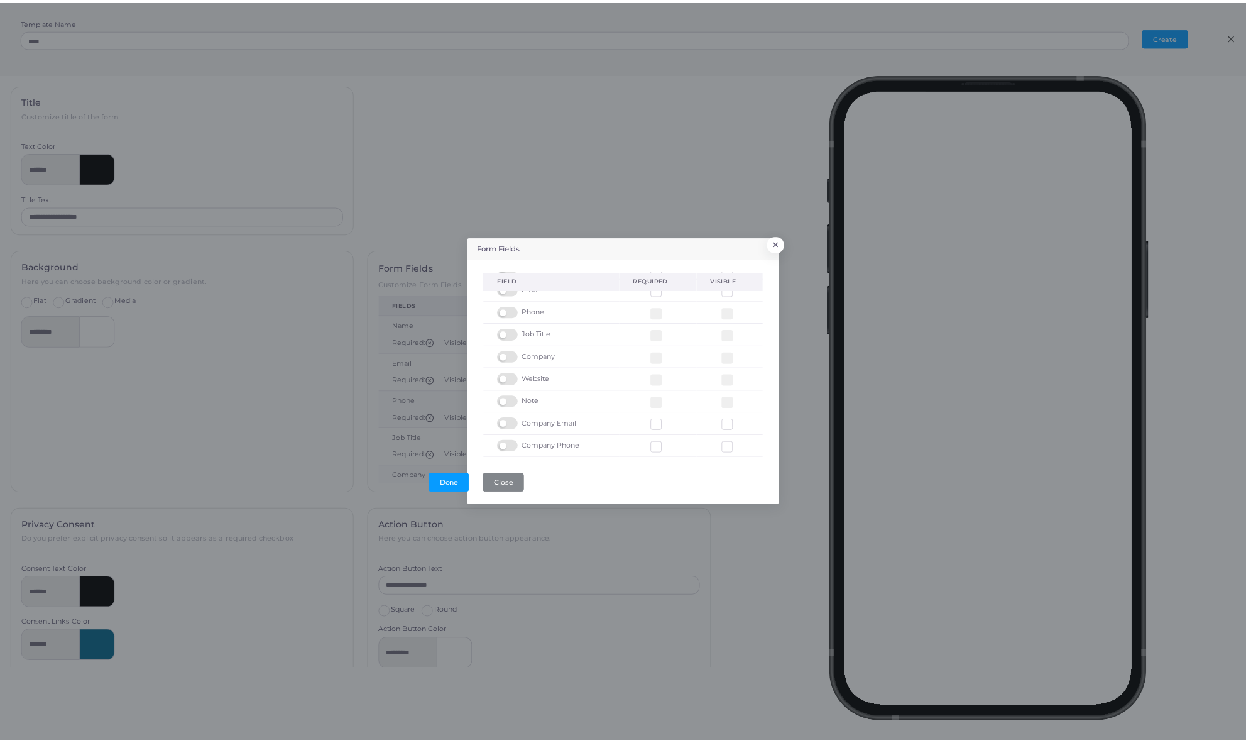
scroll to position [62, 0]
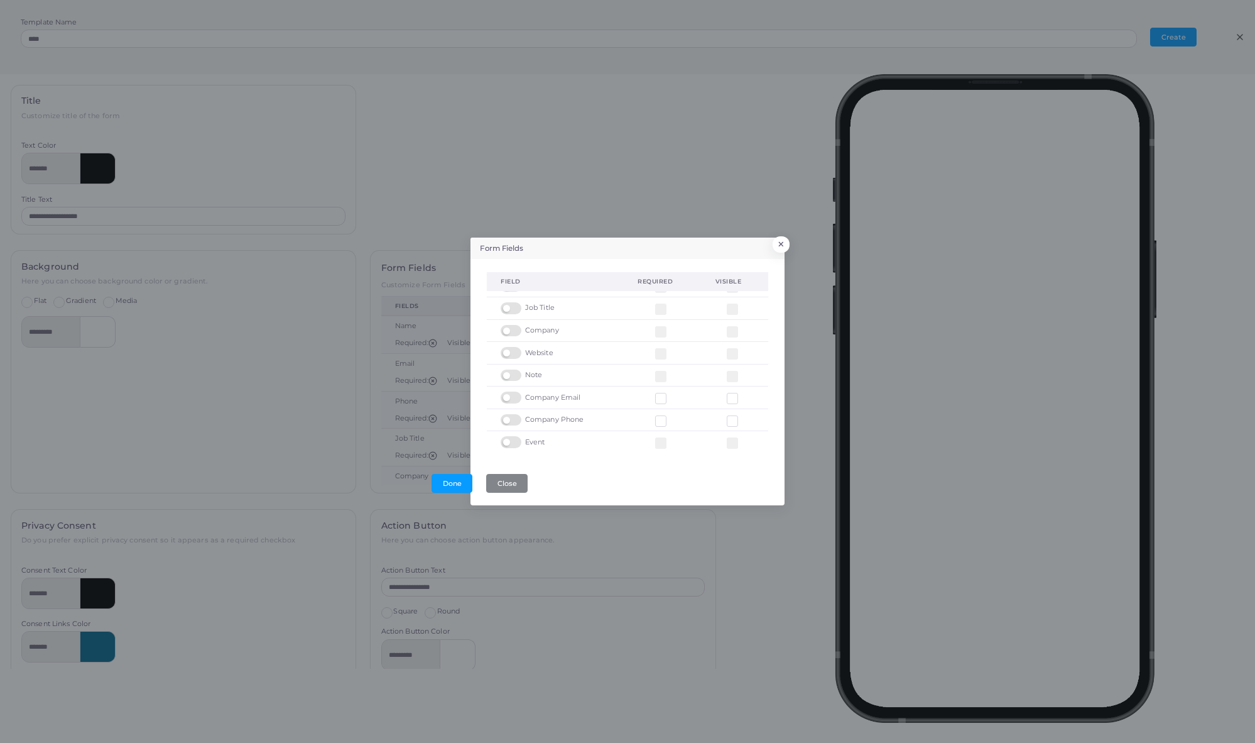
click at [509, 391] on label at bounding box center [513, 391] width 25 height 0
click at [513, 414] on label at bounding box center [513, 414] width 25 height 0
click at [455, 482] on button "Done" at bounding box center [452, 483] width 41 height 19
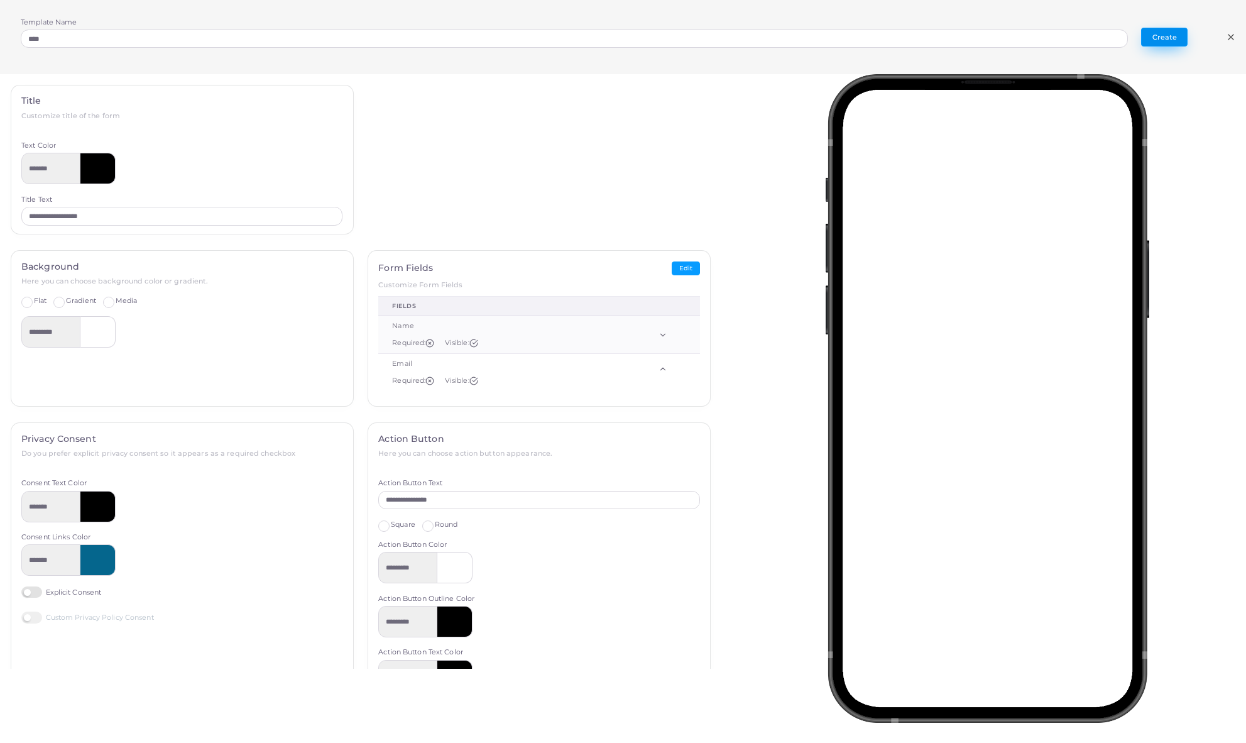
click at [1160, 38] on button "Create" at bounding box center [1164, 37] width 46 height 19
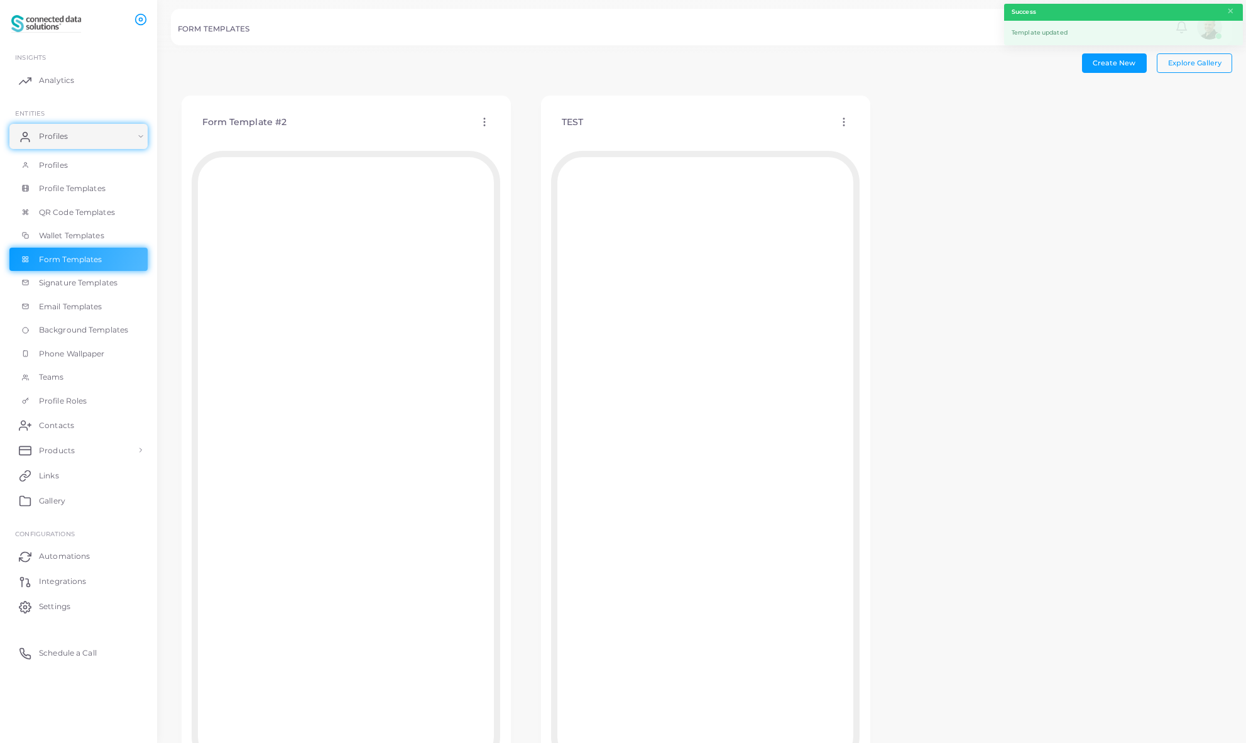
click at [843, 125] on circle at bounding box center [843, 125] width 1 height 1
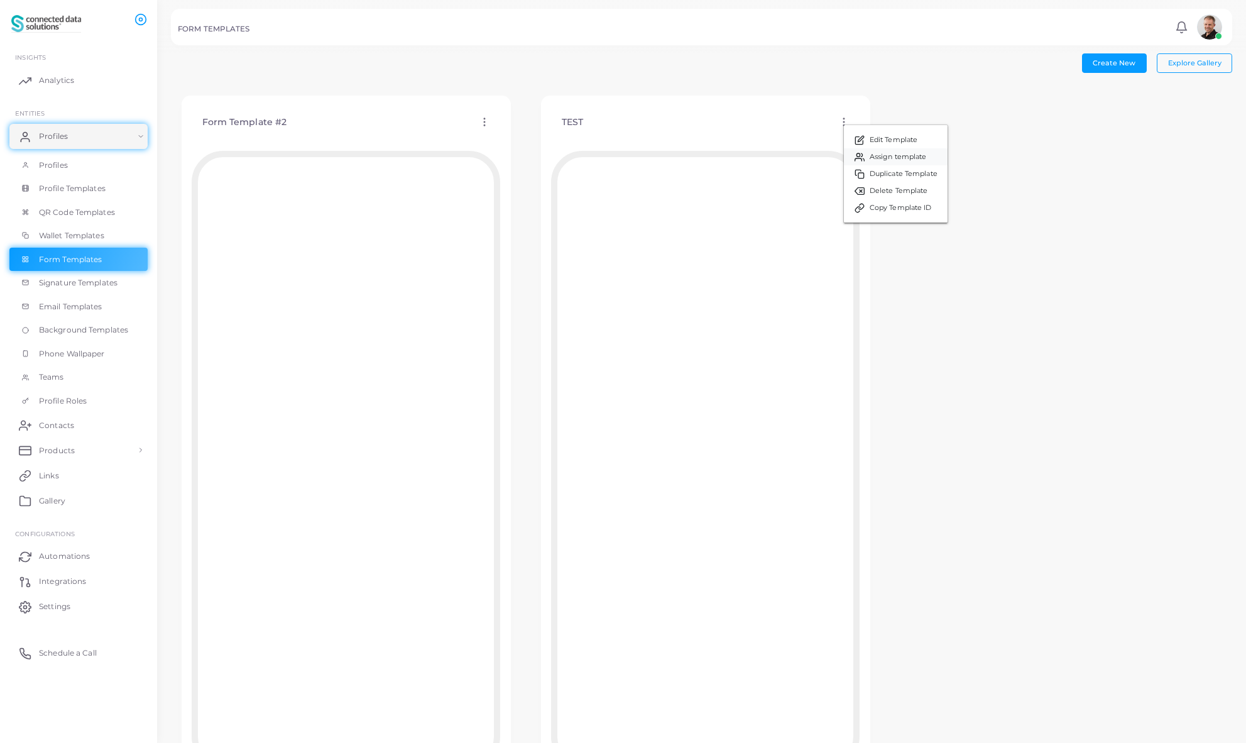
click at [879, 157] on span "Assign template" at bounding box center [897, 157] width 57 height 10
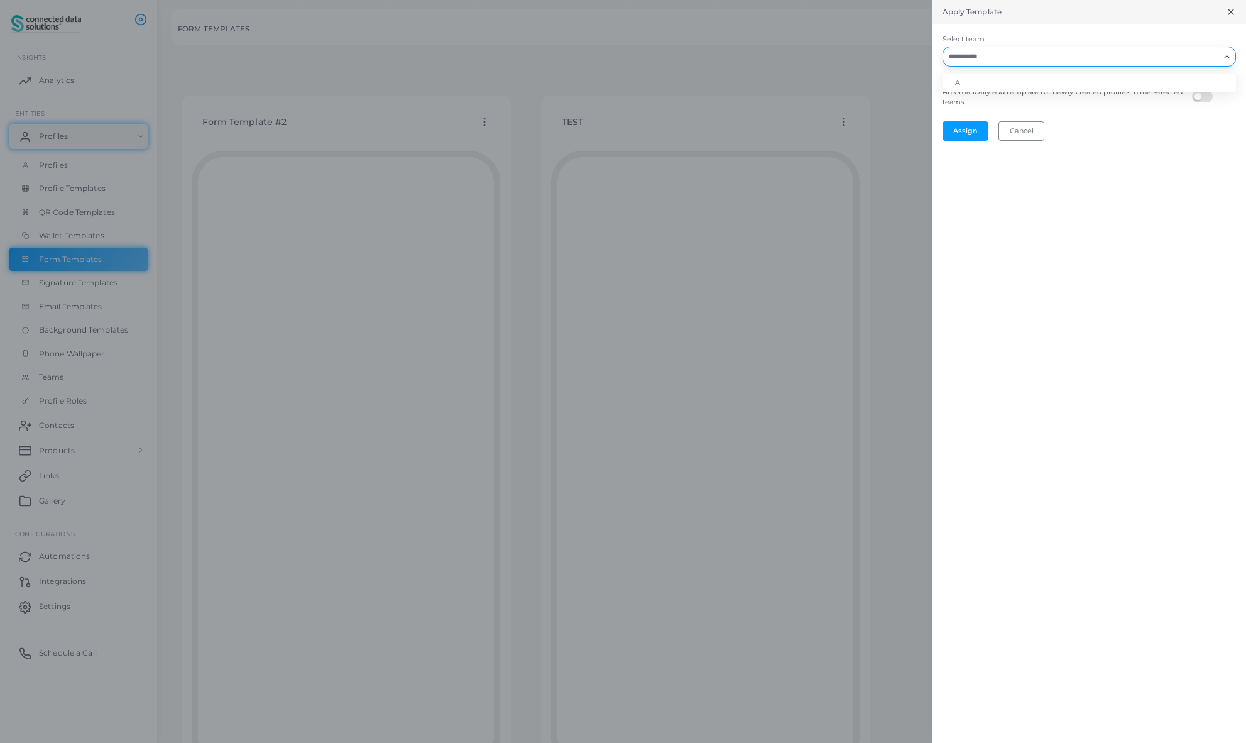
click at [1138, 61] on input "Select team" at bounding box center [1081, 57] width 275 height 14
click at [1118, 163] on div "Apply Template Select team Loading... All Automatically add template for newly …" at bounding box center [1089, 371] width 314 height 743
click at [1029, 135] on button "Cancel" at bounding box center [1021, 130] width 46 height 19
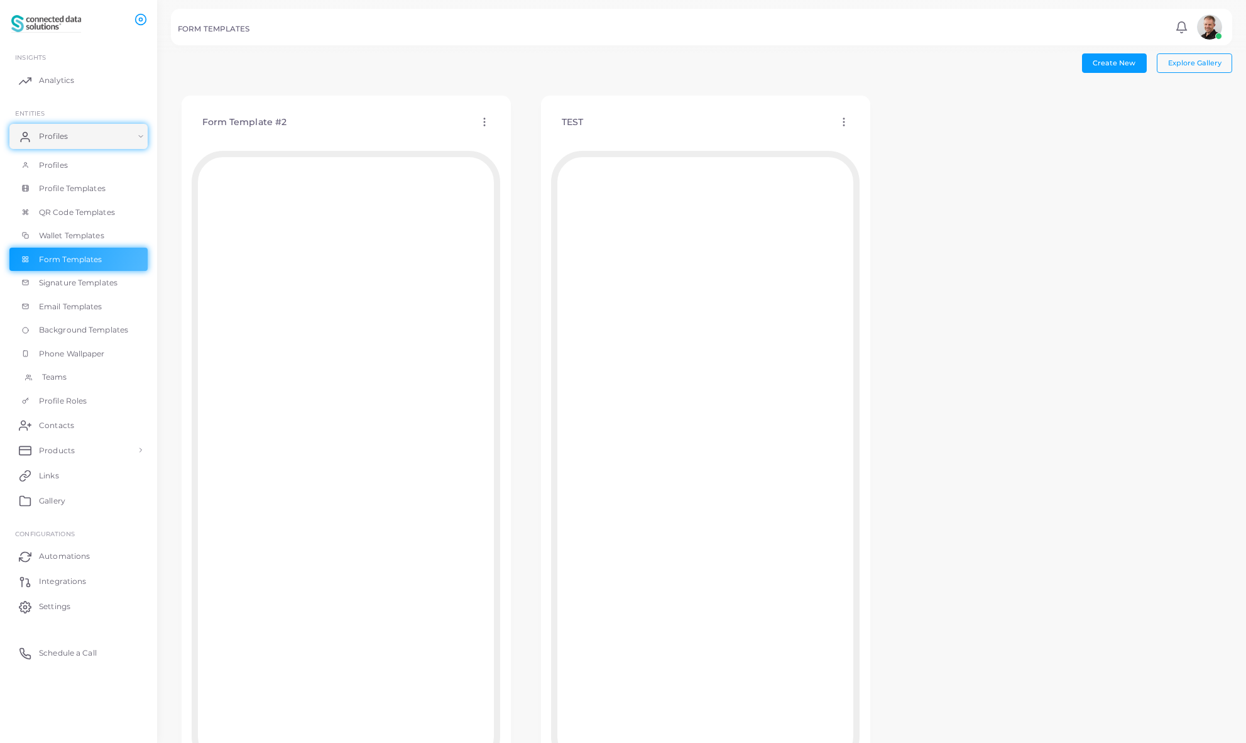
click at [56, 375] on span "Teams" at bounding box center [54, 376] width 25 height 11
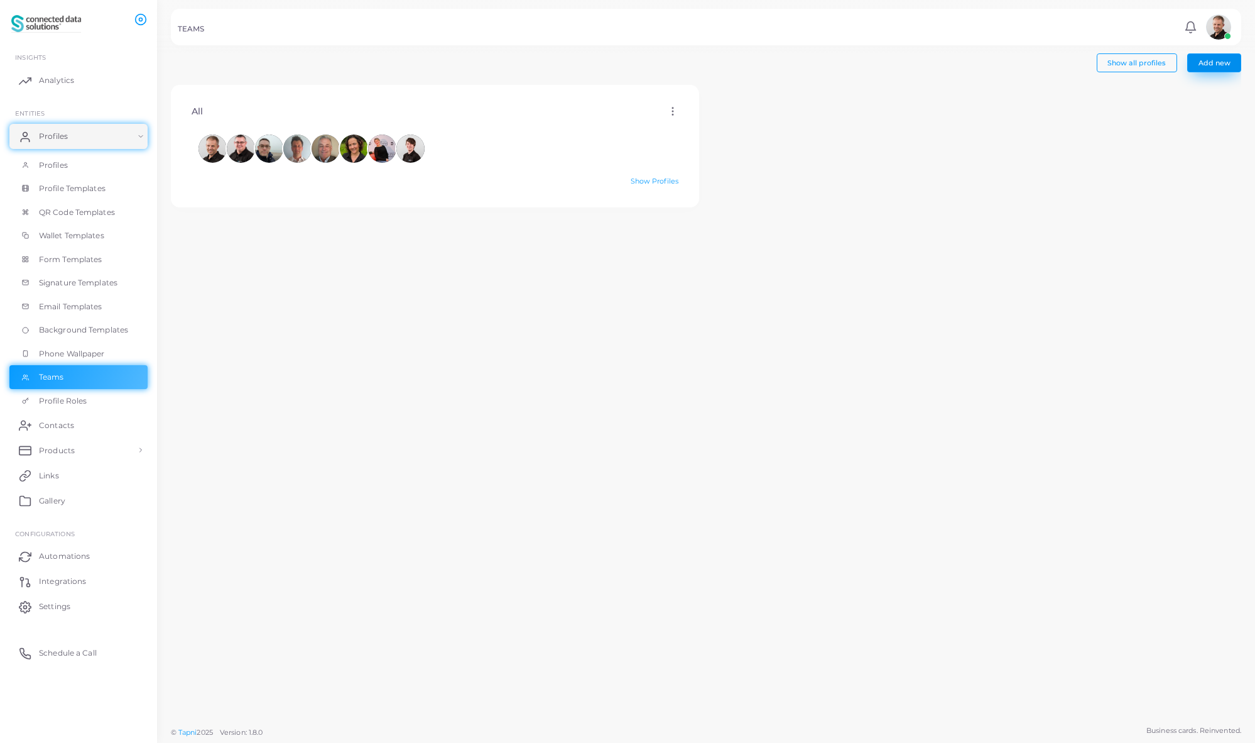
click at [1216, 64] on span "Add new" at bounding box center [1215, 62] width 32 height 9
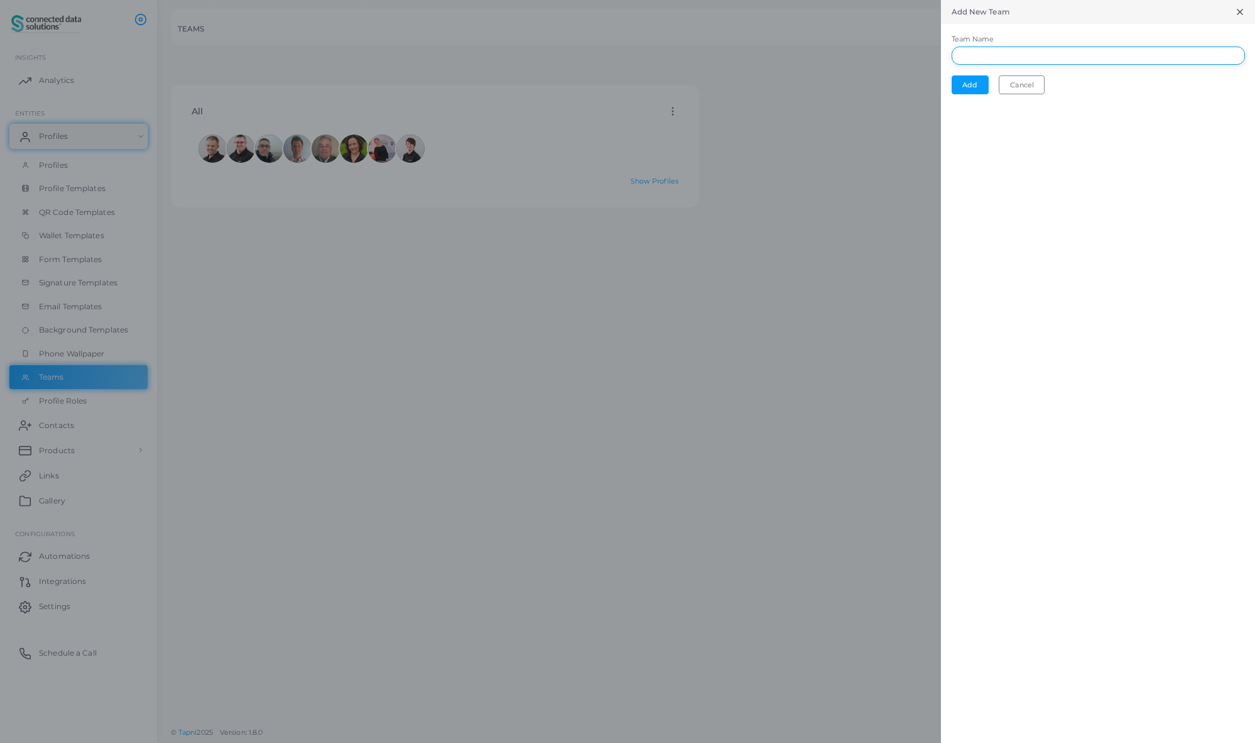
click at [978, 58] on input "Team Name" at bounding box center [1098, 55] width 293 height 19
type input "****"
click at [967, 90] on button "Add" at bounding box center [970, 84] width 37 height 19
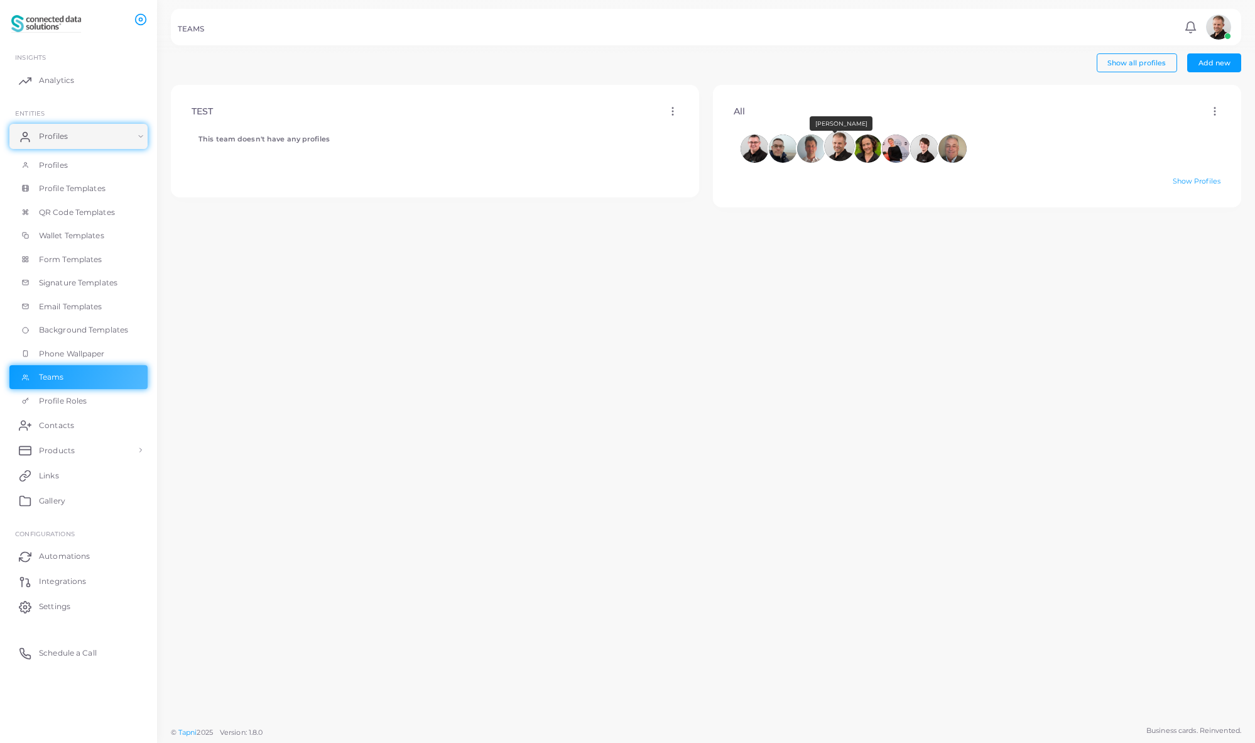
click at [838, 155] on img at bounding box center [839, 146] width 30 height 30
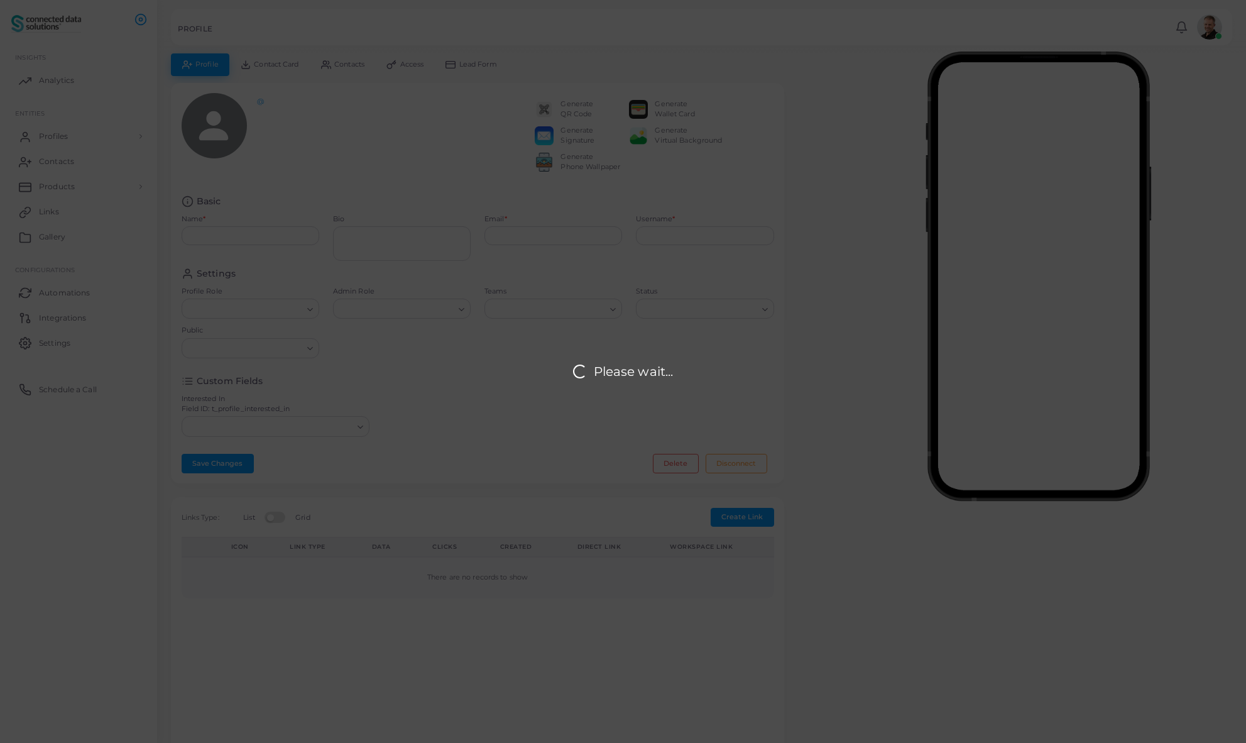
type input "**********"
type textarea "***"
type input "**********"
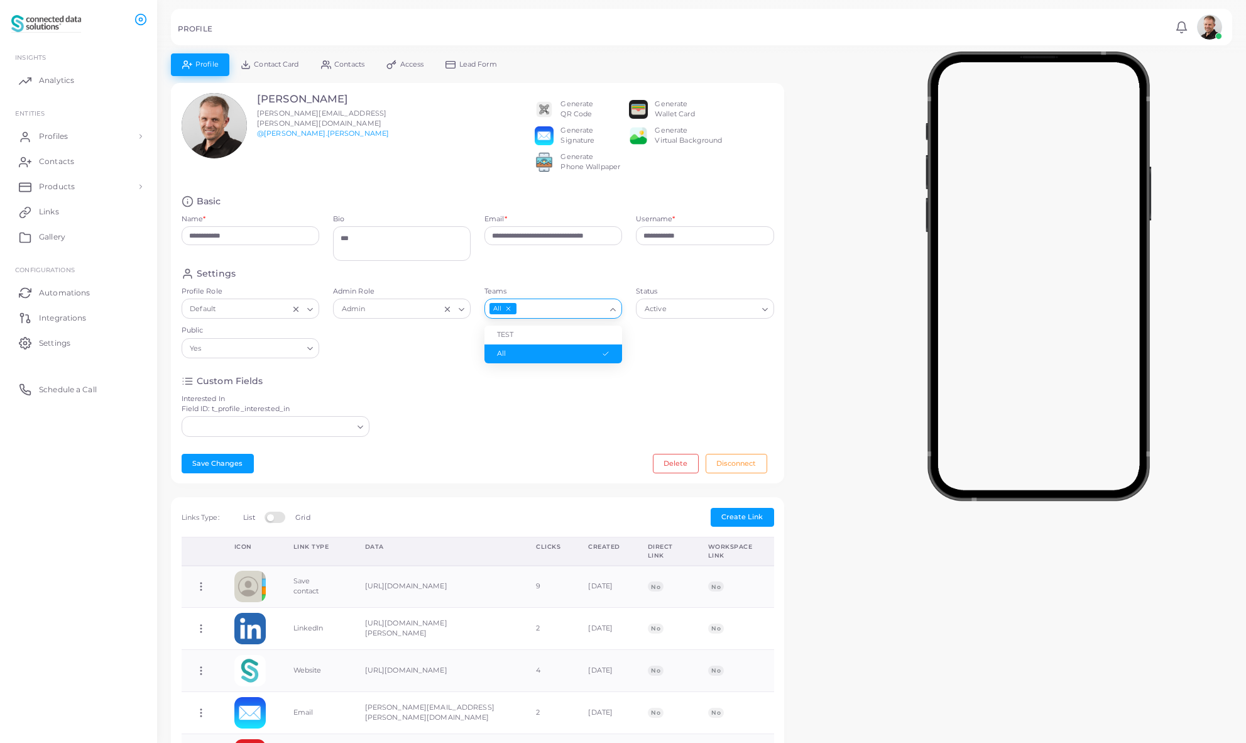
click at [560, 316] on input "Teams" at bounding box center [561, 309] width 87 height 14
click at [546, 344] on li "TEST" at bounding box center [553, 334] width 138 height 19
click at [508, 312] on icon "Deselect All" at bounding box center [508, 308] width 7 height 7
click at [232, 472] on button "Save Changes" at bounding box center [218, 463] width 72 height 19
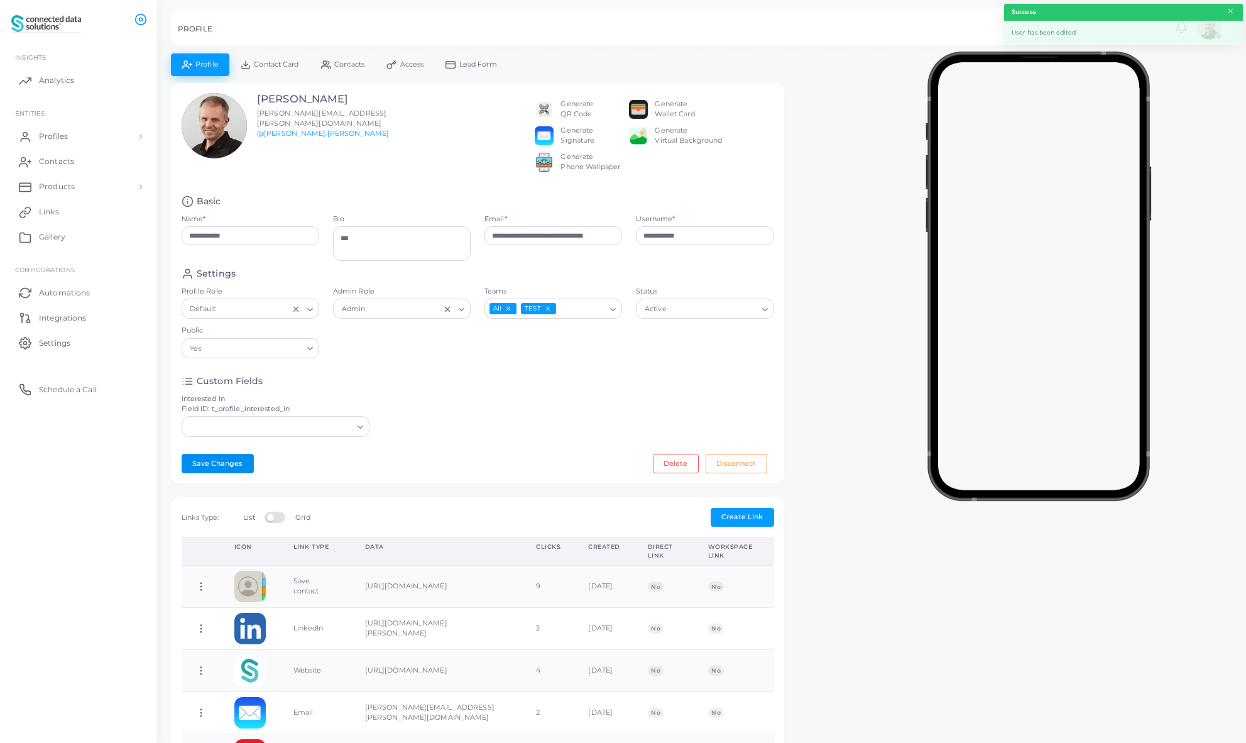
click at [509, 312] on icon "Deselect All" at bounding box center [508, 308] width 7 height 7
click at [452, 357] on div "Settings Profile Role Default Loading... Admin Role Admin Loading... Teams TEST…" at bounding box center [478, 316] width 606 height 97
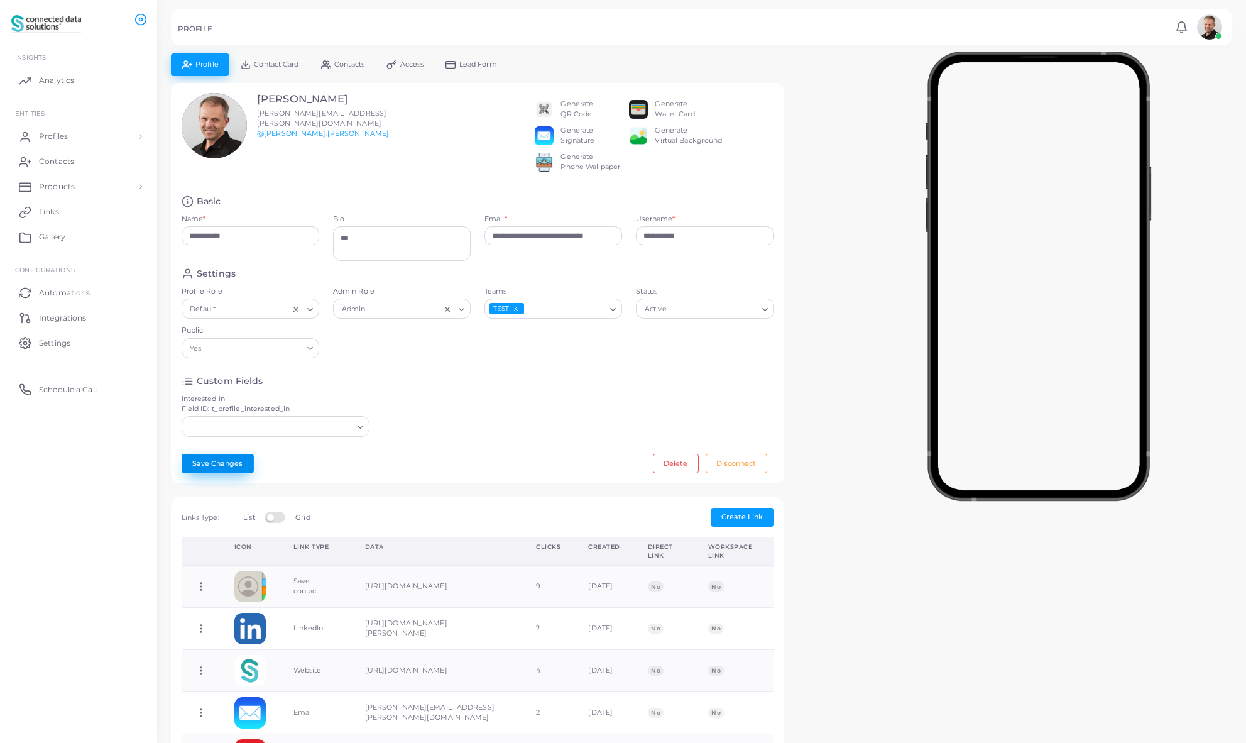
click at [233, 472] on button "Save Changes" at bounding box center [218, 463] width 72 height 19
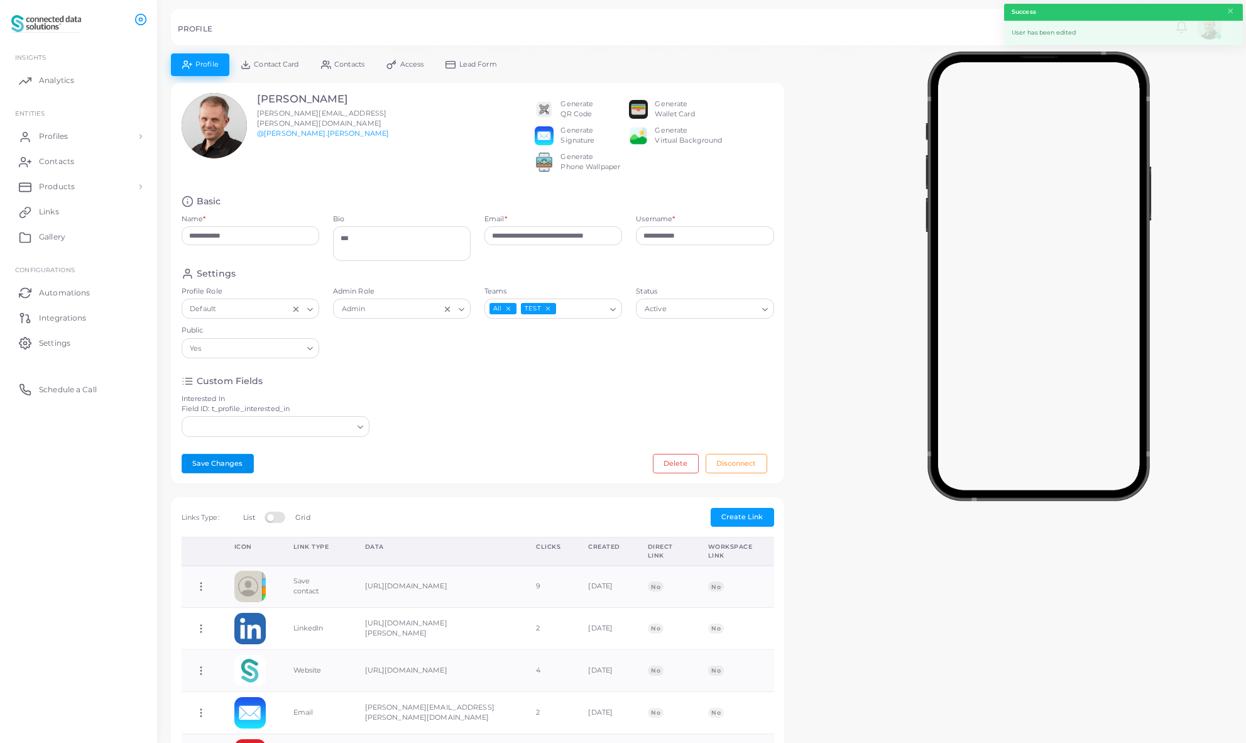
click at [548, 312] on icon "Deselect TEST" at bounding box center [547, 308] width 7 height 7
click at [227, 472] on button "Save Changes" at bounding box center [218, 463] width 72 height 19
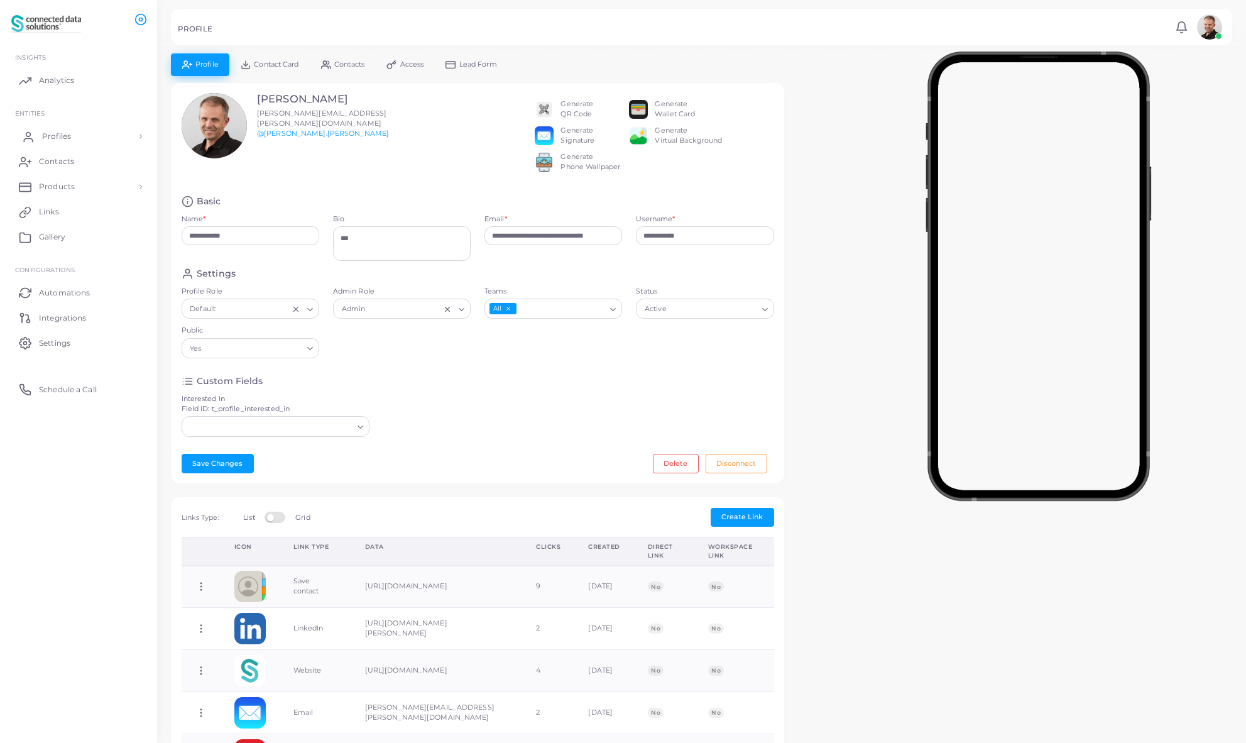
click at [65, 135] on span "Profiles" at bounding box center [56, 136] width 29 height 11
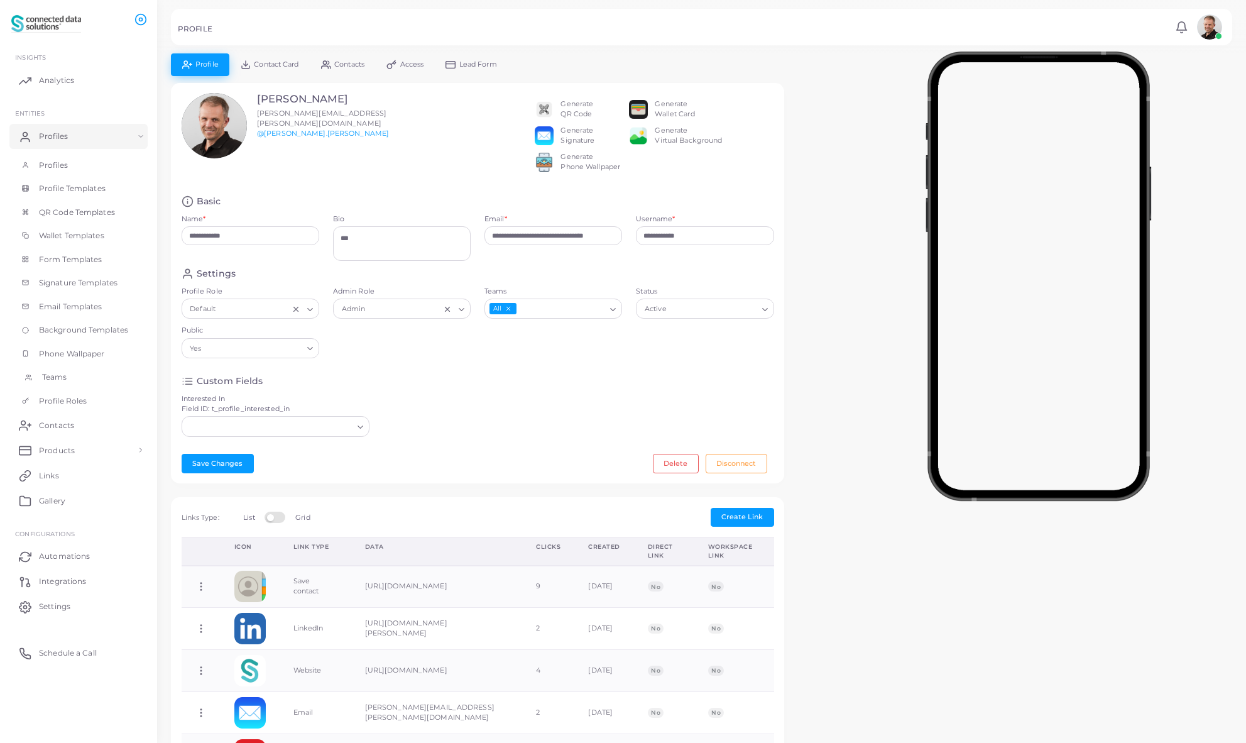
click at [52, 379] on span "Teams" at bounding box center [54, 376] width 25 height 11
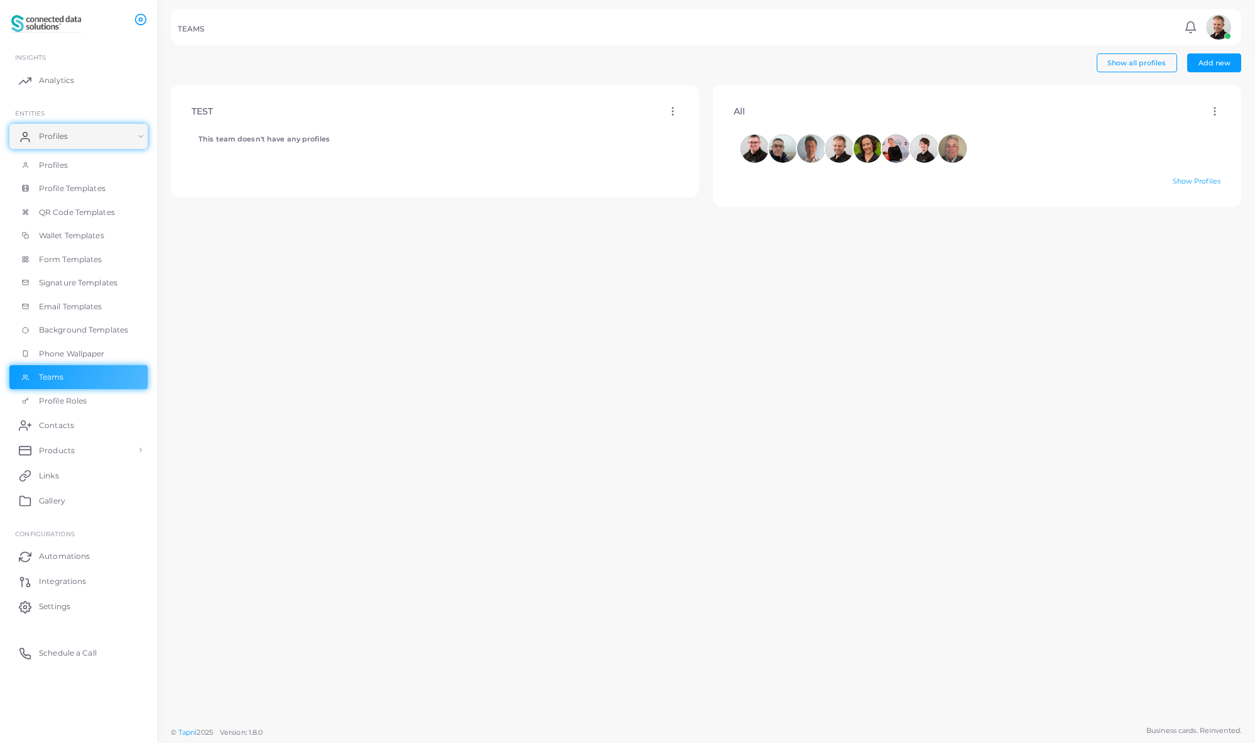
click at [672, 111] on circle at bounding box center [672, 111] width 1 height 1
click at [690, 126] on link "Edit" at bounding box center [703, 125] width 68 height 17
type input "****"
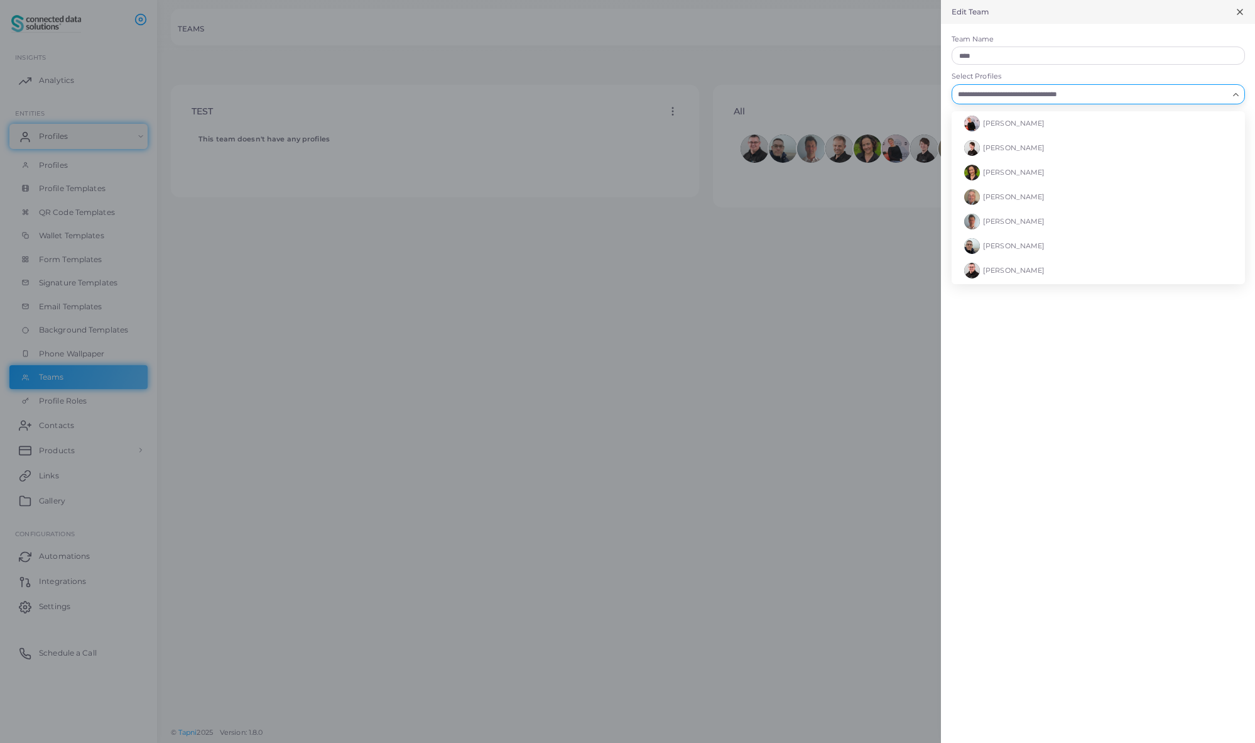
click at [998, 99] on input "Select Profiles" at bounding box center [1091, 94] width 275 height 14
click at [1005, 266] on li "[PERSON_NAME]" at bounding box center [1098, 271] width 293 height 25
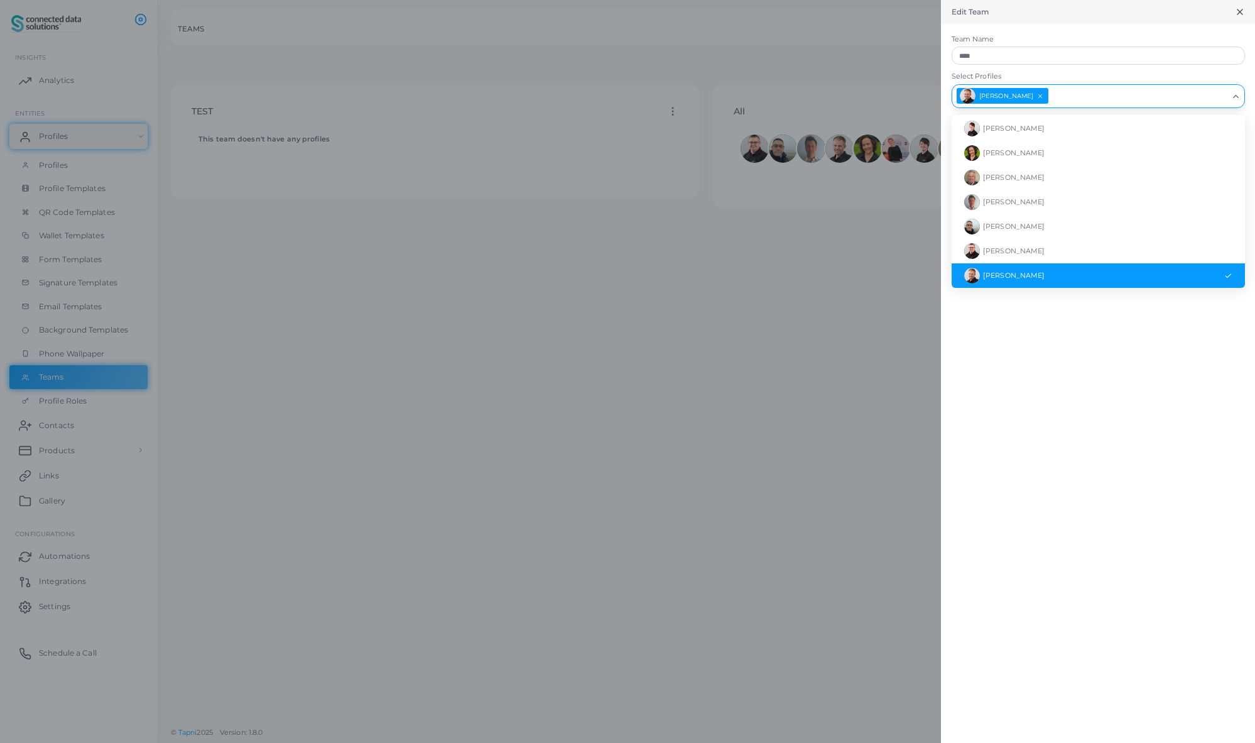
click at [822, 293] on div at bounding box center [627, 371] width 1255 height 743
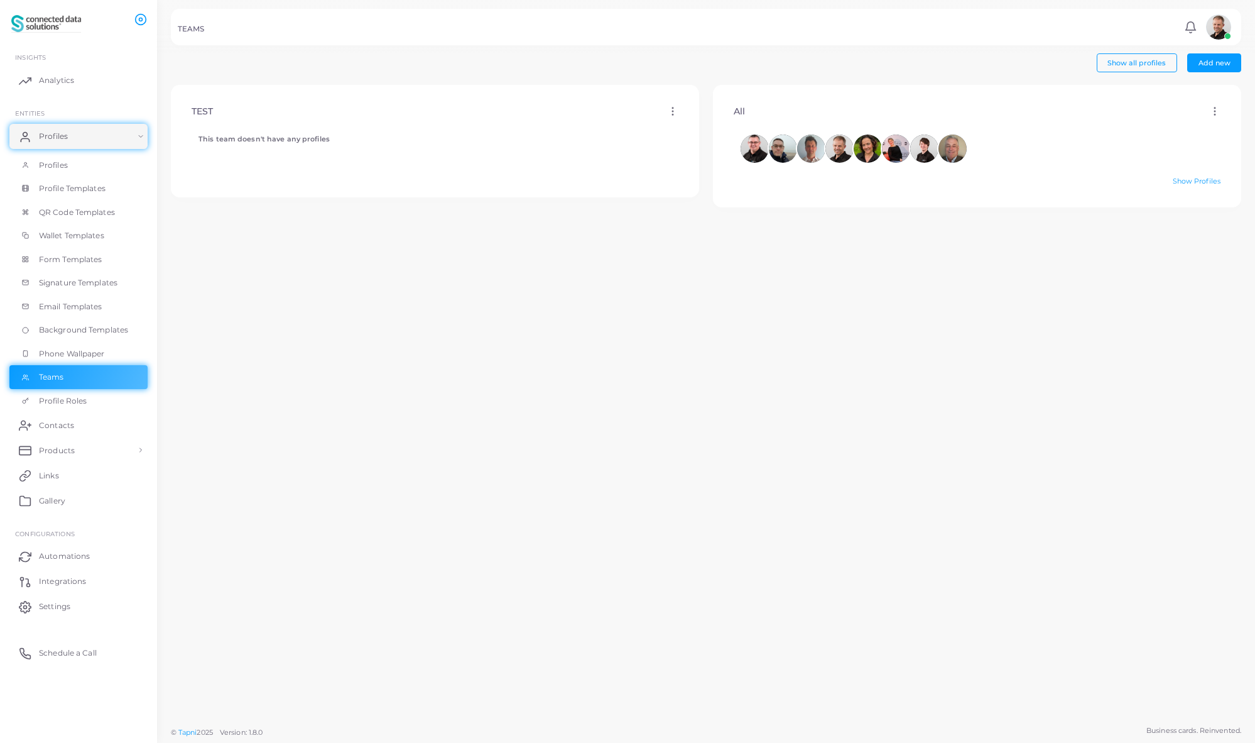
click at [668, 112] on icon at bounding box center [672, 111] width 11 height 11
click at [690, 123] on link "Edit" at bounding box center [703, 127] width 68 height 17
type input "****"
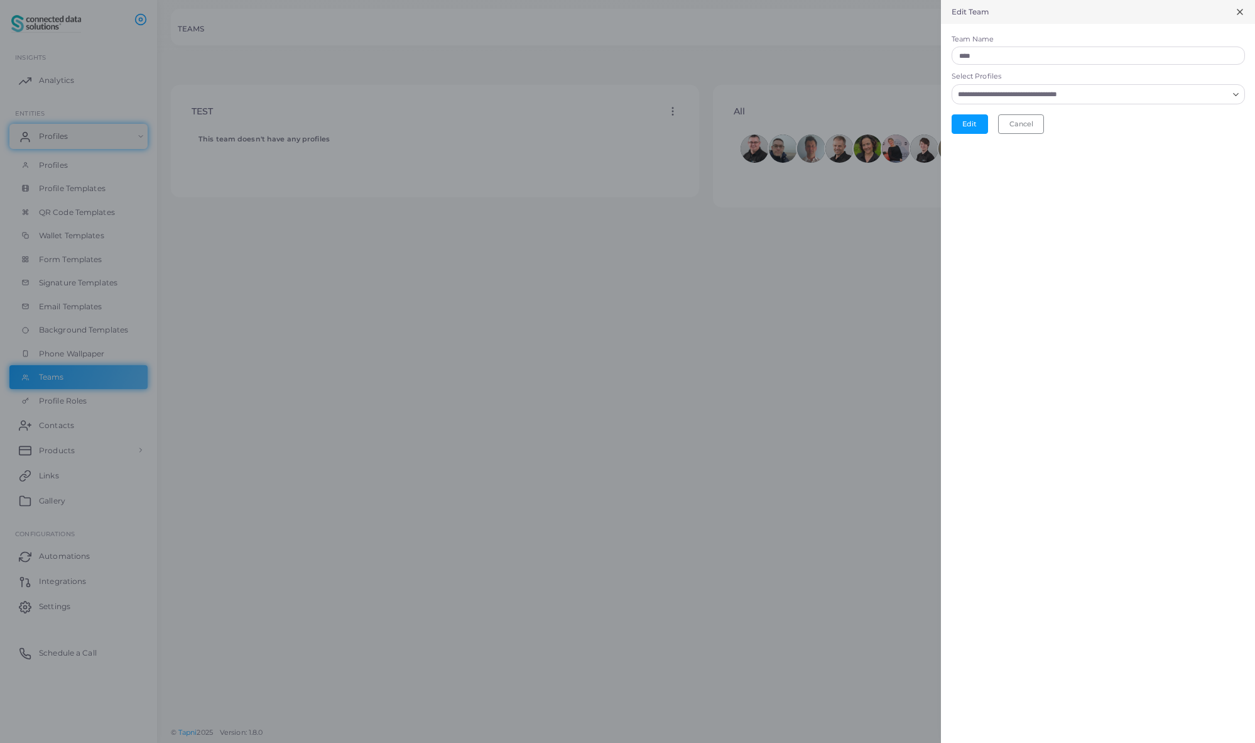
click at [1064, 97] on input "Select Profiles" at bounding box center [1091, 94] width 275 height 14
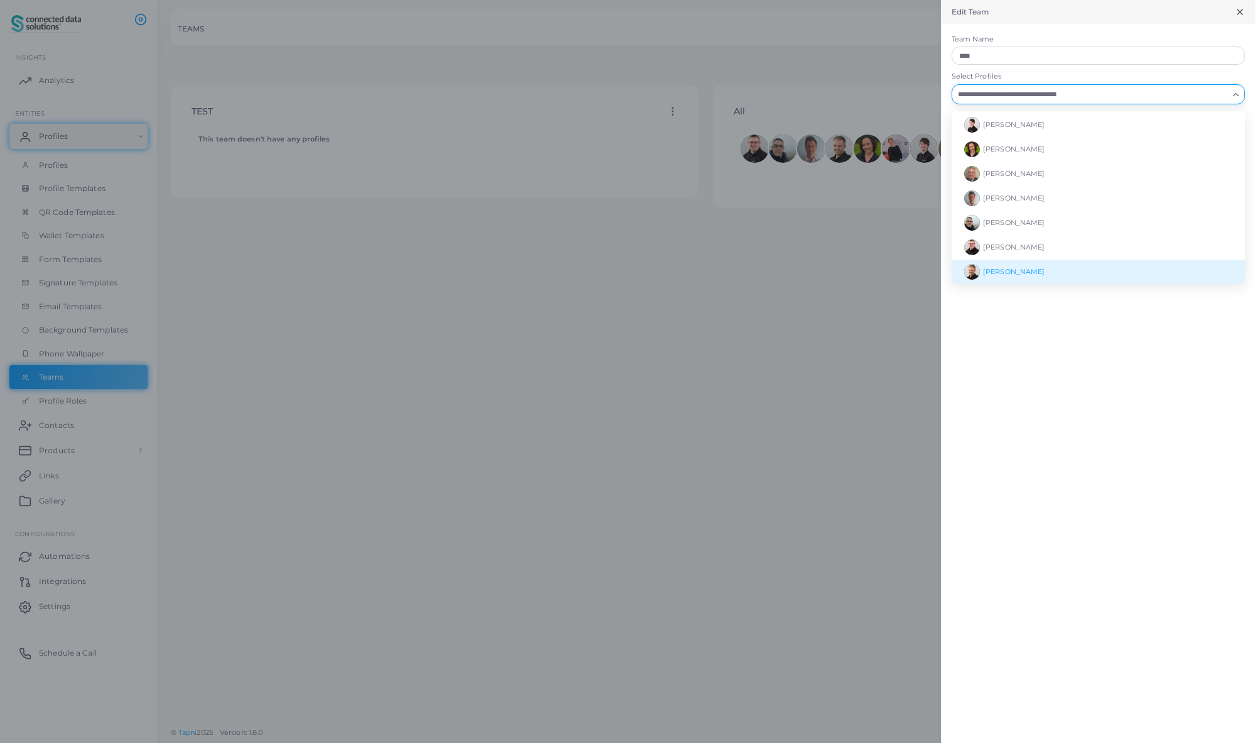
click at [1018, 267] on span "[PERSON_NAME]" at bounding box center [1014, 271] width 62 height 9
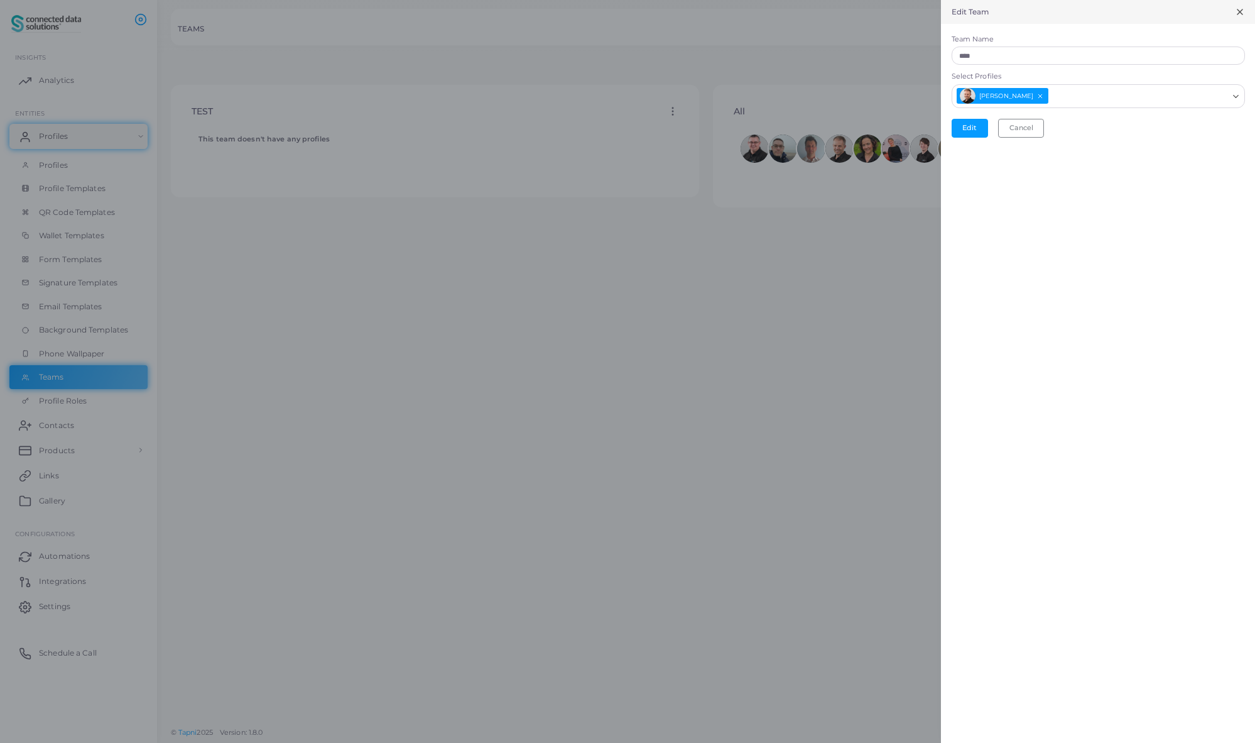
click at [1020, 315] on div "Edit Team Team Name **** Select Profiles Paul Chatwin Loading... Ewelina Wysock…" at bounding box center [1098, 371] width 314 height 743
click at [971, 129] on button "Edit" at bounding box center [970, 128] width 36 height 19
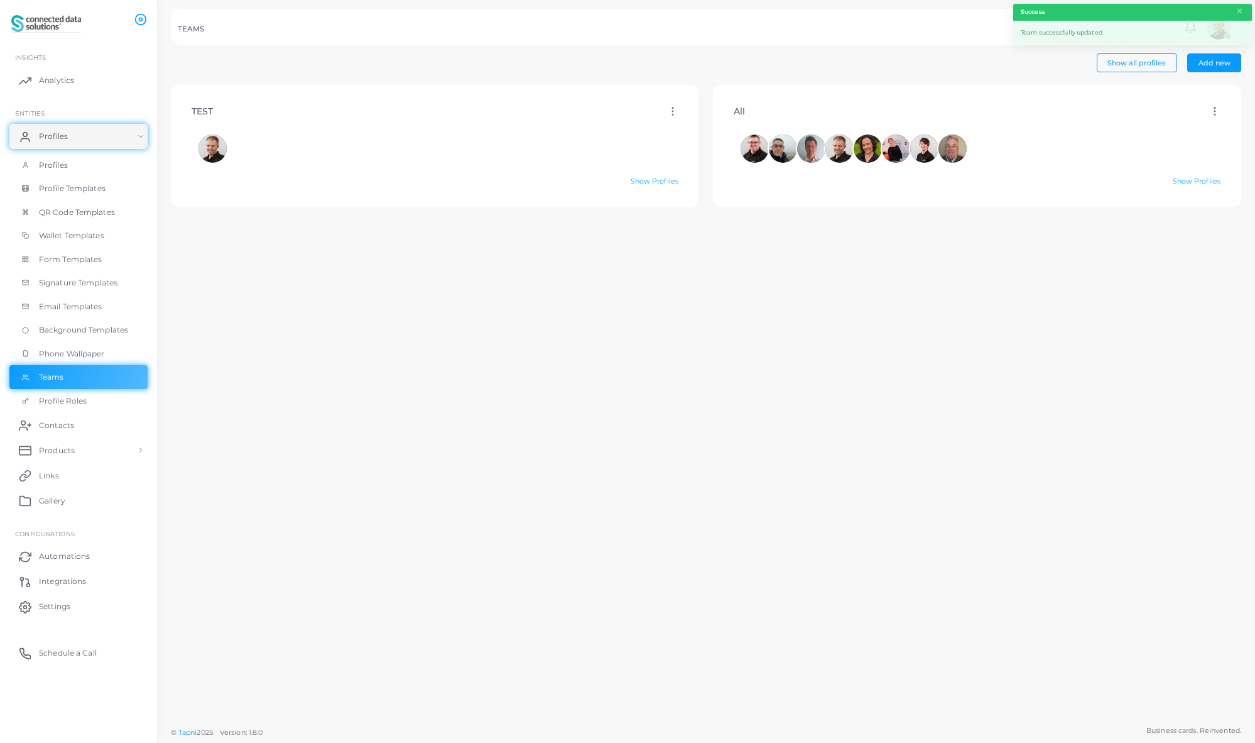
click at [1209, 112] on icon at bounding box center [1214, 111] width 11 height 11
click at [1206, 126] on span "Edit" at bounding box center [1203, 128] width 13 height 10
type input "***"
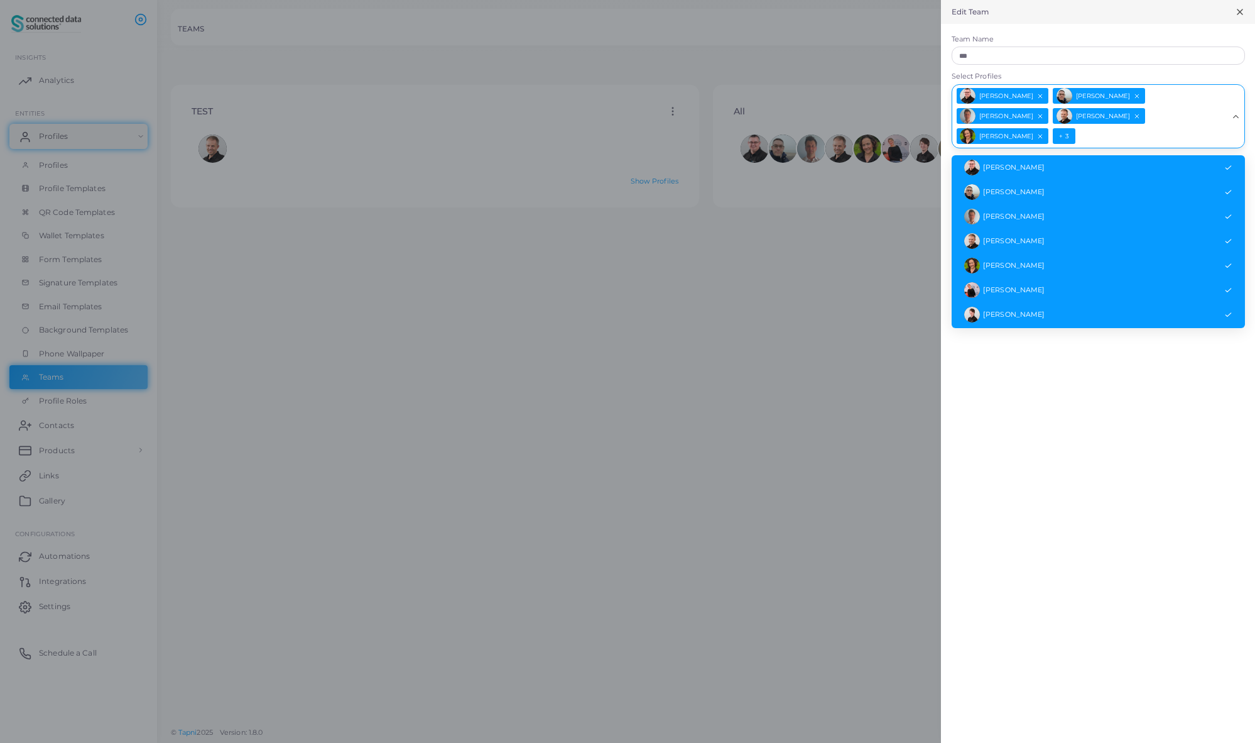
click at [1238, 112] on icon "Search for option" at bounding box center [1235, 116] width 9 height 9
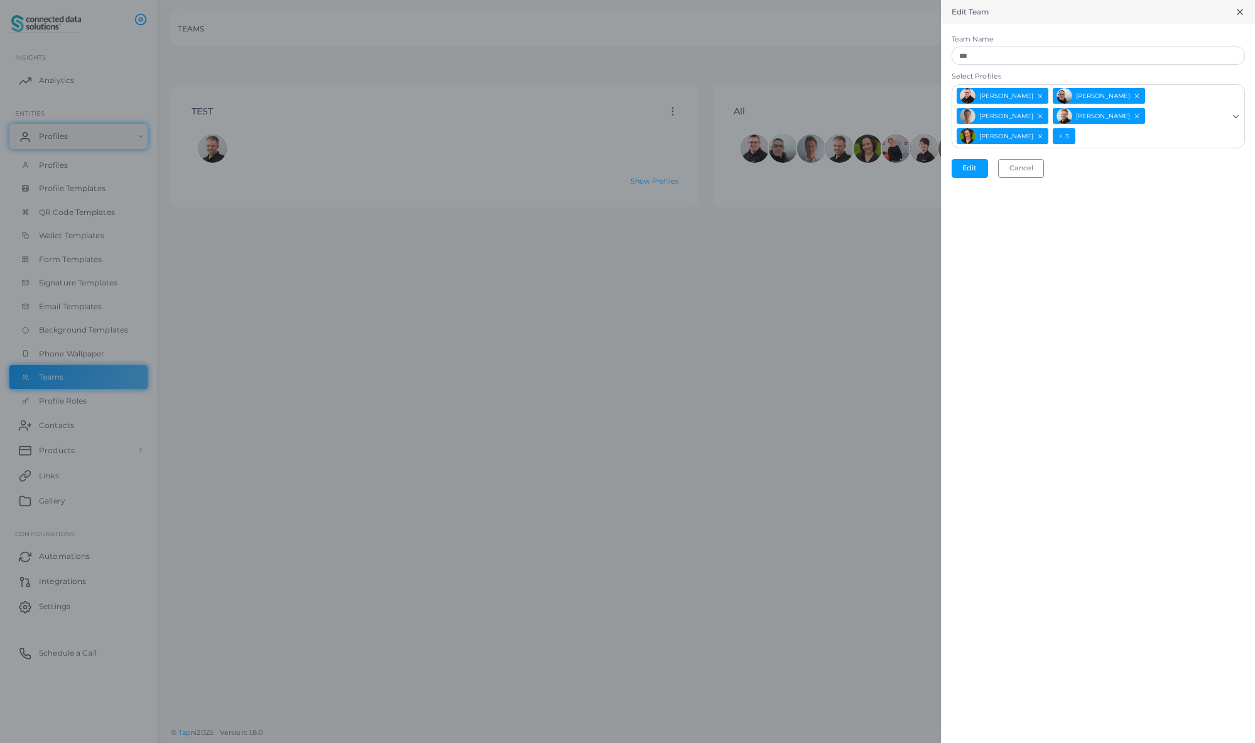
click at [1135, 116] on line "Deselect Paul Chatwin" at bounding box center [1137, 116] width 4 height 4
click at [966, 159] on button "Edit" at bounding box center [970, 168] width 36 height 19
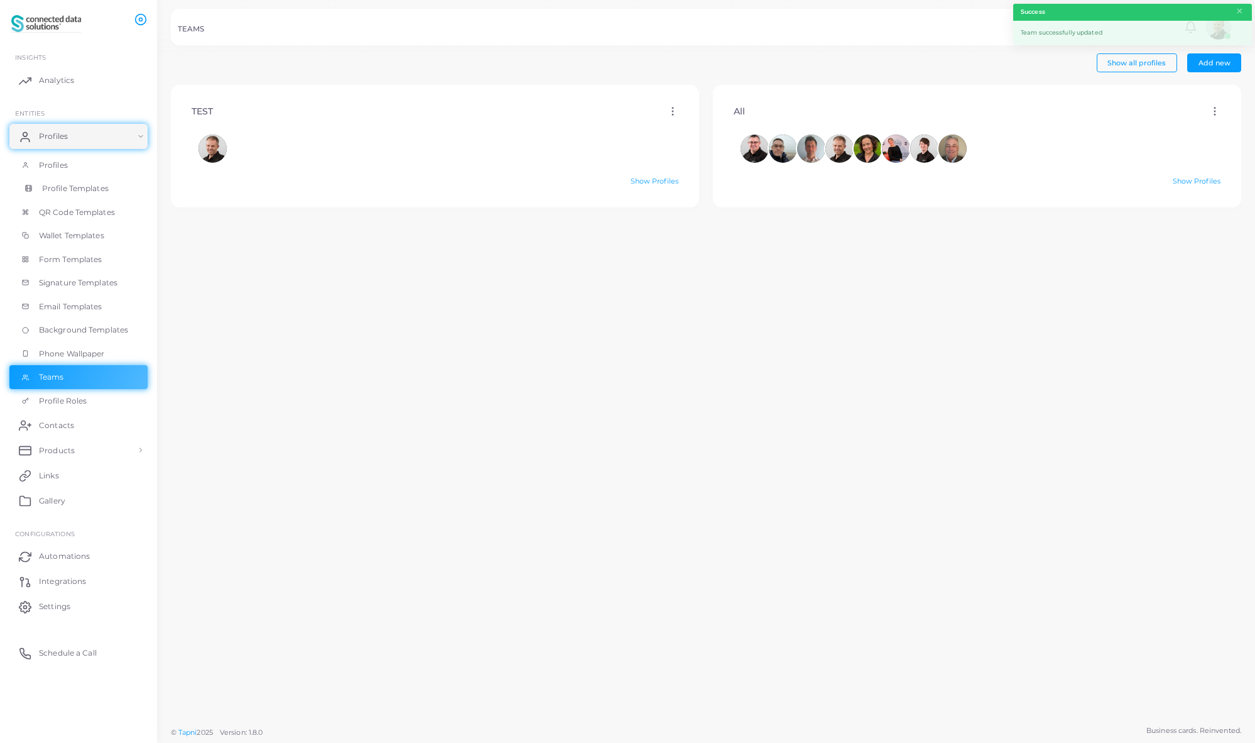
click at [52, 188] on span "Profile Templates" at bounding box center [75, 188] width 67 height 11
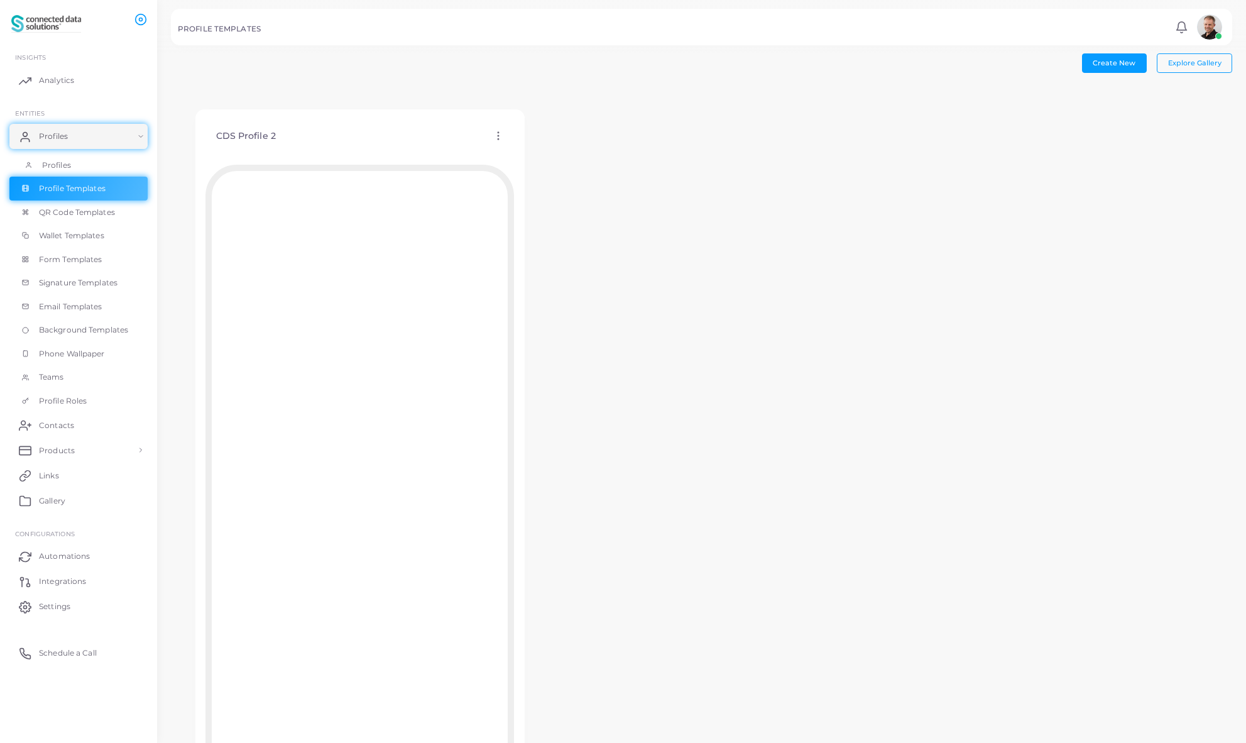
click at [58, 162] on span "Profiles" at bounding box center [56, 165] width 29 height 11
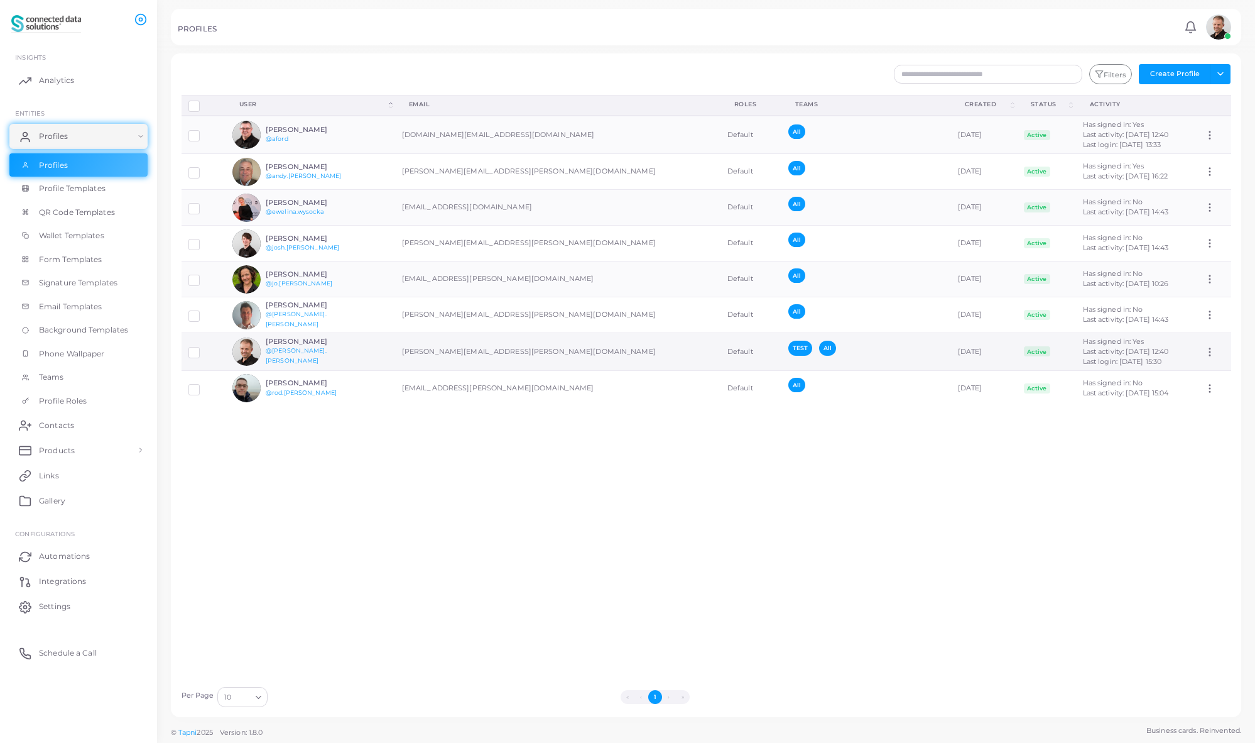
click at [291, 343] on h6 "[PERSON_NAME]" at bounding box center [312, 341] width 92 height 8
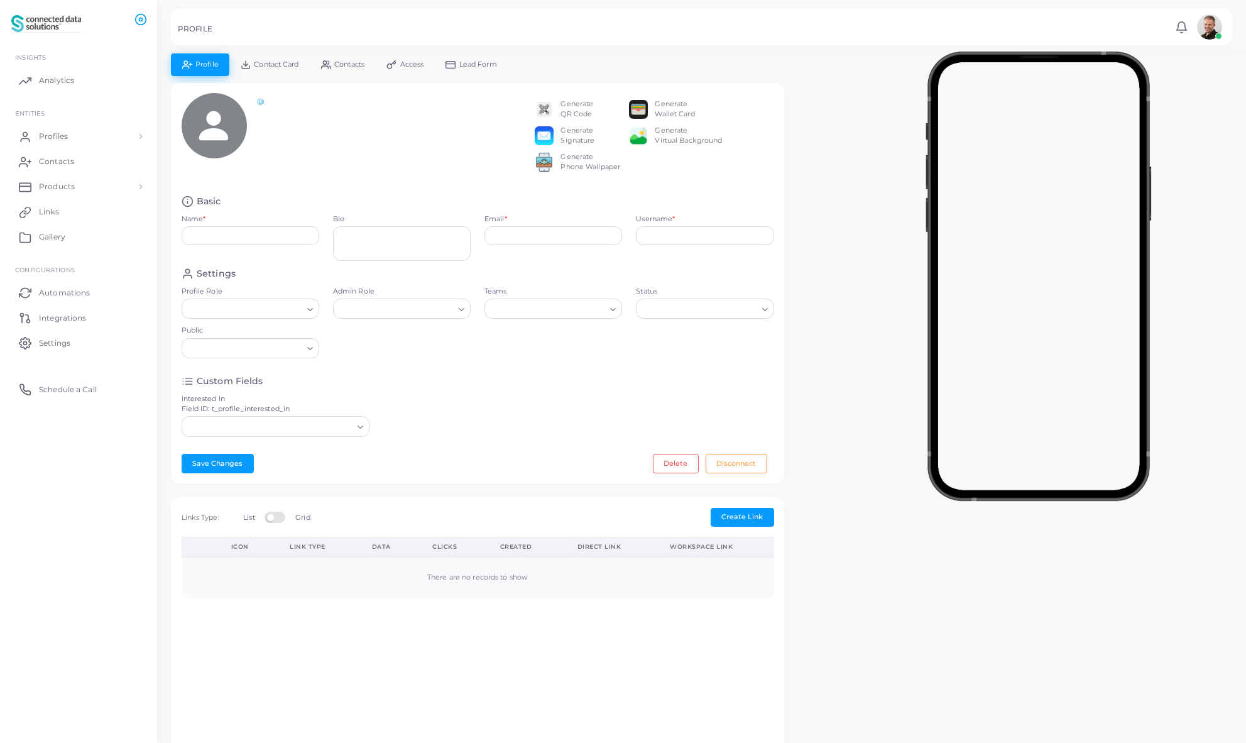
type input "**********"
type textarea "***"
type input "**********"
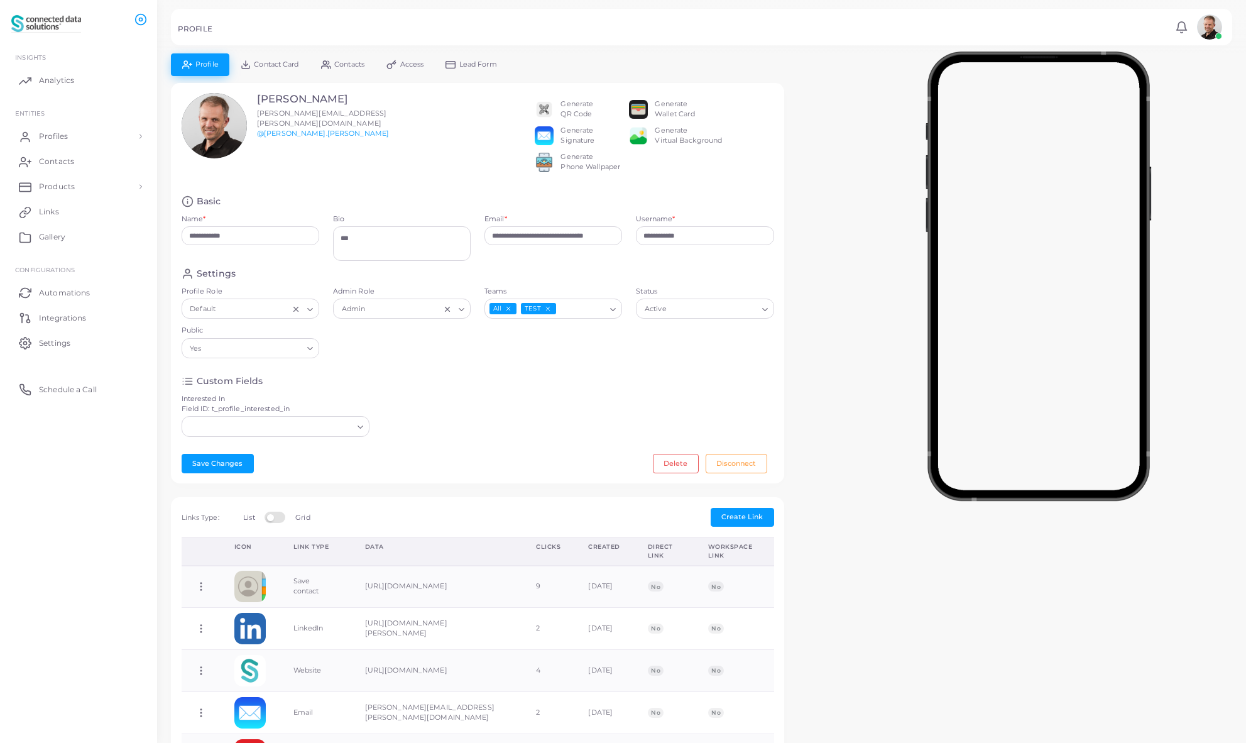
click at [509, 312] on icon "Deselect All" at bounding box center [508, 308] width 7 height 7
click at [236, 472] on button "Save Changes" at bounding box center [218, 463] width 72 height 19
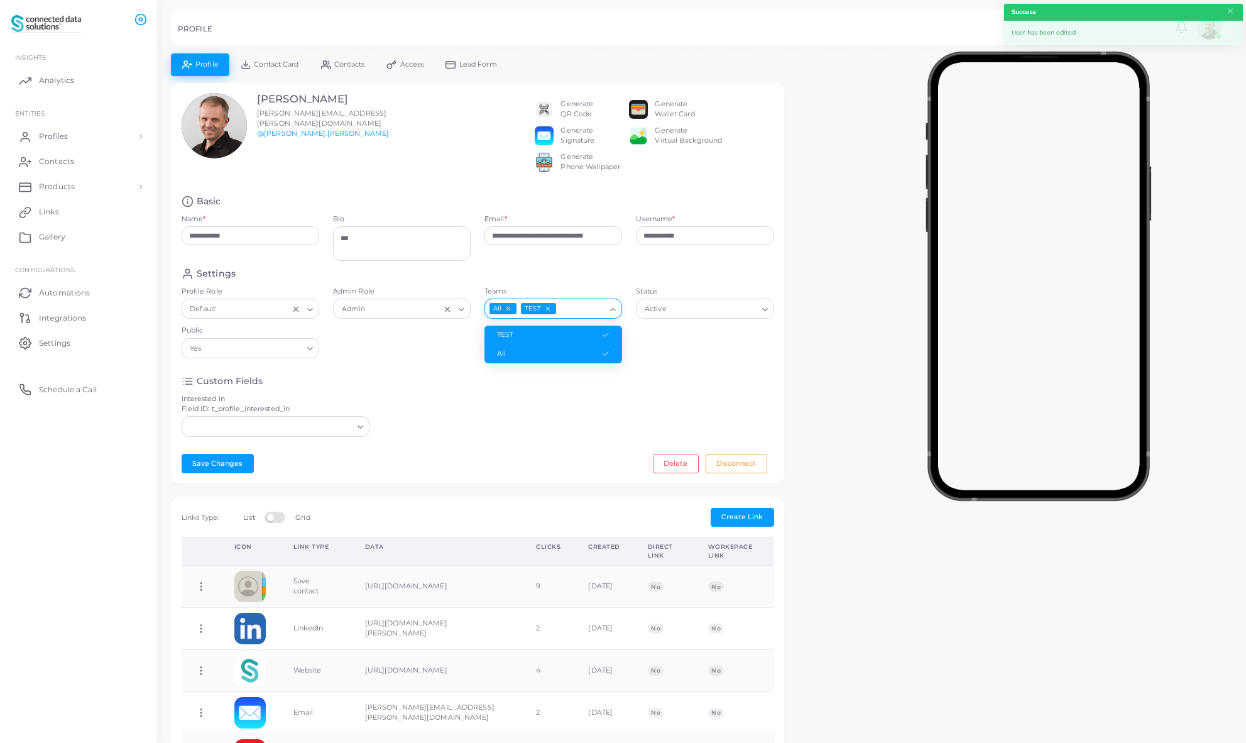
click at [613, 311] on polyline "Search for option" at bounding box center [613, 309] width 5 height 3
click at [604, 361] on li "All" at bounding box center [553, 353] width 138 height 19
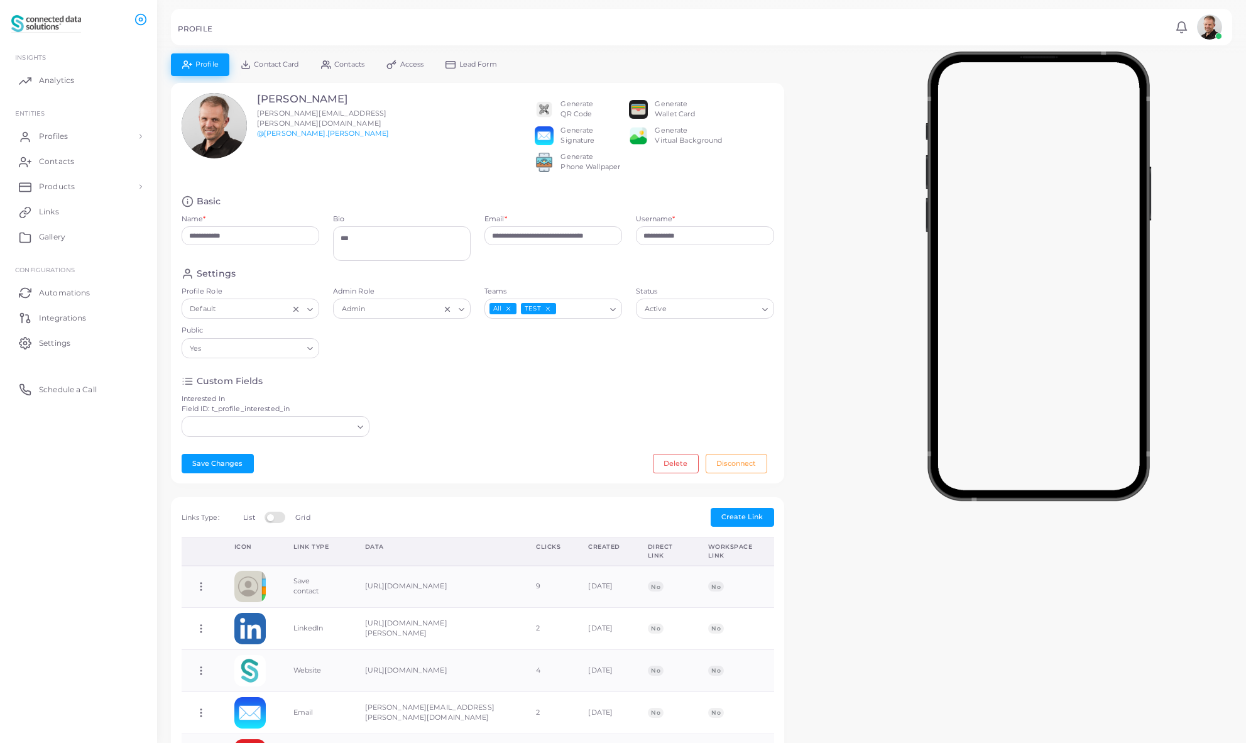
click at [613, 314] on icon "Search for option" at bounding box center [612, 309] width 9 height 9
click at [600, 363] on li "All" at bounding box center [553, 353] width 138 height 19
click at [510, 312] on icon "Deselect All" at bounding box center [508, 308] width 7 height 7
click at [516, 312] on icon "Deselect TEST" at bounding box center [516, 308] width 7 height 7
click at [533, 316] on input "Teams" at bounding box center [545, 309] width 119 height 14
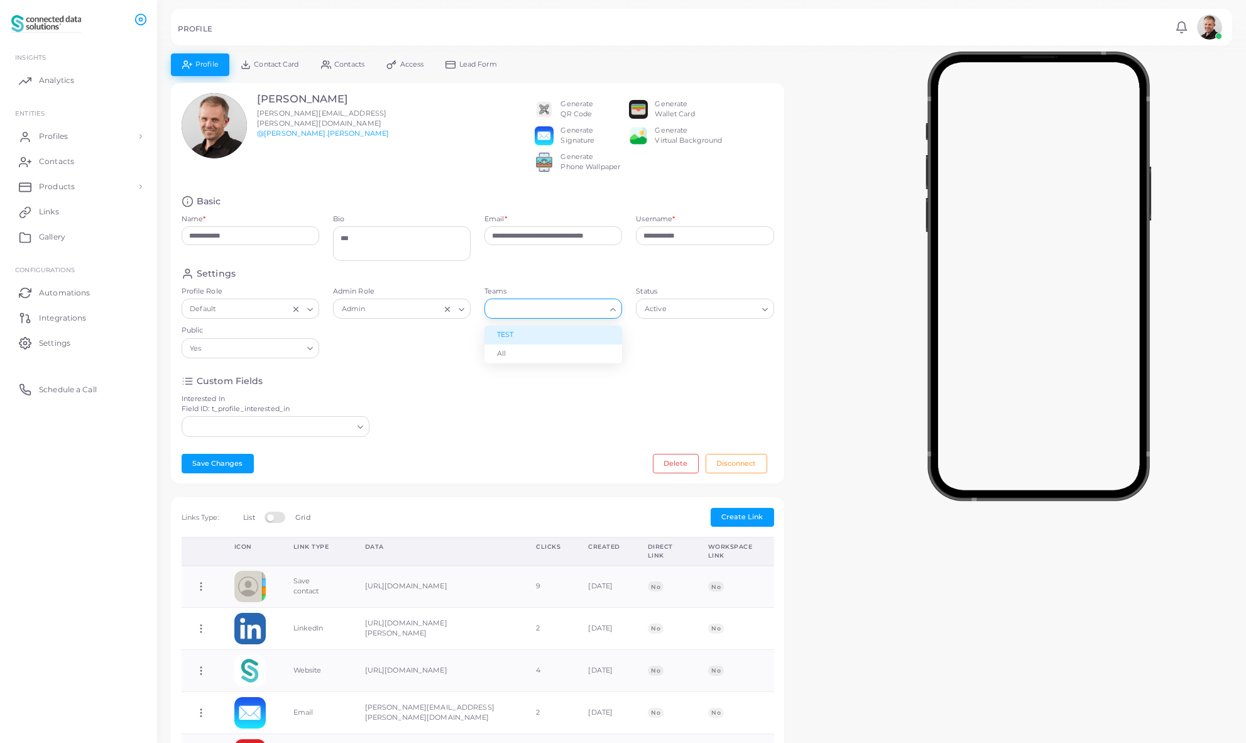
click at [523, 344] on li "TEST" at bounding box center [553, 334] width 138 height 19
click at [233, 472] on button "Save Changes" at bounding box center [218, 463] width 72 height 19
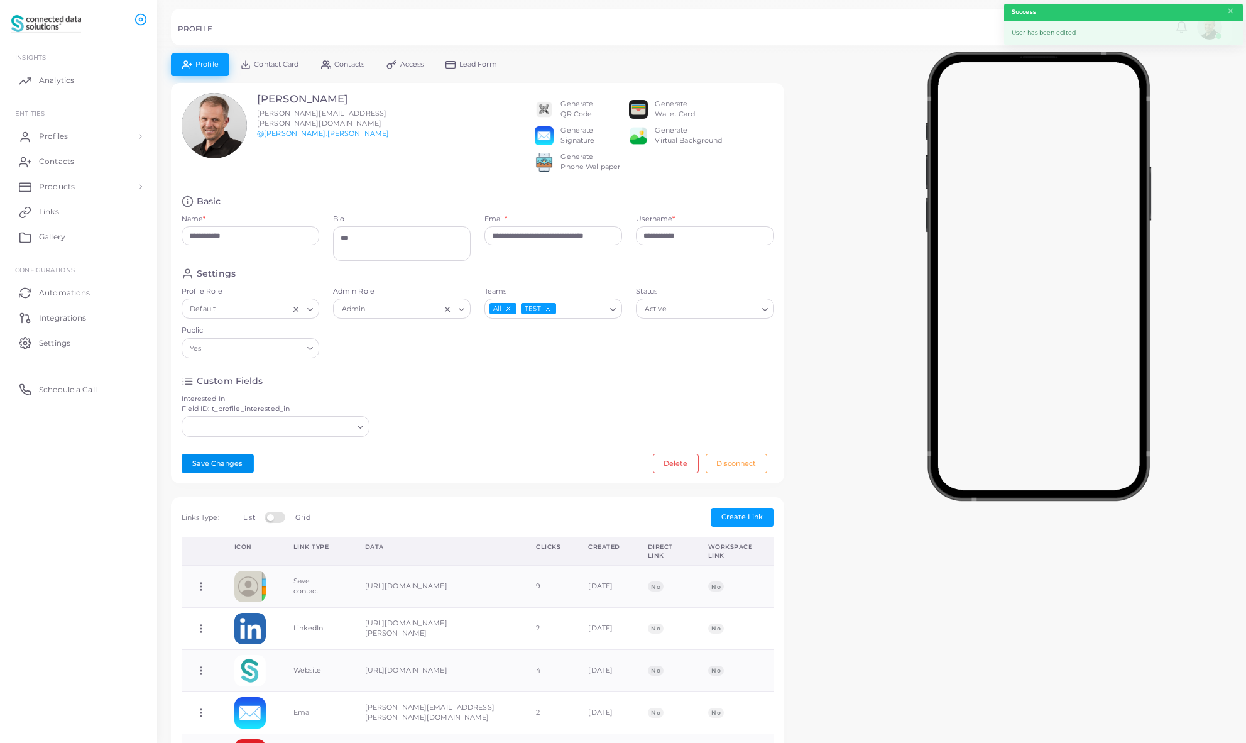
click at [549, 312] on icon "Deselect TEST" at bounding box center [547, 308] width 7 height 7
click at [234, 472] on button "Save Changes" at bounding box center [218, 463] width 72 height 19
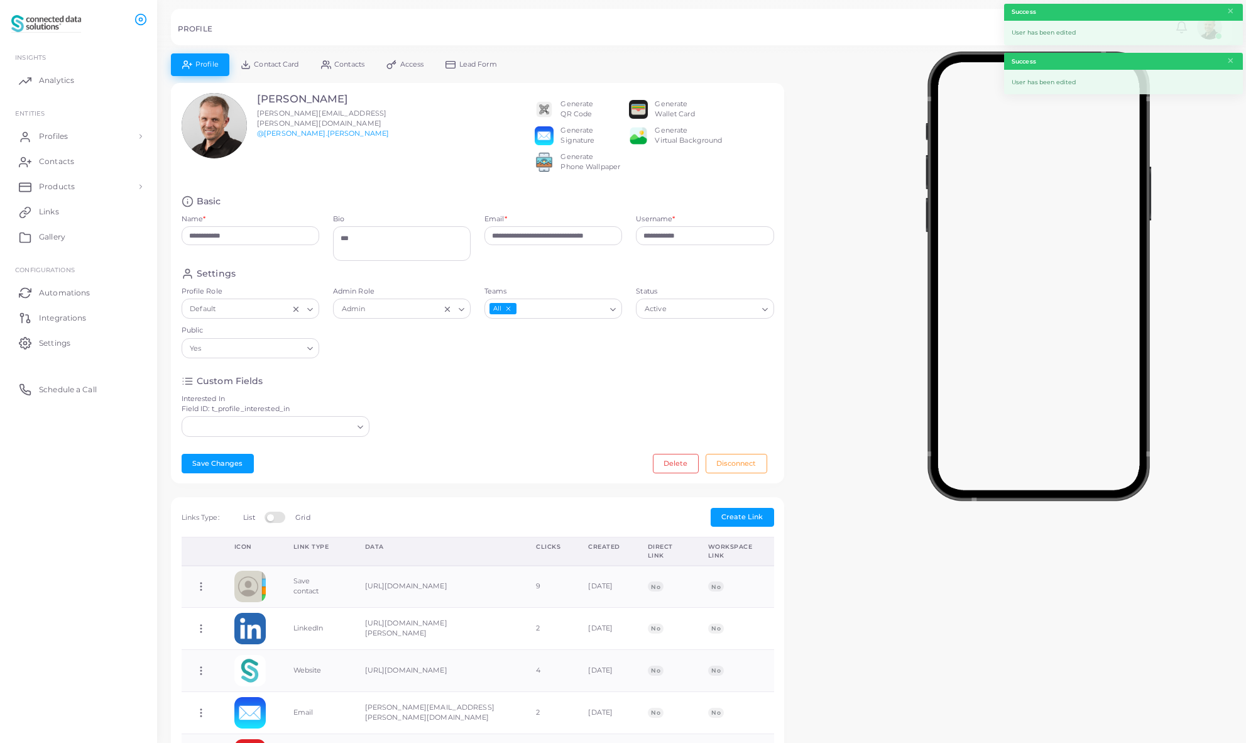
click at [541, 400] on div "Custom Fields Interested In Field ID: t_profile_interested_in Loading..." at bounding box center [478, 409] width 606 height 68
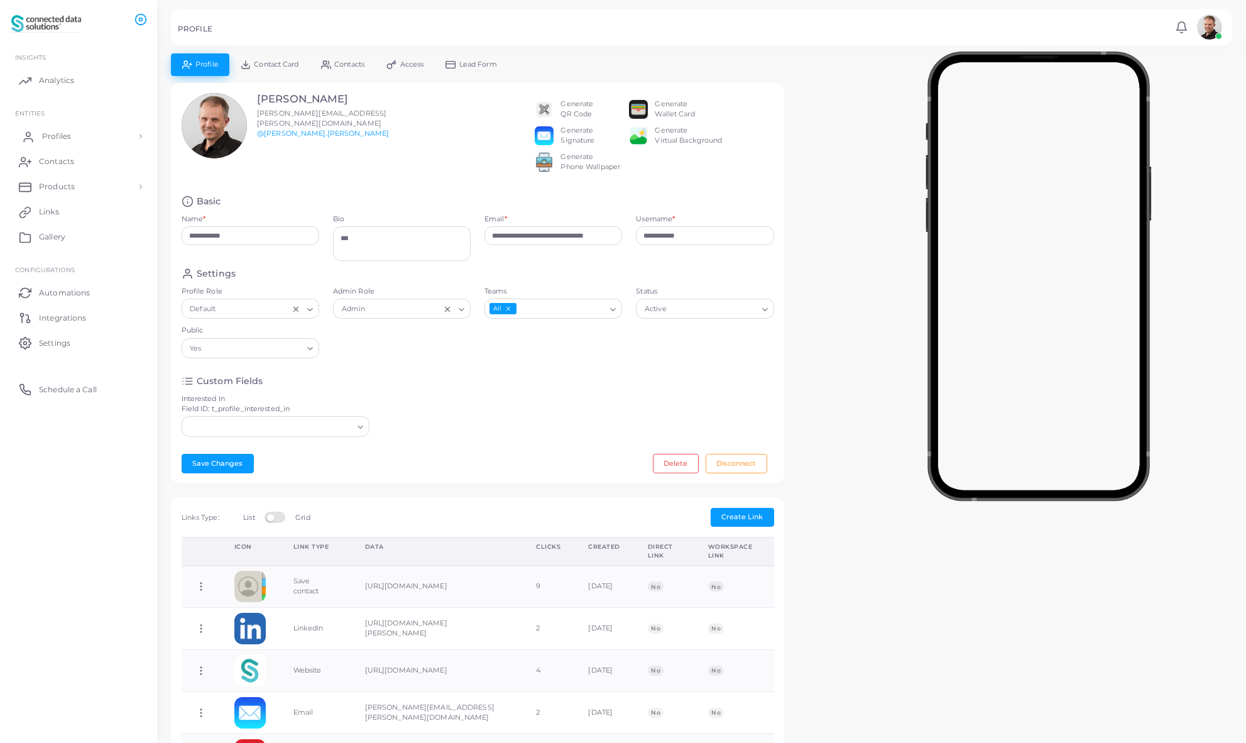
click at [63, 140] on span "Profiles" at bounding box center [56, 136] width 29 height 11
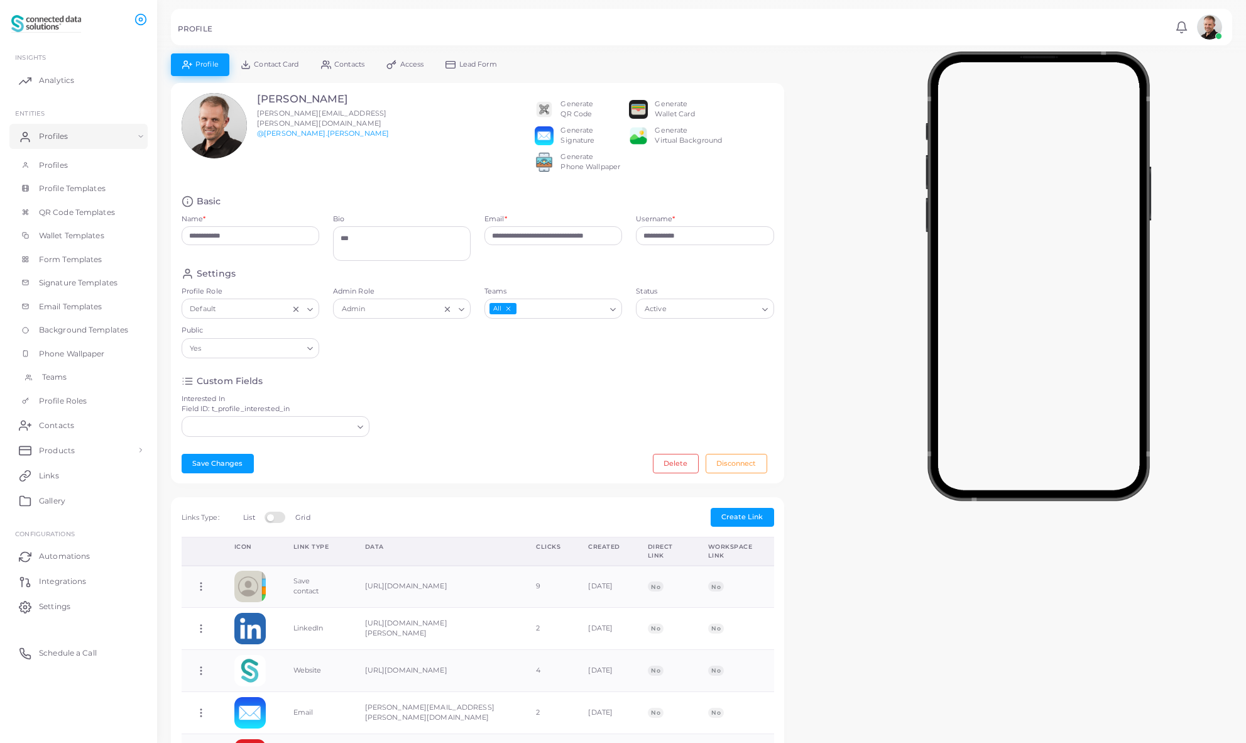
click at [57, 379] on span "Teams" at bounding box center [54, 376] width 25 height 11
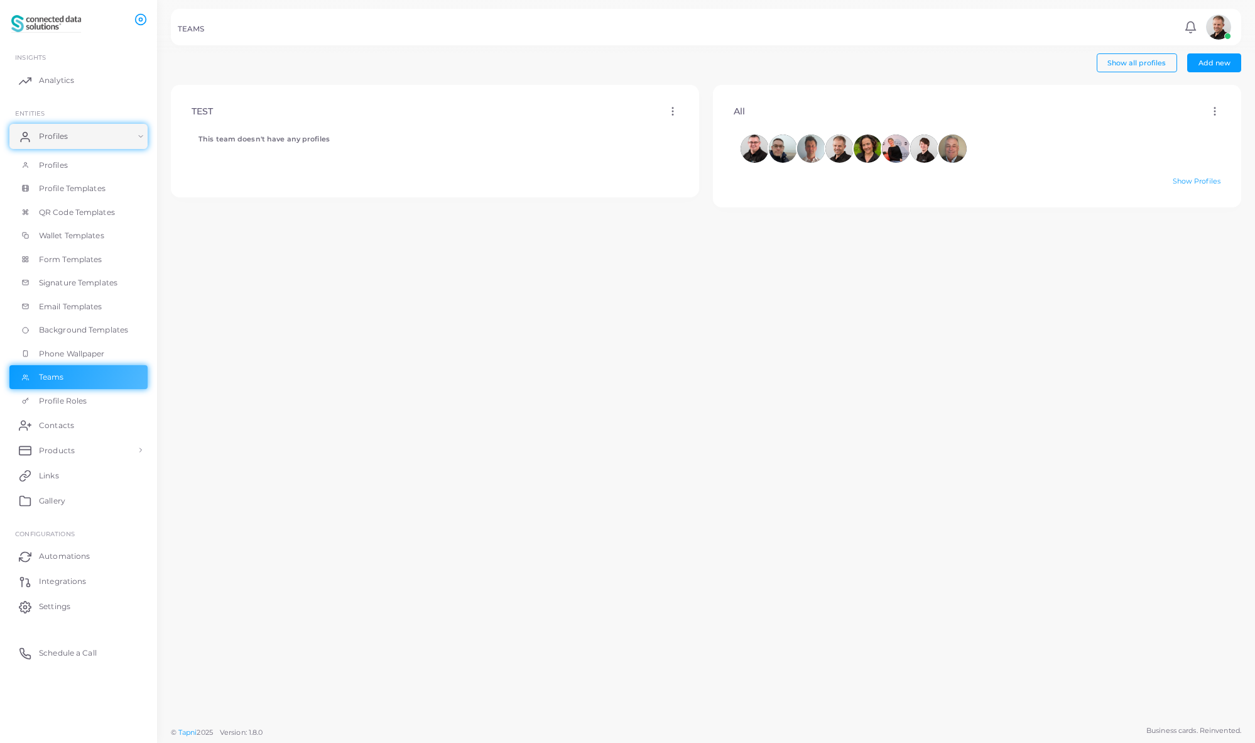
click at [1209, 113] on icon at bounding box center [1214, 111] width 11 height 11
click at [1204, 131] on span "Edit" at bounding box center [1203, 129] width 13 height 10
type input "***"
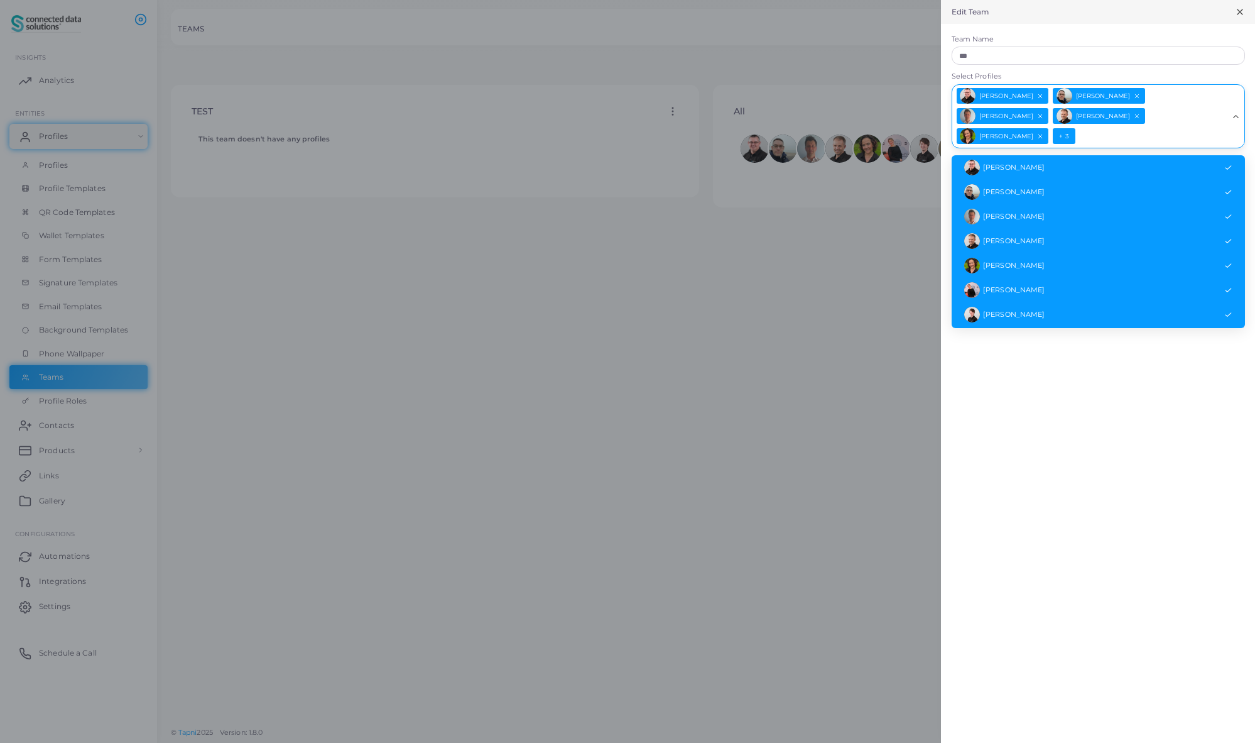
click at [1238, 112] on icon "Search for option" at bounding box center [1235, 116] width 9 height 9
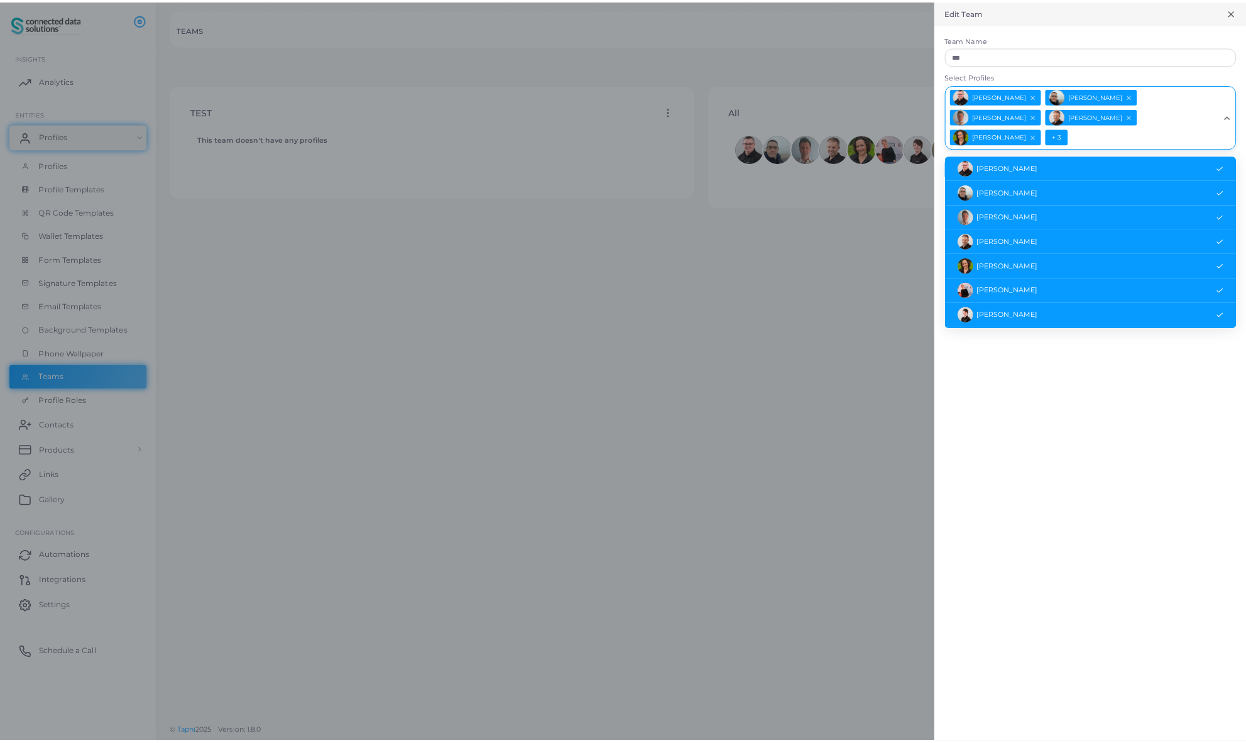
scroll to position [23, 0]
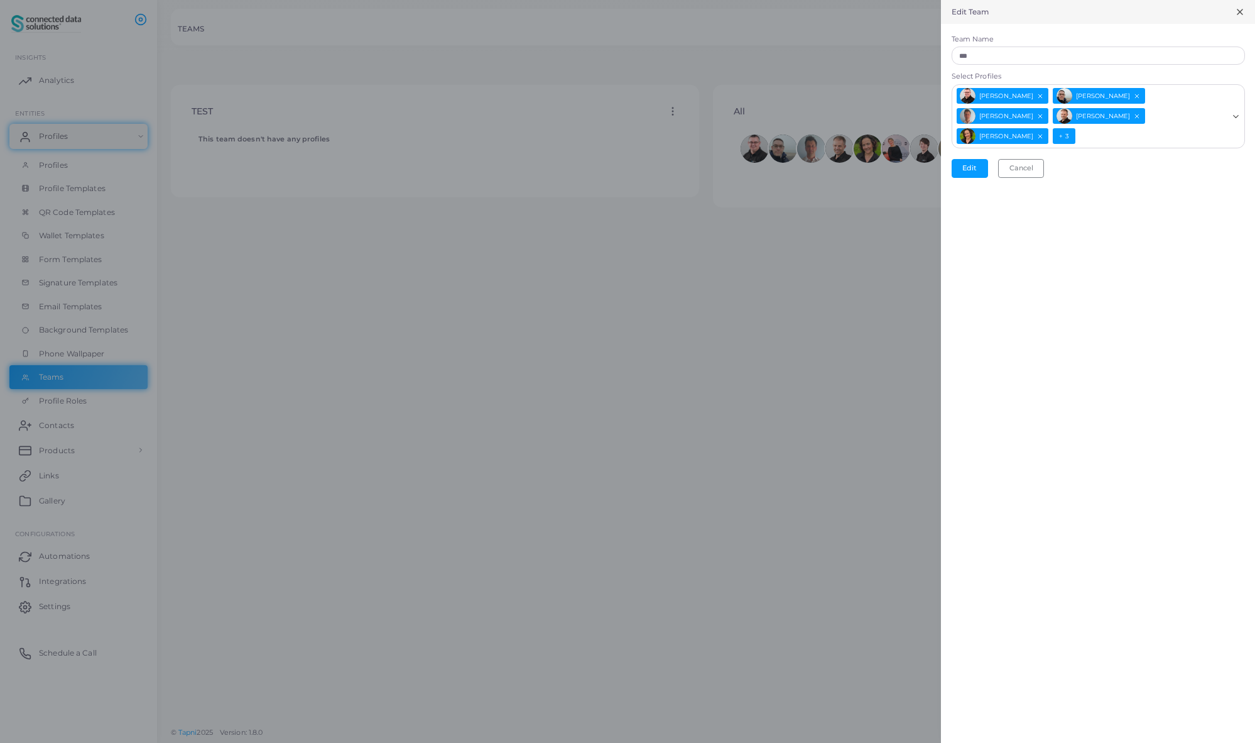
click at [736, 424] on div at bounding box center [627, 371] width 1255 height 743
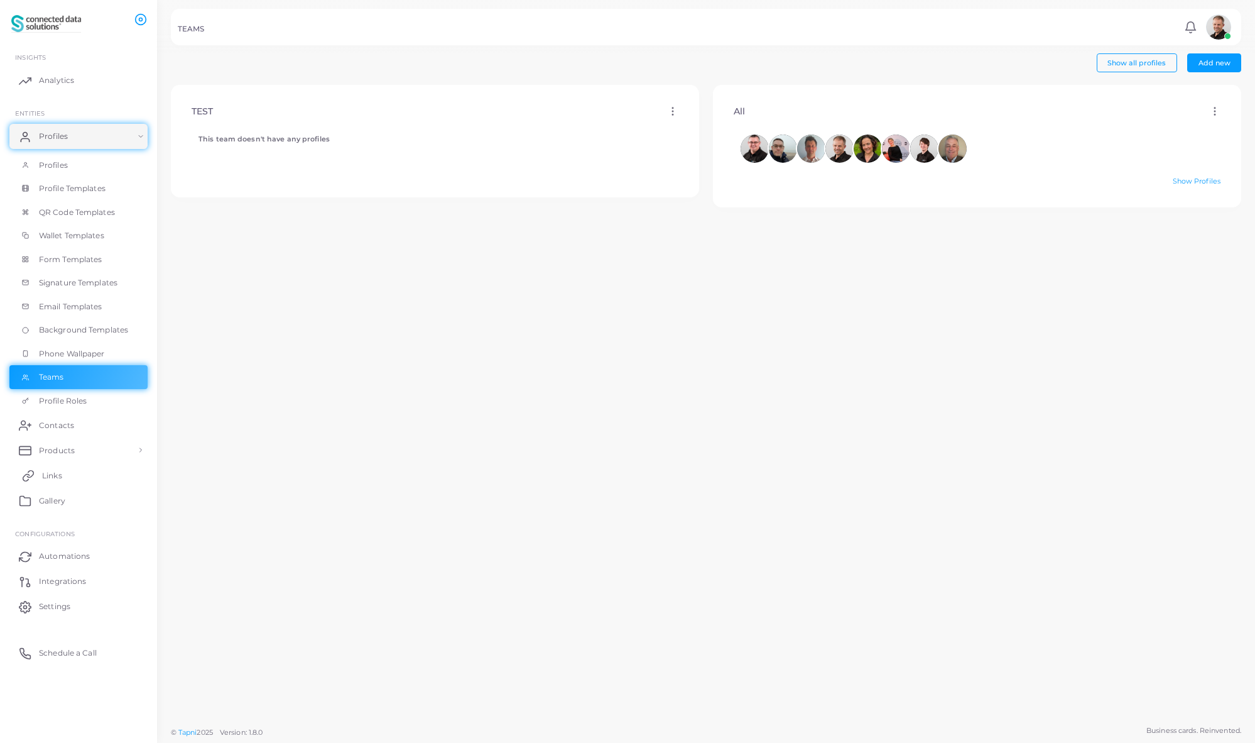
click at [60, 473] on span "Links" at bounding box center [52, 475] width 20 height 11
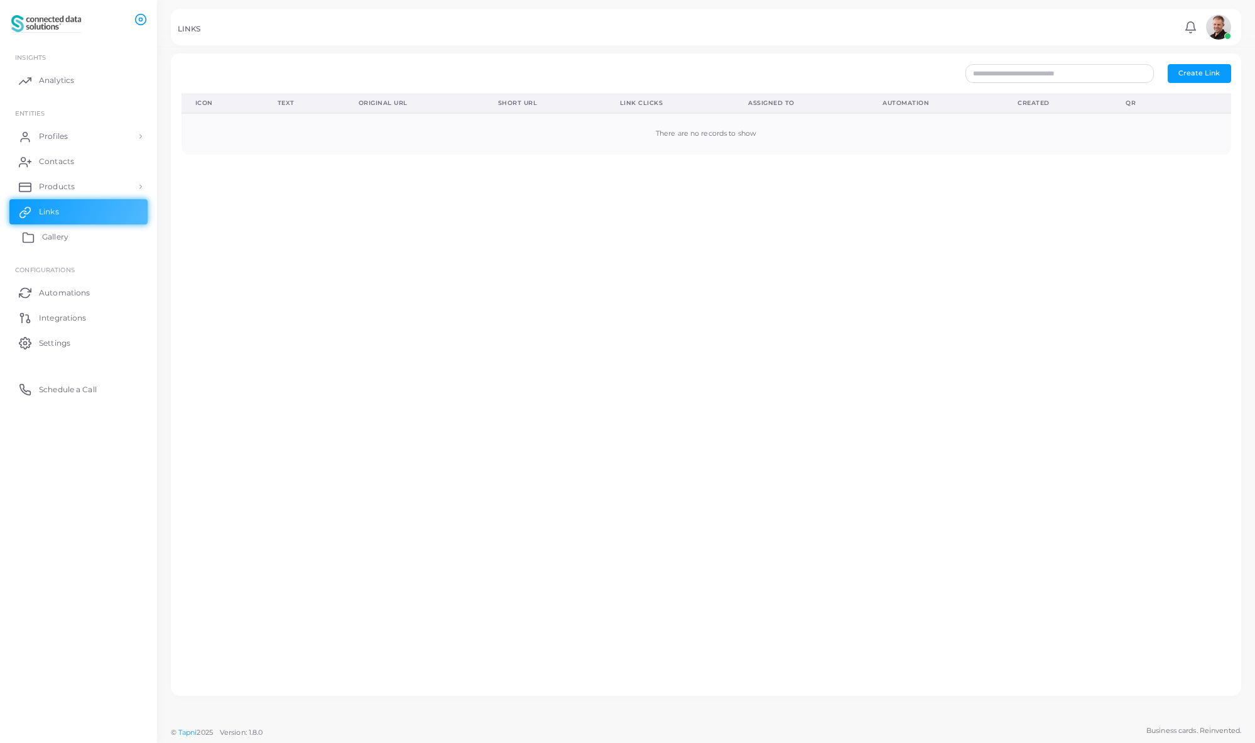
click at [55, 237] on span "Gallery" at bounding box center [55, 236] width 26 height 11
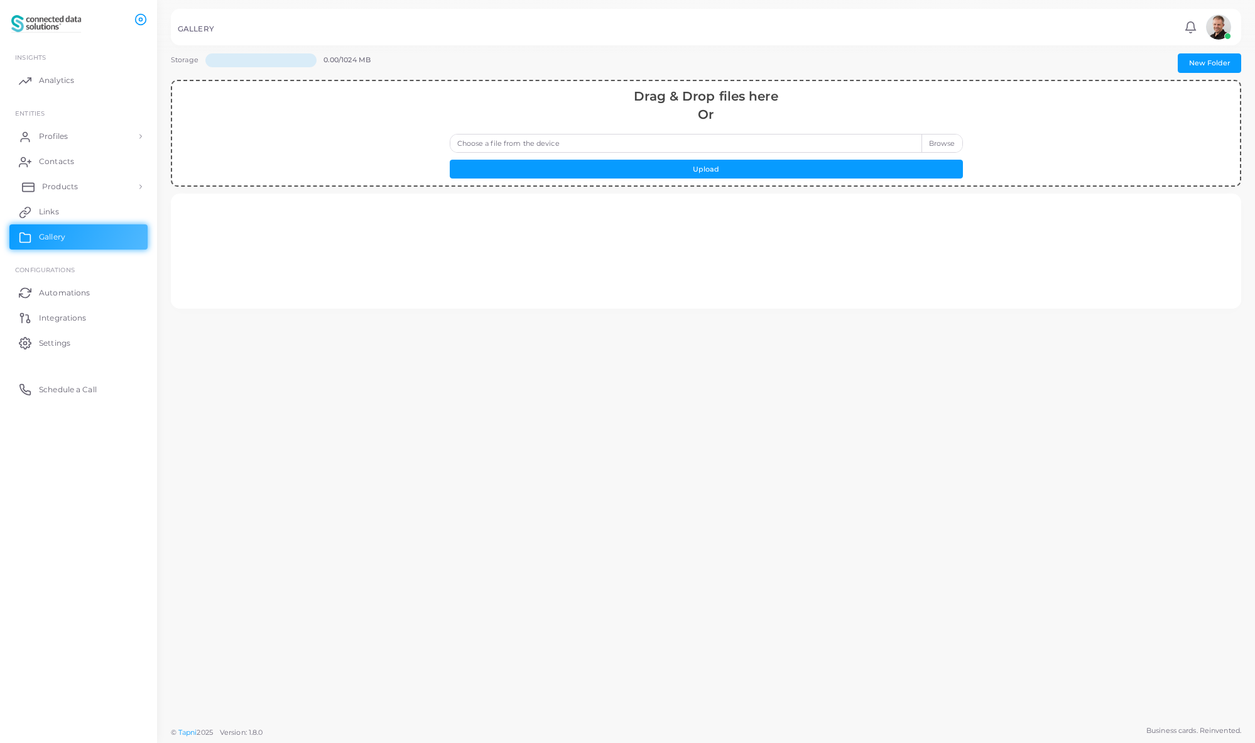
click at [74, 183] on span "Products" at bounding box center [60, 186] width 36 height 11
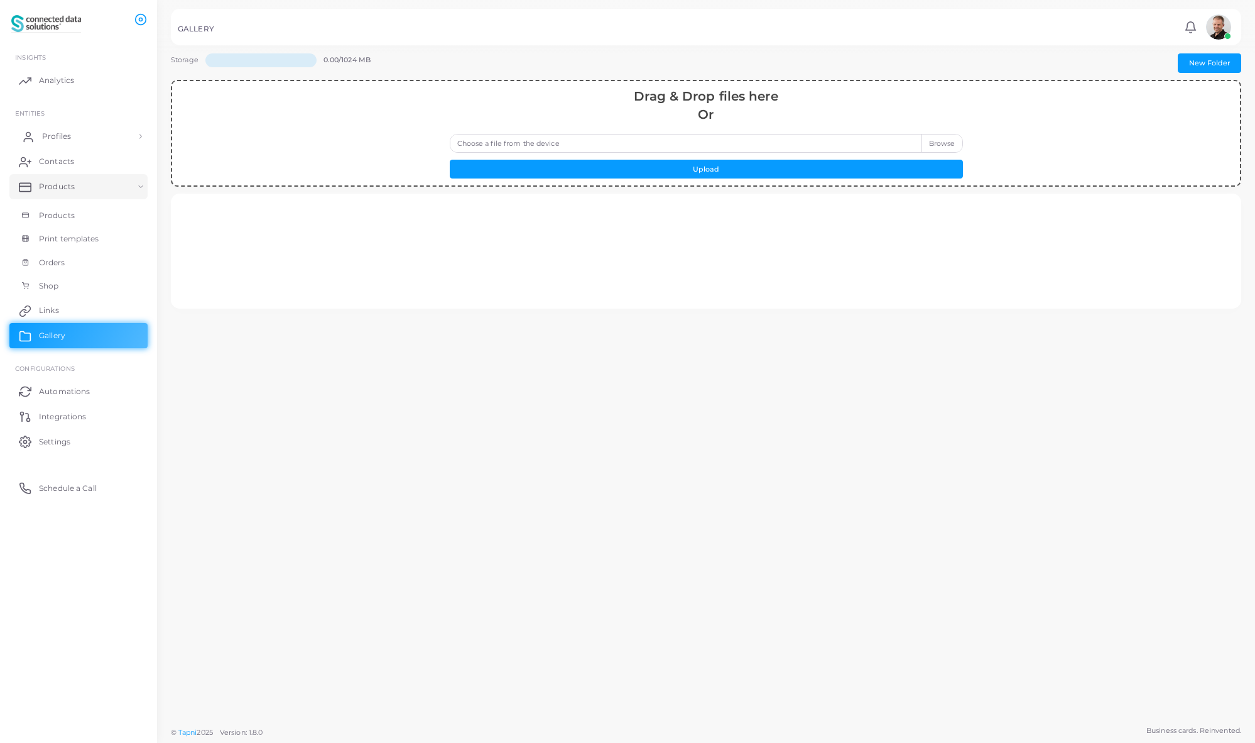
click at [64, 136] on span "Profiles" at bounding box center [56, 136] width 29 height 11
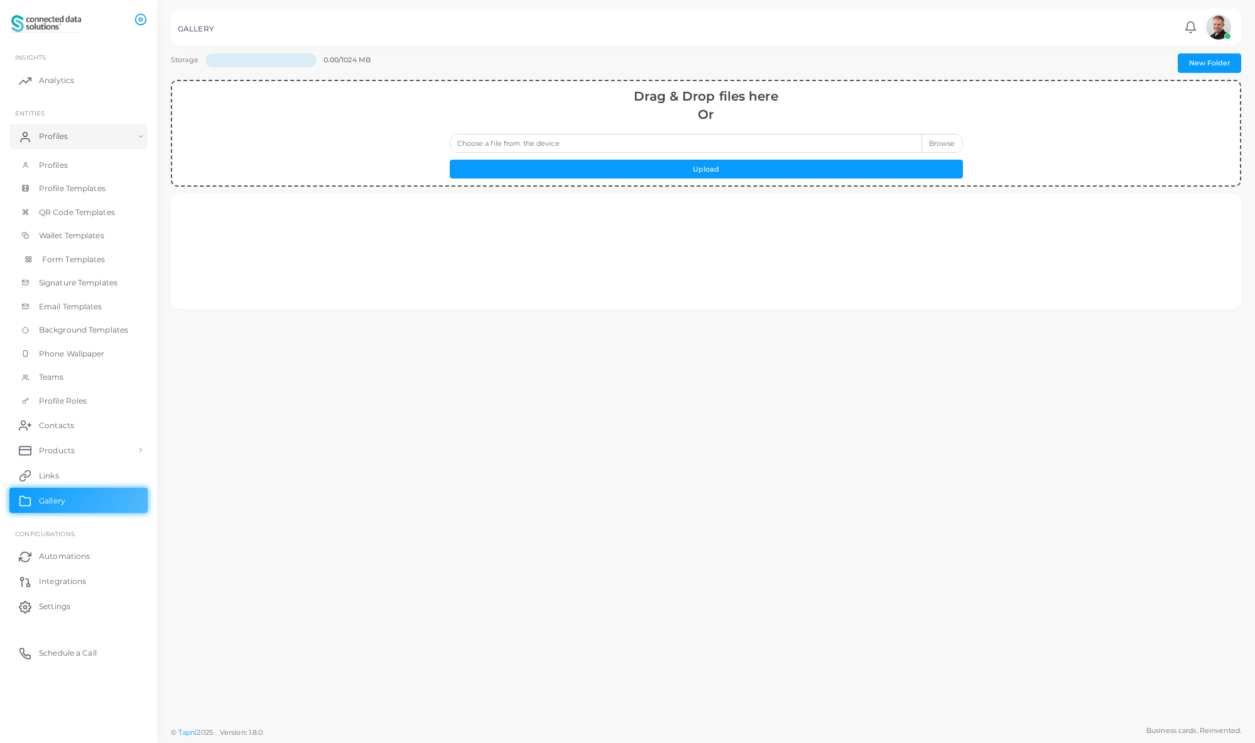
click at [65, 263] on span "Form Templates" at bounding box center [73, 259] width 63 height 11
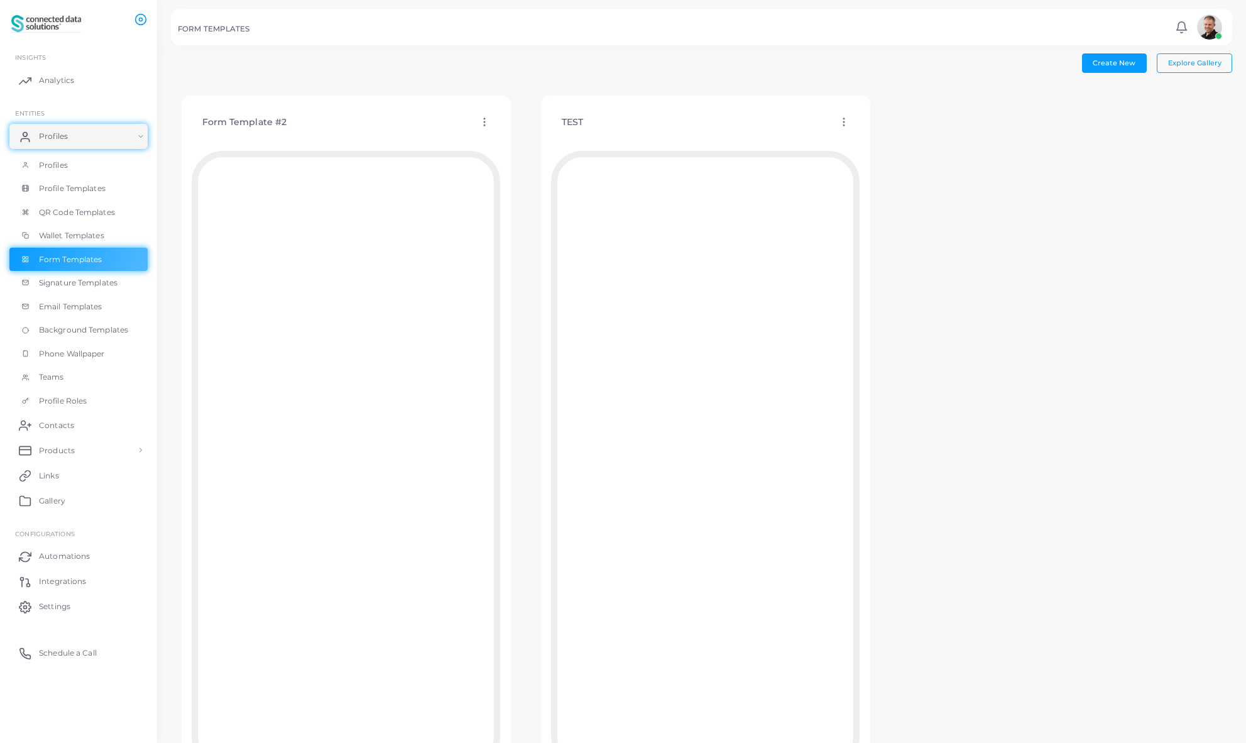
click at [484, 124] on icon at bounding box center [484, 121] width 11 height 11
click at [543, 157] on span "Assign template" at bounding box center [538, 156] width 57 height 10
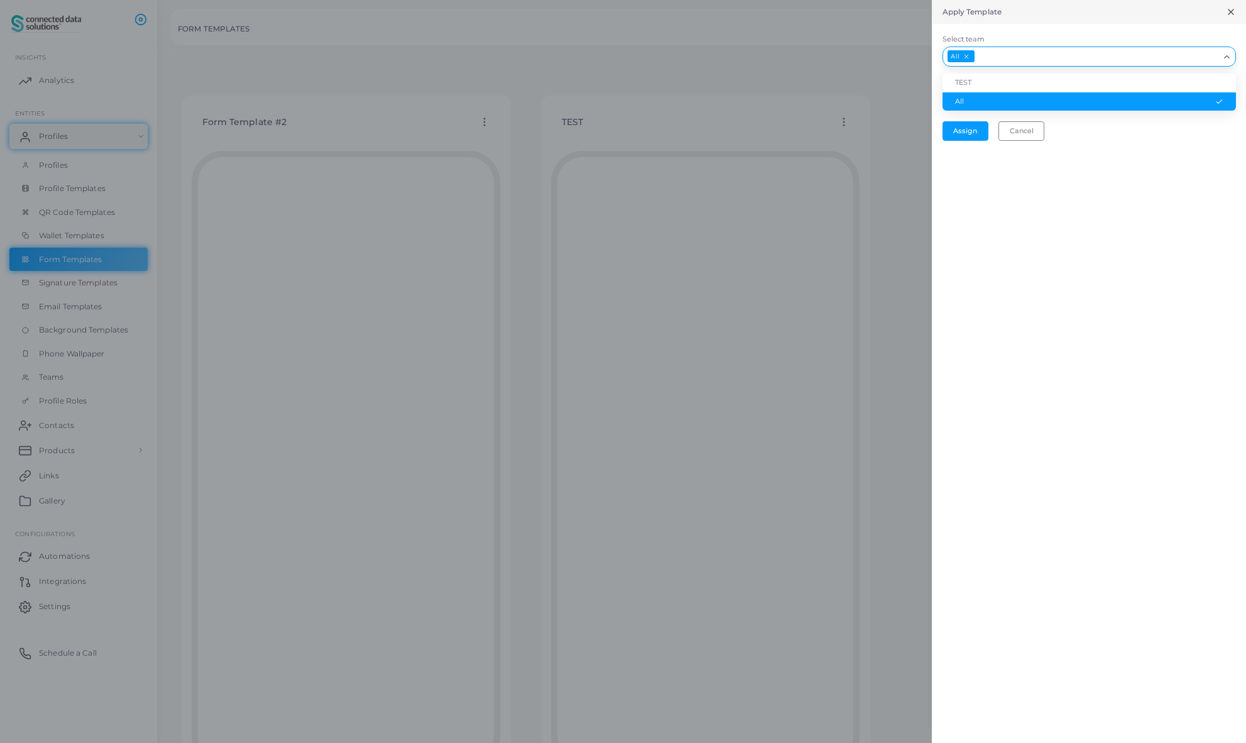
click at [998, 62] on input "Select team" at bounding box center [1097, 57] width 243 height 14
click at [1003, 168] on div "Apply Template Select team All Loading... TEST All Automatically add template f…" at bounding box center [1089, 371] width 314 height 743
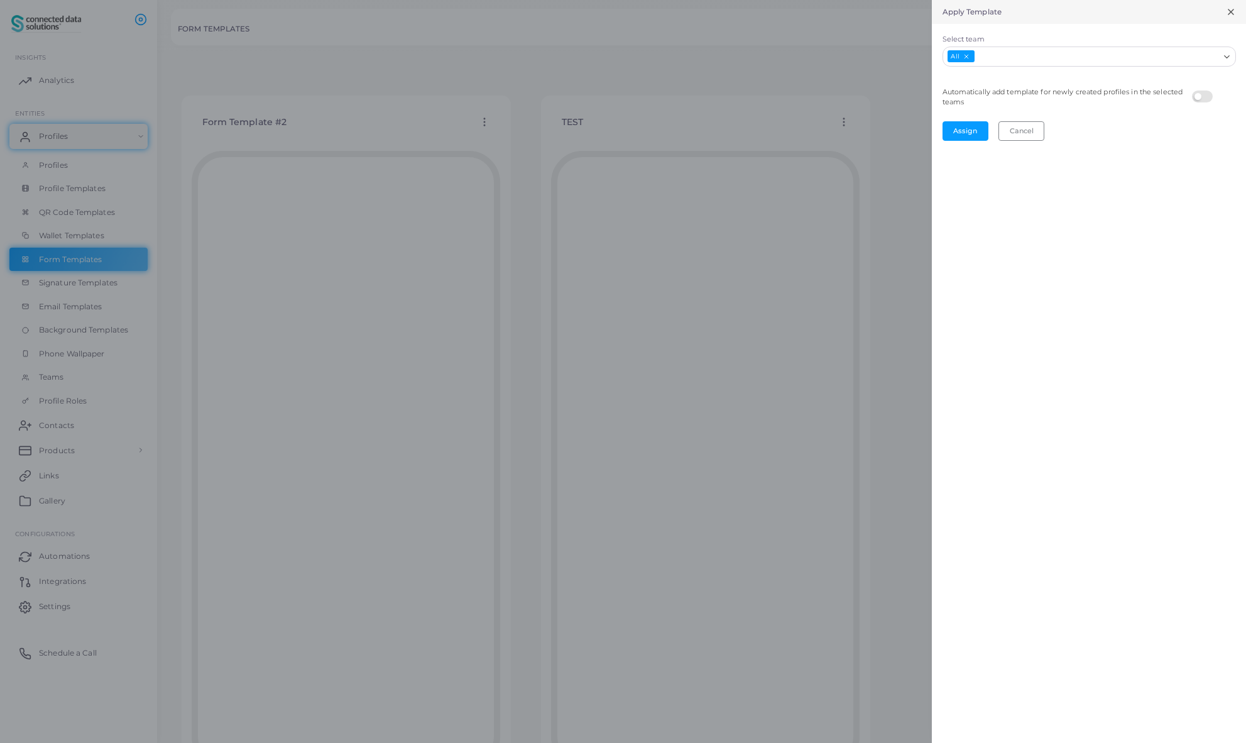
click at [1200, 90] on label at bounding box center [1204, 90] width 25 height 0
click at [969, 135] on button "Assign" at bounding box center [965, 130] width 46 height 19
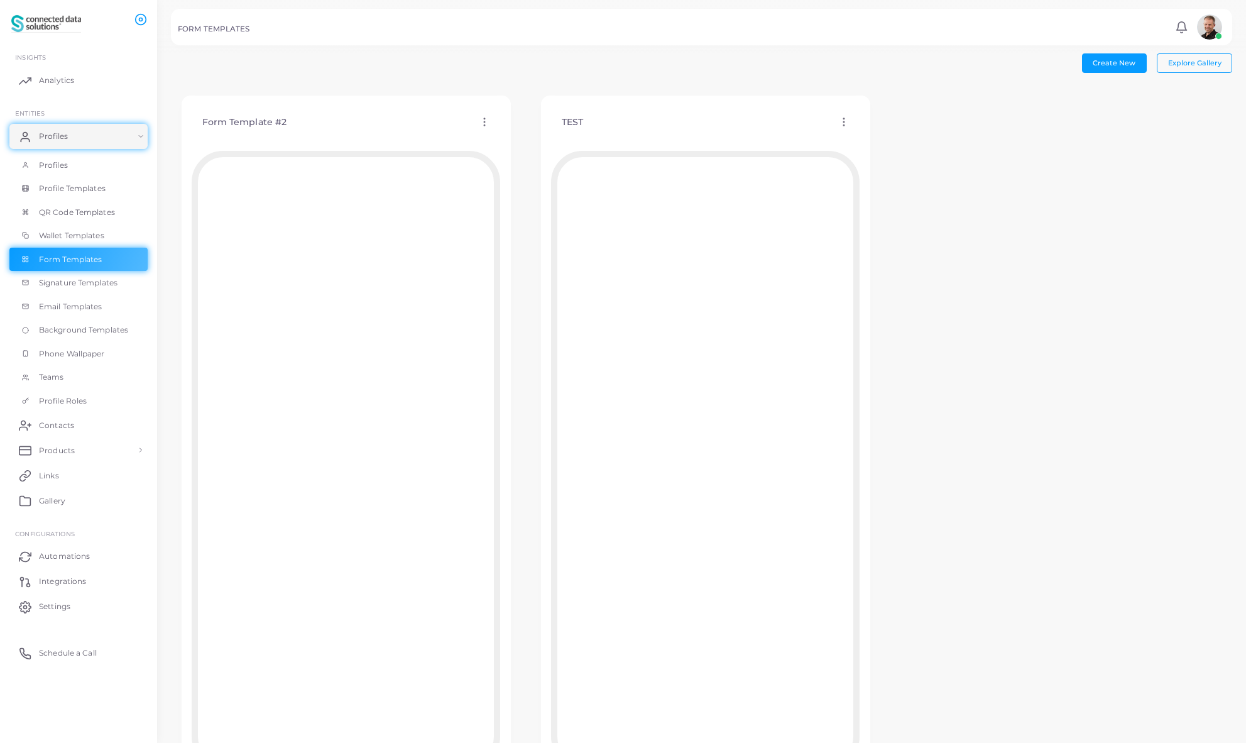
click at [485, 123] on icon at bounding box center [484, 121] width 11 height 11
click at [843, 121] on circle at bounding box center [843, 121] width 1 height 1
click at [869, 134] on span "Edit Template" at bounding box center [893, 137] width 48 height 10
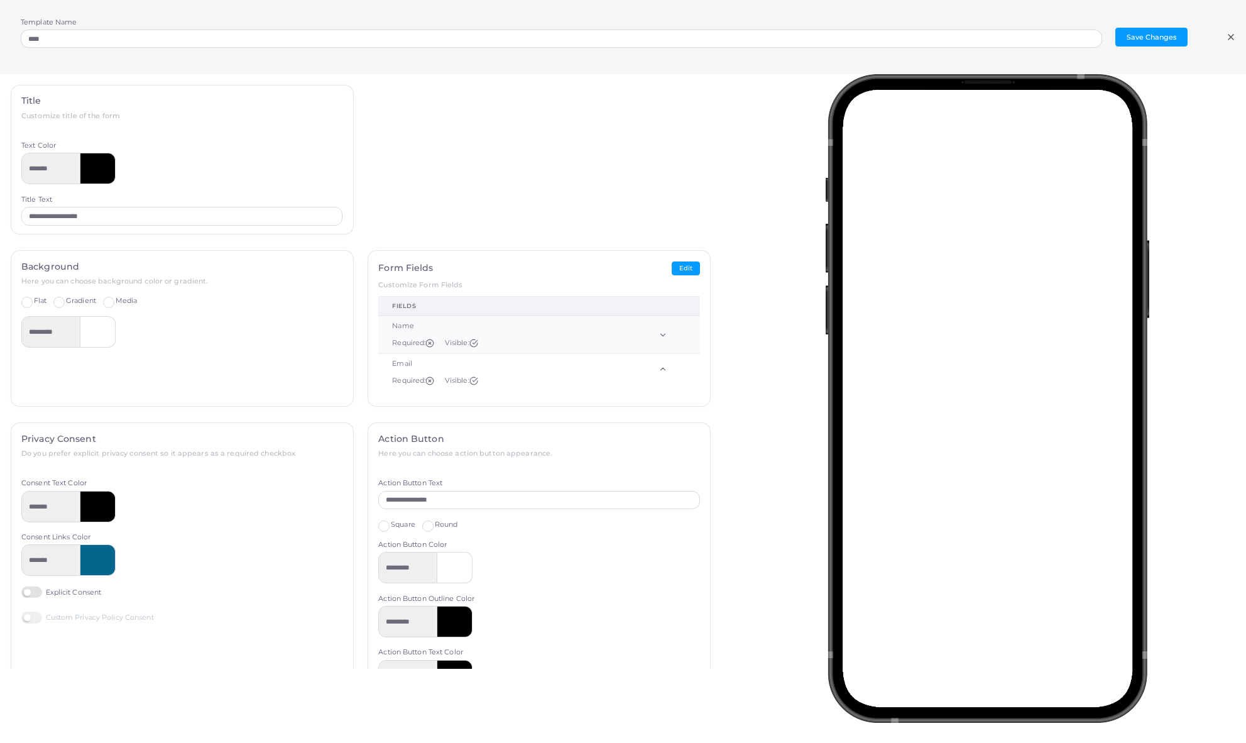
click at [1229, 37] on icon at bounding box center [1231, 37] width 10 height 10
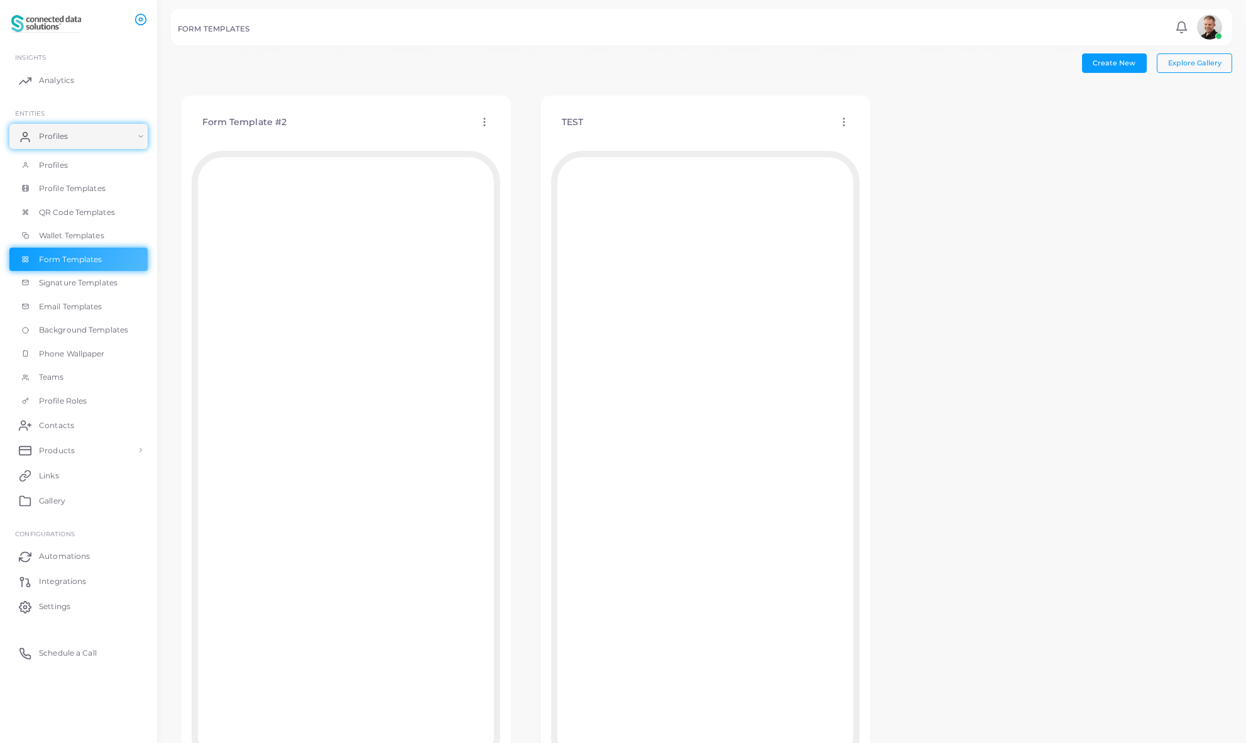
click at [843, 121] on icon at bounding box center [843, 121] width 11 height 11
click at [887, 158] on link "Assign template" at bounding box center [896, 152] width 104 height 17
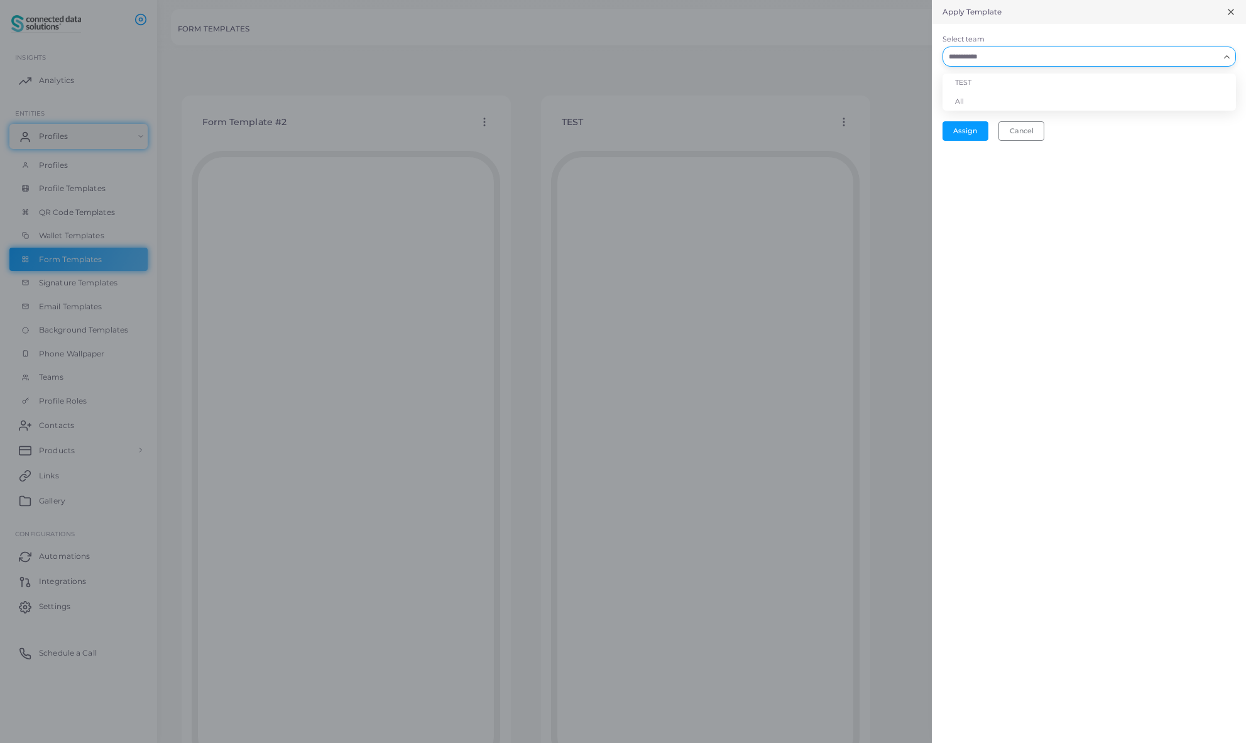
click at [1016, 62] on input "Select team" at bounding box center [1081, 57] width 275 height 14
click at [1047, 175] on div "Apply Template Select team Loading... TEST All Automatically add template for n…" at bounding box center [1089, 371] width 314 height 743
click at [1024, 134] on button "Cancel" at bounding box center [1021, 130] width 46 height 19
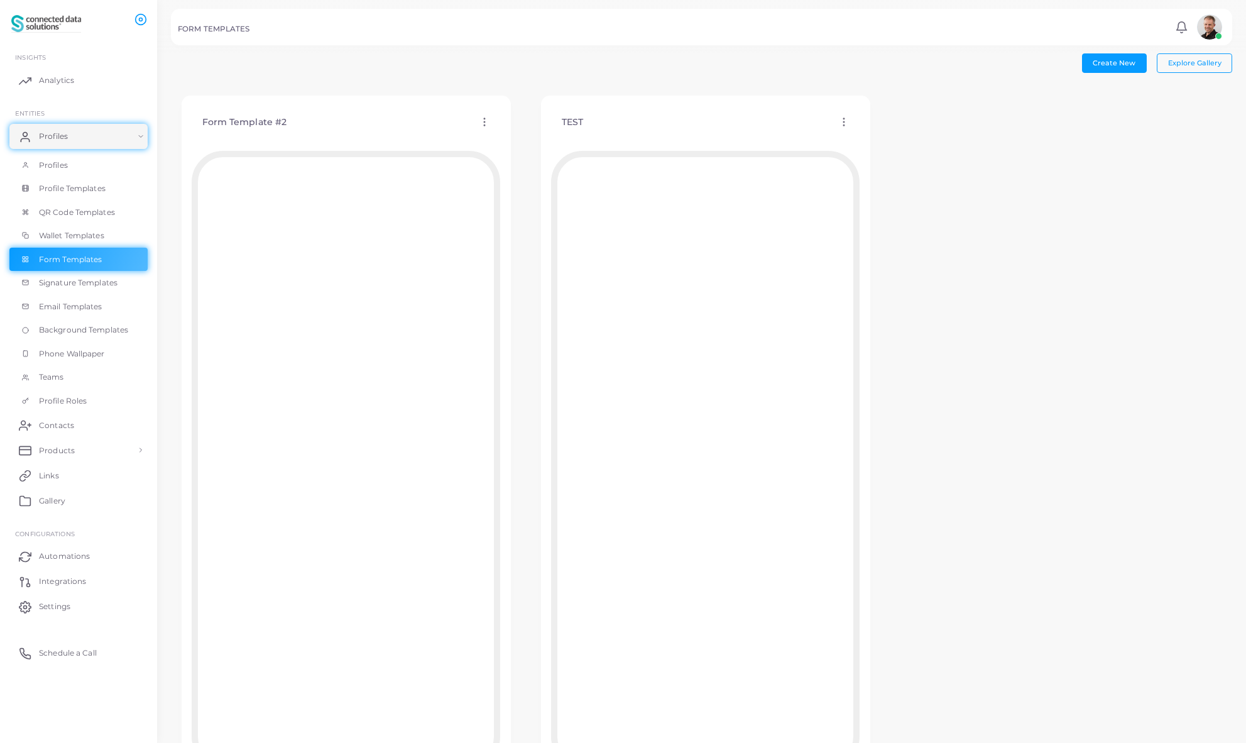
click at [484, 126] on icon at bounding box center [484, 121] width 11 height 11
click at [523, 158] on span "Assign template" at bounding box center [538, 159] width 57 height 10
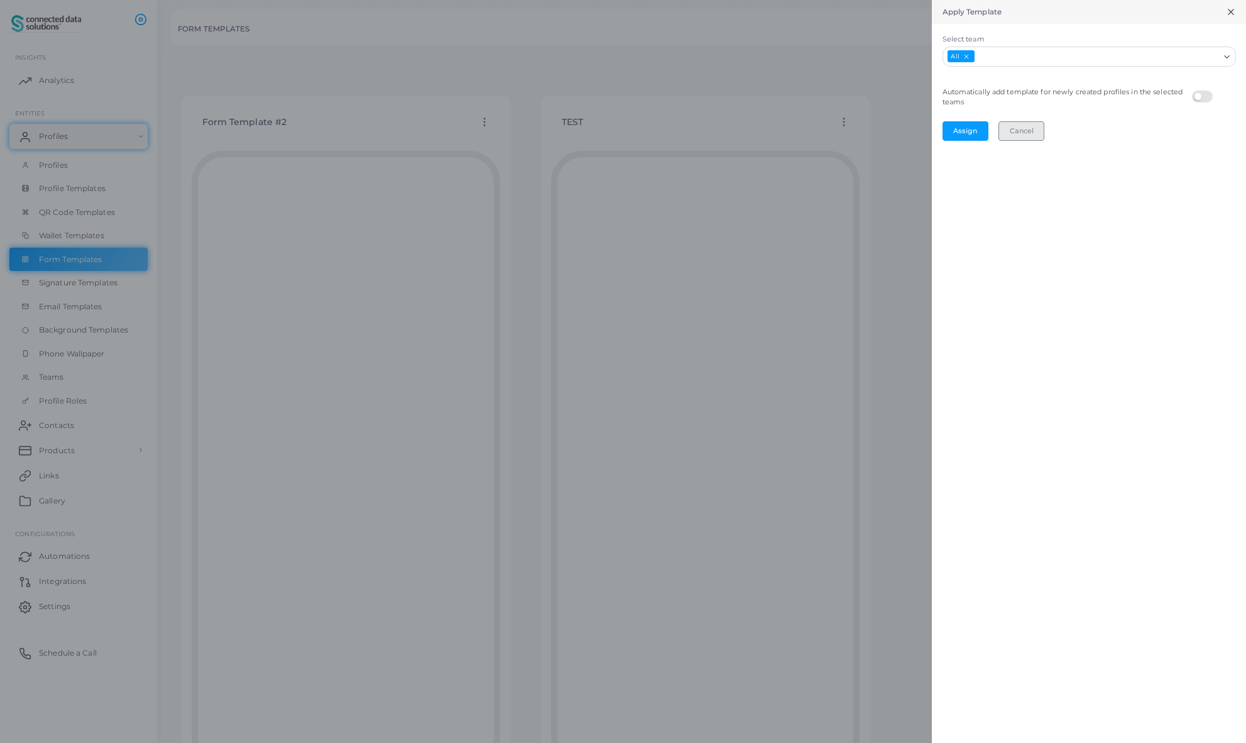
click at [1035, 133] on button "Cancel" at bounding box center [1021, 130] width 46 height 19
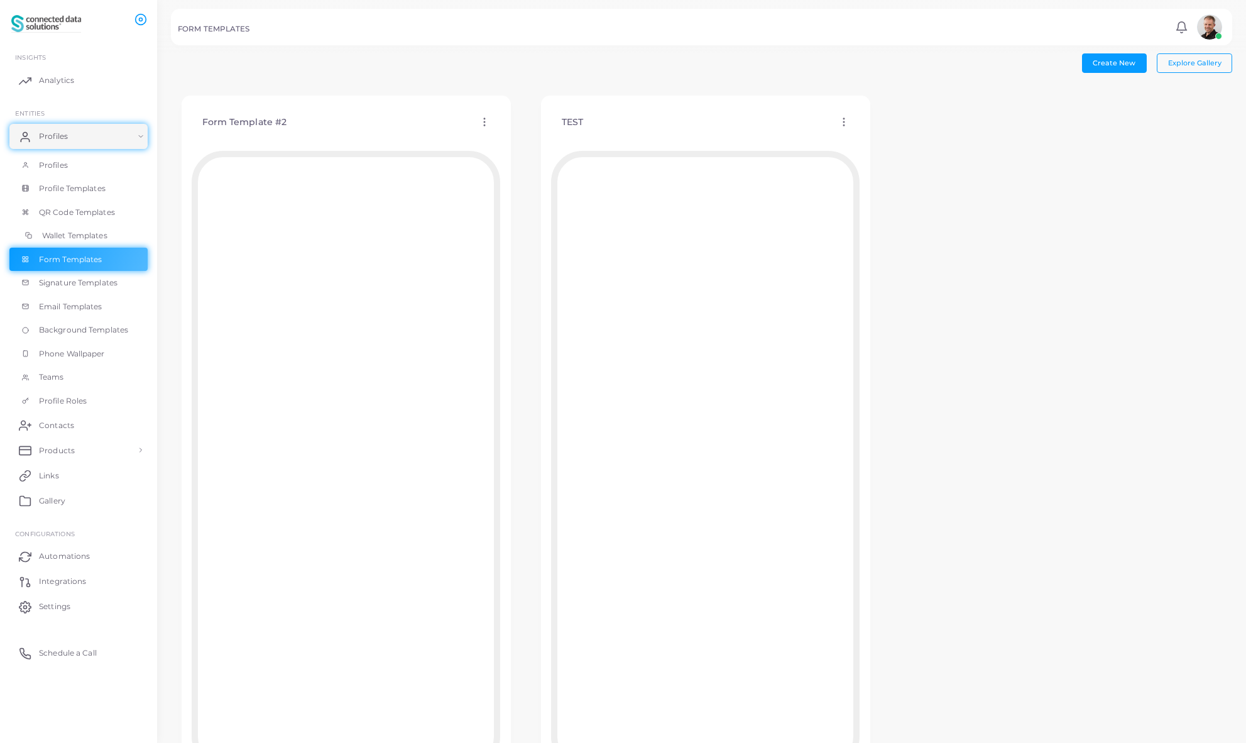
click at [94, 237] on span "Wallet Templates" at bounding box center [74, 235] width 65 height 11
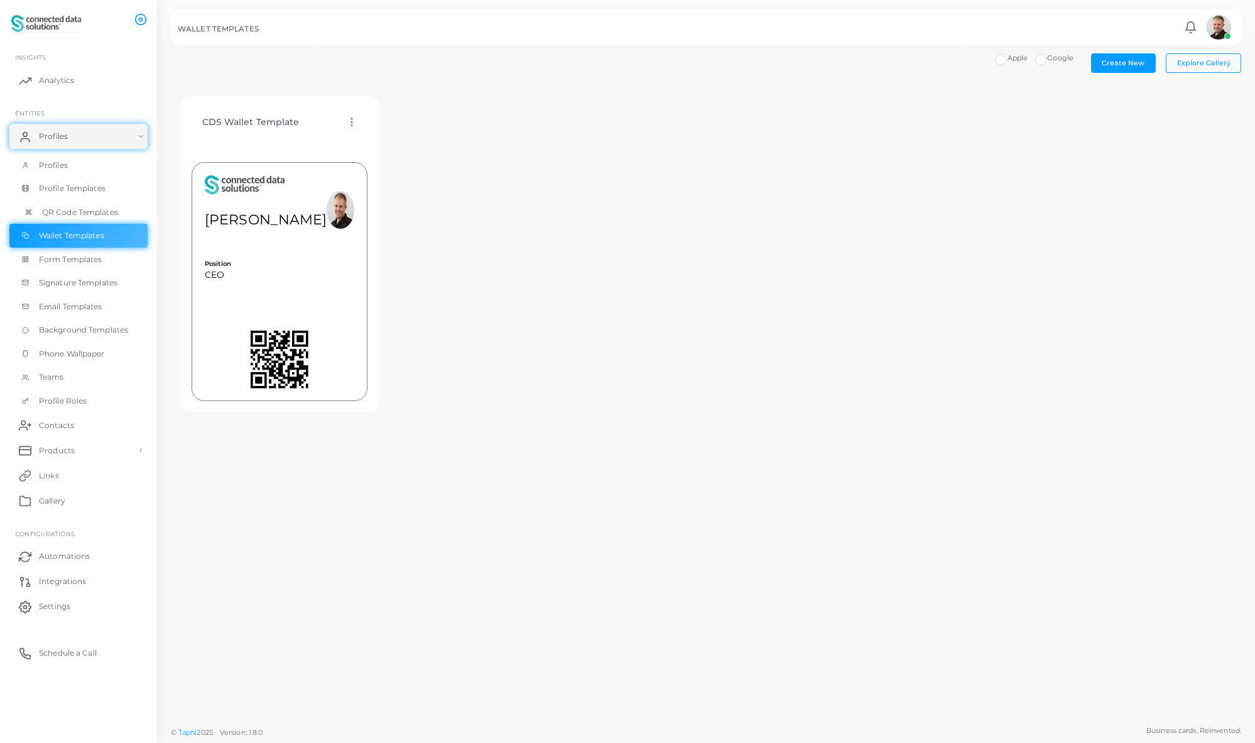
click at [85, 216] on span "QR Code Templates" at bounding box center [80, 212] width 76 height 11
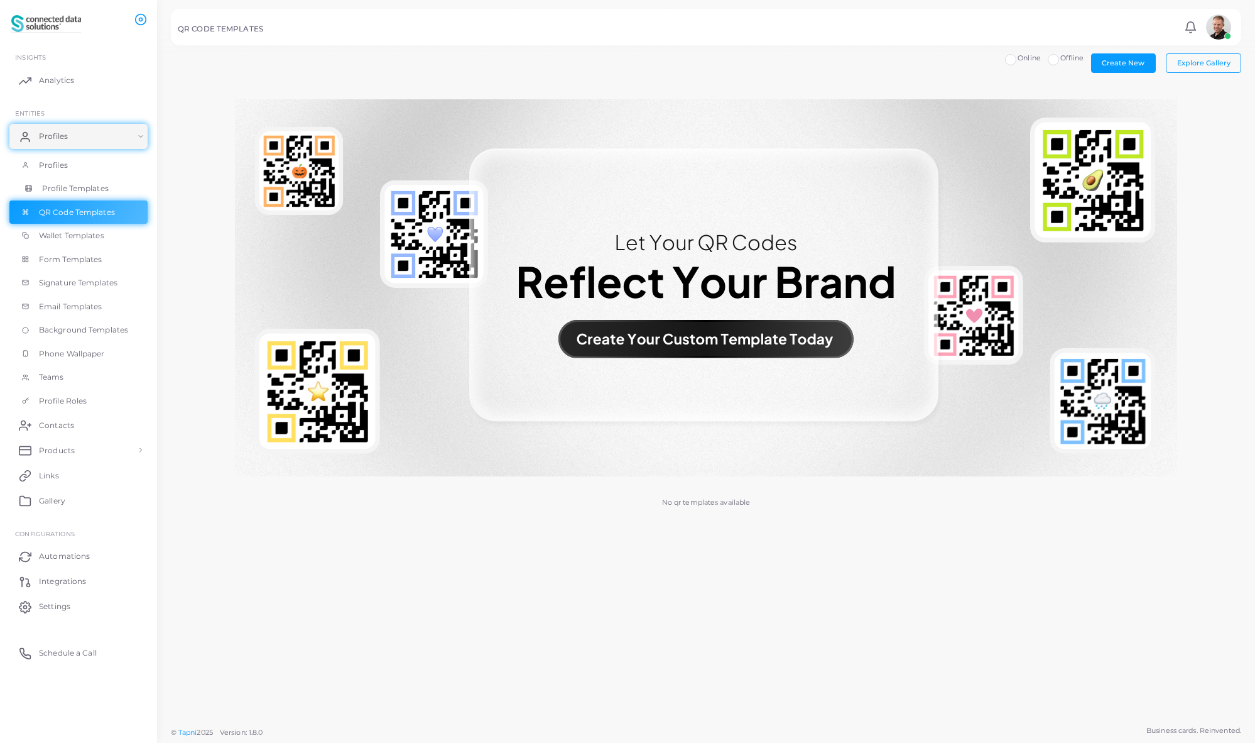
click at [82, 189] on span "Profile Templates" at bounding box center [75, 188] width 67 height 11
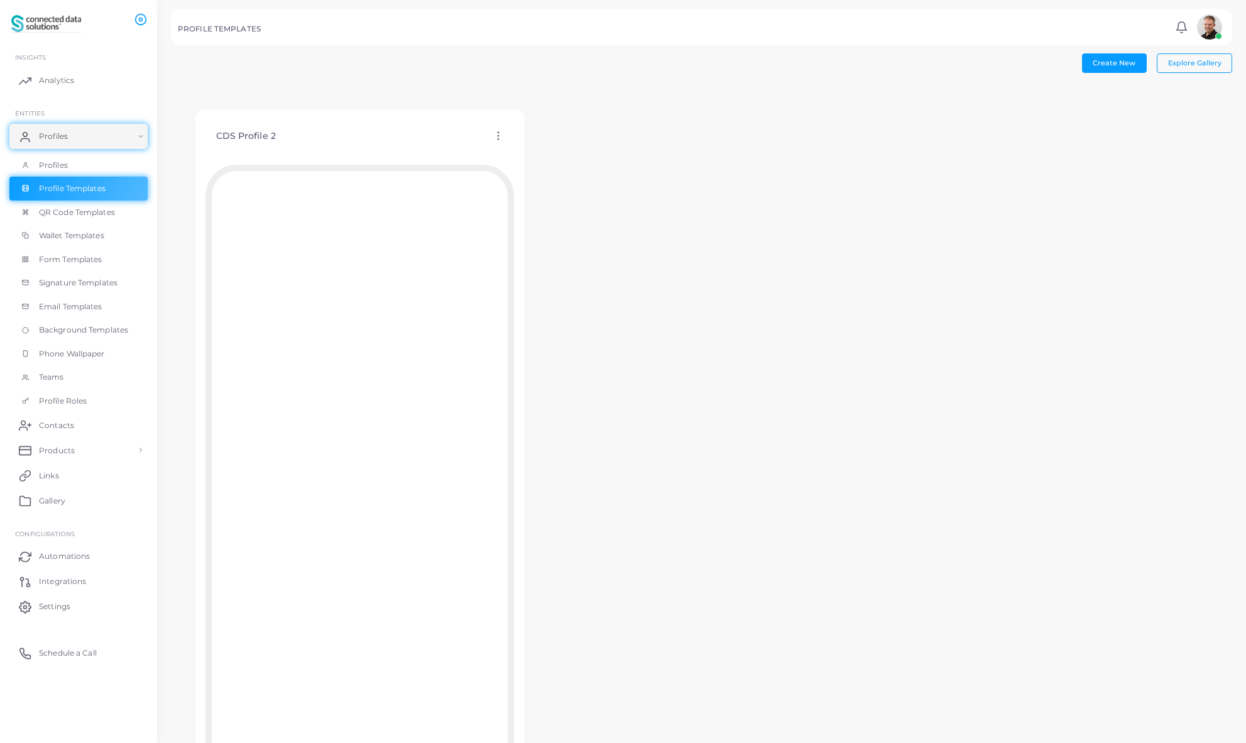
click at [498, 135] on icon at bounding box center [498, 135] width 11 height 11
click at [550, 170] on span "Assign template" at bounding box center [553, 168] width 57 height 10
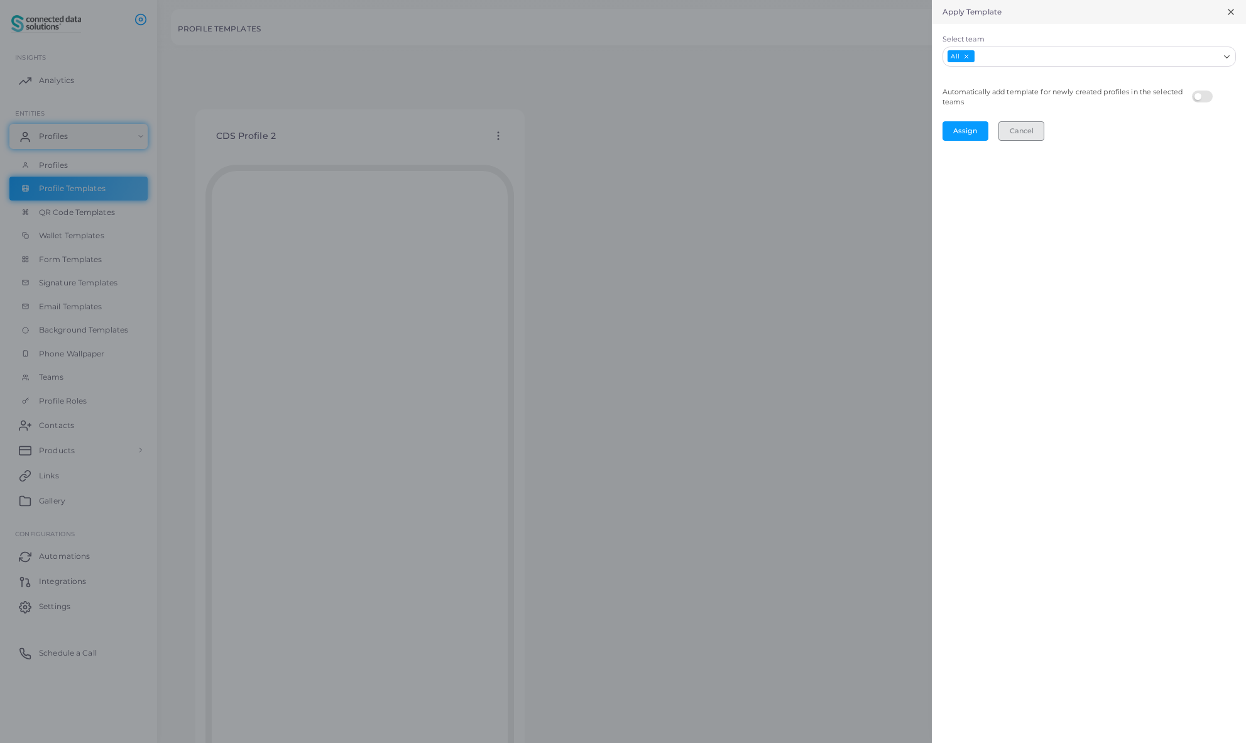
click at [1021, 134] on button "Cancel" at bounding box center [1021, 130] width 46 height 19
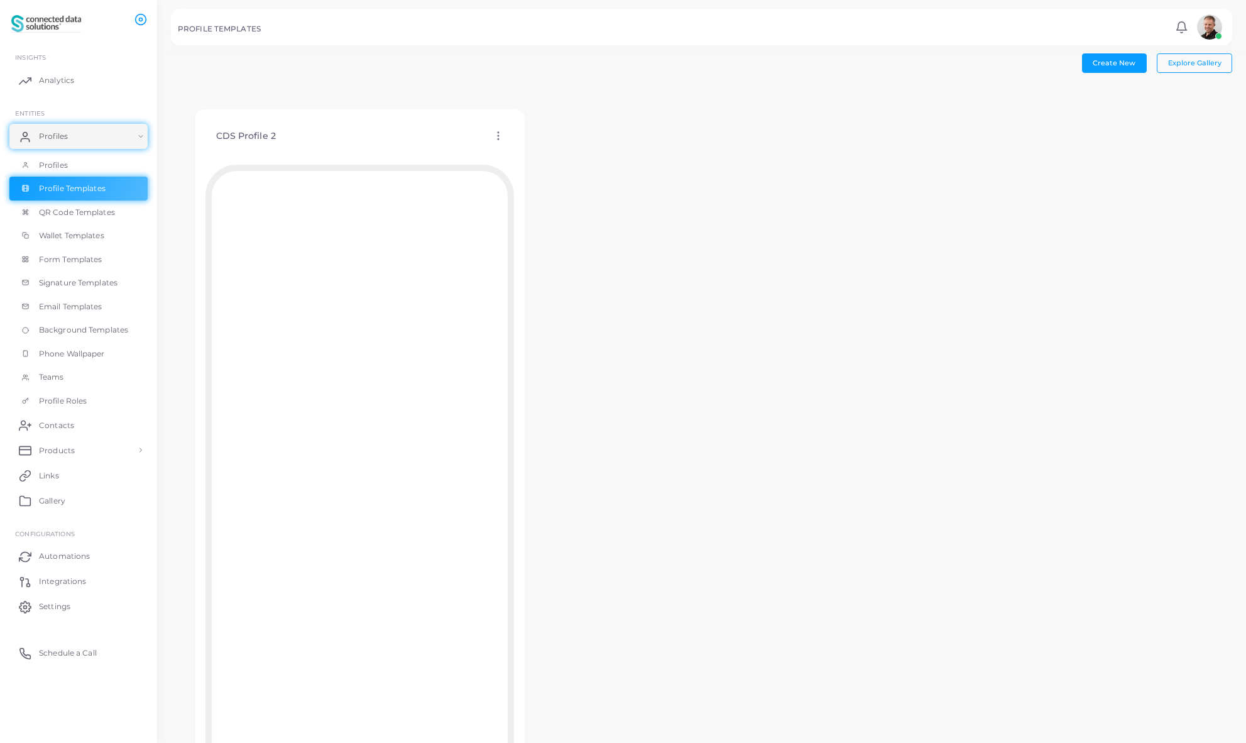
click at [496, 140] on icon at bounding box center [498, 135] width 11 height 11
click at [545, 156] on span "Edit Template" at bounding box center [546, 156] width 48 height 10
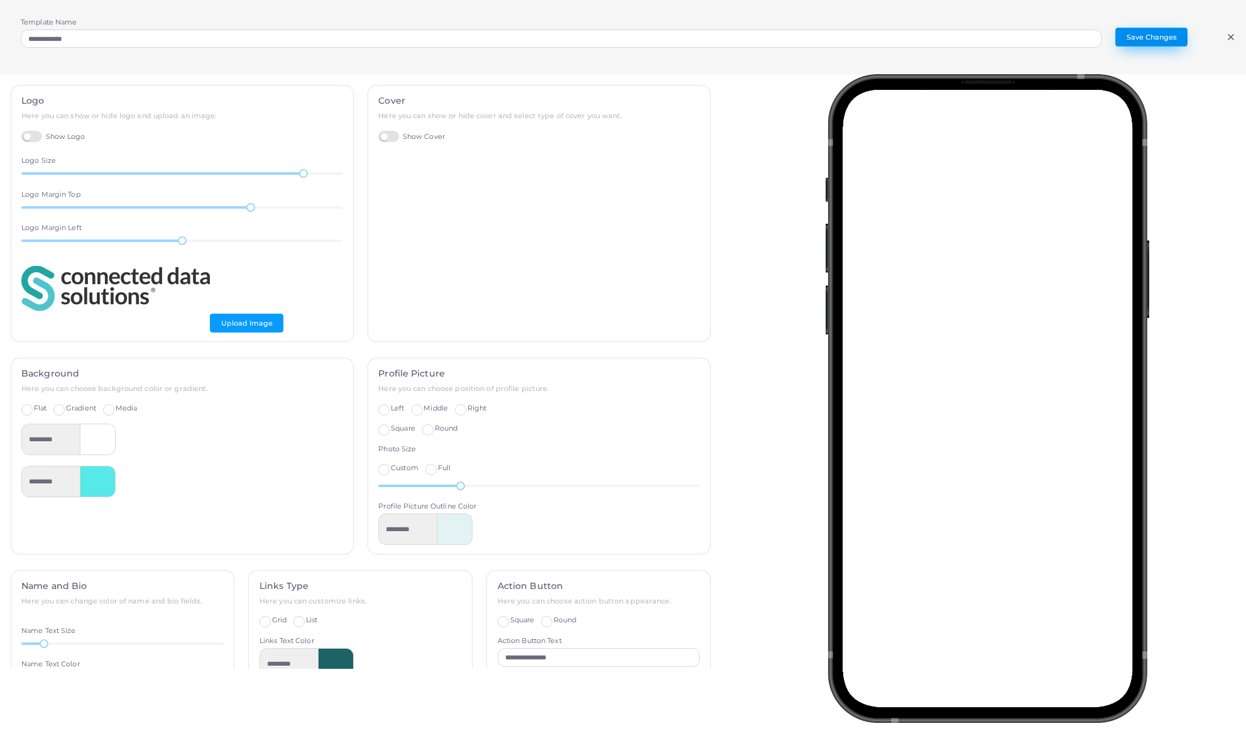
click at [1162, 37] on button "Save Changes" at bounding box center [1151, 37] width 72 height 19
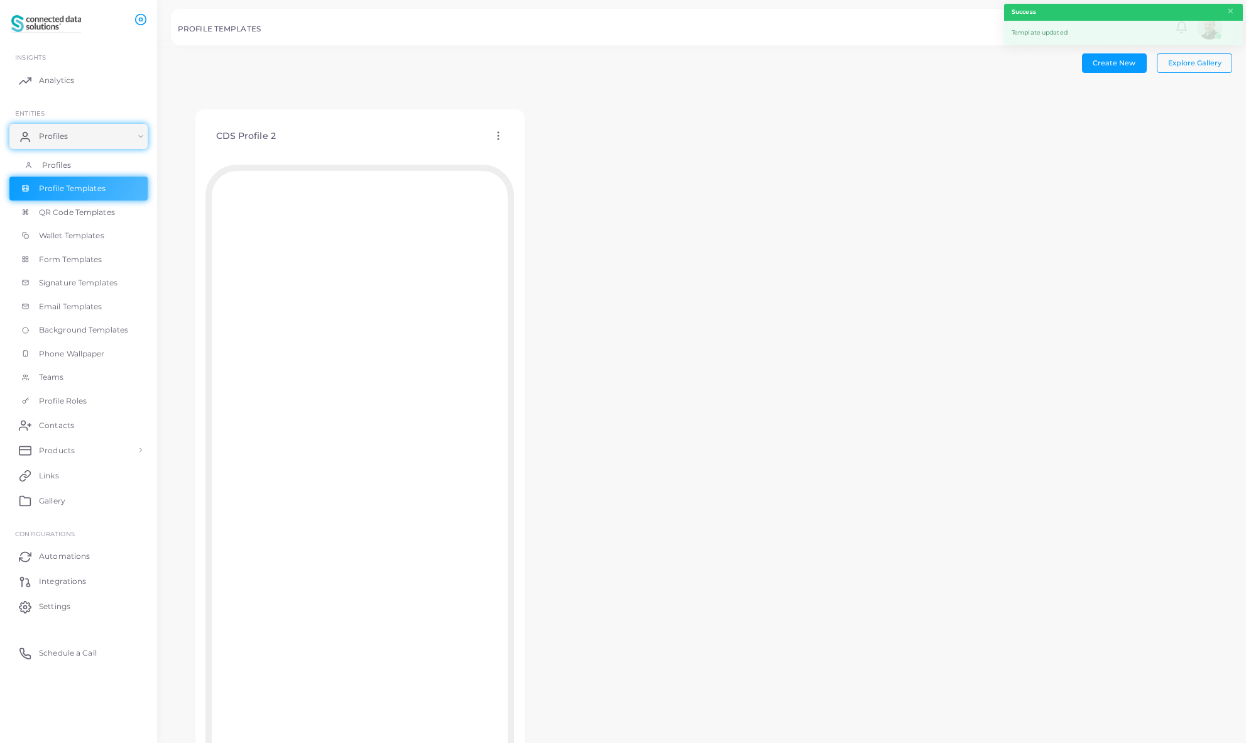
click at [59, 160] on span "Profiles" at bounding box center [56, 165] width 29 height 11
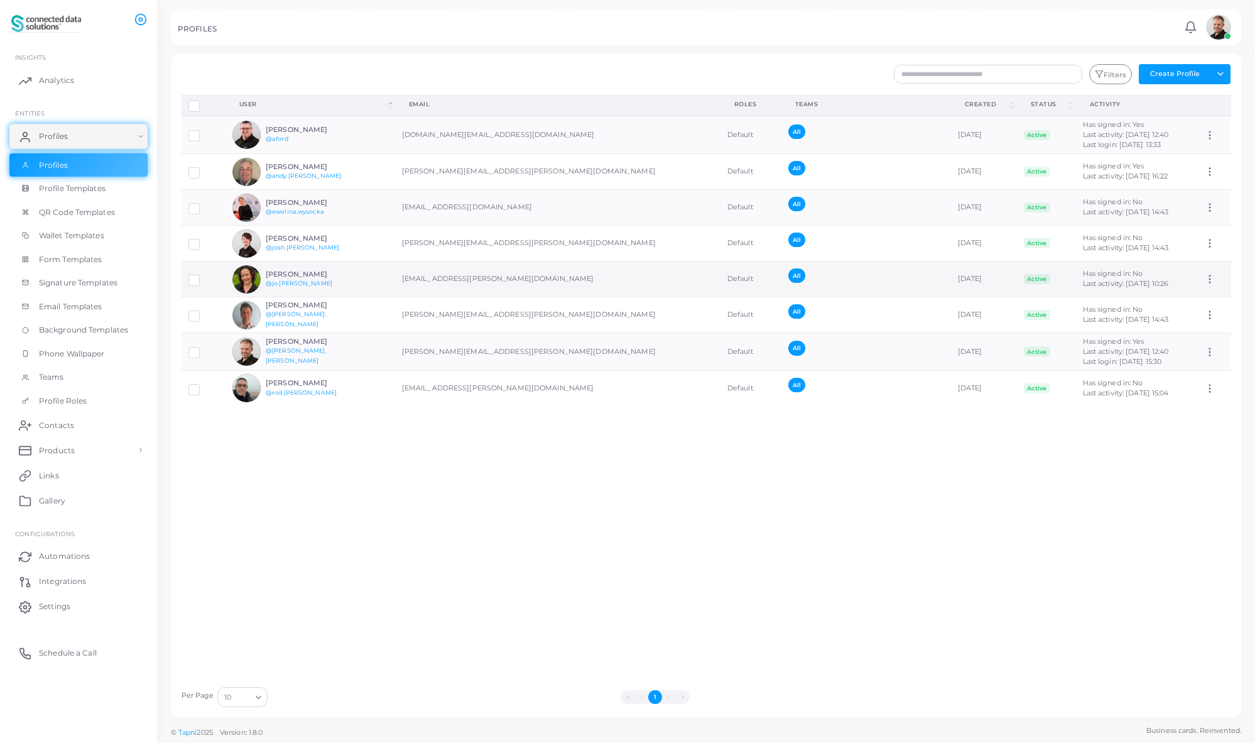
click at [1204, 280] on icon at bounding box center [1209, 278] width 11 height 11
click at [494, 275] on td "[EMAIL_ADDRESS][PERSON_NAME][DOMAIN_NAME]" at bounding box center [557, 279] width 325 height 36
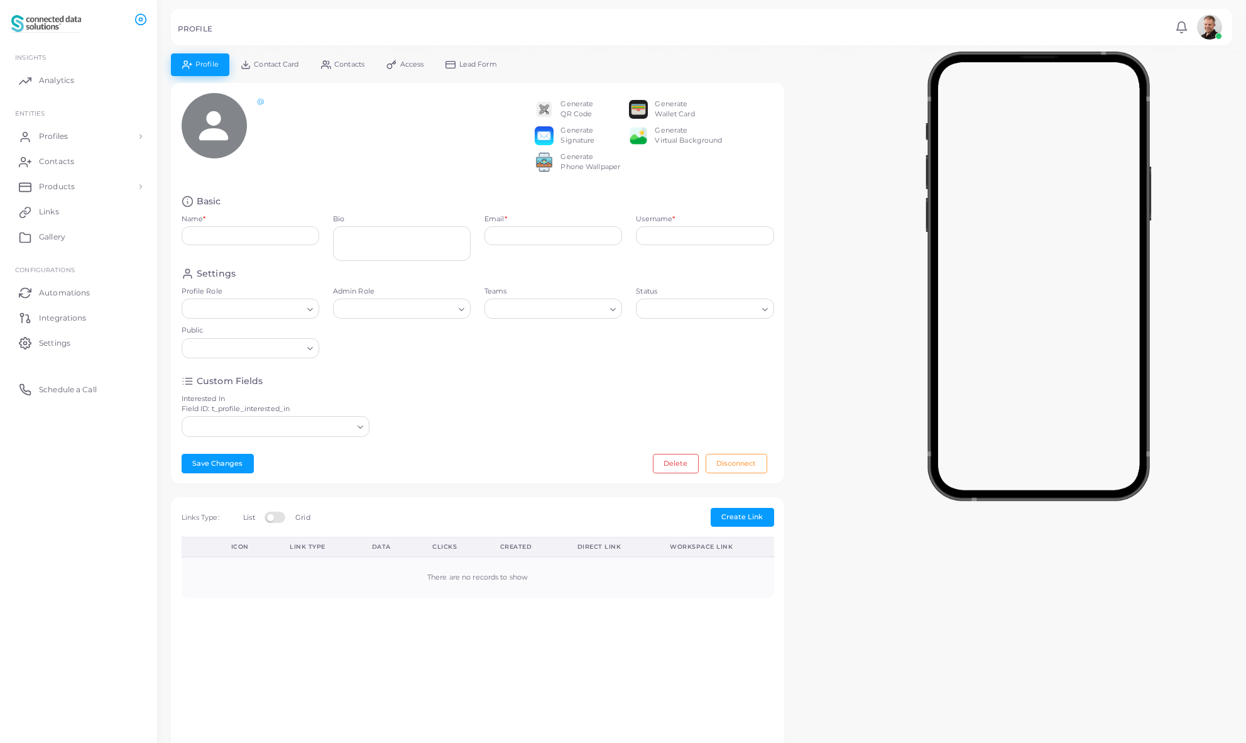
type input "**********"
type textarea "**********"
type input "**********"
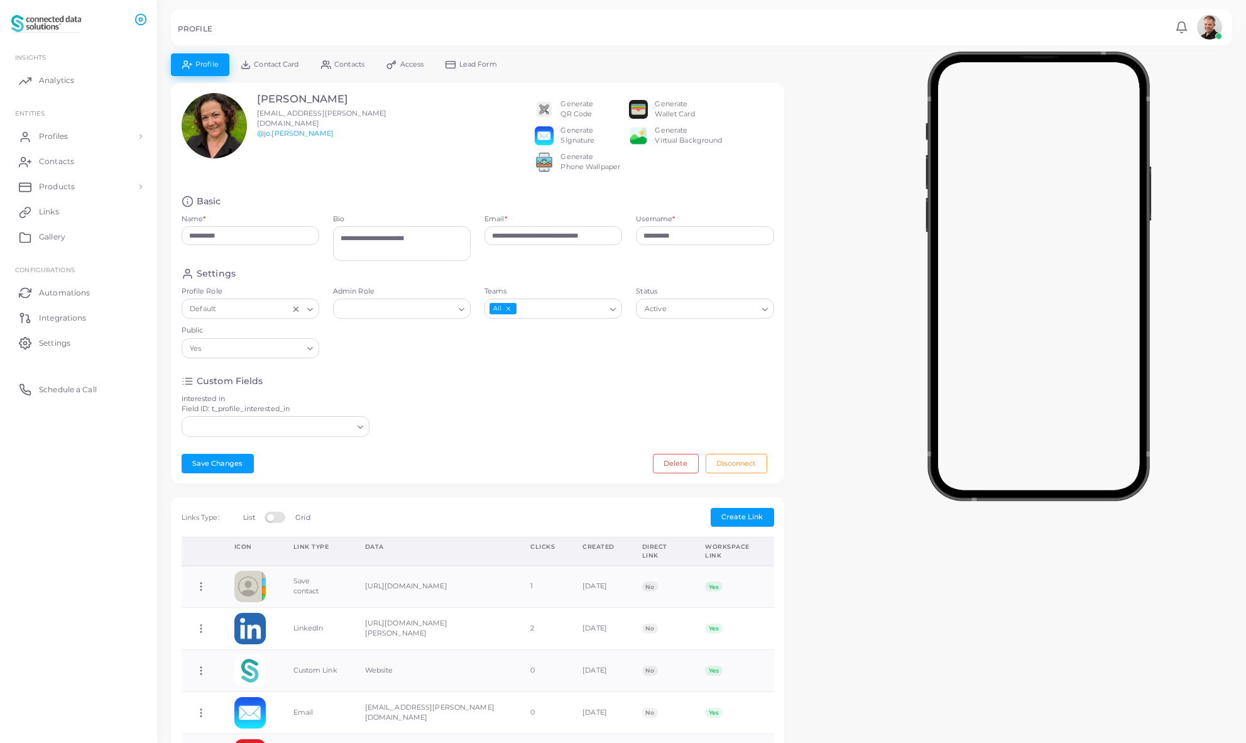
click at [462, 314] on icon "Search for option" at bounding box center [461, 309] width 9 height 9
click at [375, 344] on li "Admin" at bounding box center [402, 334] width 138 height 19
click at [214, 472] on button "Save Changes" at bounding box center [218, 463] width 72 height 19
click at [446, 313] on icon "Clear Selected" at bounding box center [447, 309] width 9 height 9
click at [463, 314] on icon "Search for option" at bounding box center [461, 309] width 9 height 9
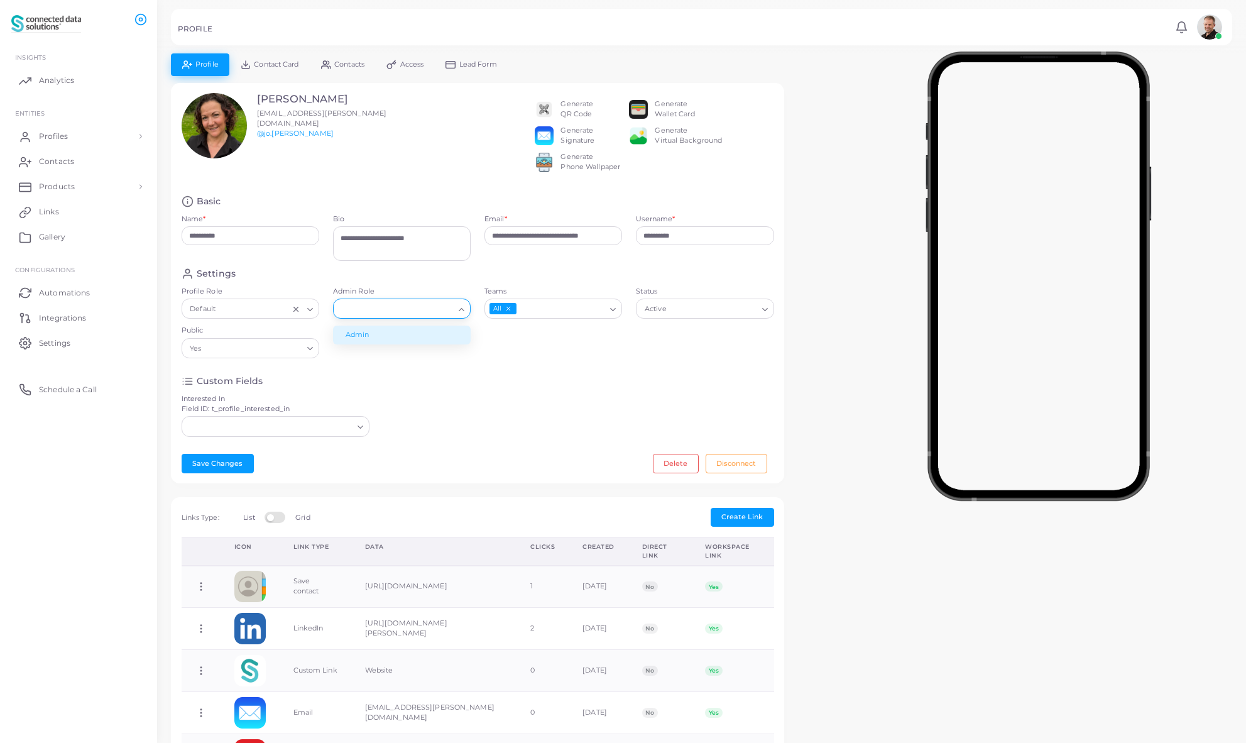
click at [471, 365] on div "Settings Profile Role Default Loading... Admin Role Loading... Admin Teams All …" at bounding box center [478, 316] width 606 height 97
click at [213, 472] on button "Save Changes" at bounding box center [218, 463] width 72 height 19
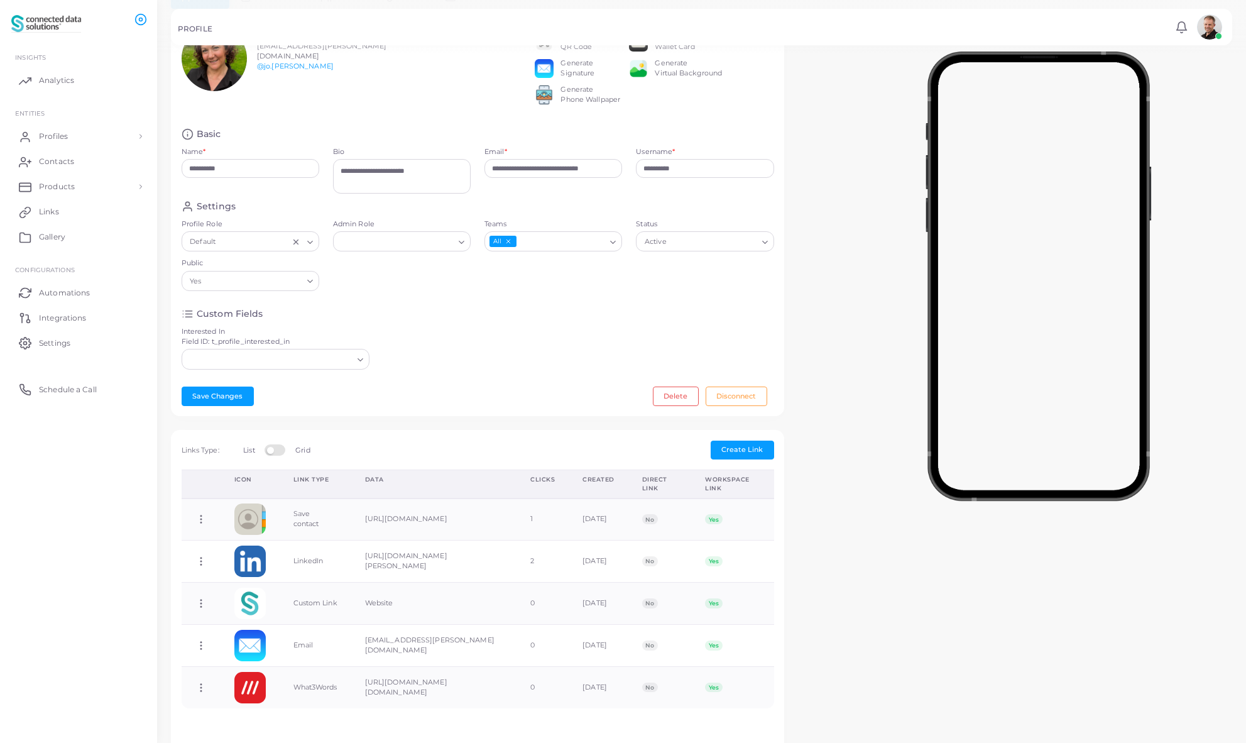
scroll to position [72, 0]
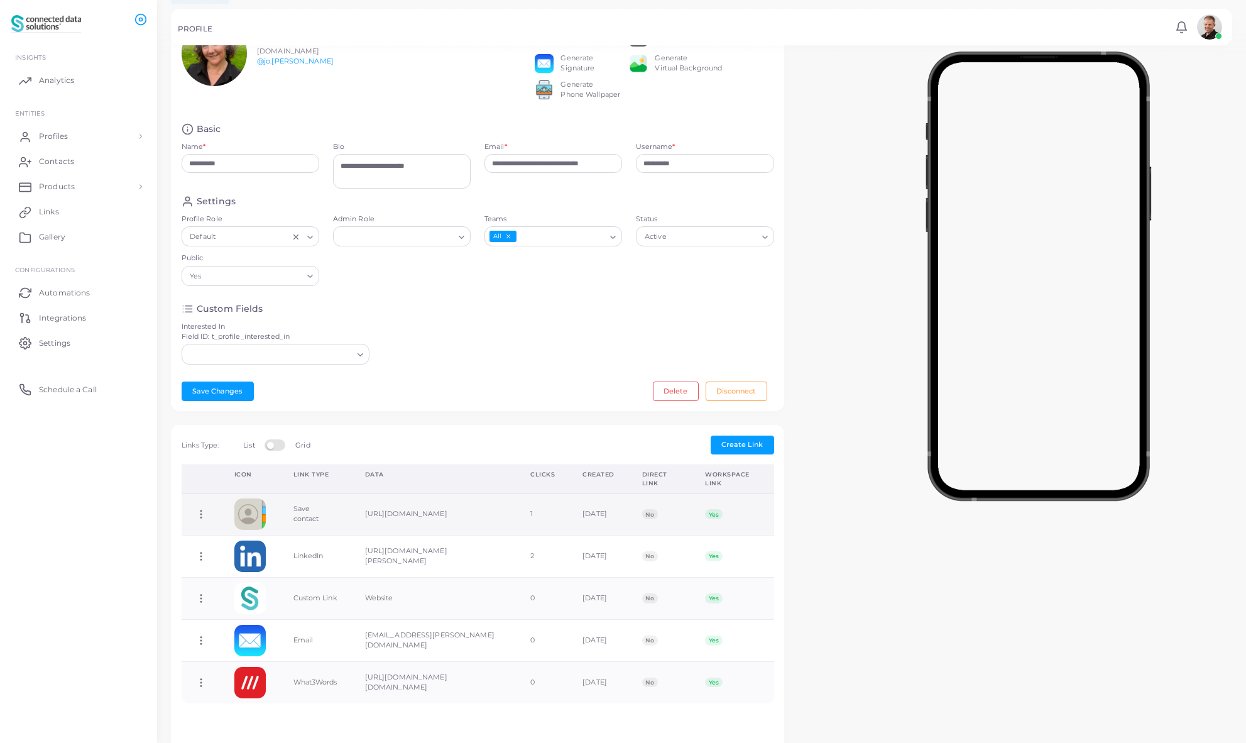
click at [202, 520] on icon at bounding box center [200, 513] width 11 height 11
click at [238, 560] on span "Edit Link" at bounding box center [244, 560] width 30 height 10
type input "**********"
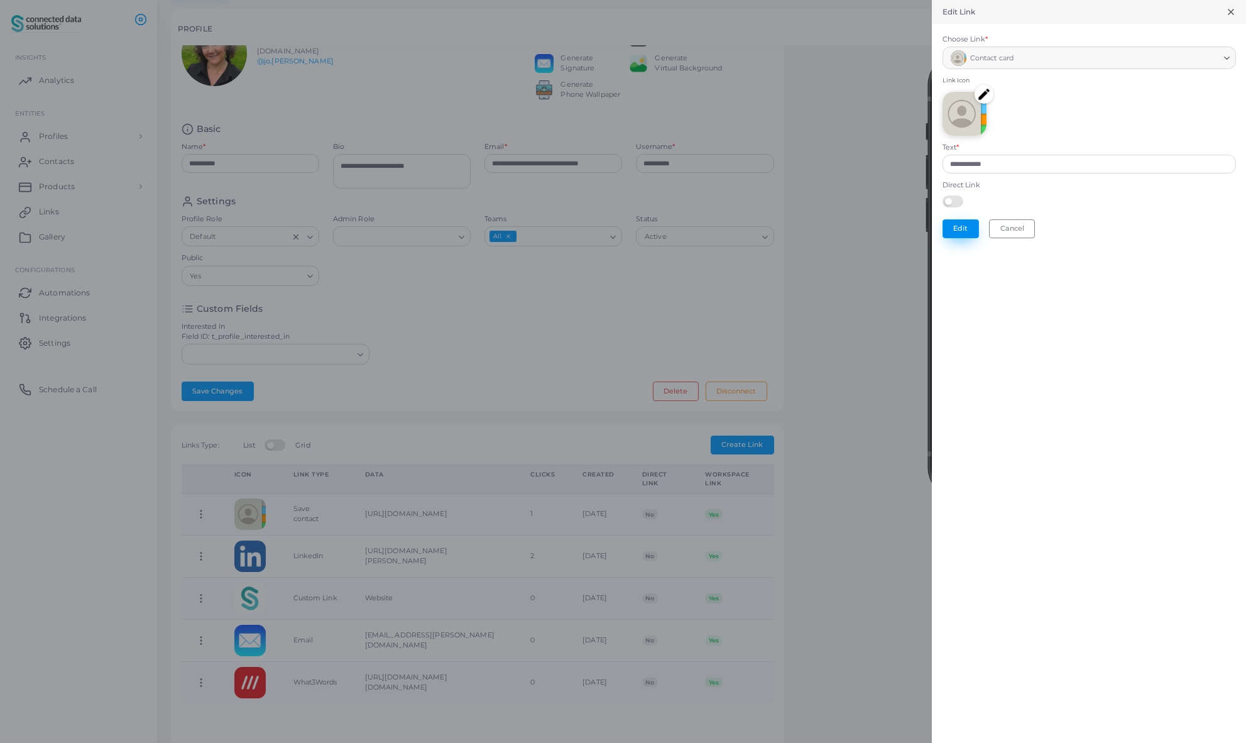
click at [962, 229] on button "Edit" at bounding box center [960, 228] width 36 height 19
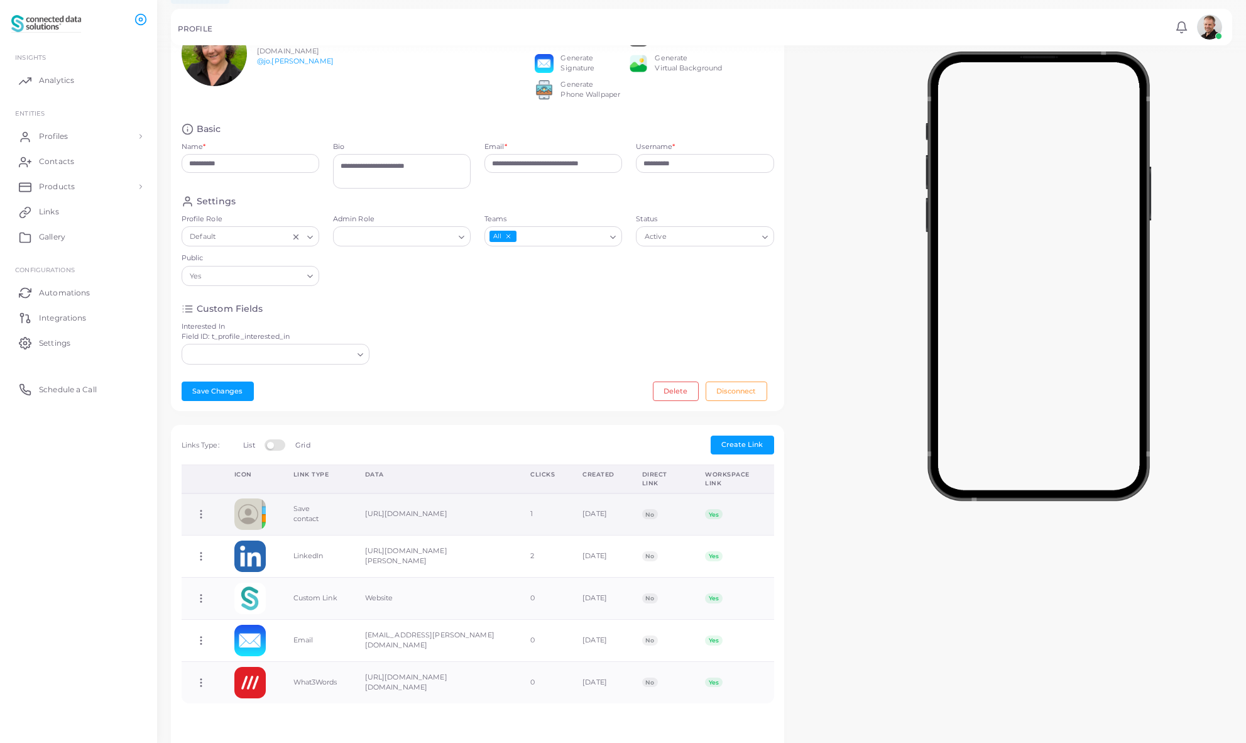
click at [722, 519] on span "Yes" at bounding box center [713, 514] width 17 height 10
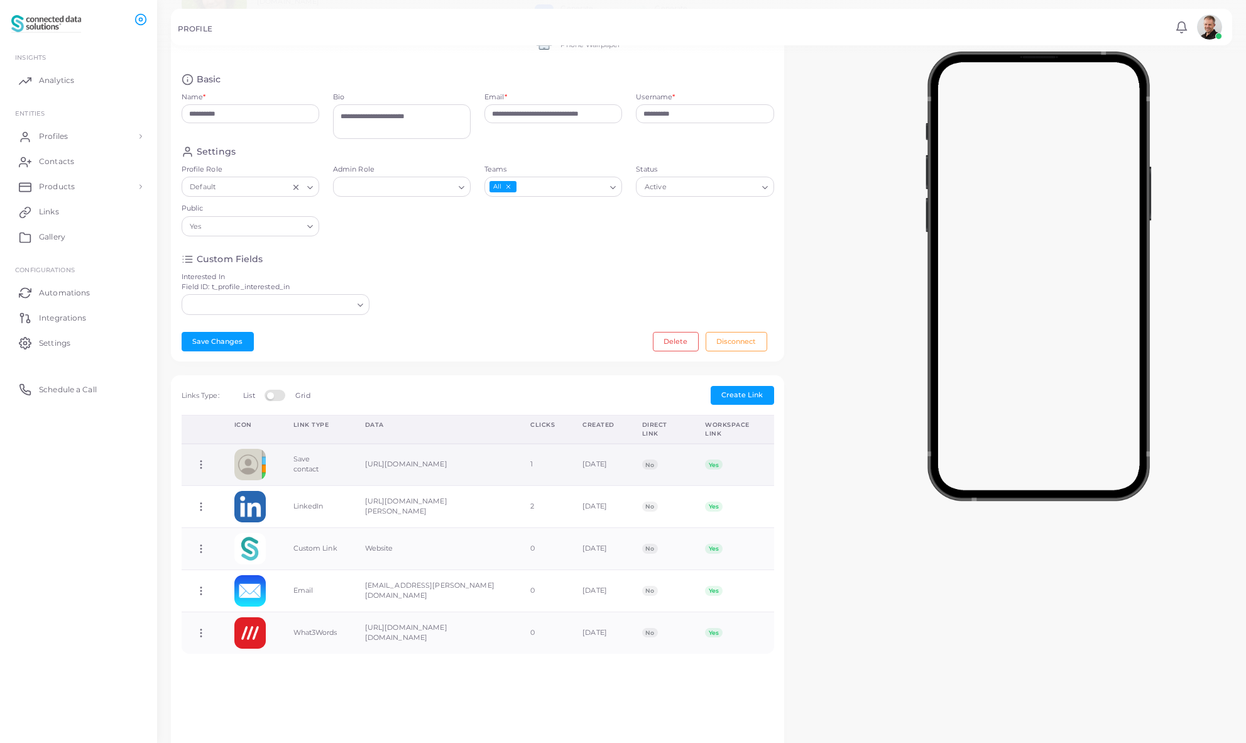
scroll to position [124, 0]
click at [201, 468] on icon at bounding box center [200, 462] width 11 height 11
click at [260, 546] on span "Toggle Direct Link" at bounding box center [259, 543] width 64 height 10
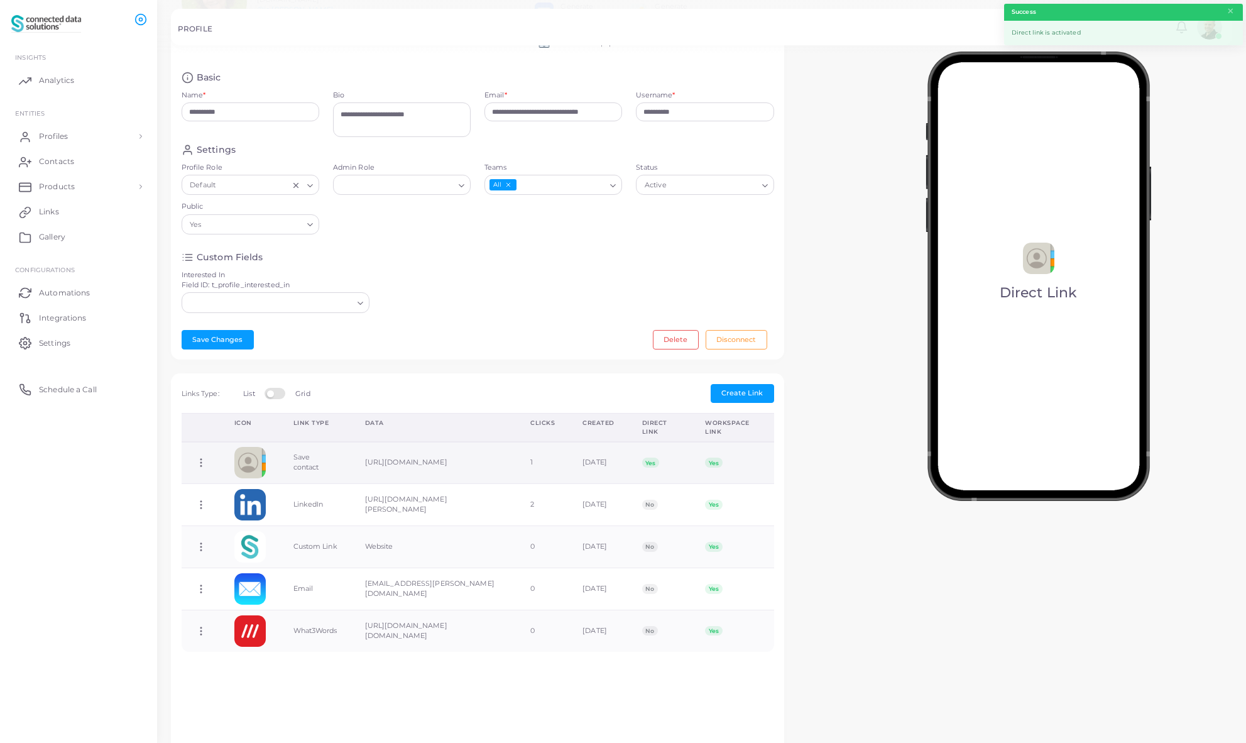
click at [201, 464] on circle at bounding box center [200, 462] width 1 height 1
click at [239, 541] on span "Toggle Direct Link" at bounding box center [259, 539] width 64 height 10
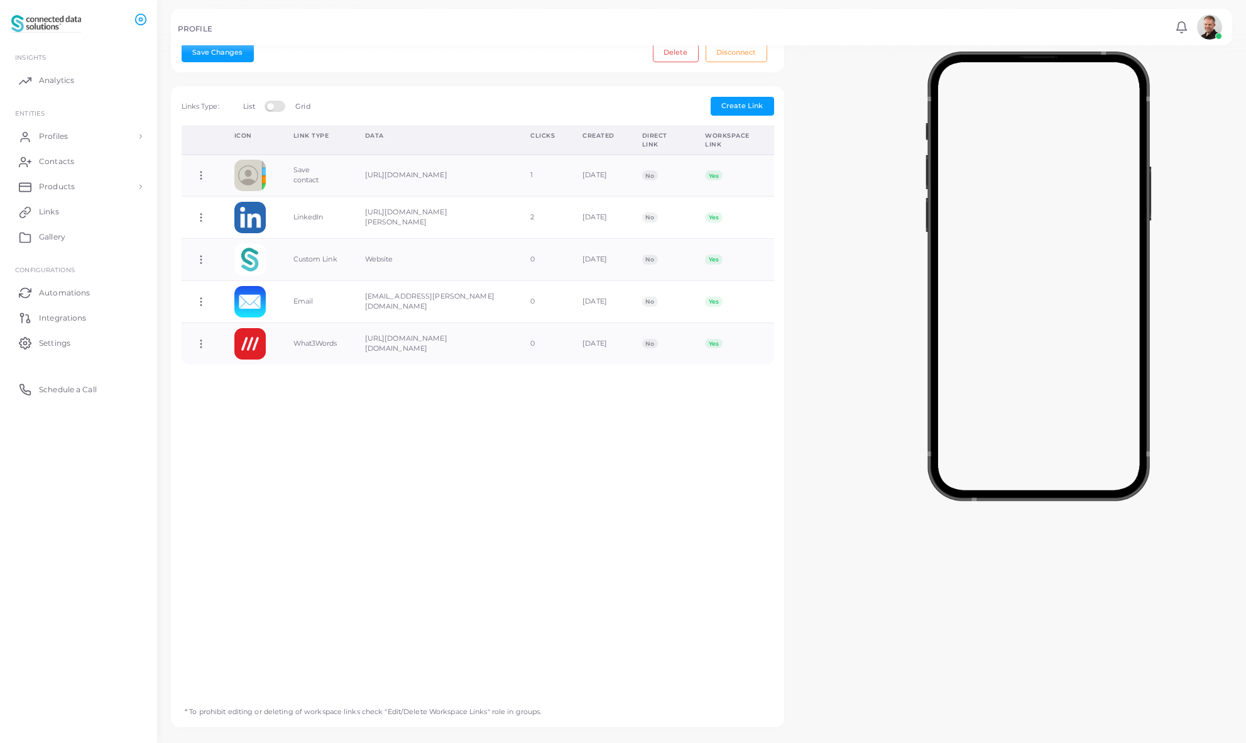
scroll to position [442, 0]
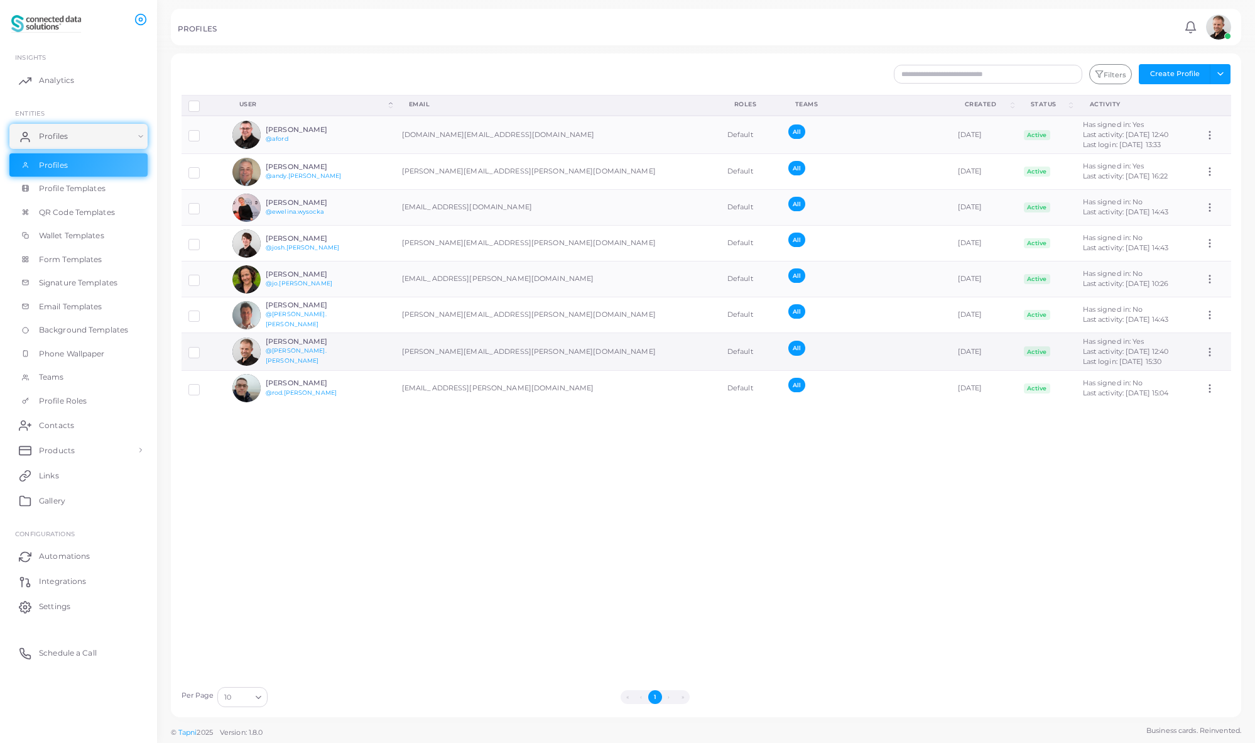
click at [303, 346] on h6 "[PERSON_NAME]" at bounding box center [312, 341] width 92 height 8
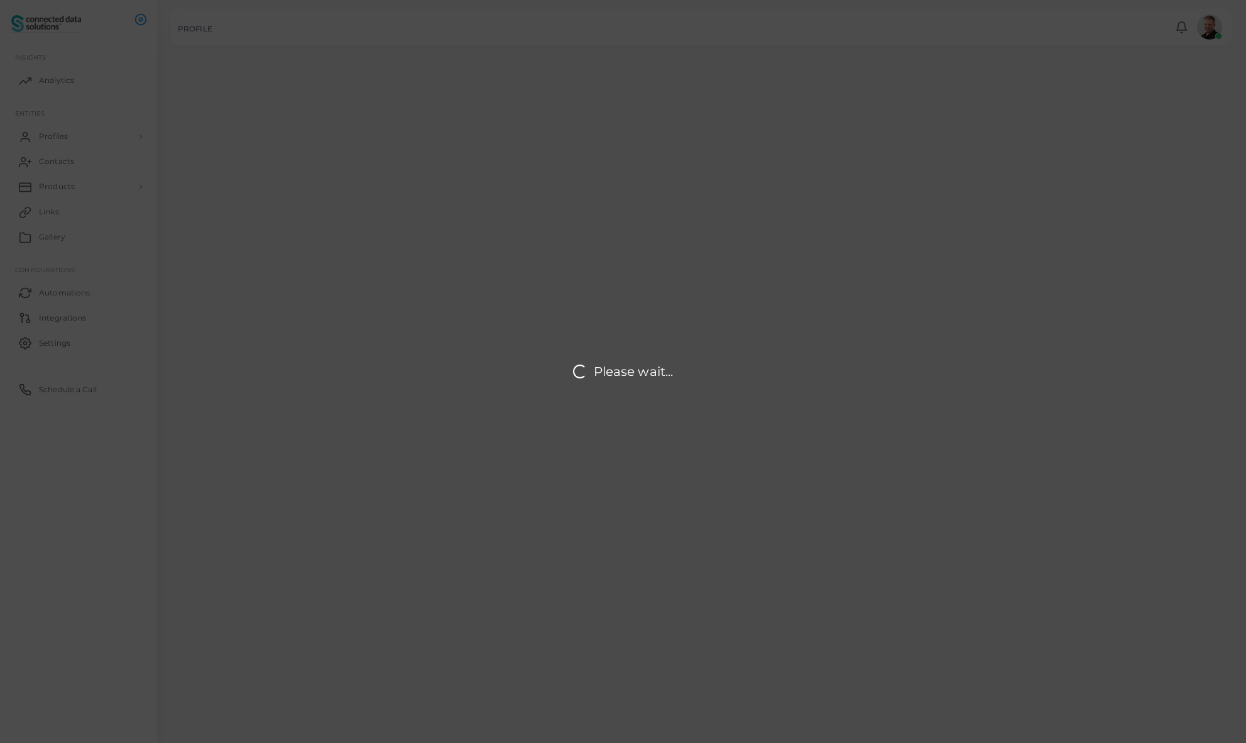
type input "**********"
type textarea "***"
type input "**********"
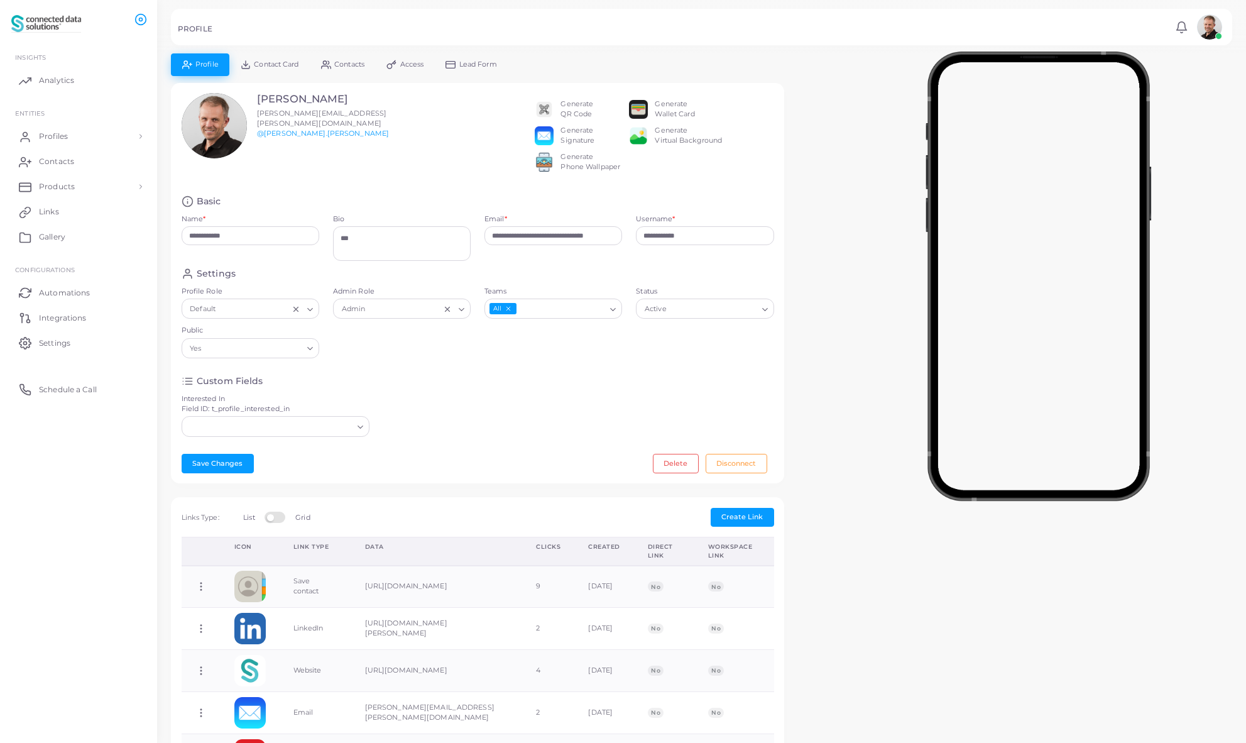
click at [289, 63] on span "Contact Card" at bounding box center [276, 64] width 45 height 7
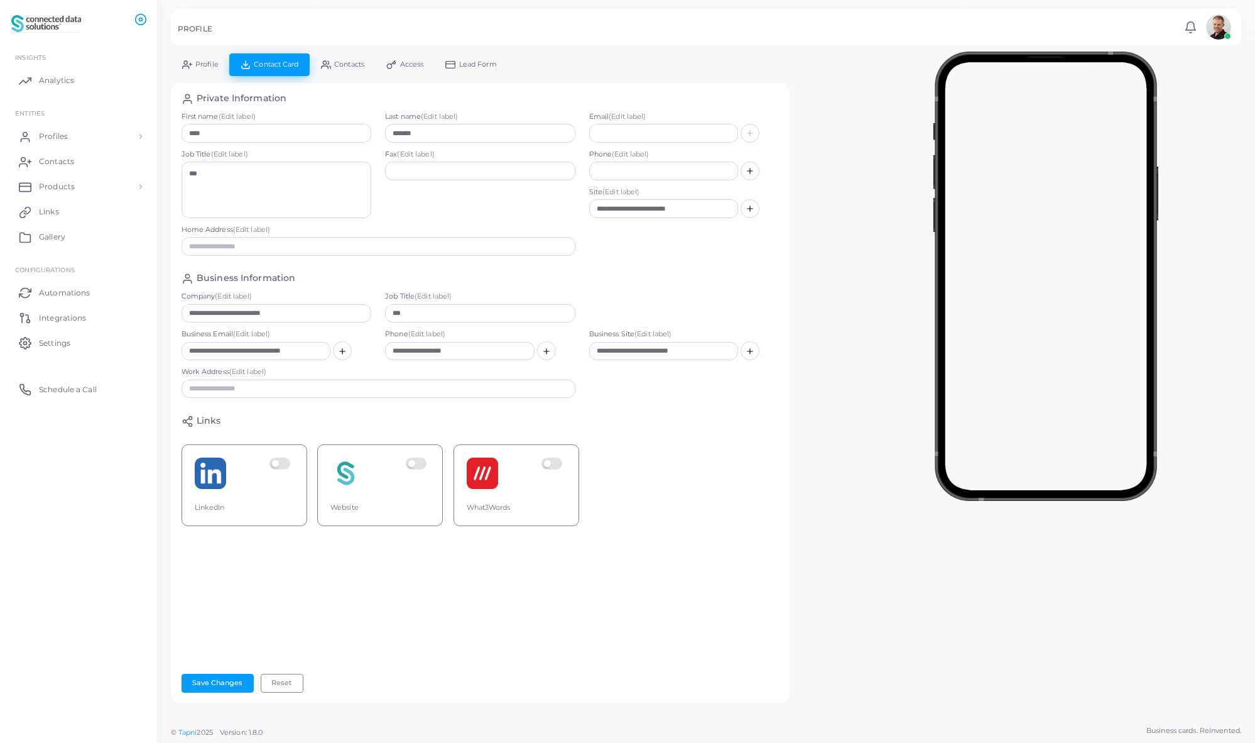
click at [415, 63] on span "Access" at bounding box center [412, 64] width 24 height 7
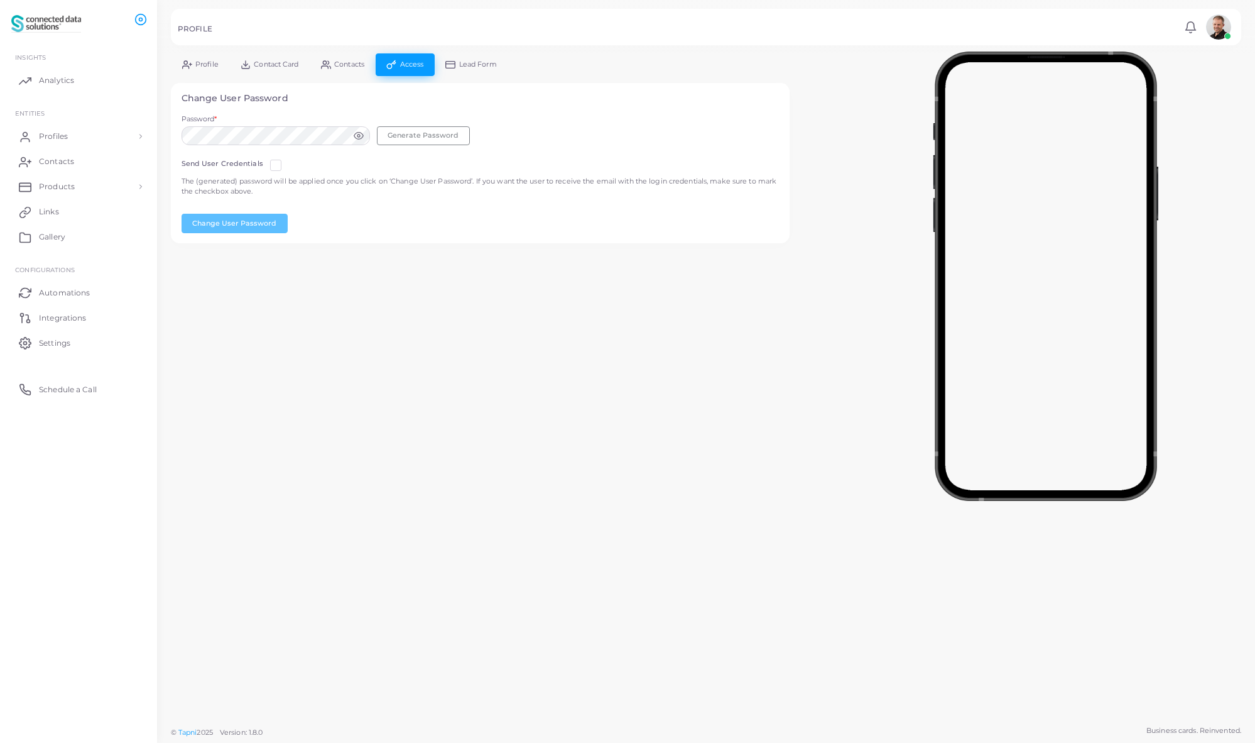
click at [495, 63] on span "Lead Form" at bounding box center [478, 64] width 38 height 7
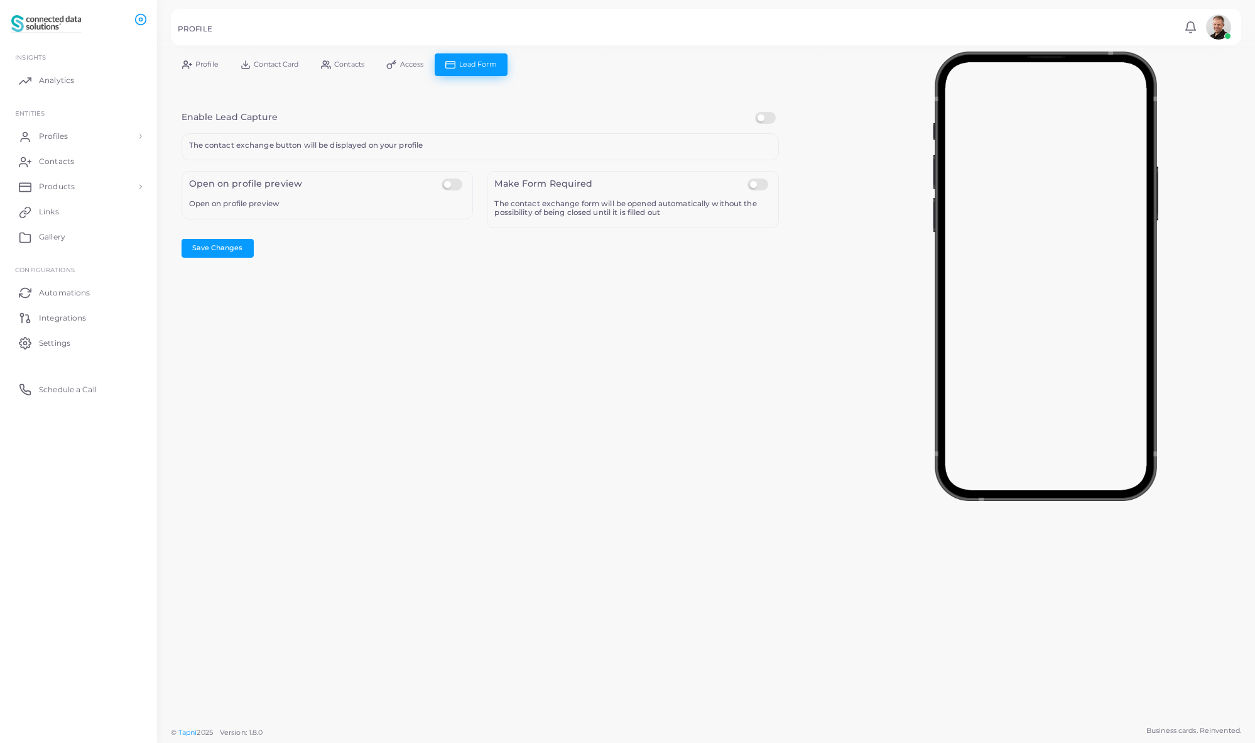
click at [197, 66] on span "Profile" at bounding box center [206, 64] width 23 height 7
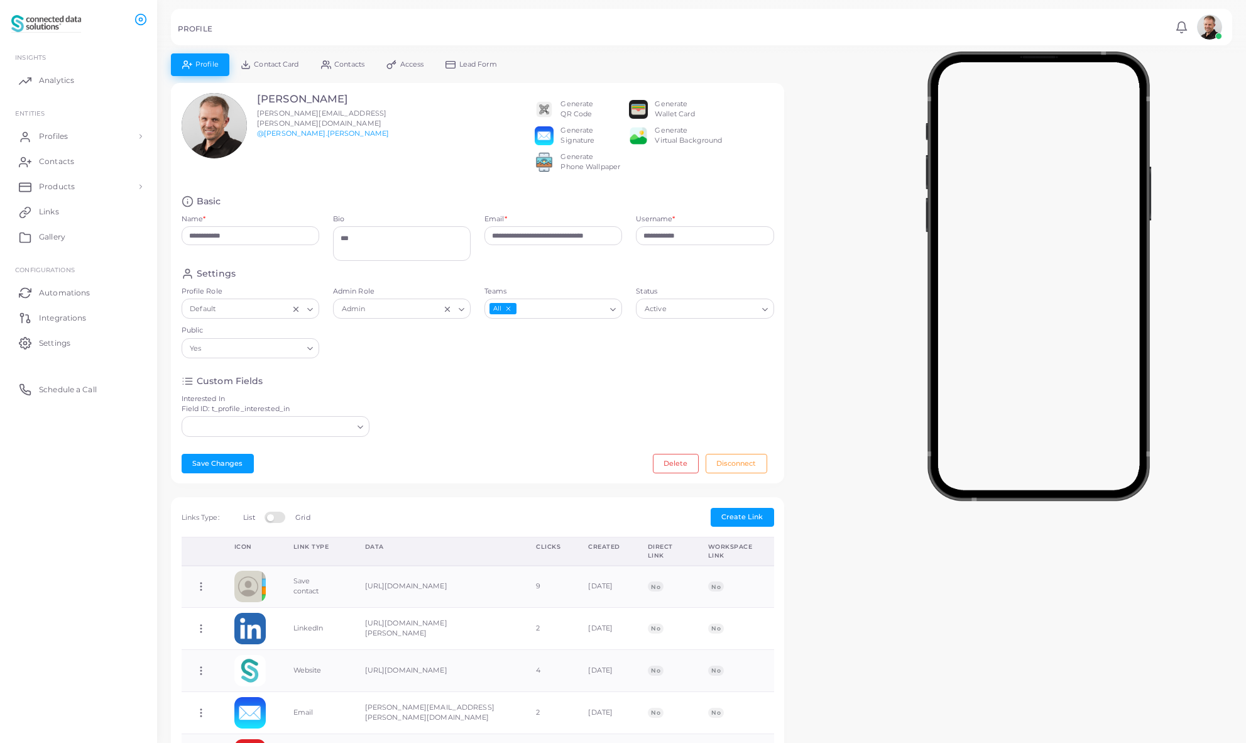
scroll to position [442, 0]
